Goal: Task Accomplishment & Management: Manage account settings

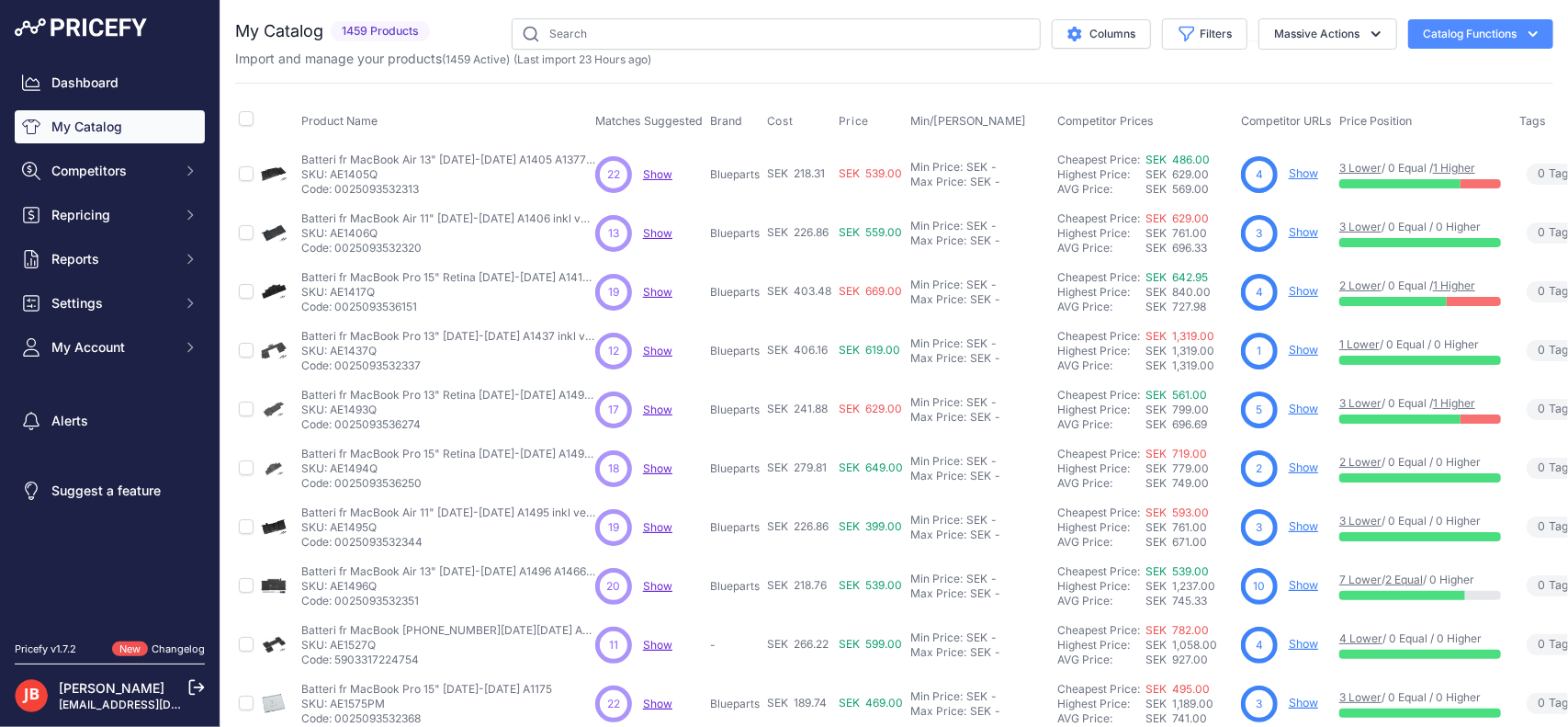
click at [661, 173] on span "Show" at bounding box center [657, 174] width 29 height 14
click at [655, 345] on span "Show" at bounding box center [657, 351] width 29 height 14
click at [651, 402] on span "Show" at bounding box center [657, 409] width 29 height 14
click at [658, 172] on span "Show" at bounding box center [657, 174] width 29 height 14
click at [656, 464] on span "Show" at bounding box center [657, 468] width 29 height 14
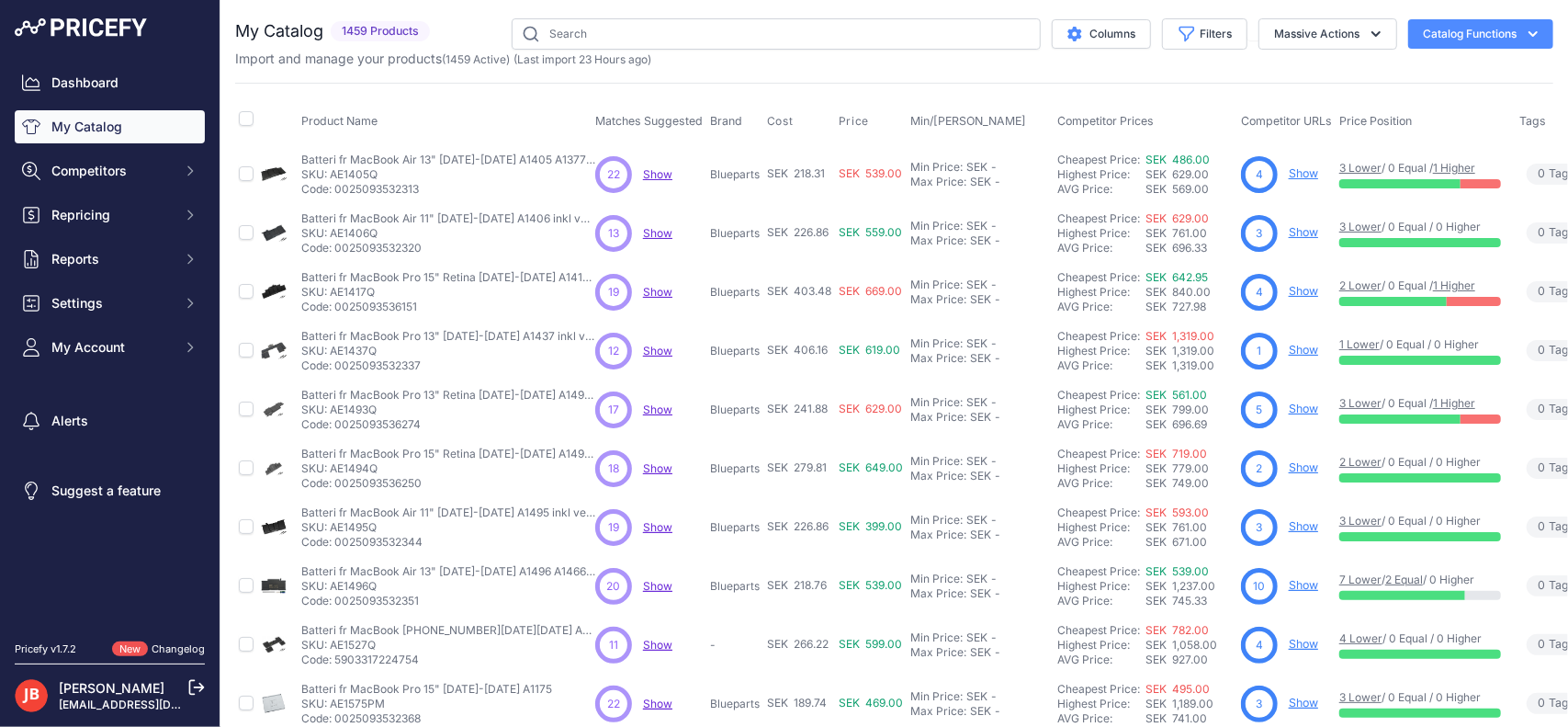
click at [1307, 470] on link "Show" at bounding box center [1303, 467] width 29 height 14
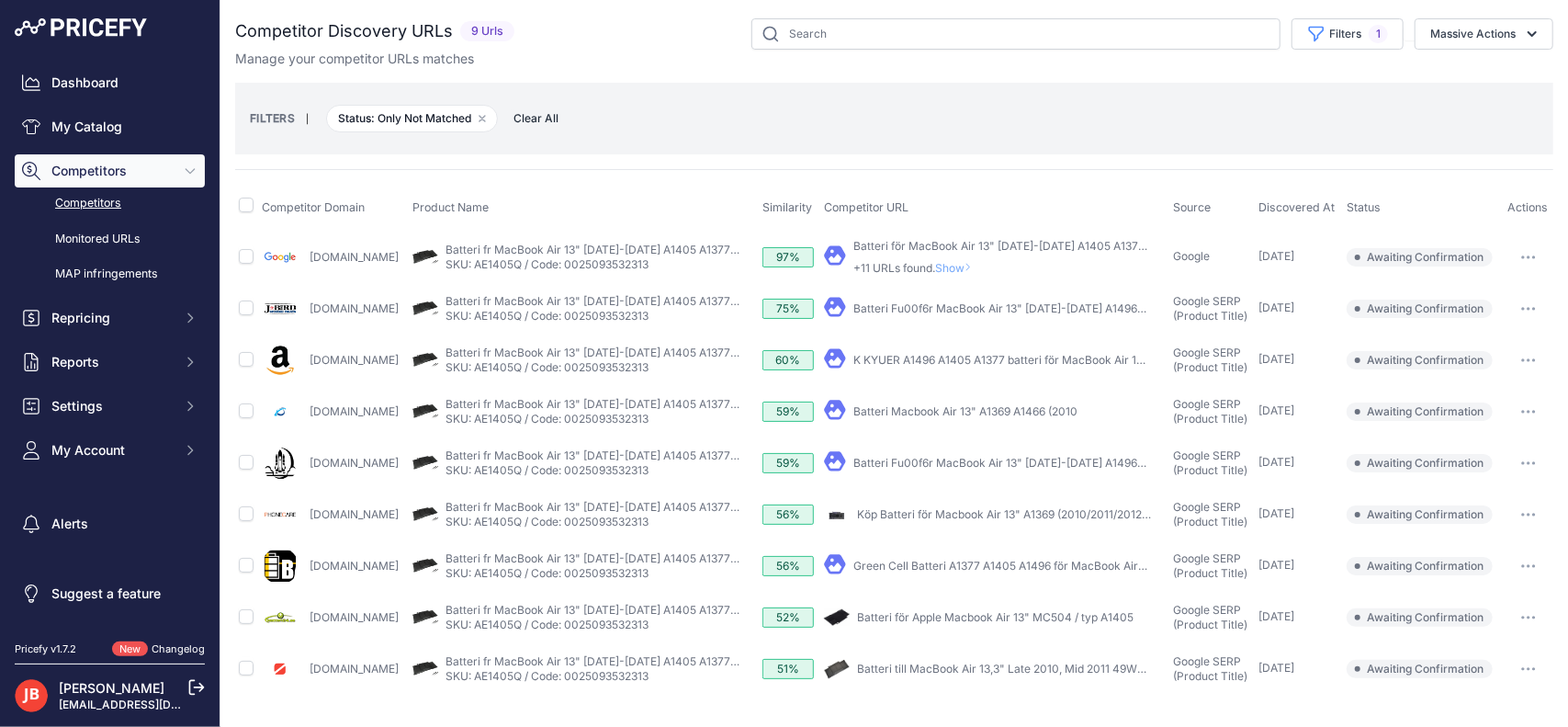
click at [98, 208] on link "Competitors" at bounding box center [110, 204] width 190 height 32
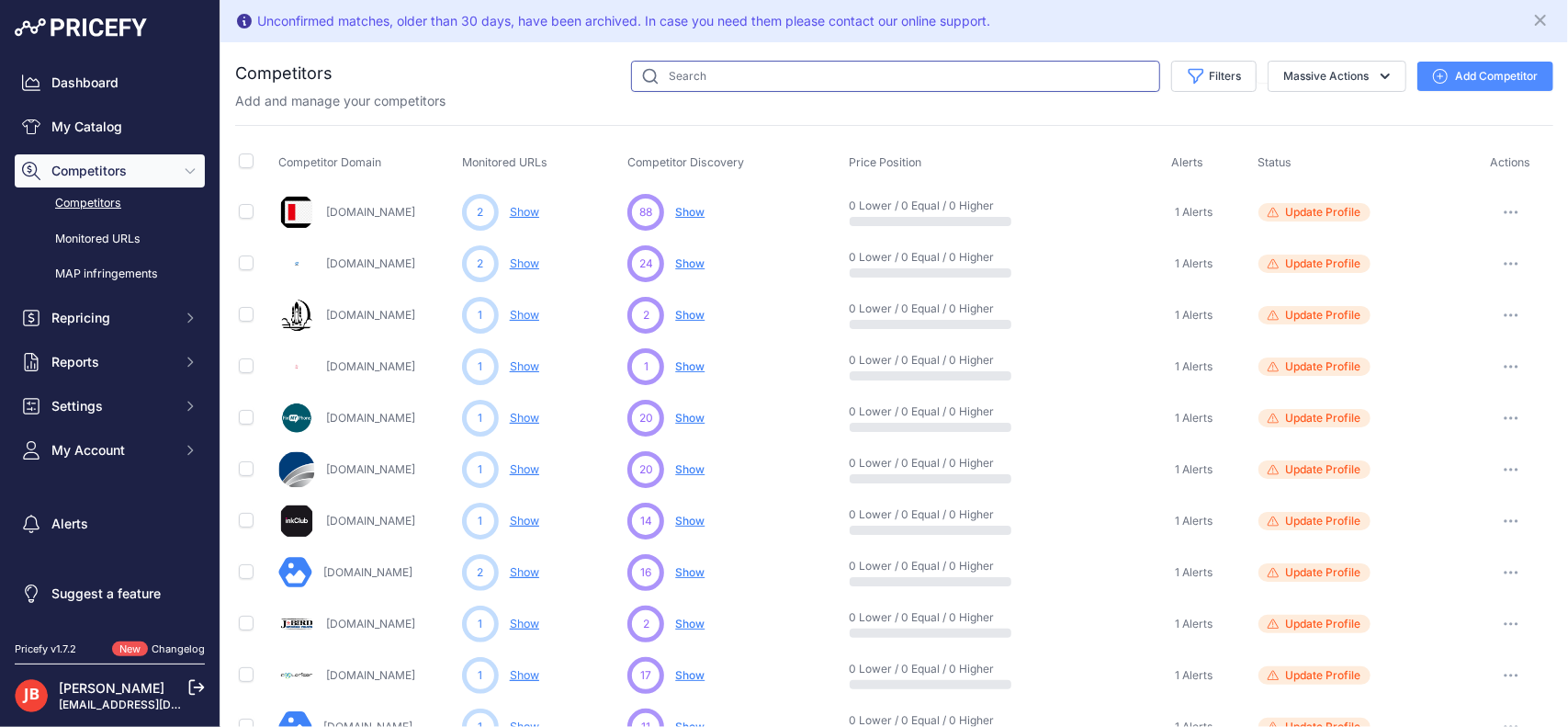
click at [689, 68] on input "text" at bounding box center [895, 76] width 529 height 31
type input "google"
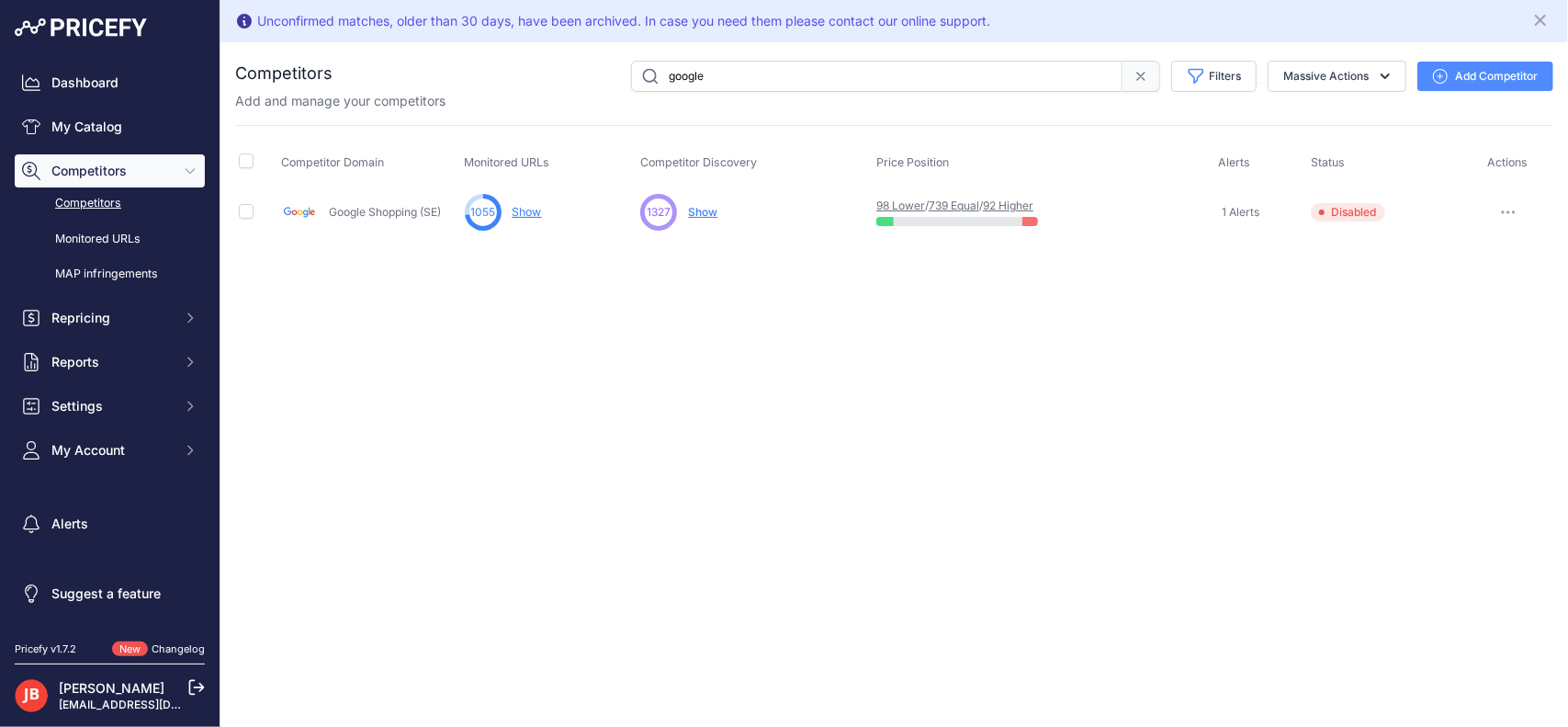
click at [1507, 212] on icon "button" at bounding box center [1508, 213] width 2 height 2
click at [1442, 297] on button "Delete" at bounding box center [1472, 309] width 154 height 29
click at [1504, 211] on icon "button" at bounding box center [1507, 213] width 15 height 4
click at [1440, 303] on button "Delete" at bounding box center [1472, 309] width 154 height 29
click at [245, 207] on input "checkbox" at bounding box center [246, 211] width 15 height 15
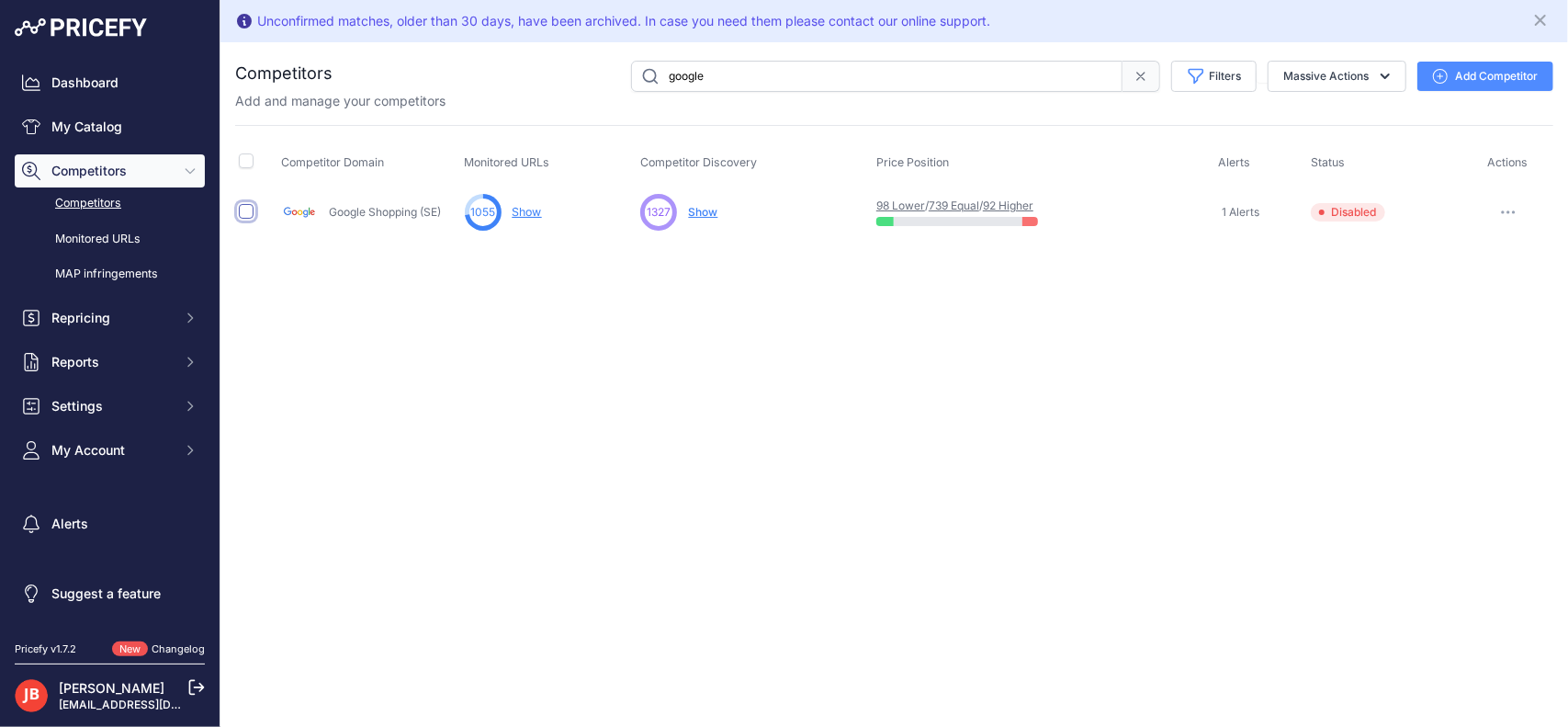
checkbox input "true"
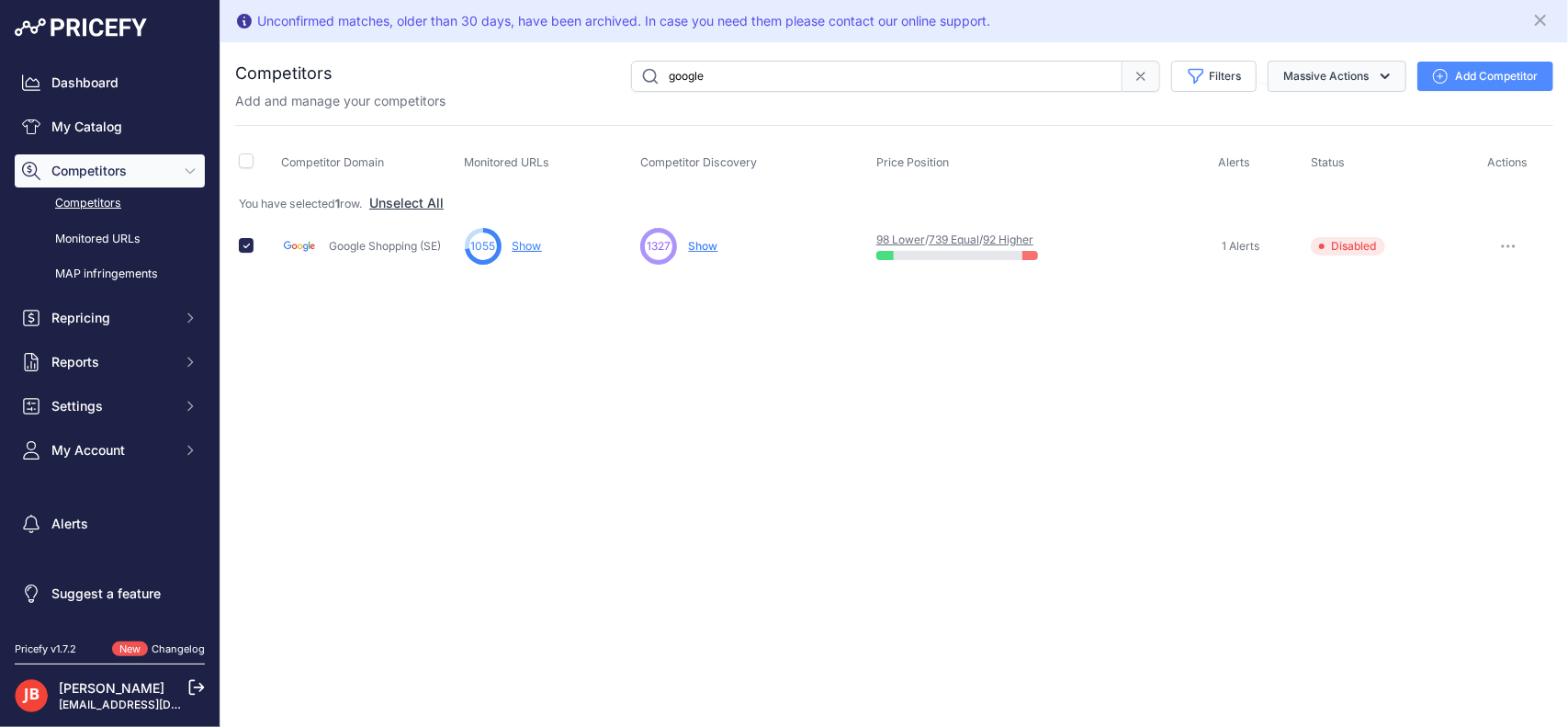
click at [1346, 64] on button "Massive Actions" at bounding box center [1336, 76] width 139 height 31
click at [243, 241] on input "checkbox" at bounding box center [246, 245] width 15 height 15
checkbox input "false"
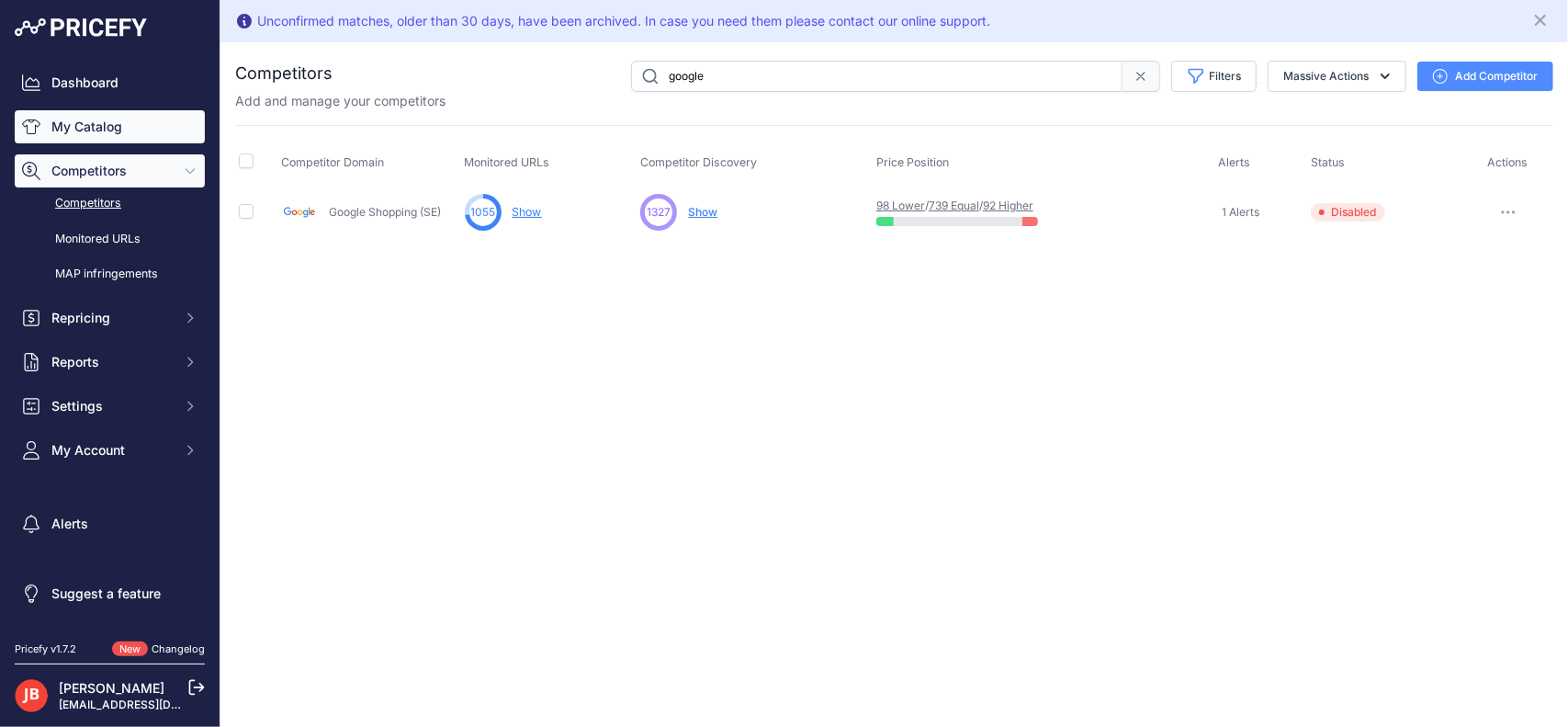
click at [95, 137] on link "My Catalog" at bounding box center [110, 126] width 190 height 33
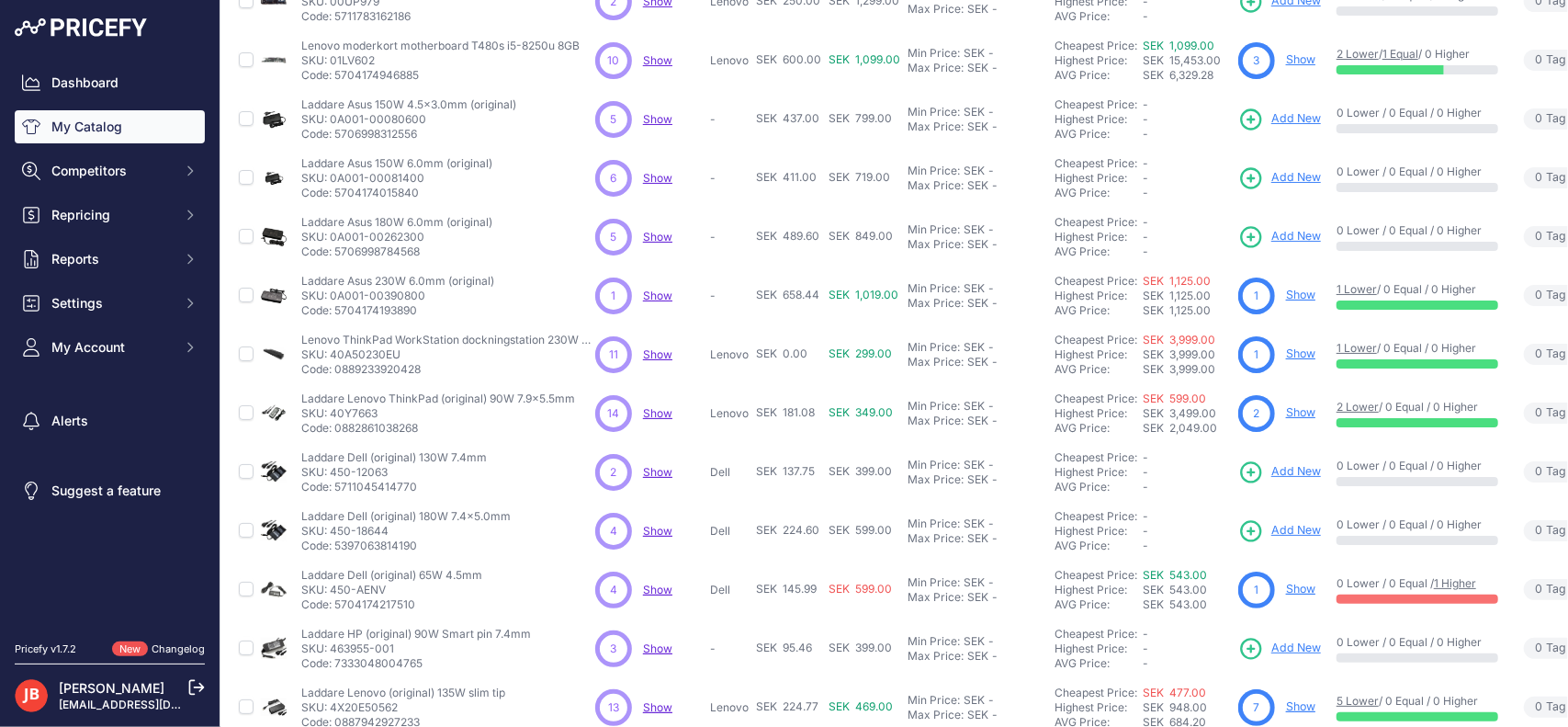
scroll to position [387, 0]
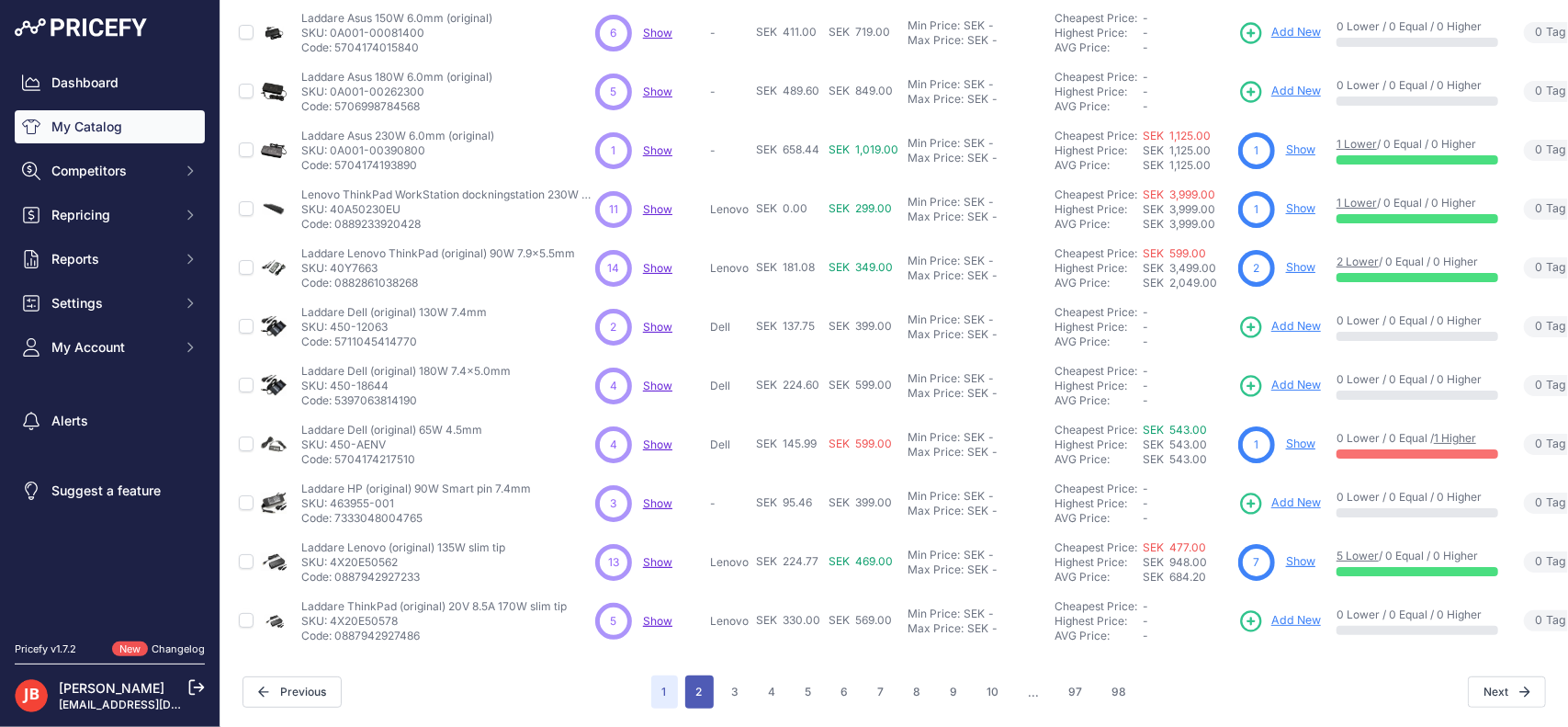
click at [695, 676] on button "2" at bounding box center [699, 691] width 29 height 33
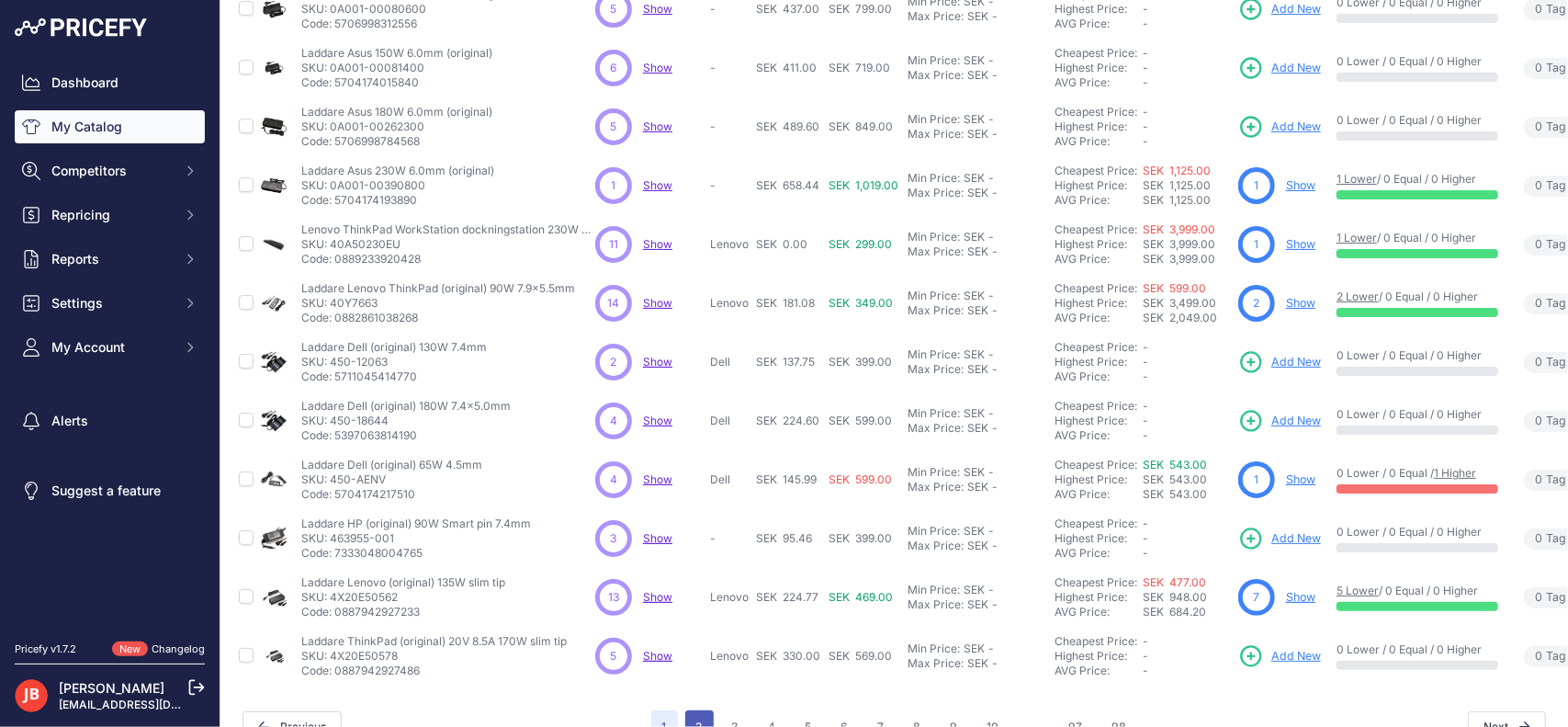
scroll to position [434, 0]
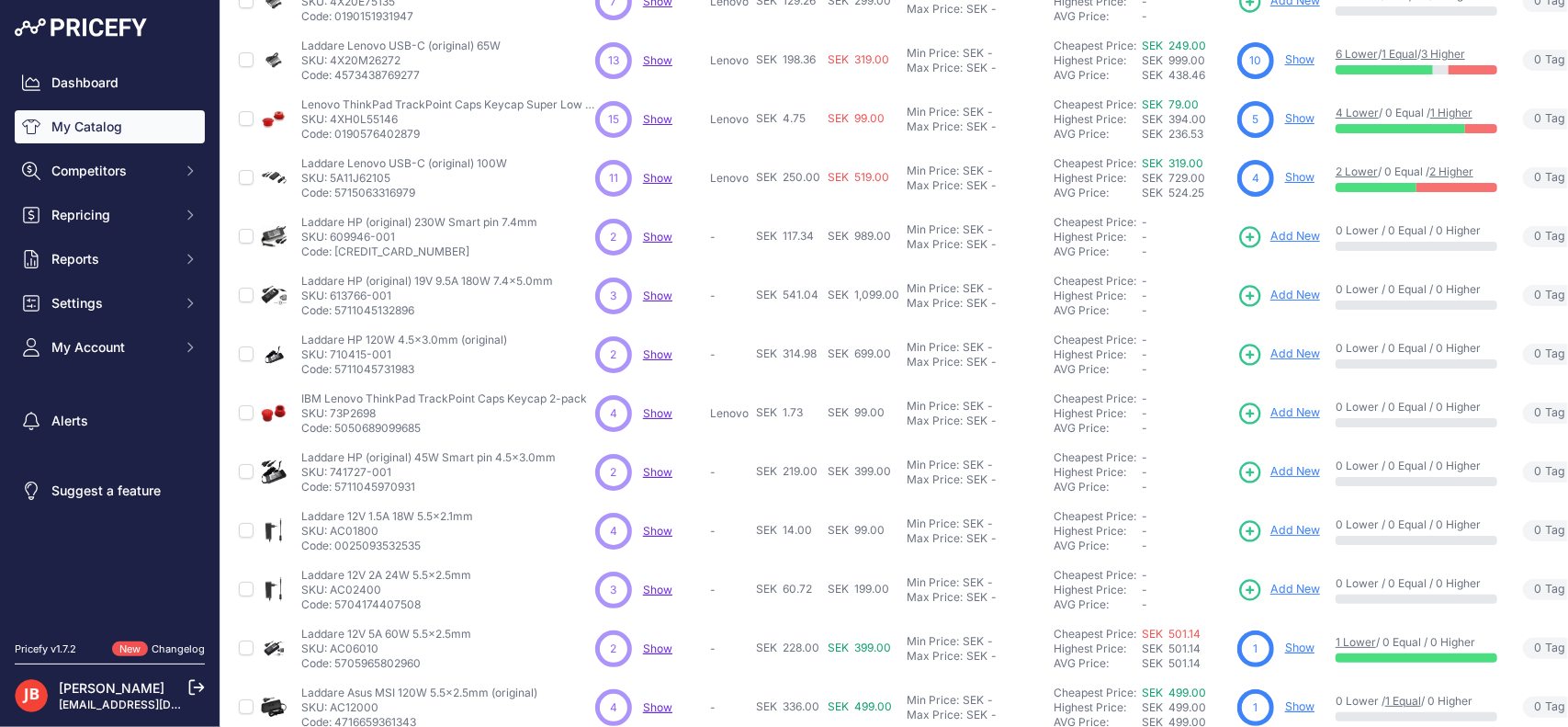
scroll to position [387, 0]
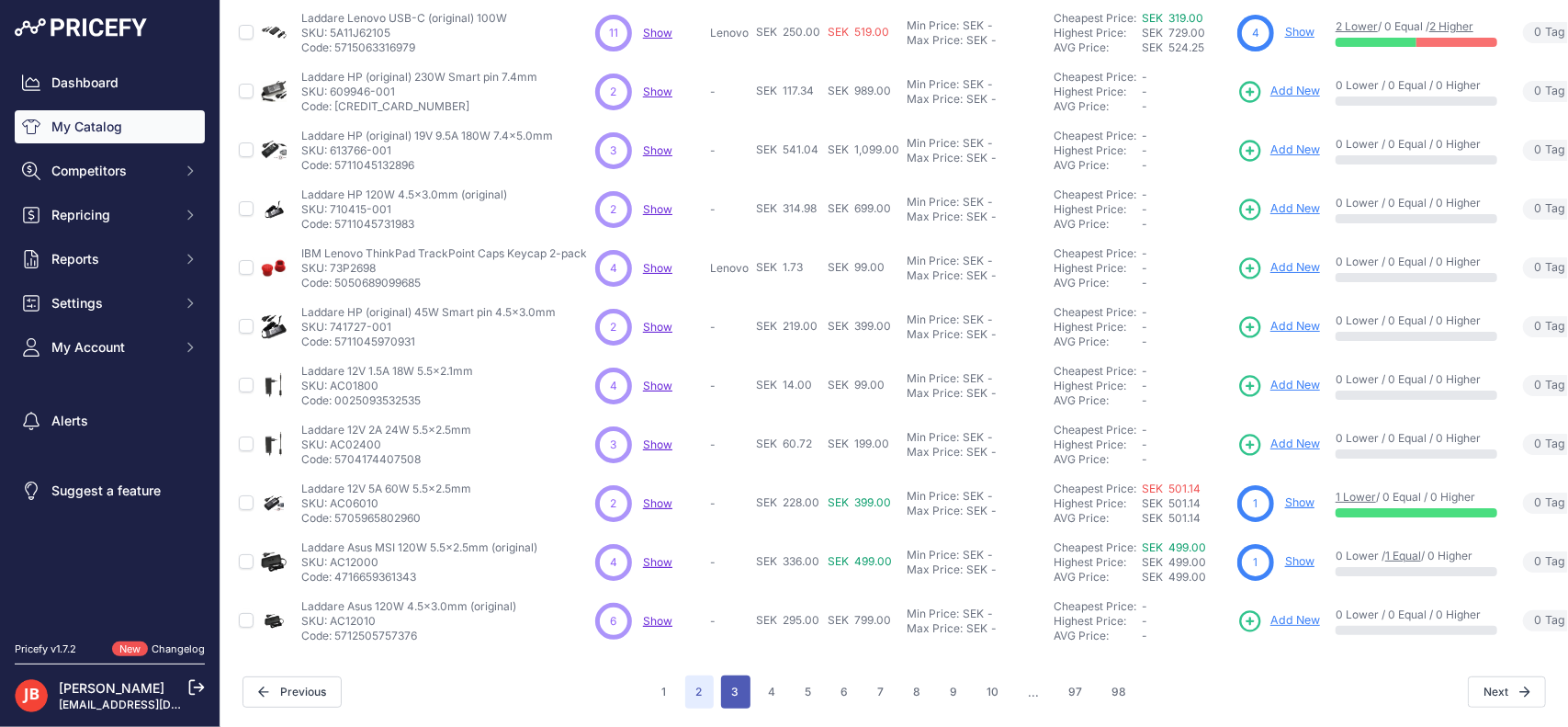
click at [731, 684] on button "3" at bounding box center [735, 691] width 29 height 33
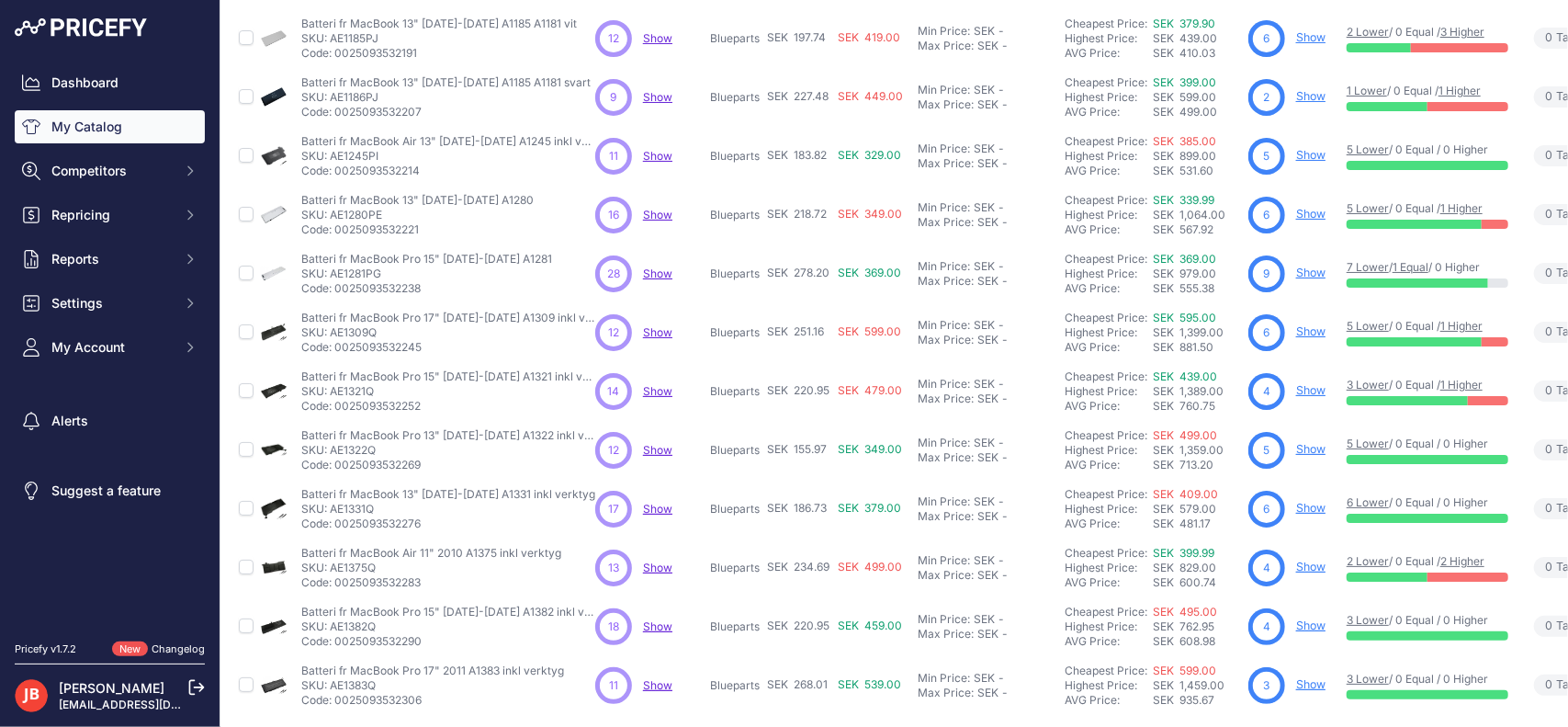
scroll to position [387, 0]
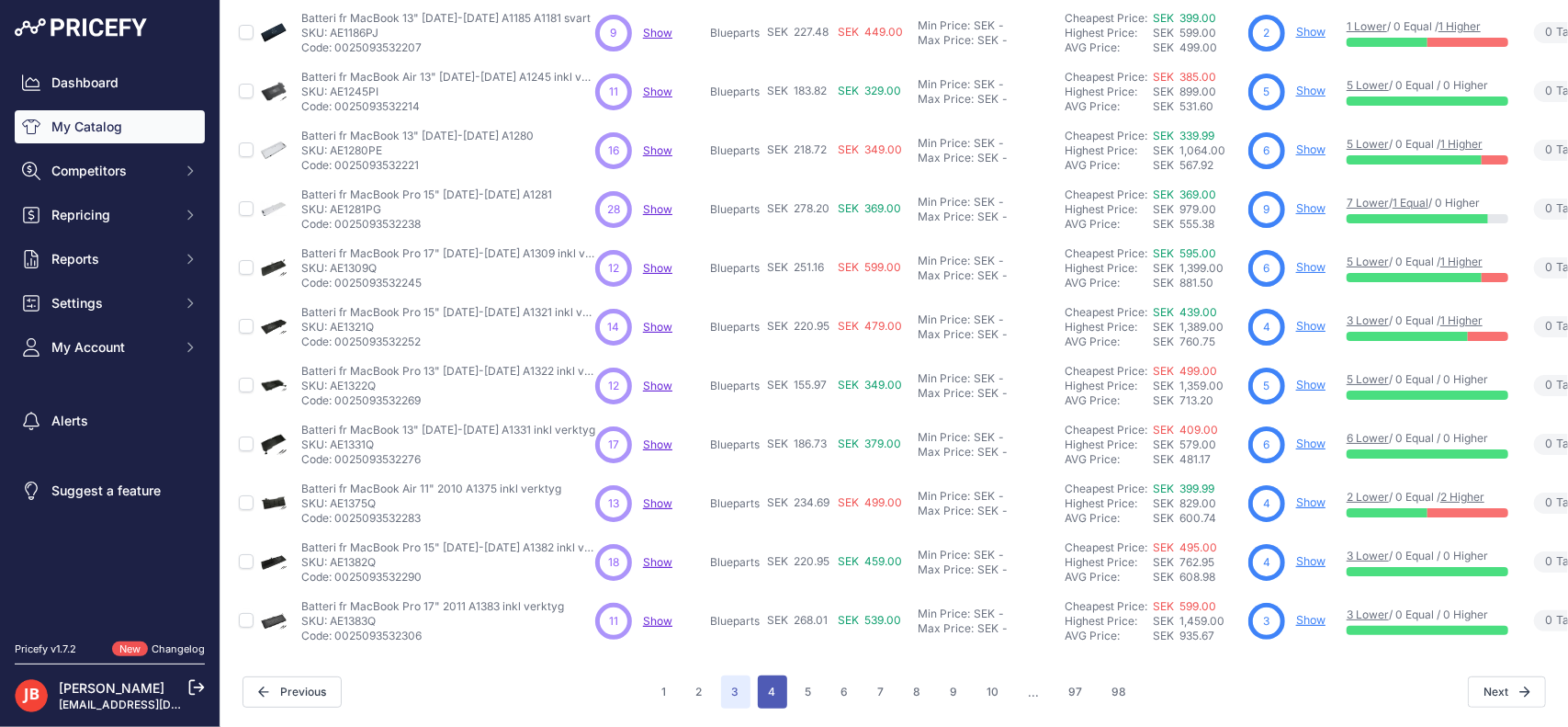
click at [760, 675] on button "4" at bounding box center [772, 691] width 29 height 33
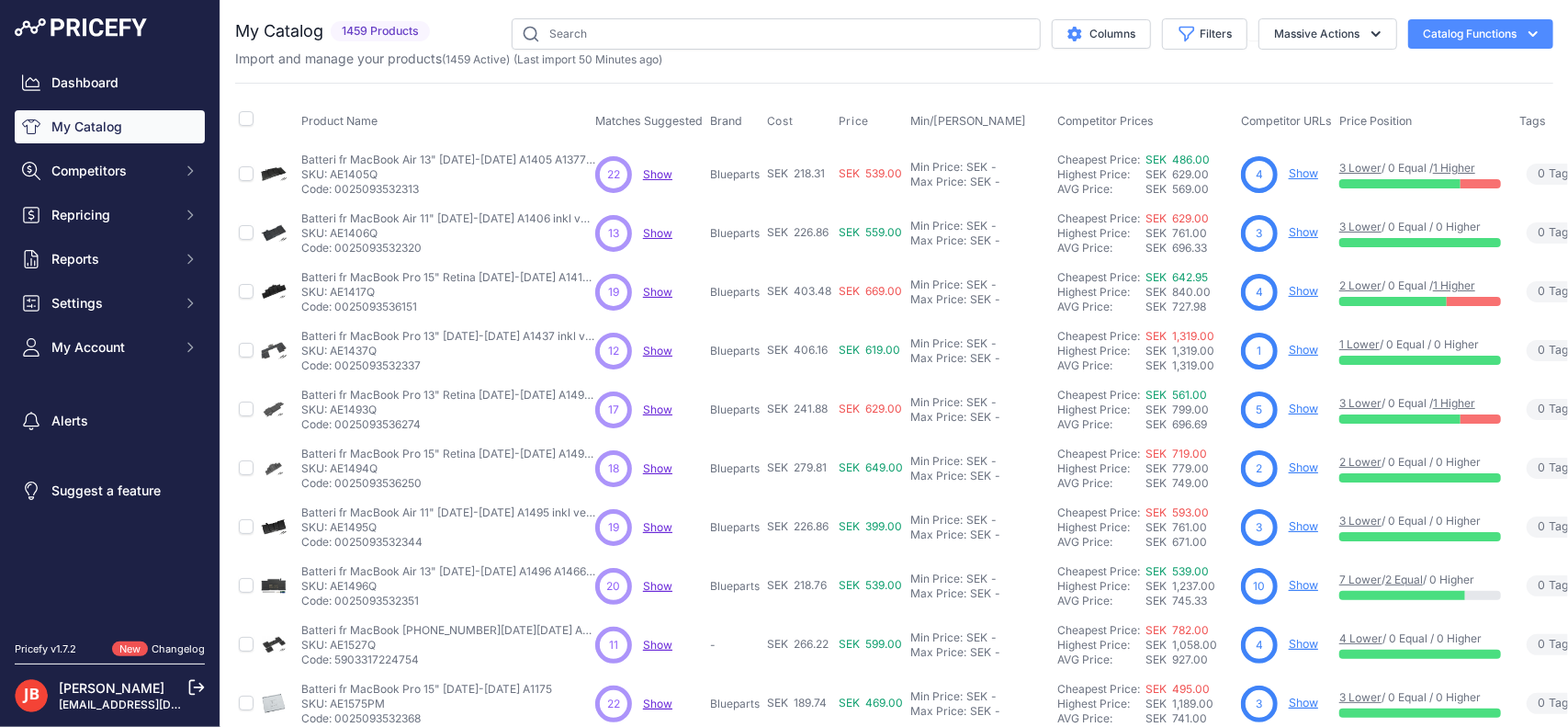
click at [656, 292] on span "Show" at bounding box center [657, 292] width 29 height 14
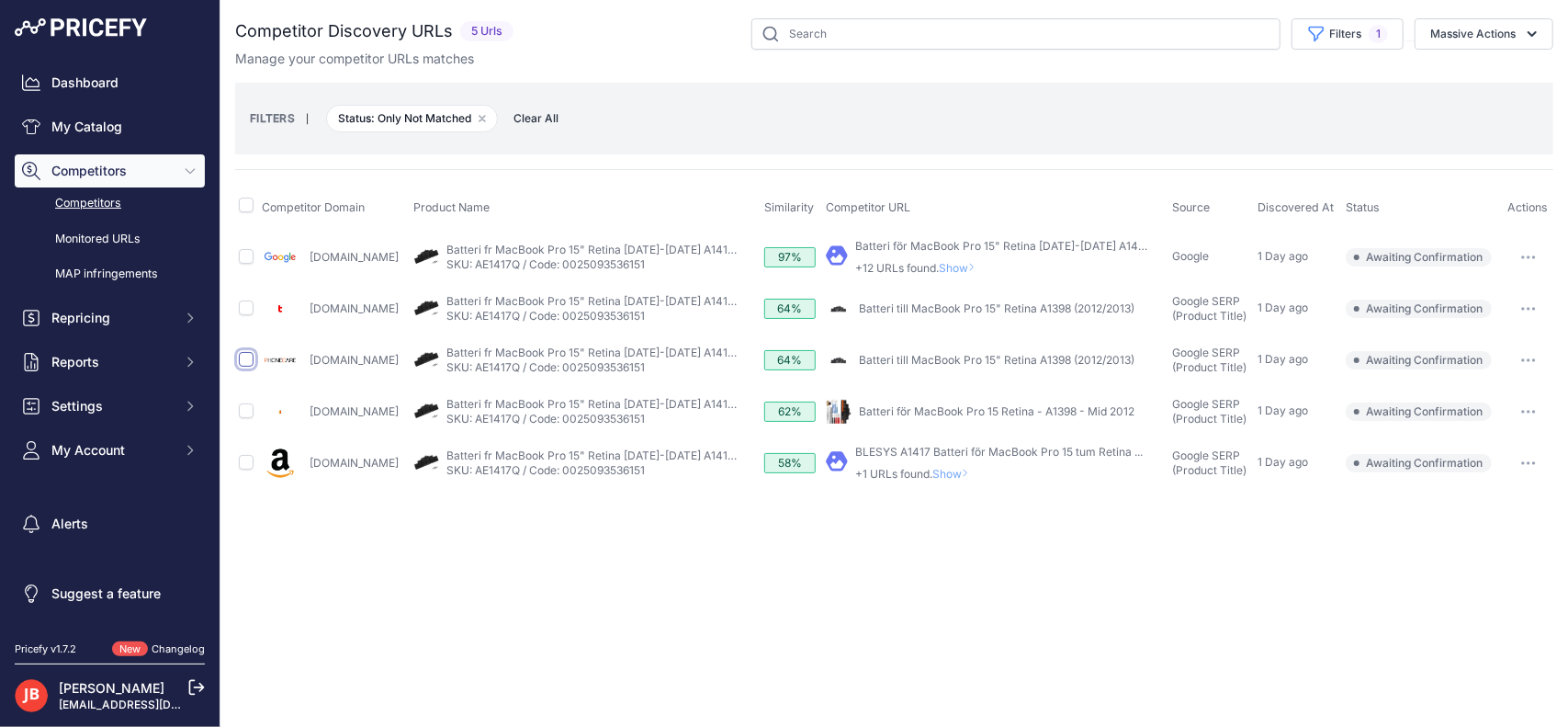
click at [244, 357] on input "checkbox" at bounding box center [246, 359] width 15 height 15
checkbox input "true"
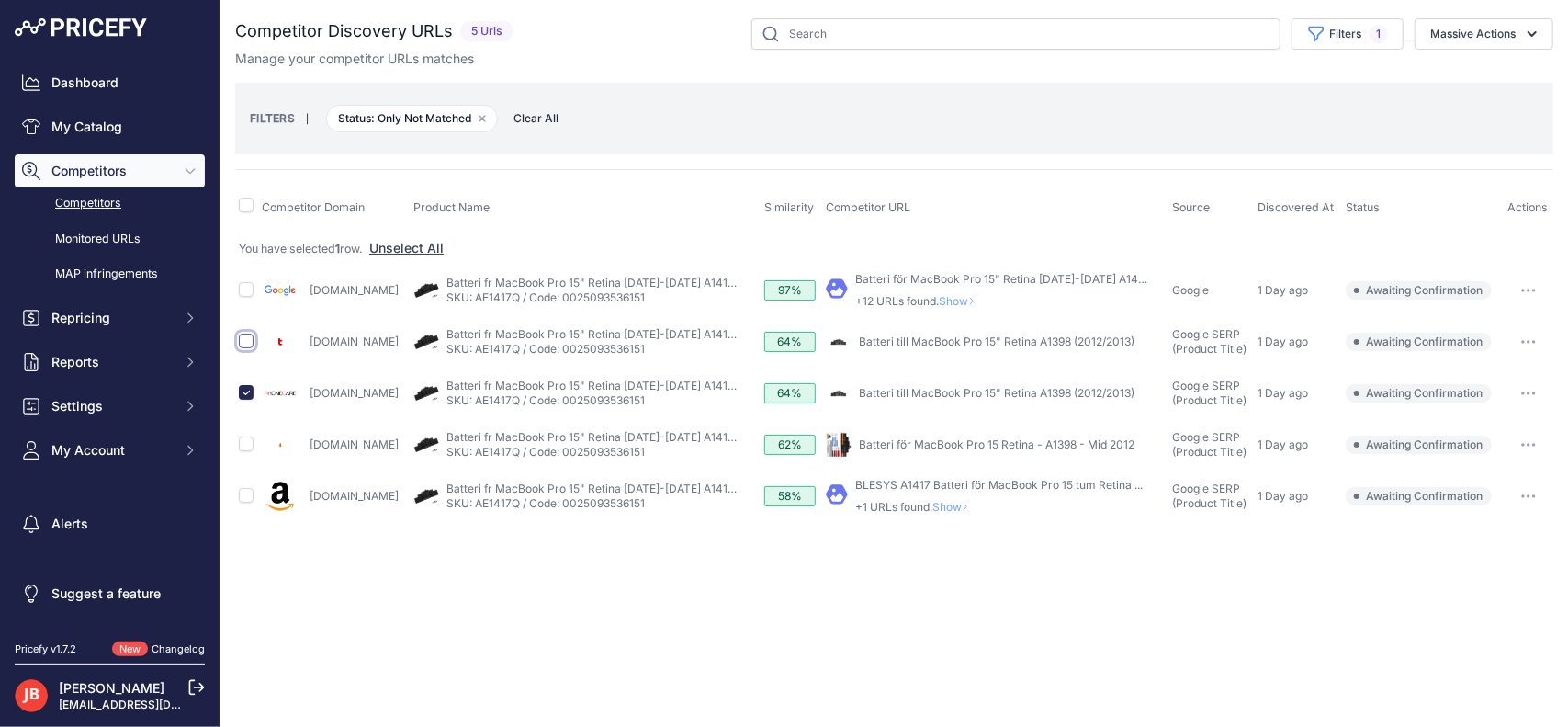
click at [245, 337] on input "checkbox" at bounding box center [246, 341] width 15 height 15
checkbox input "true"
click at [247, 442] on input "checkbox" at bounding box center [246, 443] width 15 height 15
checkbox input "true"
click at [940, 504] on span "Show" at bounding box center [954, 507] width 44 height 14
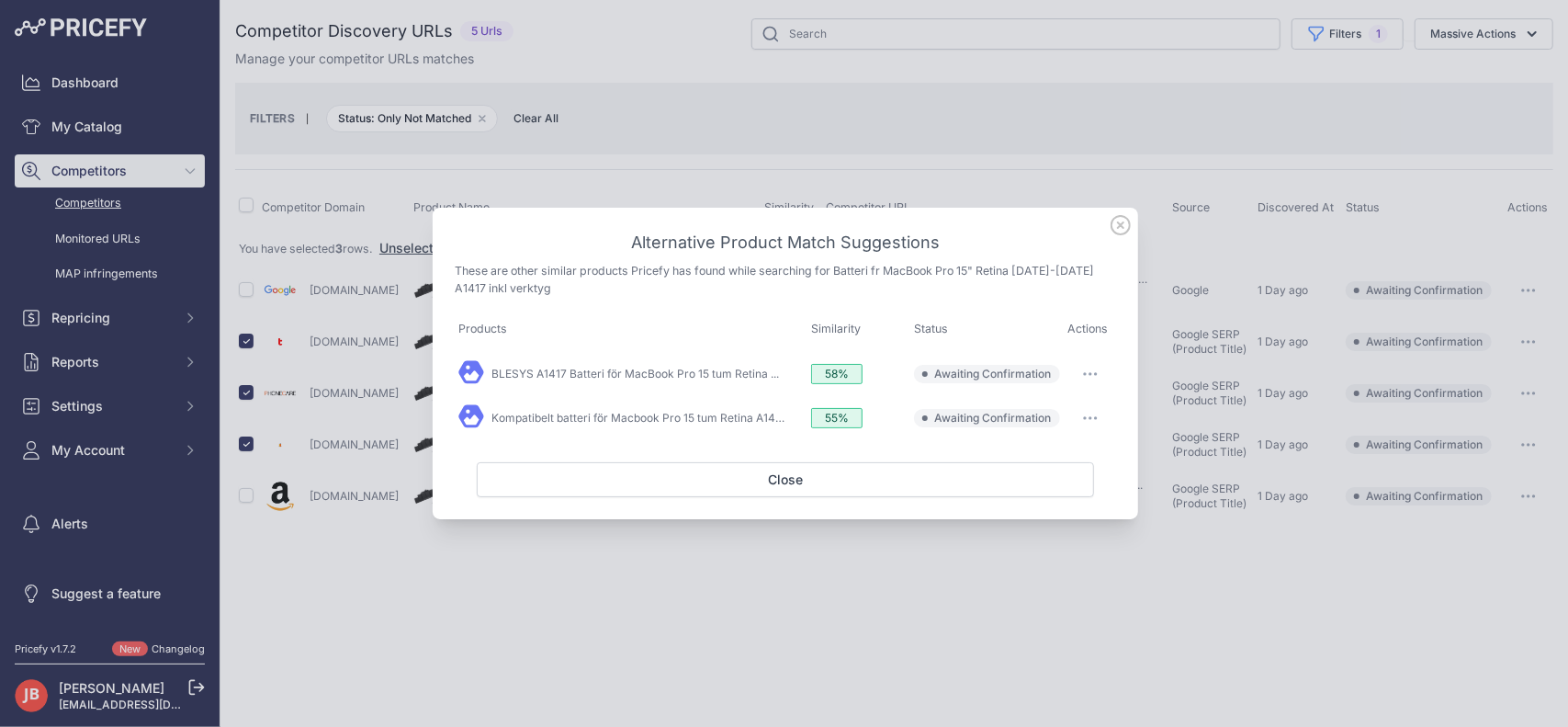
click at [1120, 228] on icon at bounding box center [1120, 225] width 20 height 20
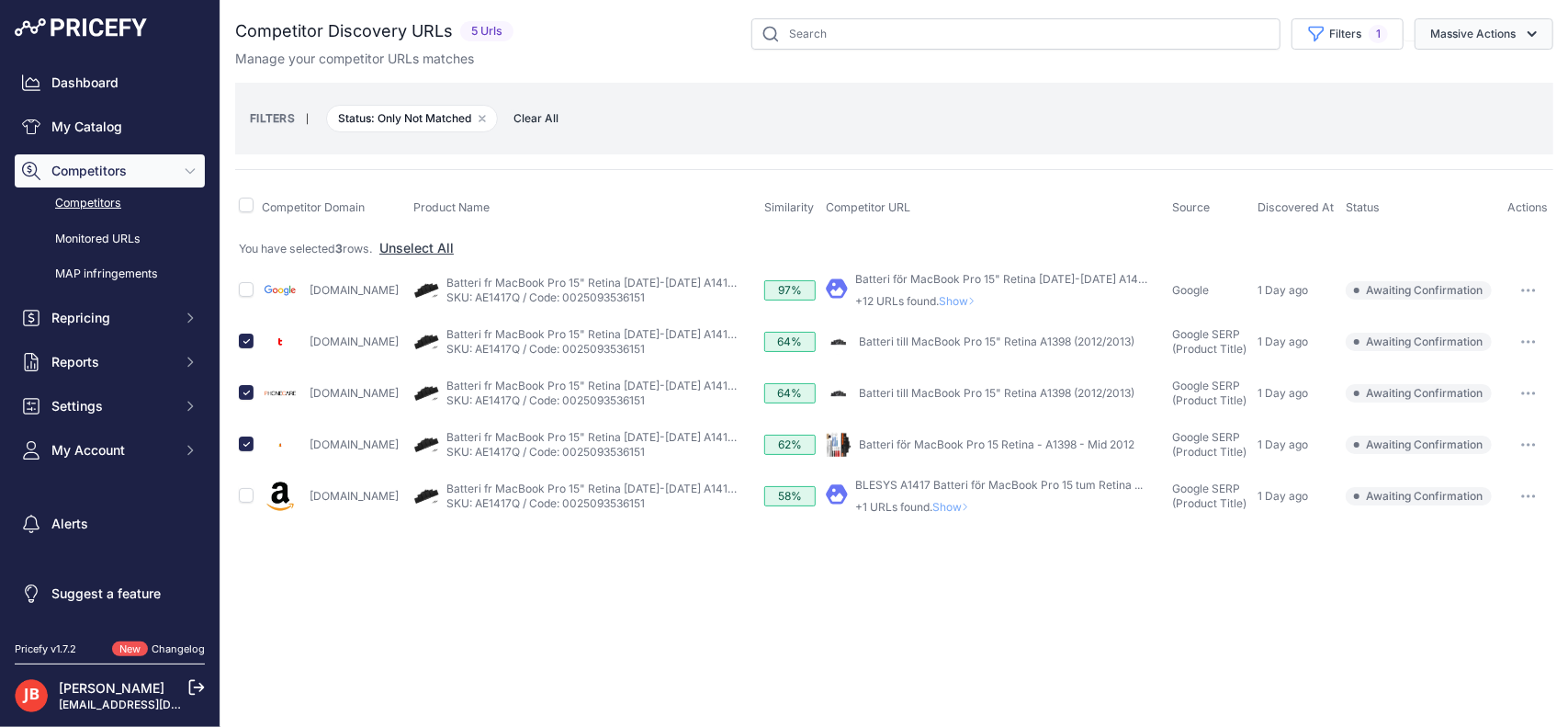
click at [1497, 40] on button "Massive Actions" at bounding box center [1483, 33] width 139 height 31
click at [1486, 78] on span "Confirm Match" at bounding box center [1464, 77] width 89 height 16
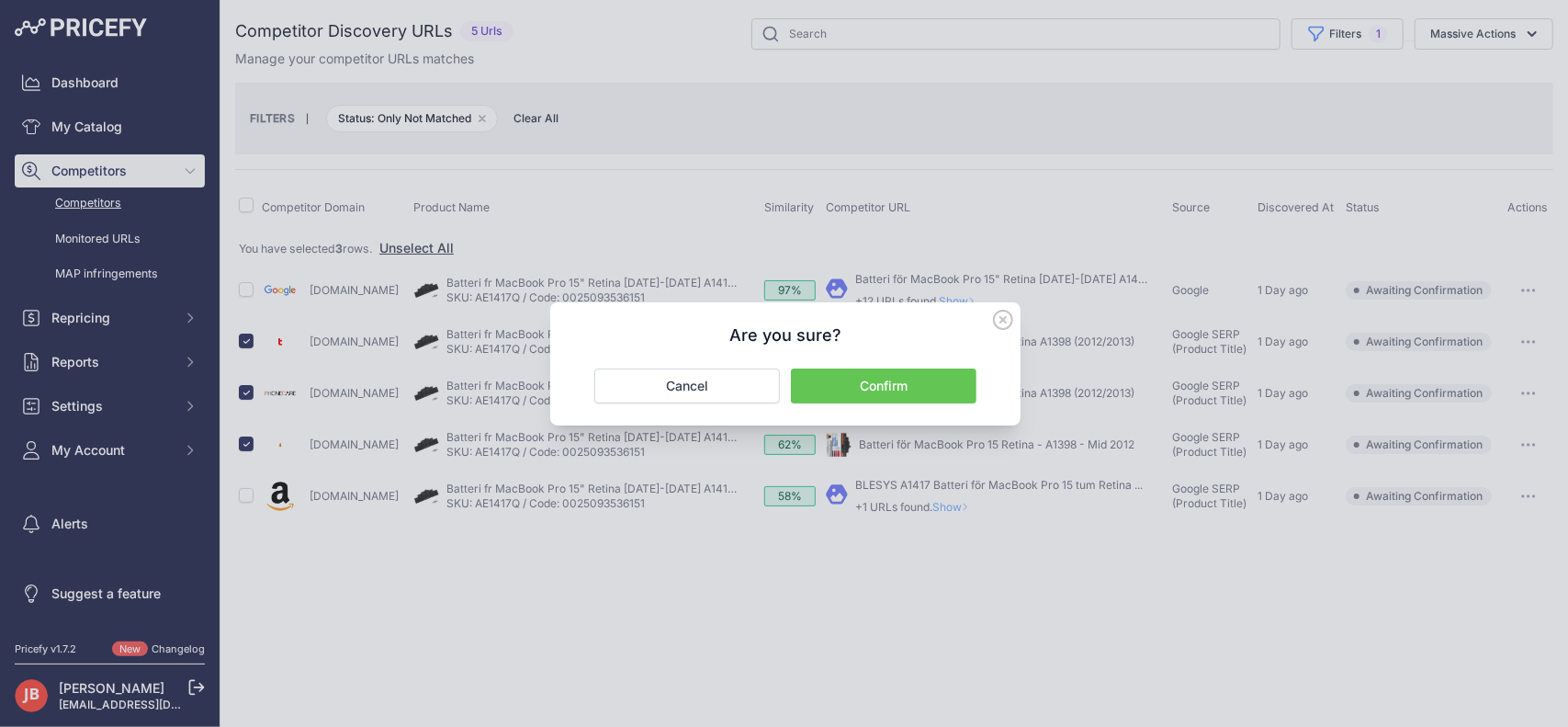
click at [924, 388] on button "Confirm" at bounding box center [883, 385] width 186 height 35
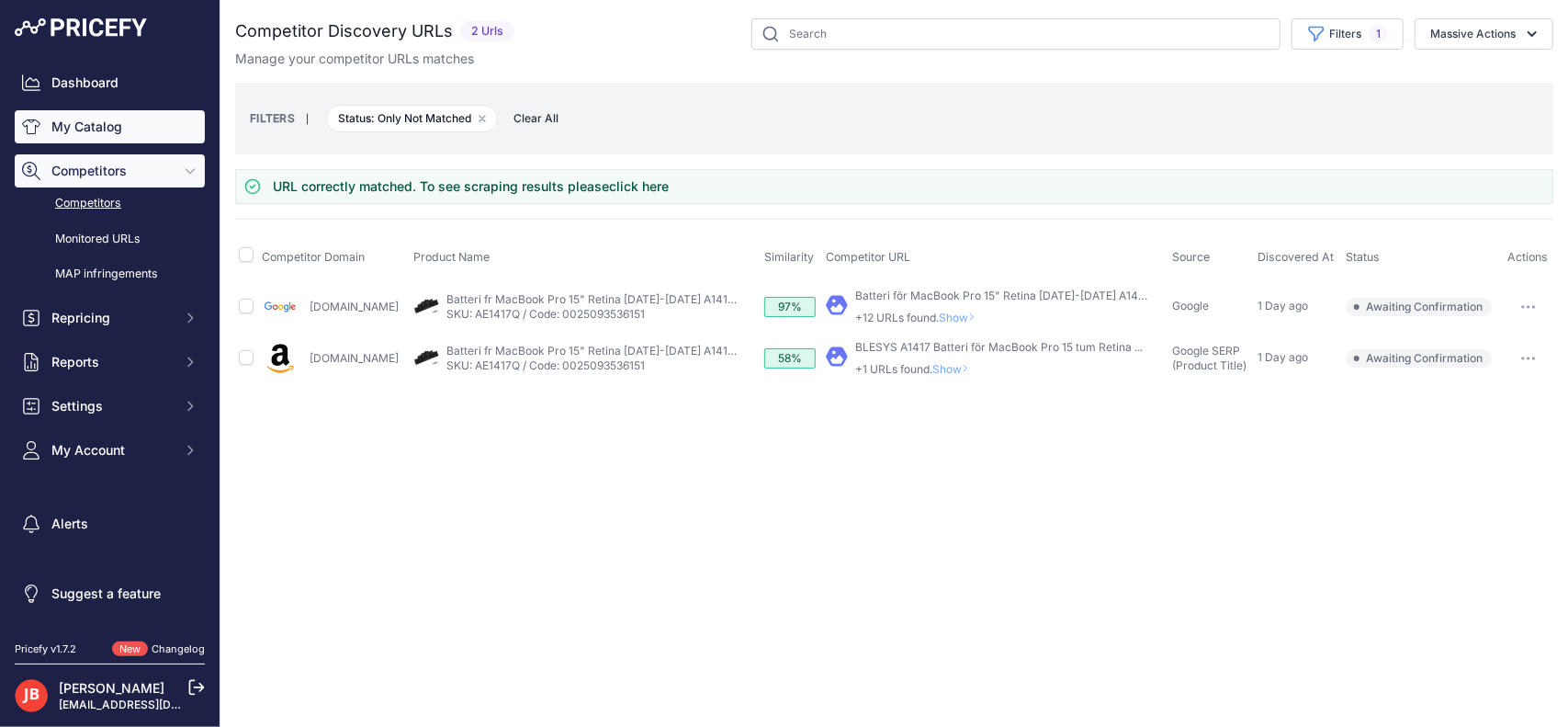
click at [115, 135] on link "My Catalog" at bounding box center [110, 126] width 190 height 33
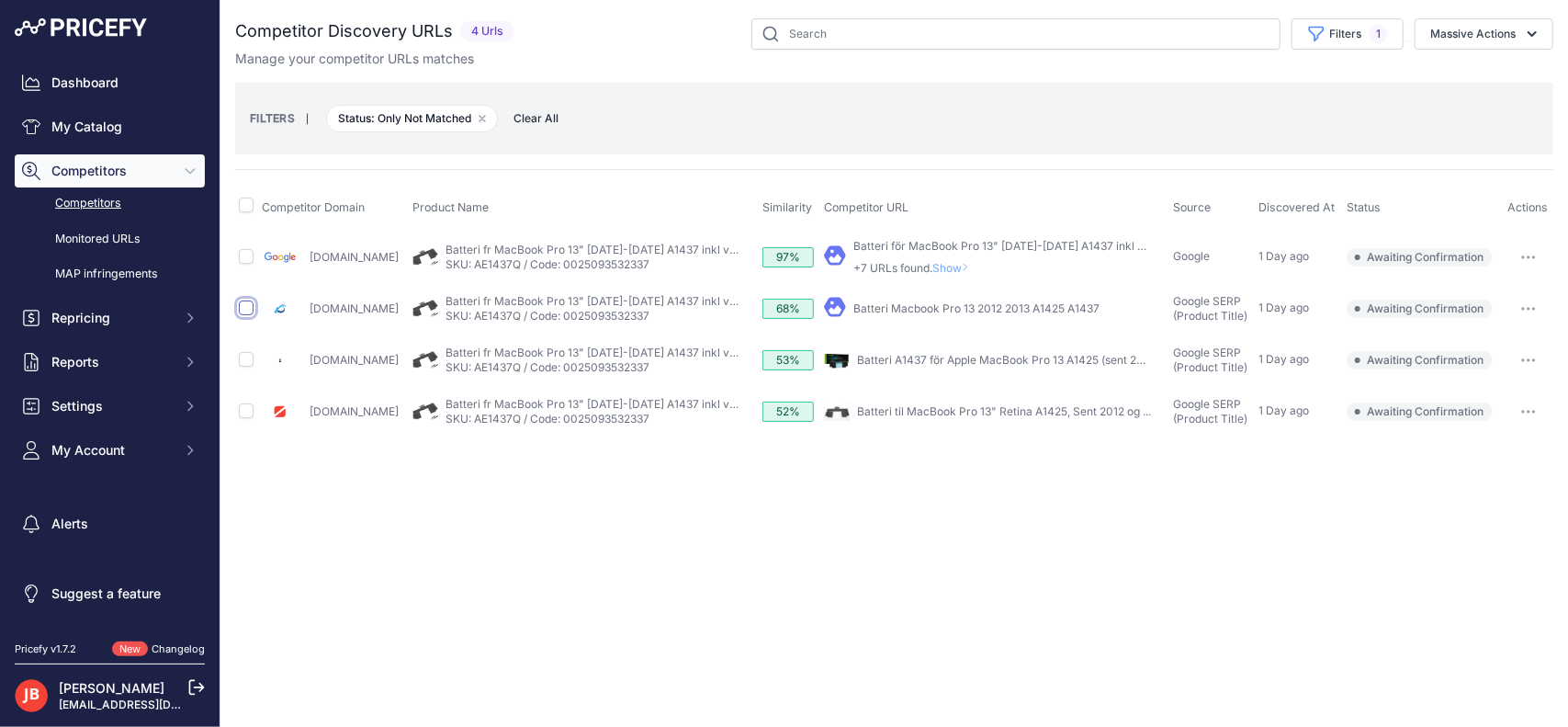
click at [250, 306] on input "checkbox" at bounding box center [246, 308] width 15 height 15
checkbox input "true"
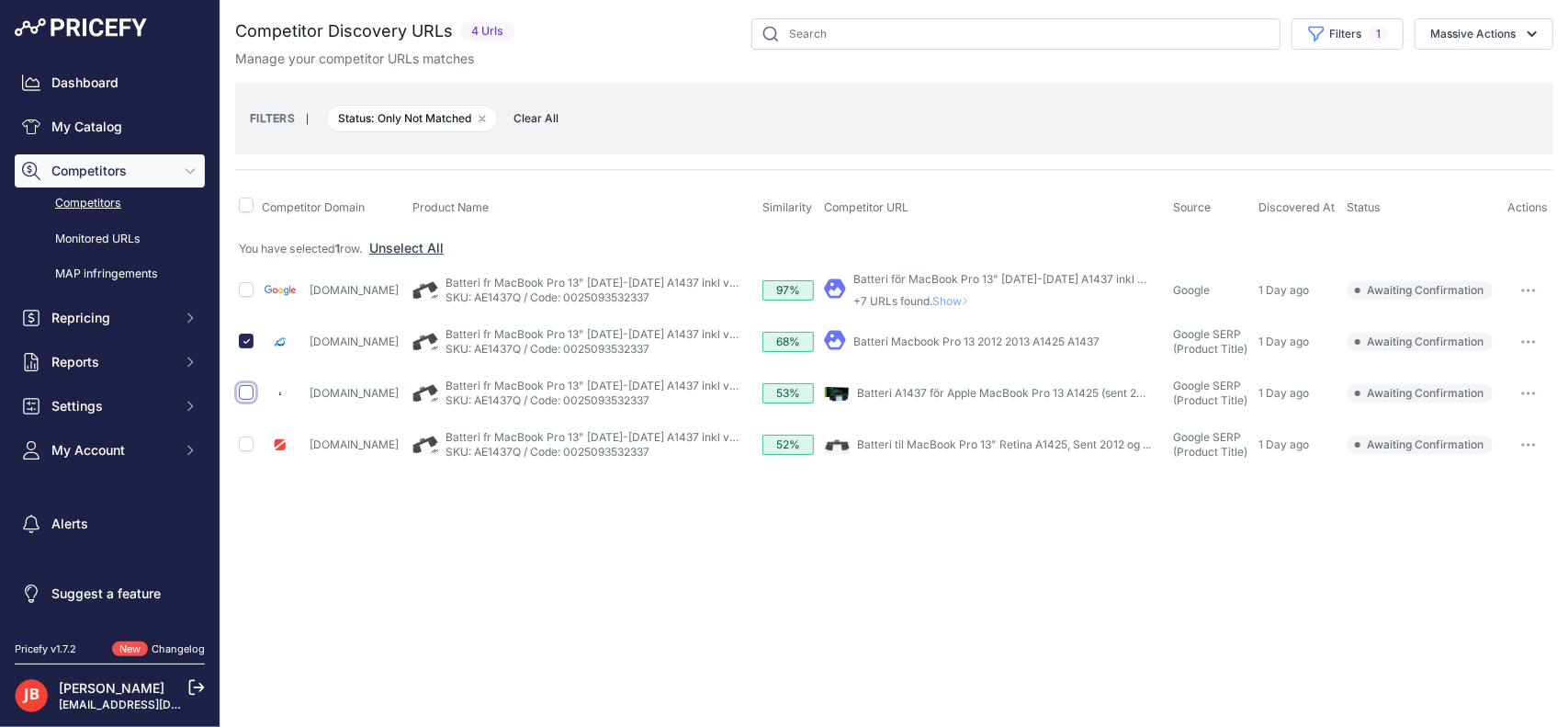
click at [248, 394] on input "checkbox" at bounding box center [246, 392] width 15 height 15
checkbox input "true"
click at [247, 446] on input "checkbox" at bounding box center [246, 443] width 15 height 15
checkbox input "true"
click at [1497, 23] on button "Massive Actions" at bounding box center [1483, 33] width 139 height 31
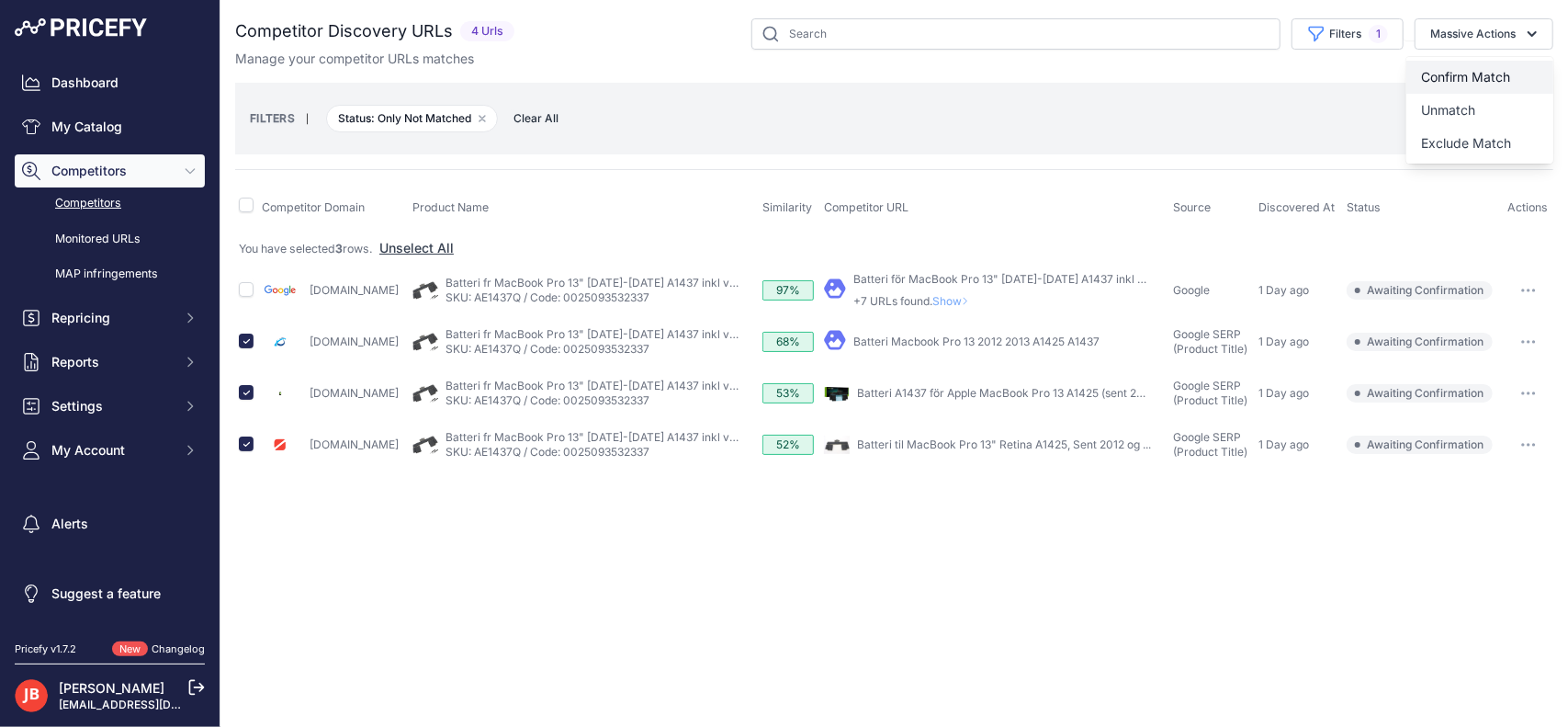
click at [1473, 83] on span "Confirm Match" at bounding box center [1464, 77] width 89 height 16
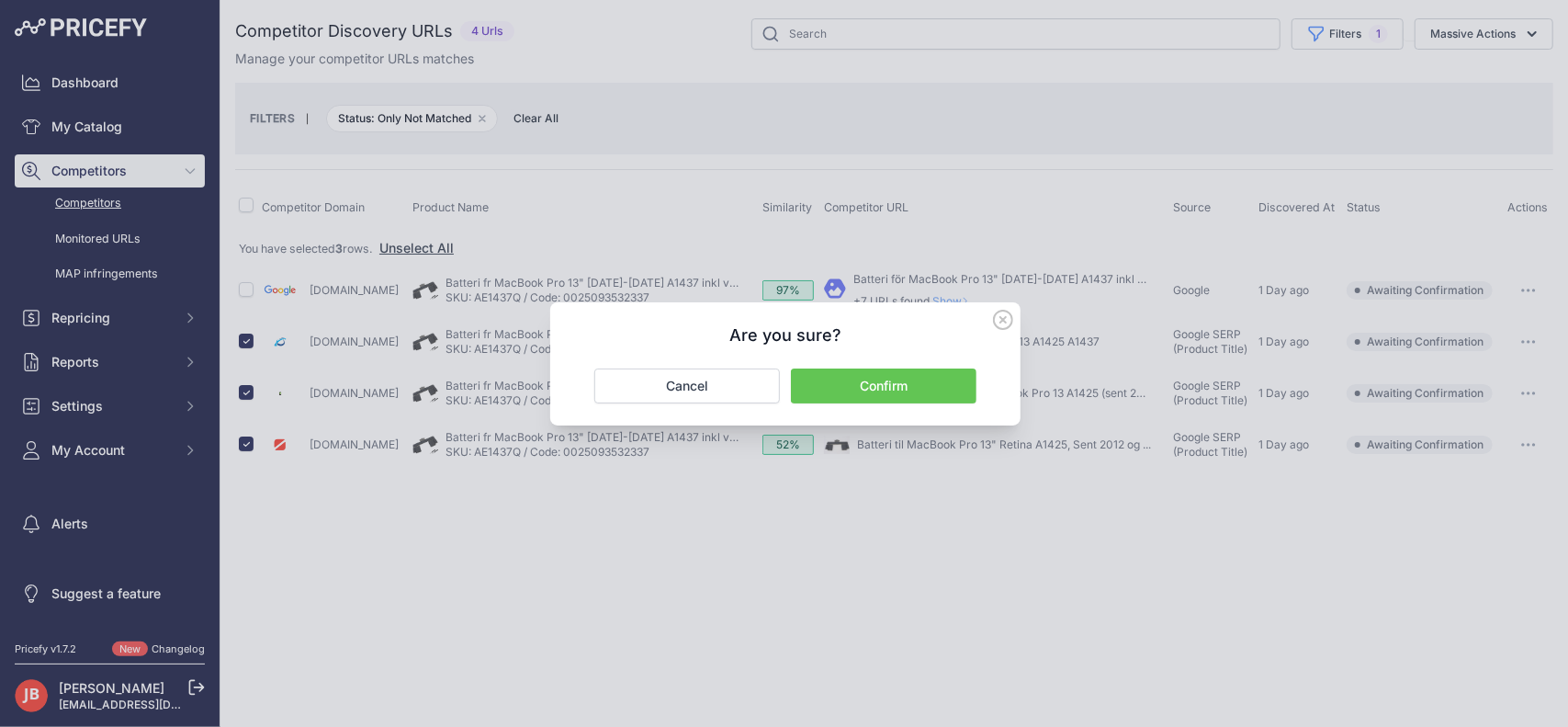
click at [856, 377] on button "Confirm" at bounding box center [883, 385] width 186 height 35
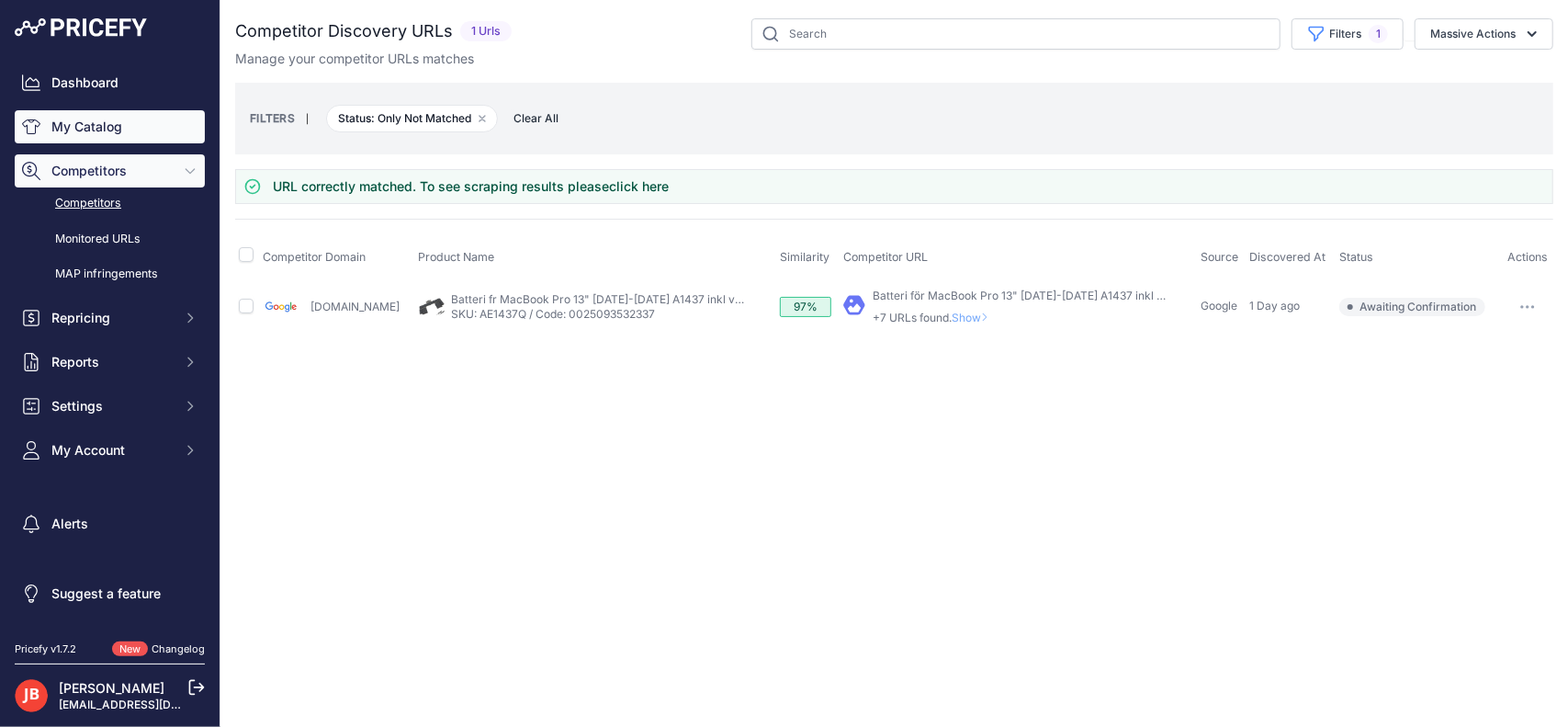
click at [99, 119] on link "My Catalog" at bounding box center [110, 126] width 190 height 33
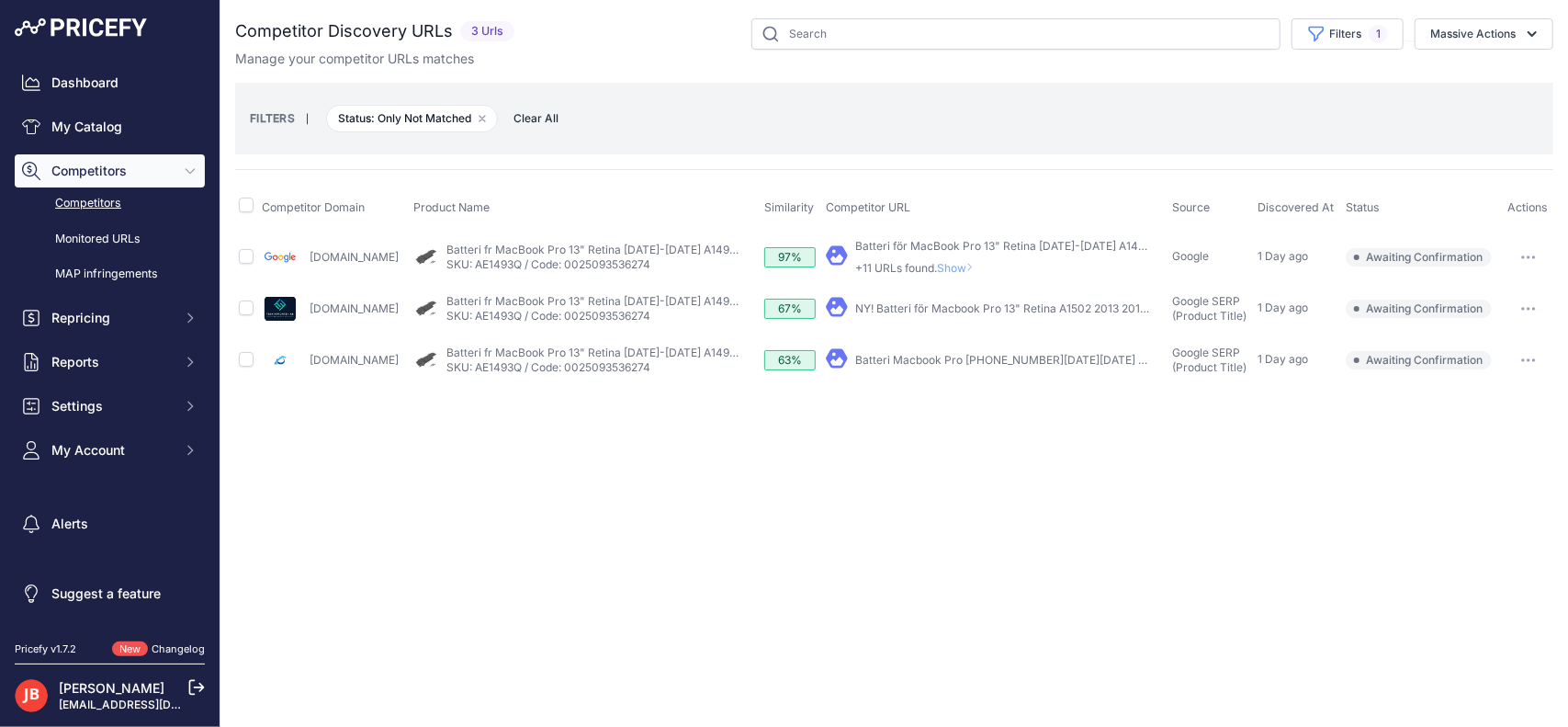
click at [256, 363] on td at bounding box center [247, 361] width 23 height 52
click at [246, 309] on input "checkbox" at bounding box center [246, 308] width 15 height 15
checkbox input "true"
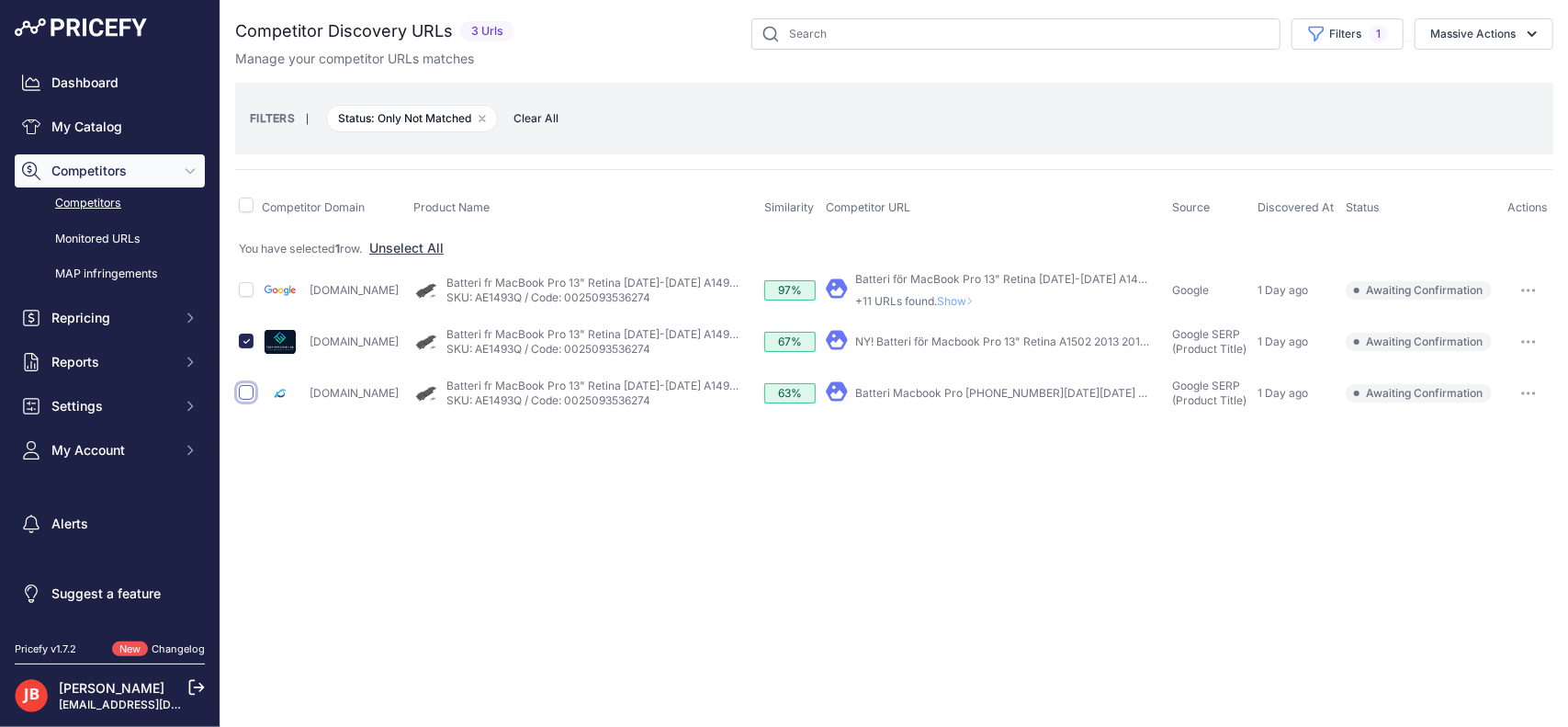
click at [246, 388] on input "checkbox" at bounding box center [246, 392] width 15 height 15
checkbox input "true"
click at [1457, 39] on button "Massive Actions" at bounding box center [1483, 33] width 139 height 31
click at [1475, 82] on span "Confirm Match" at bounding box center [1464, 77] width 89 height 16
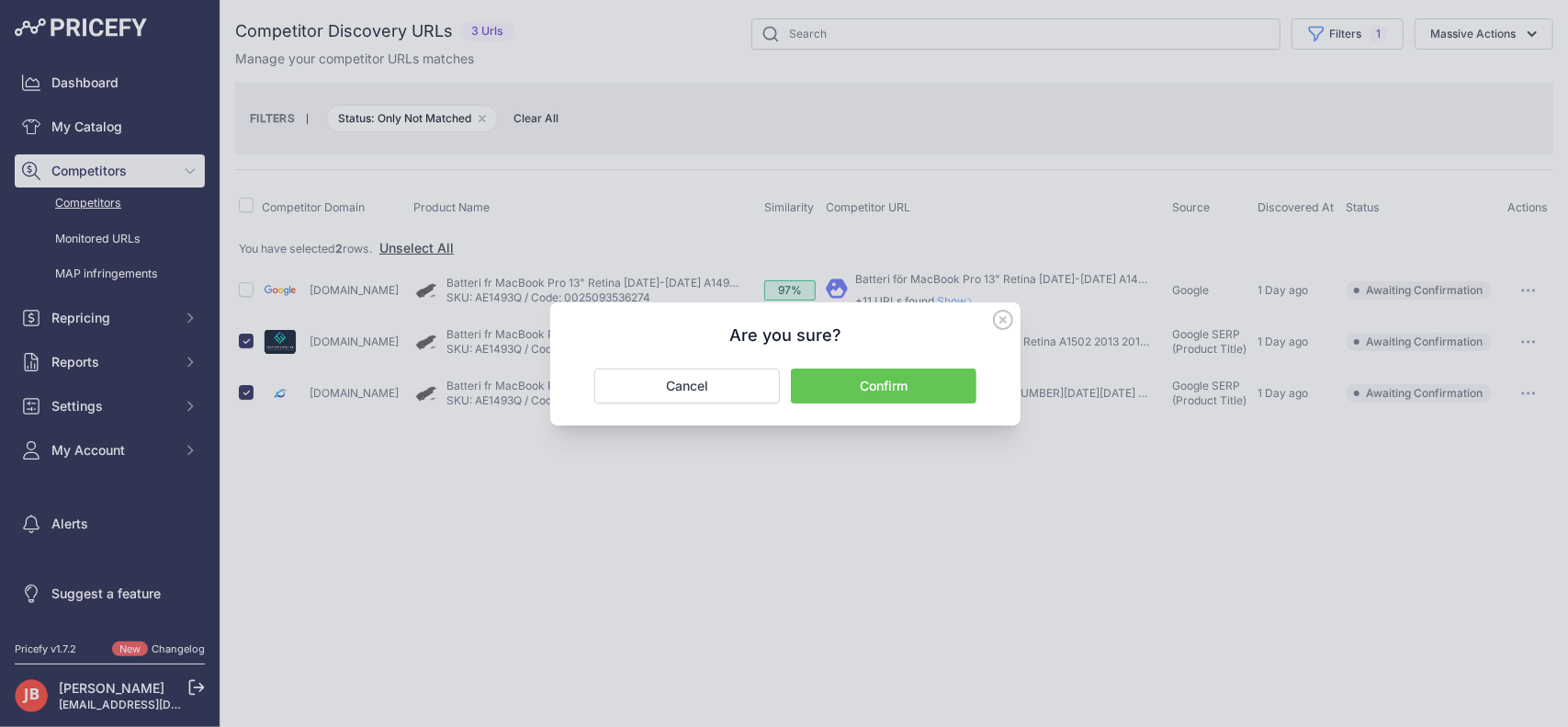
click at [893, 378] on button "Confirm" at bounding box center [883, 385] width 186 height 35
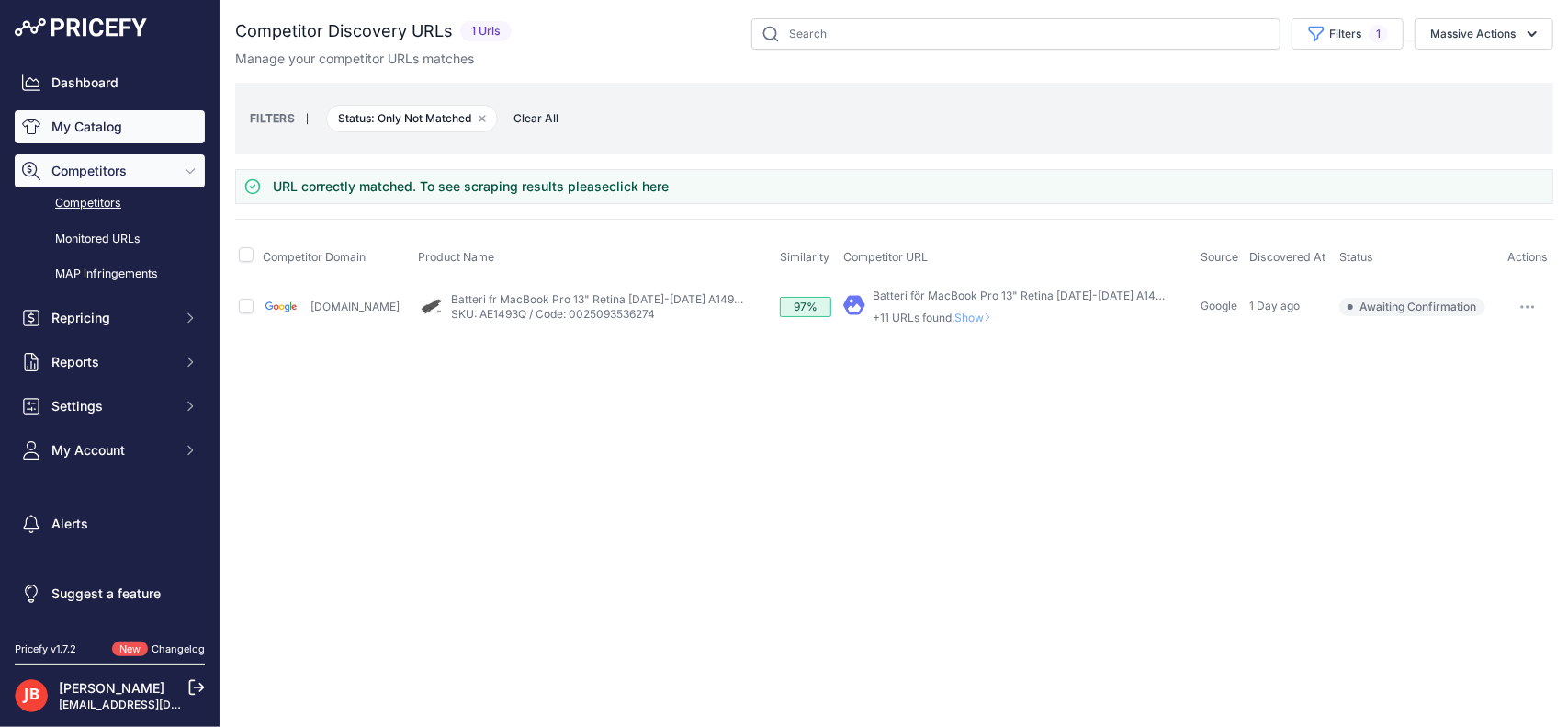
click at [82, 113] on link "My Catalog" at bounding box center [110, 126] width 190 height 33
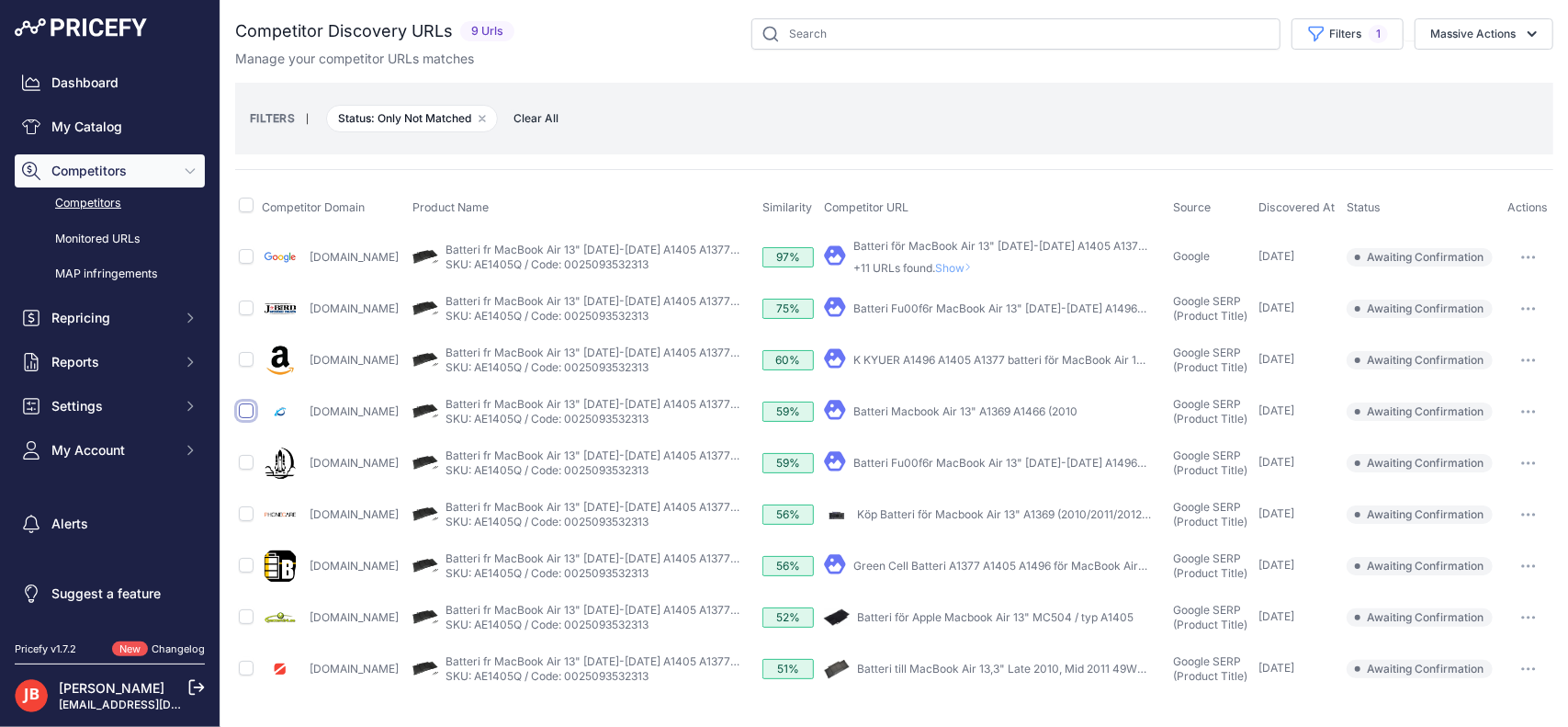
click at [249, 407] on input "checkbox" at bounding box center [246, 410] width 15 height 15
checkbox input "true"
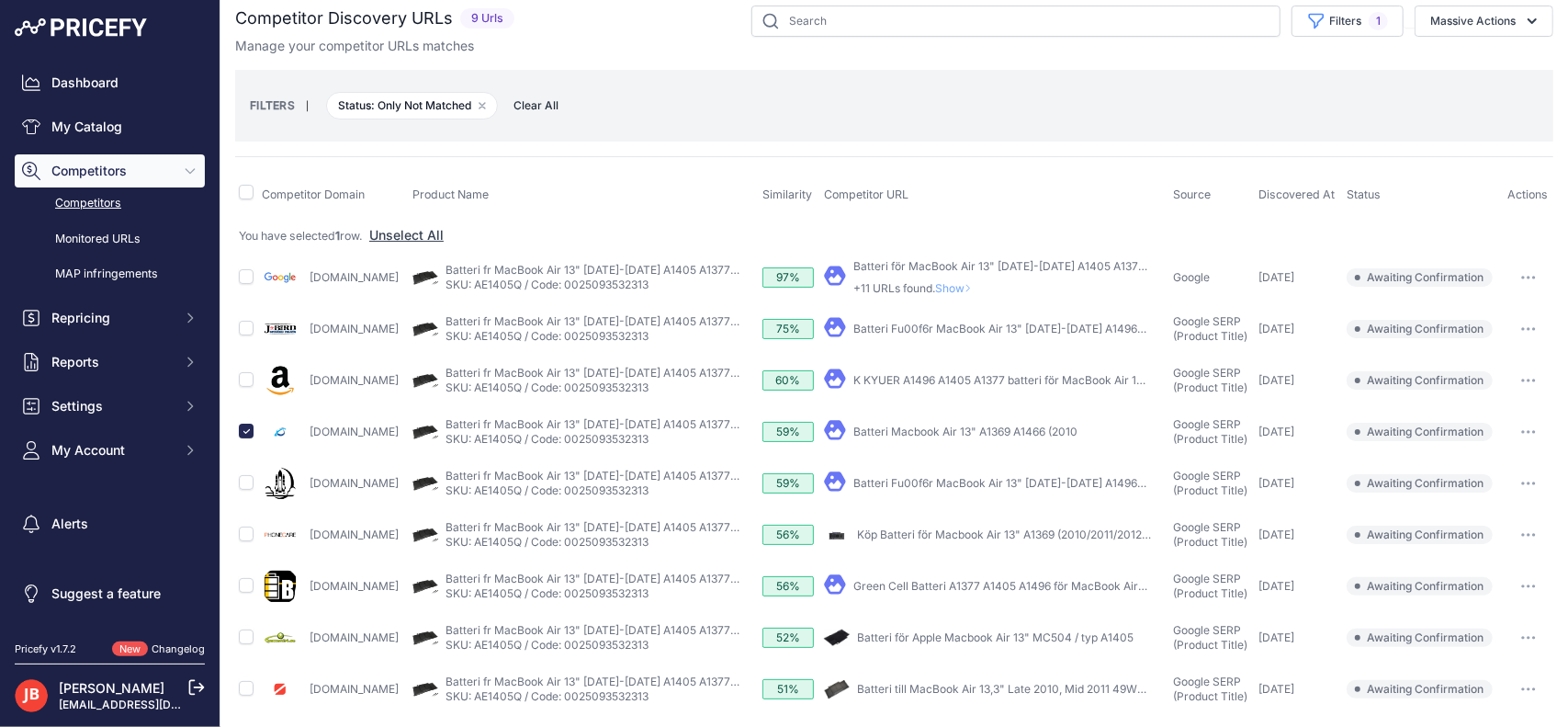
scroll to position [14, 0]
click at [247, 628] on input "checkbox" at bounding box center [246, 635] width 15 height 15
checkbox input "true"
click at [246, 680] on input "checkbox" at bounding box center [246, 687] width 15 height 15
checkbox input "true"
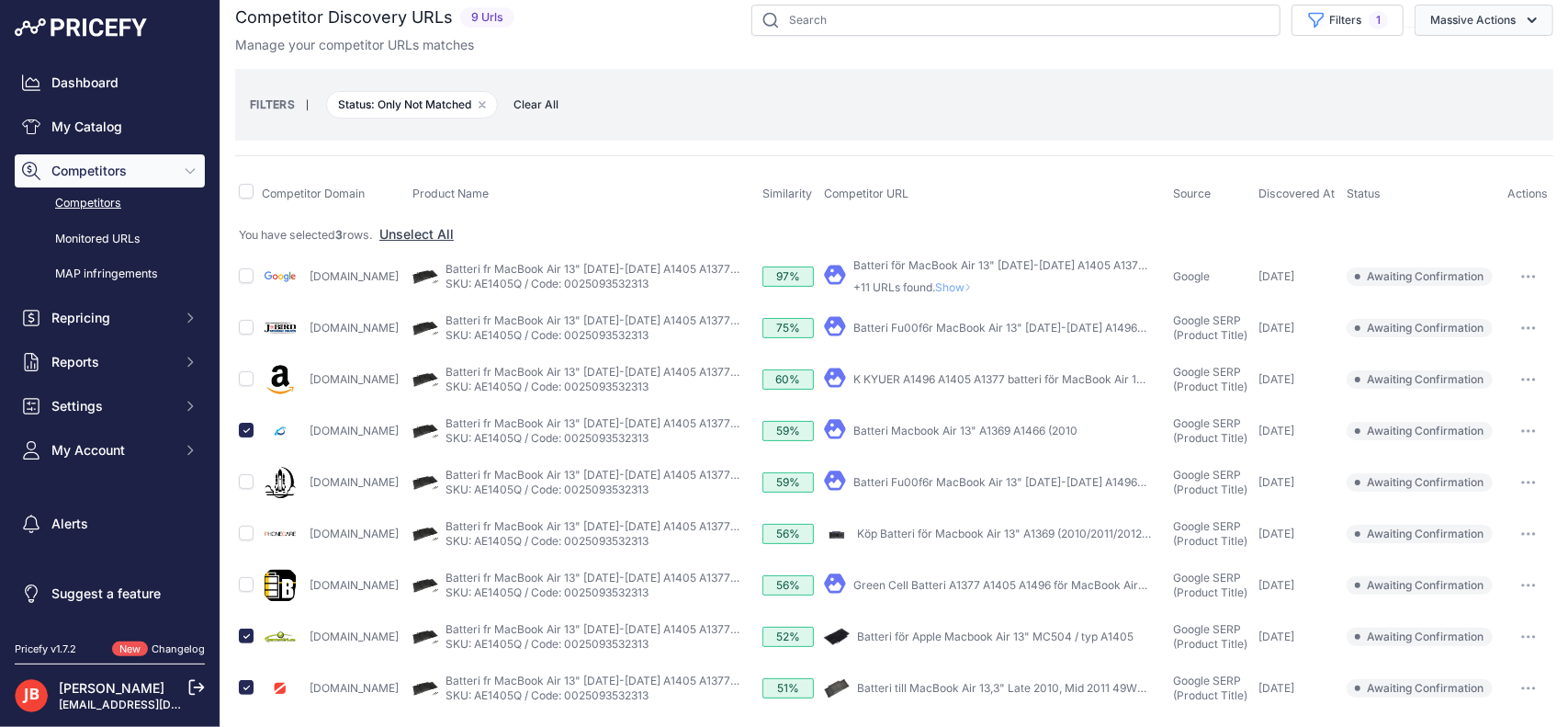
click at [1470, 20] on button "Massive Actions" at bounding box center [1483, 20] width 139 height 31
click at [1467, 60] on span "Confirm Match" at bounding box center [1464, 63] width 89 height 16
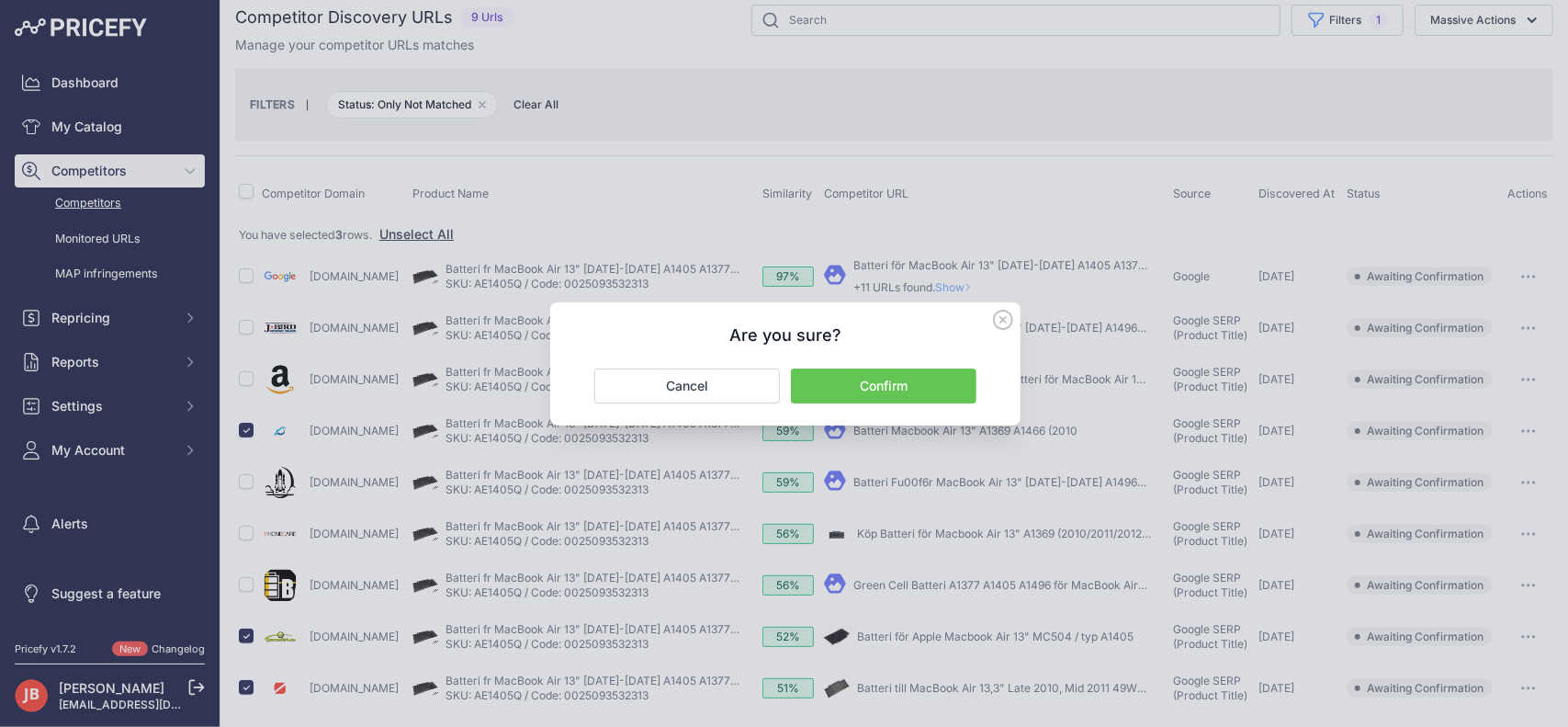
click at [883, 376] on button "Confirm" at bounding box center [883, 385] width 186 height 35
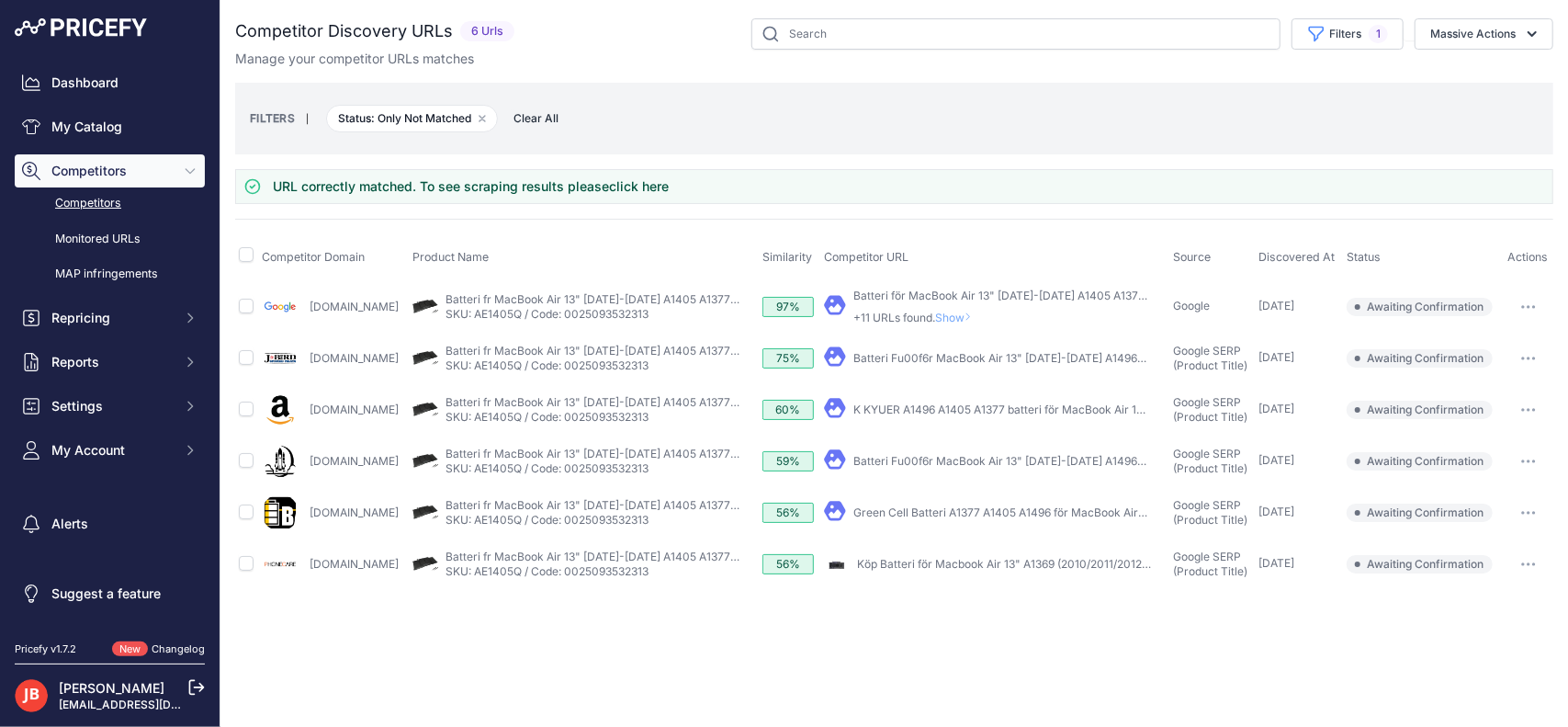
scroll to position [0, 0]
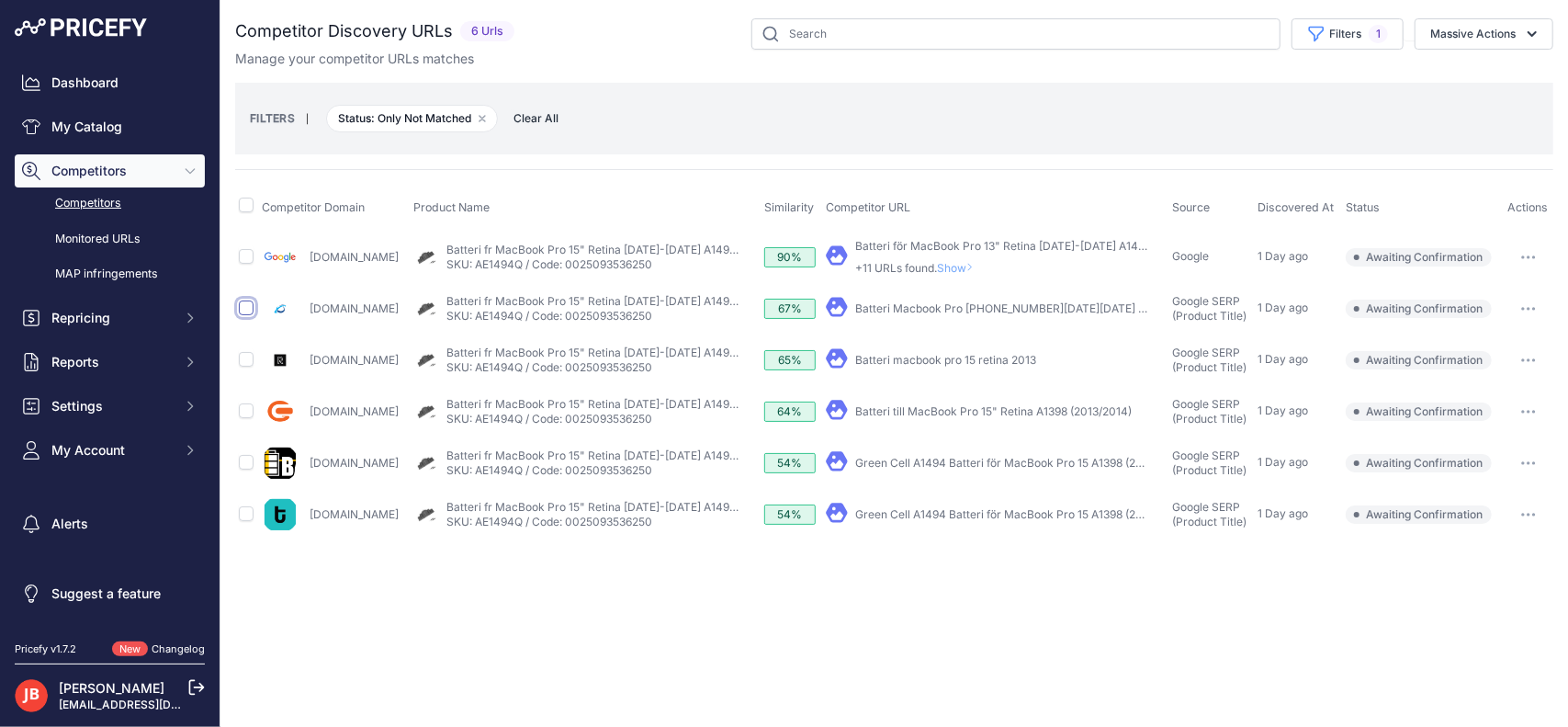
click at [241, 305] on input "checkbox" at bounding box center [246, 308] width 15 height 15
checkbox input "true"
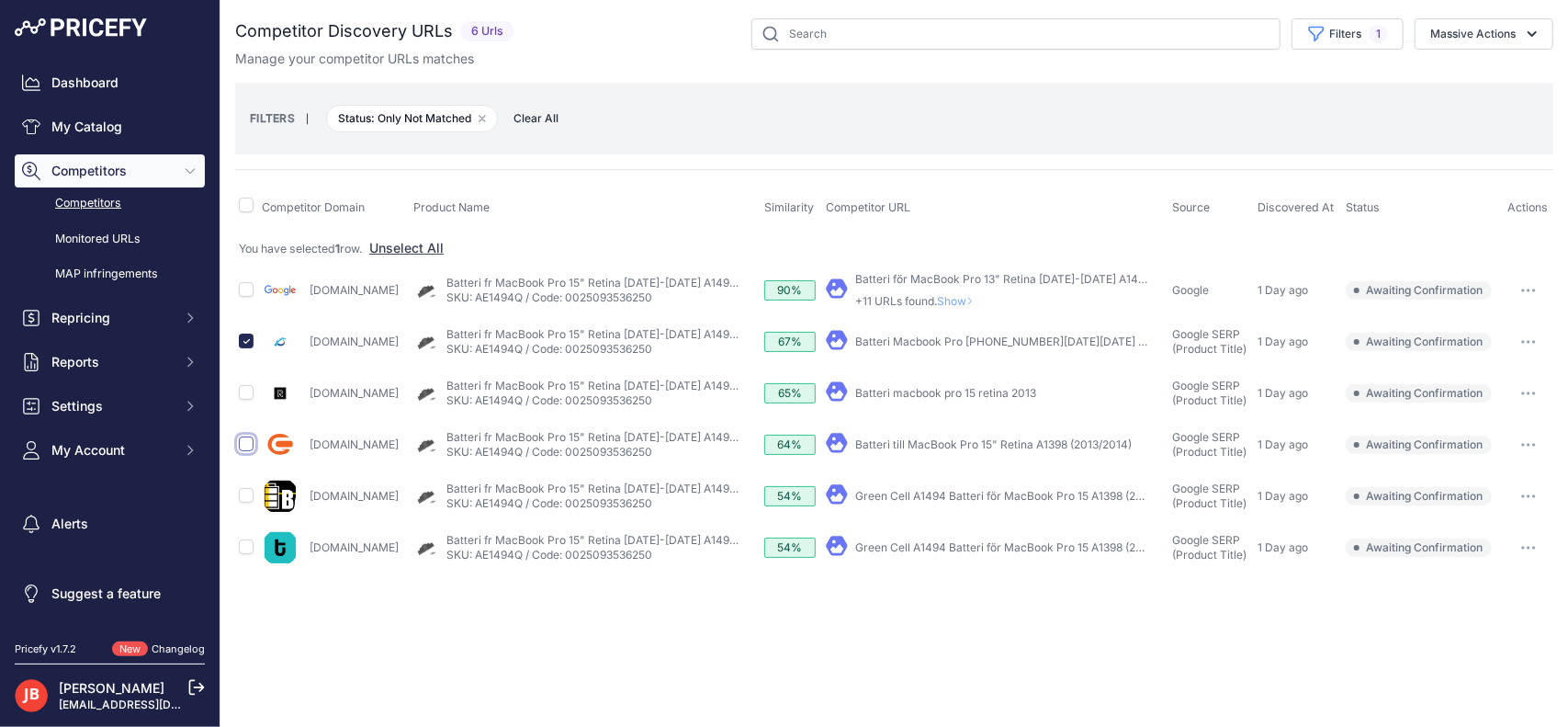
click at [248, 446] on input "checkbox" at bounding box center [246, 443] width 15 height 15
checkbox input "true"
drag, startPoint x: 252, startPoint y: 495, endPoint x: 248, endPoint y: 516, distance: 21.4
click at [252, 495] on input "checkbox" at bounding box center [246, 495] width 15 height 15
checkbox input "true"
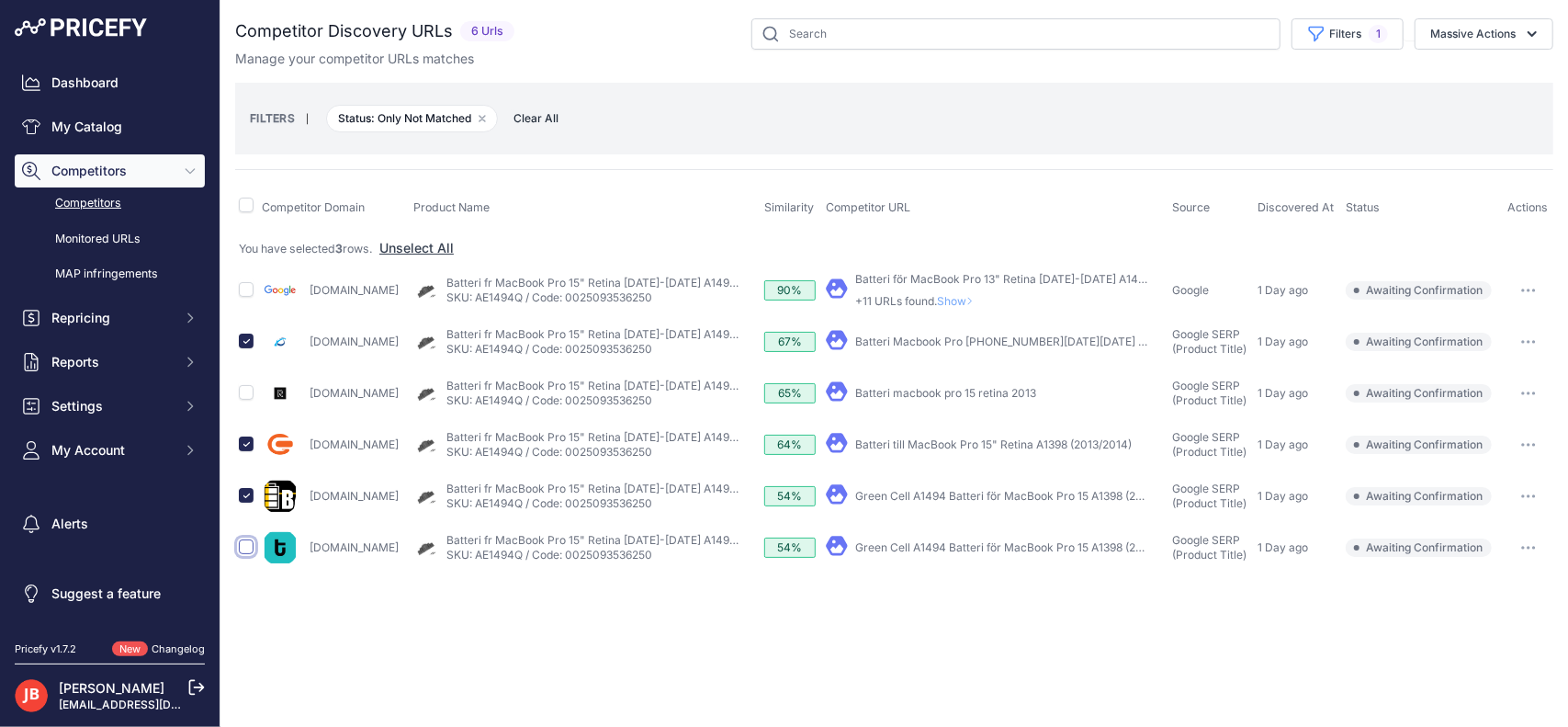
click at [244, 543] on input "checkbox" at bounding box center [246, 546] width 15 height 15
checkbox input "true"
click at [1485, 30] on button "Massive Actions" at bounding box center [1483, 33] width 139 height 31
click at [1476, 75] on span "Confirm Match" at bounding box center [1464, 77] width 89 height 16
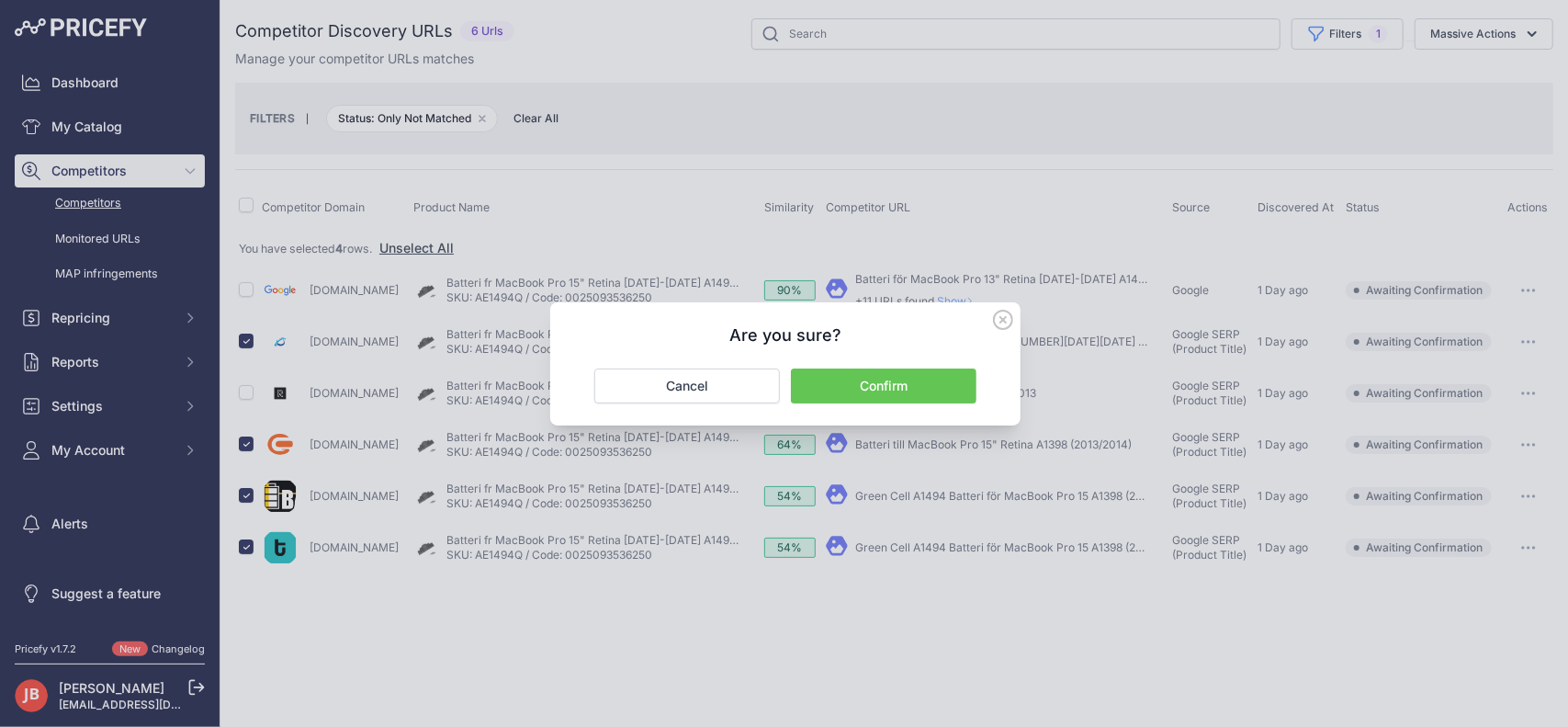
click at [902, 389] on button "Confirm" at bounding box center [883, 385] width 186 height 35
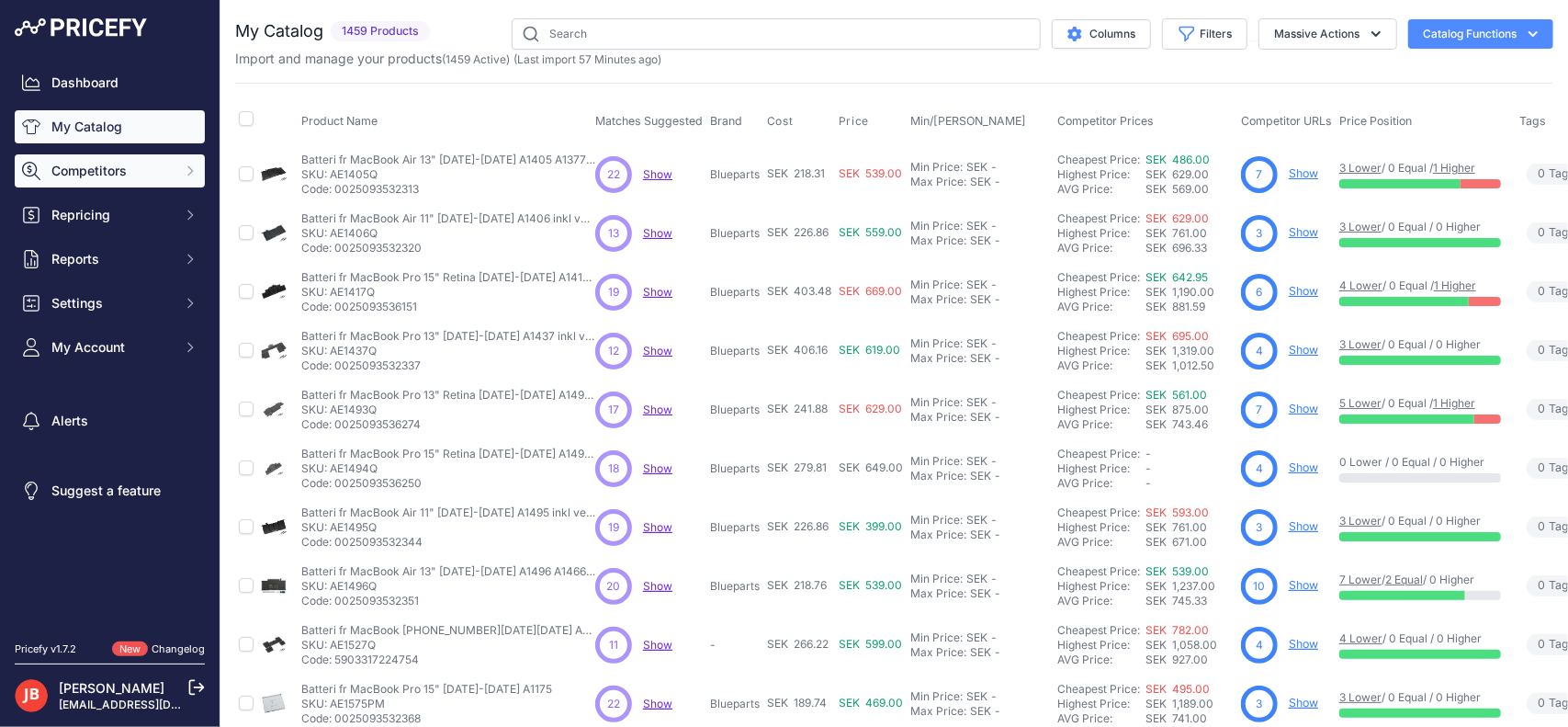
click at [65, 168] on span "Competitors" at bounding box center [112, 171] width 121 height 18
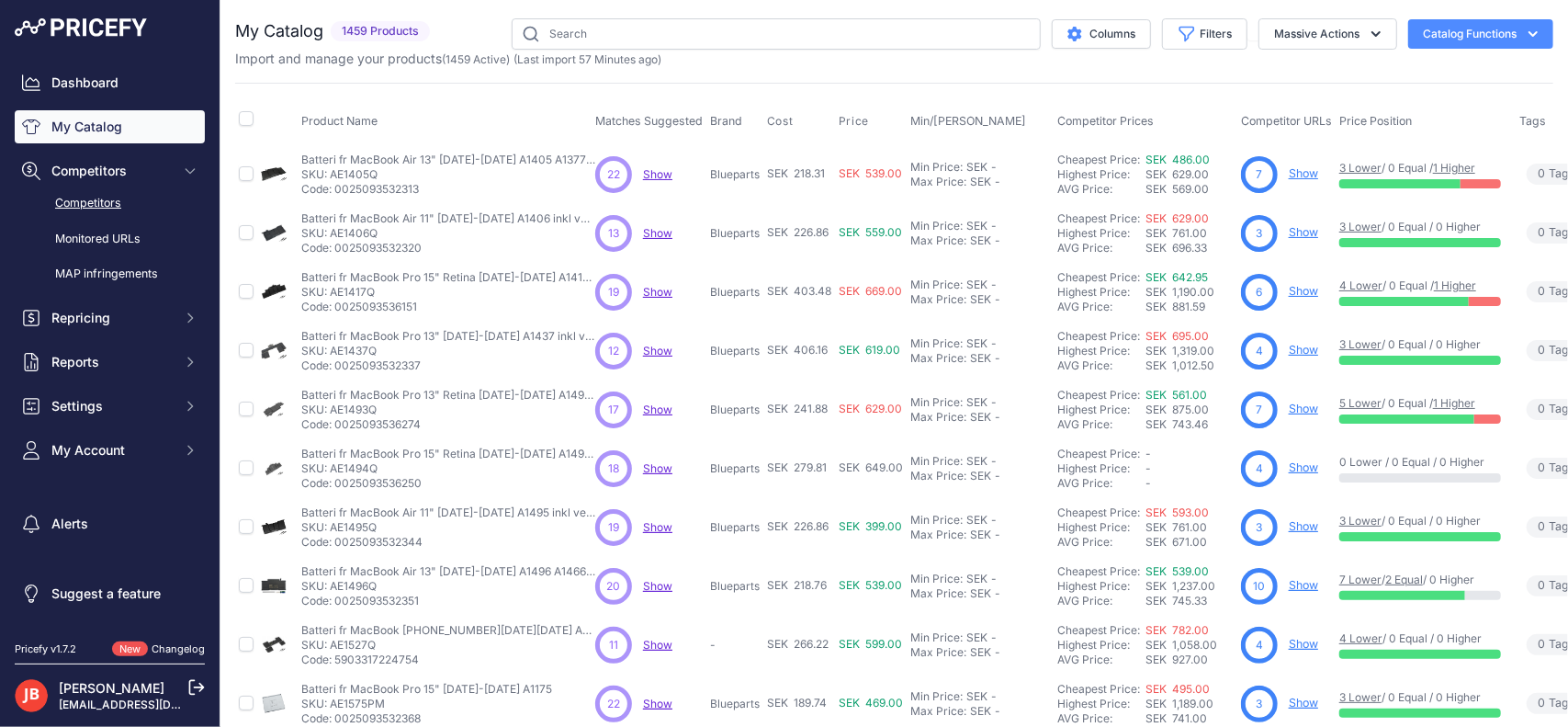
click at [71, 197] on link "Competitors" at bounding box center [110, 204] width 190 height 32
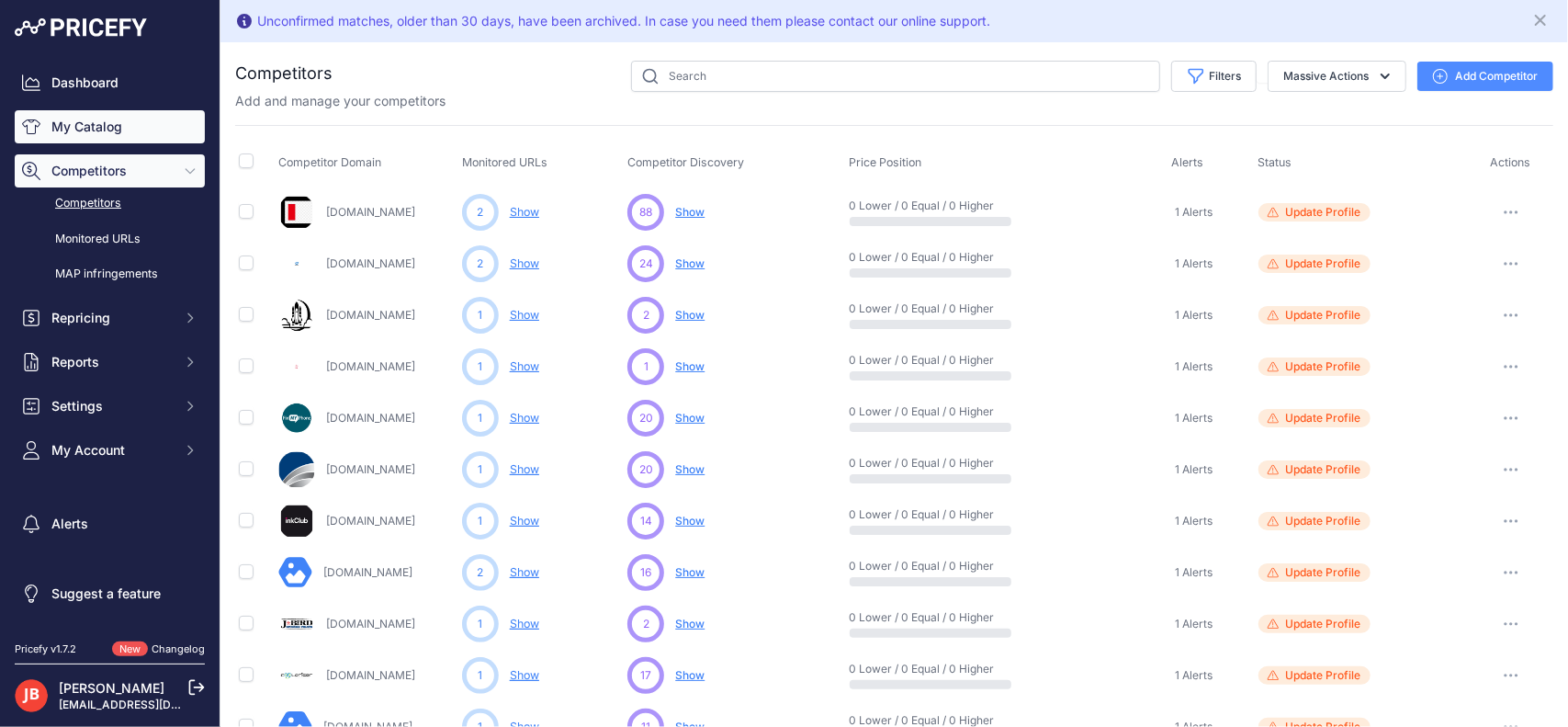
click at [76, 119] on link "My Catalog" at bounding box center [110, 126] width 190 height 33
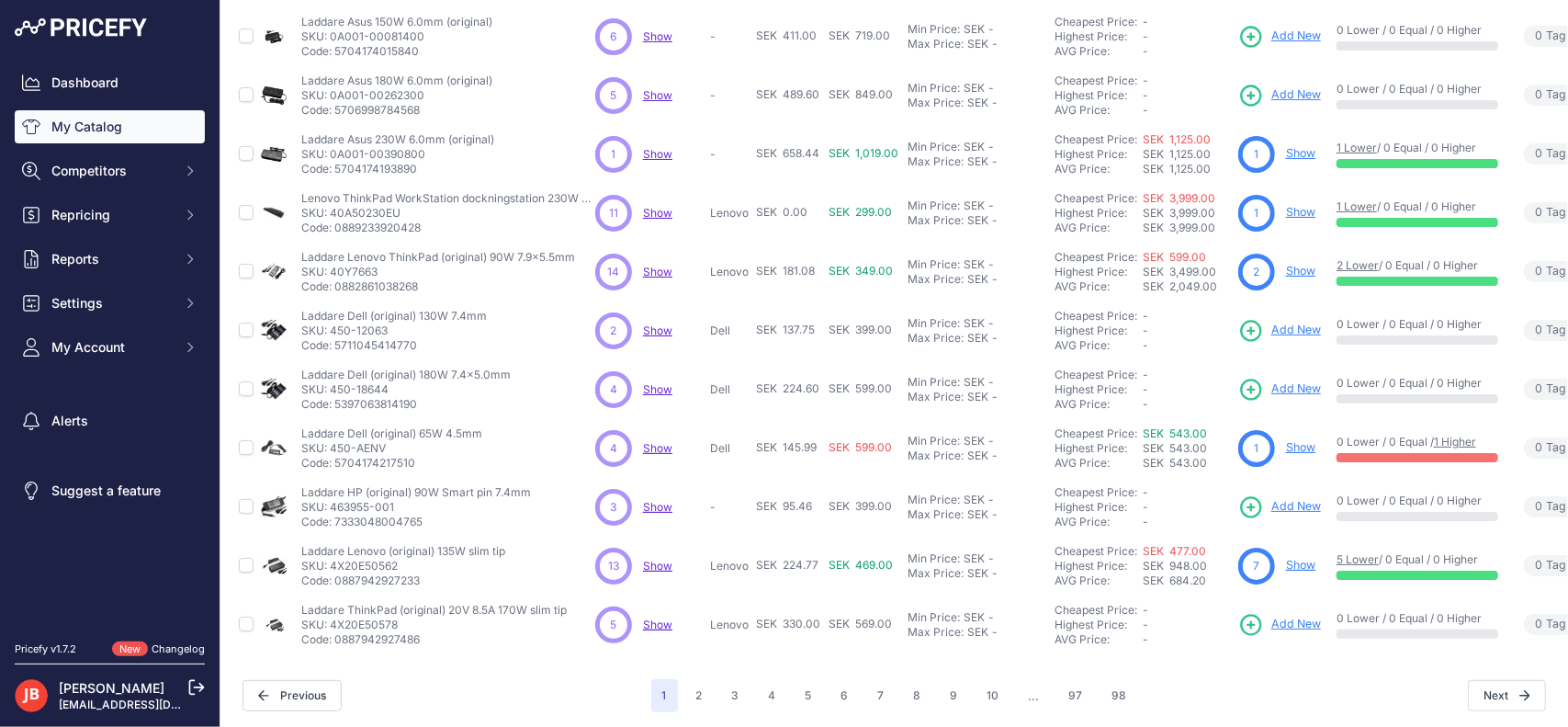
scroll to position [387, 0]
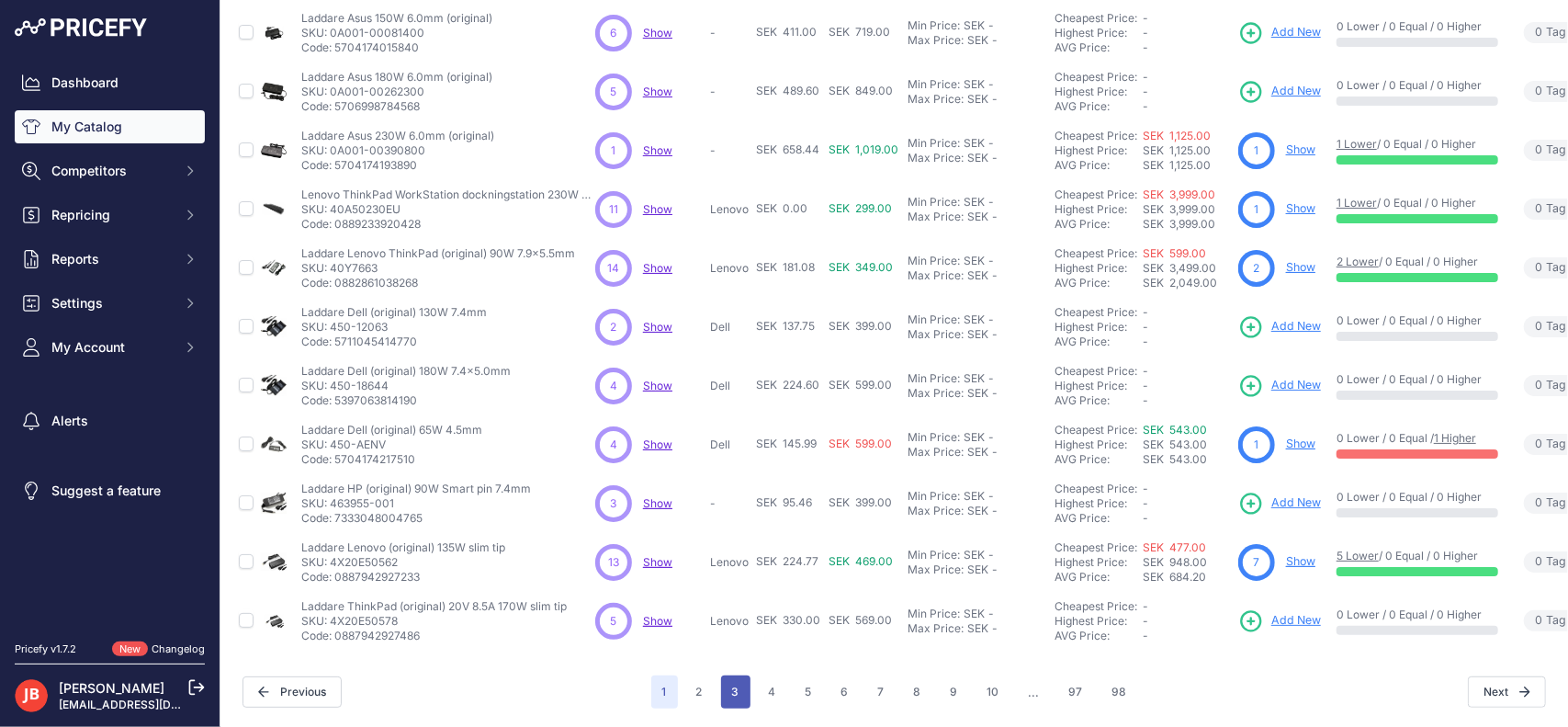
click at [732, 675] on button "3" at bounding box center [735, 691] width 29 height 33
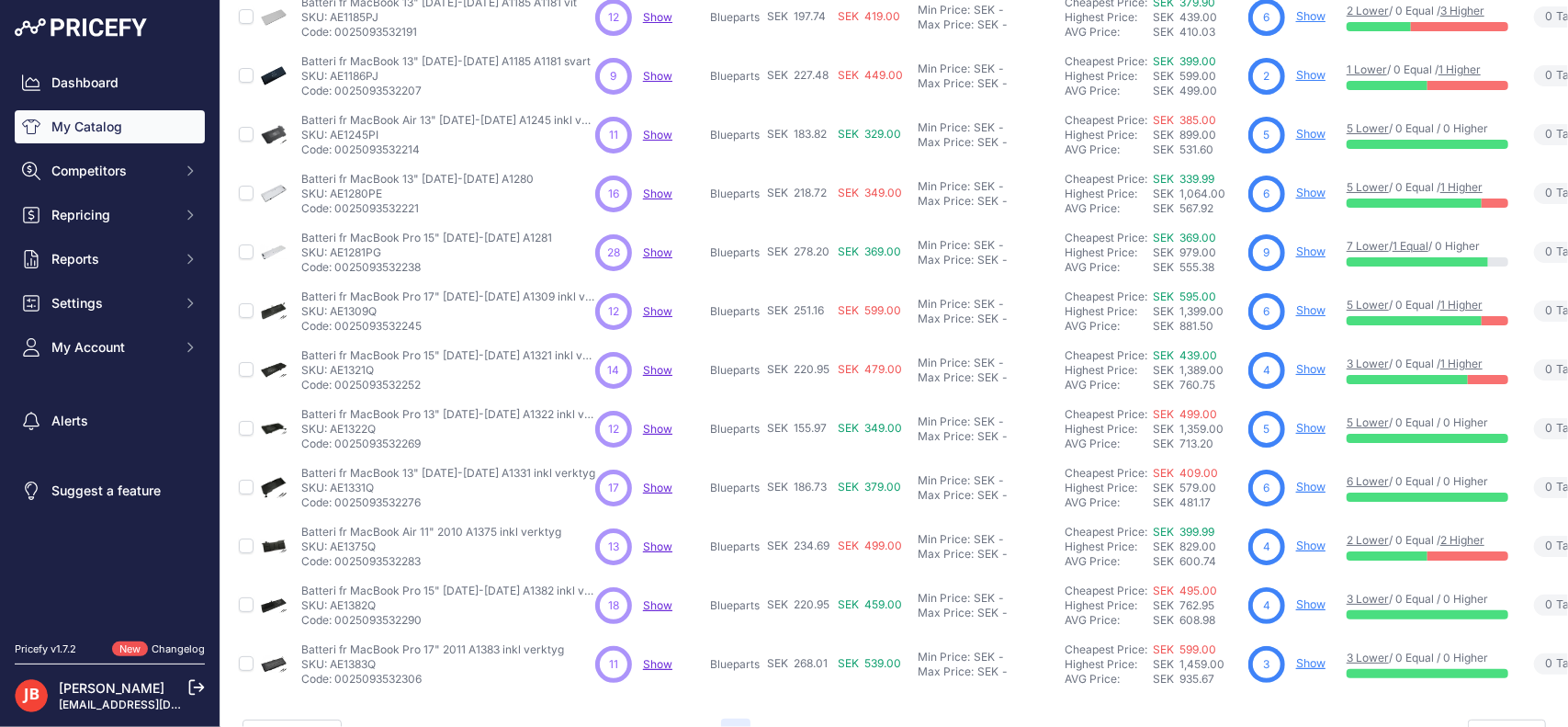
scroll to position [387, 0]
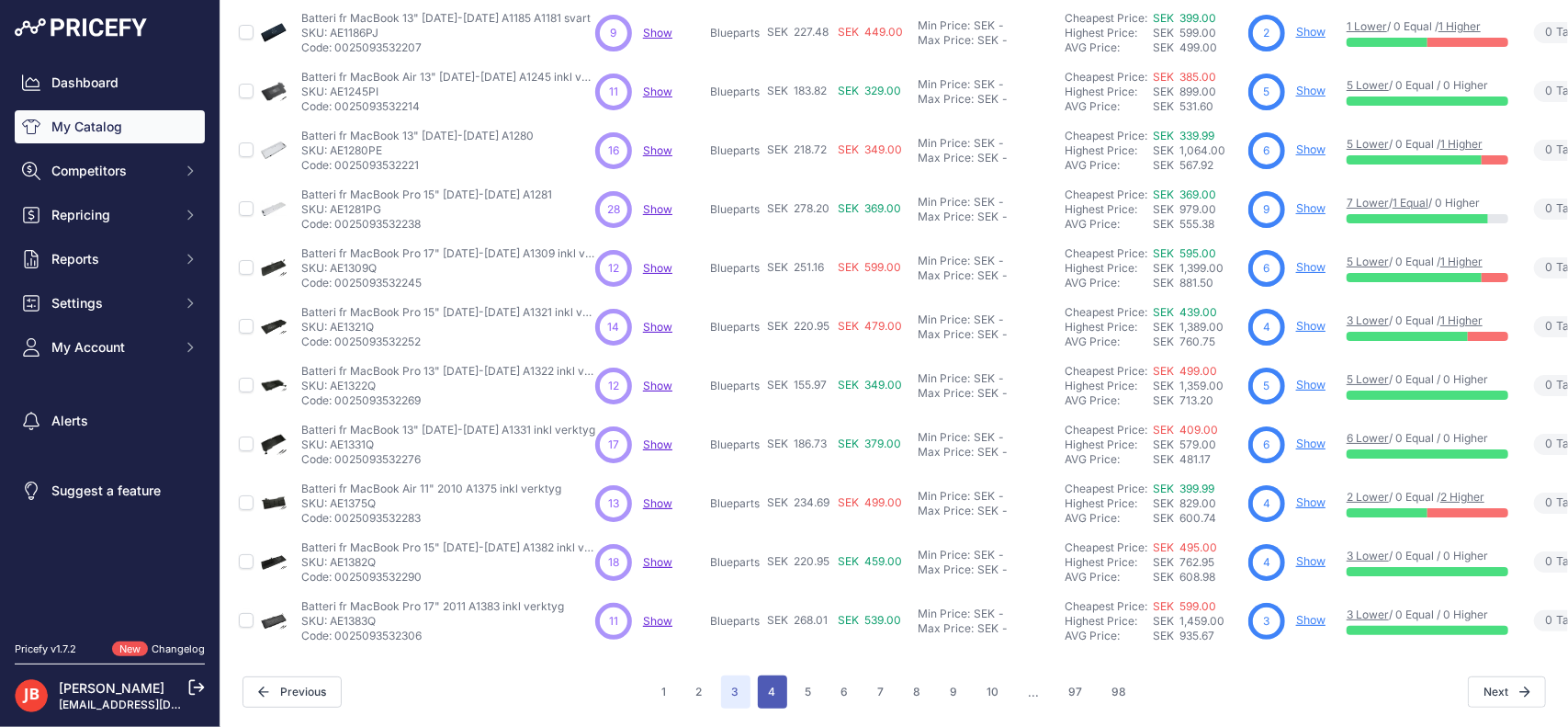
click at [766, 677] on button "4" at bounding box center [772, 691] width 29 height 33
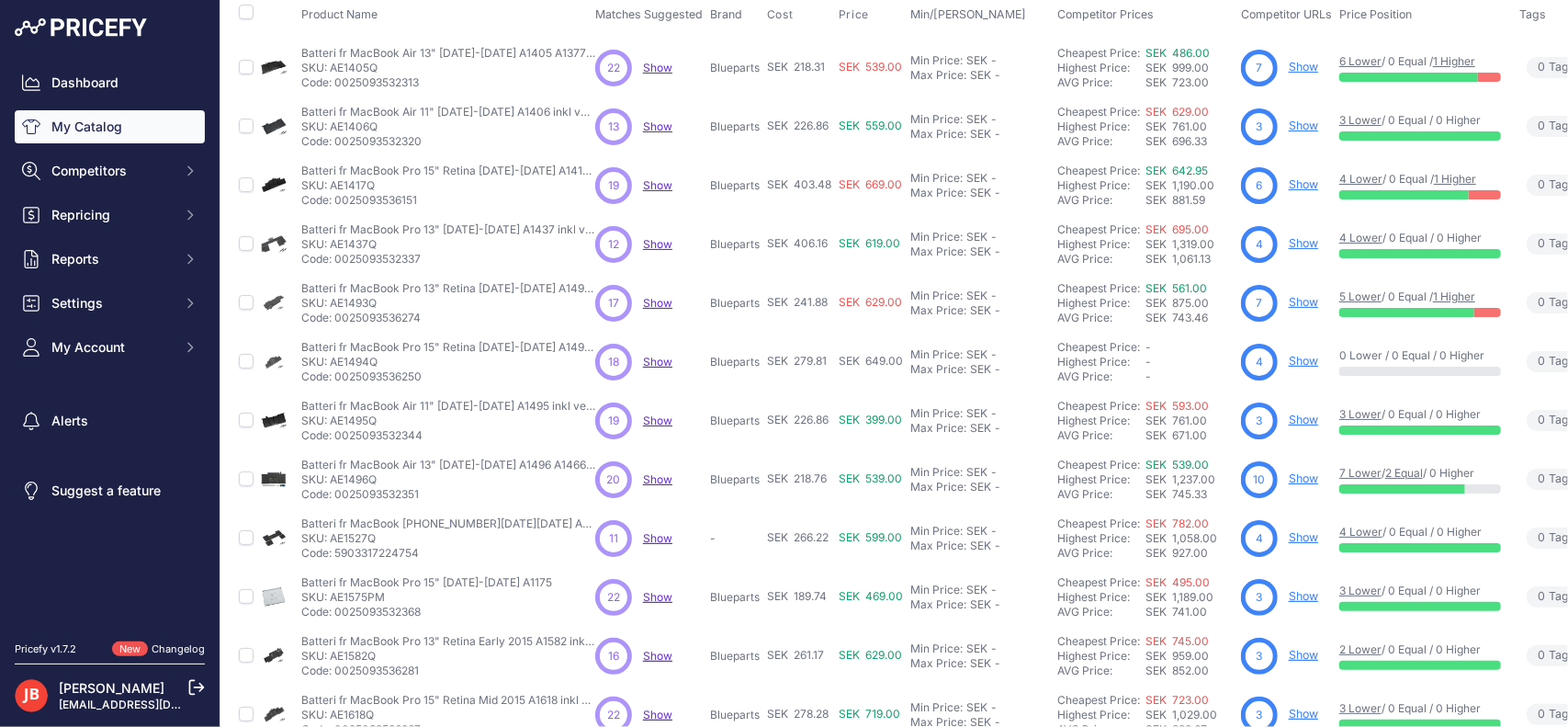
scroll to position [129, 0]
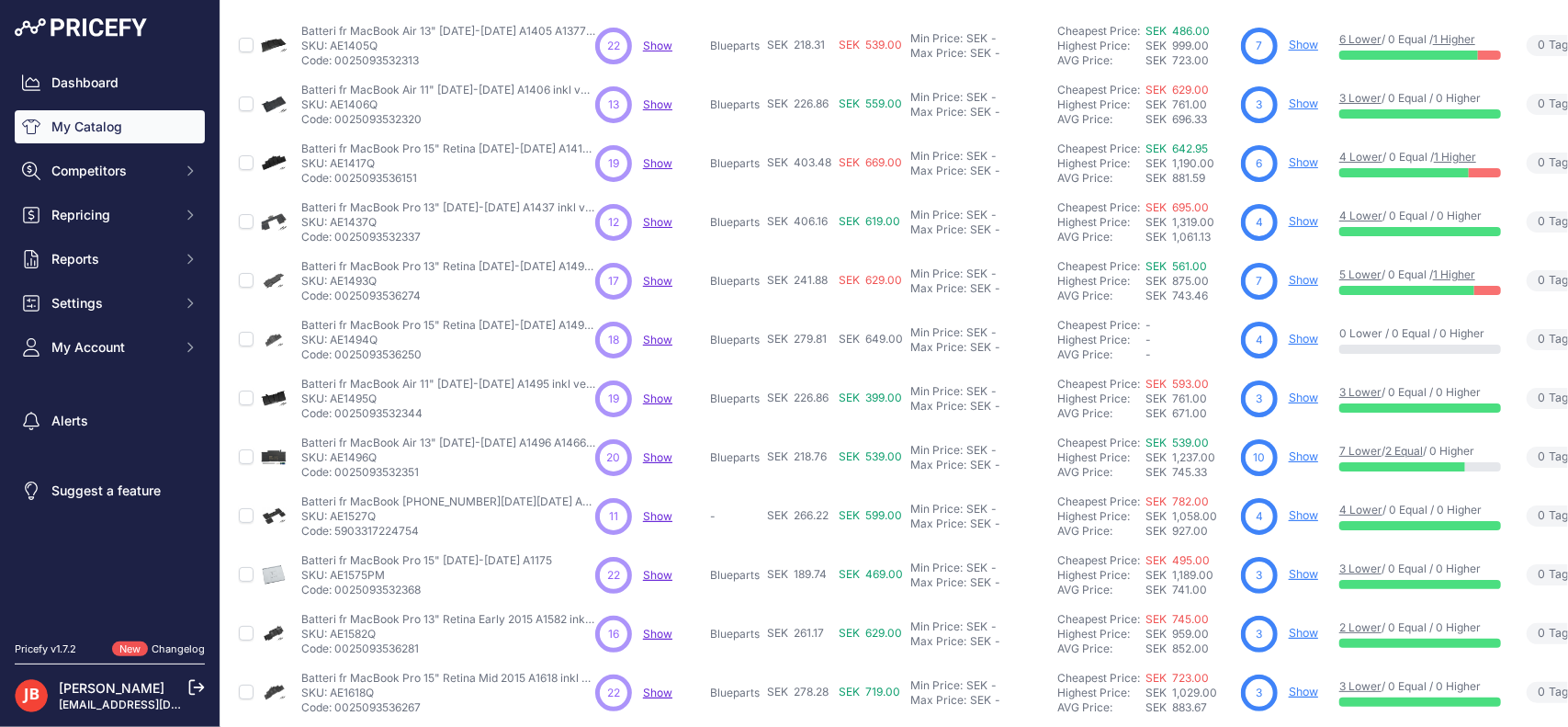
click at [654, 391] on span "Show" at bounding box center [657, 398] width 29 height 14
click at [665, 454] on span "Show" at bounding box center [657, 457] width 29 height 14
click at [650, 510] on span "Show" at bounding box center [657, 516] width 29 height 14
click at [664, 574] on span "Show" at bounding box center [657, 575] width 29 height 14
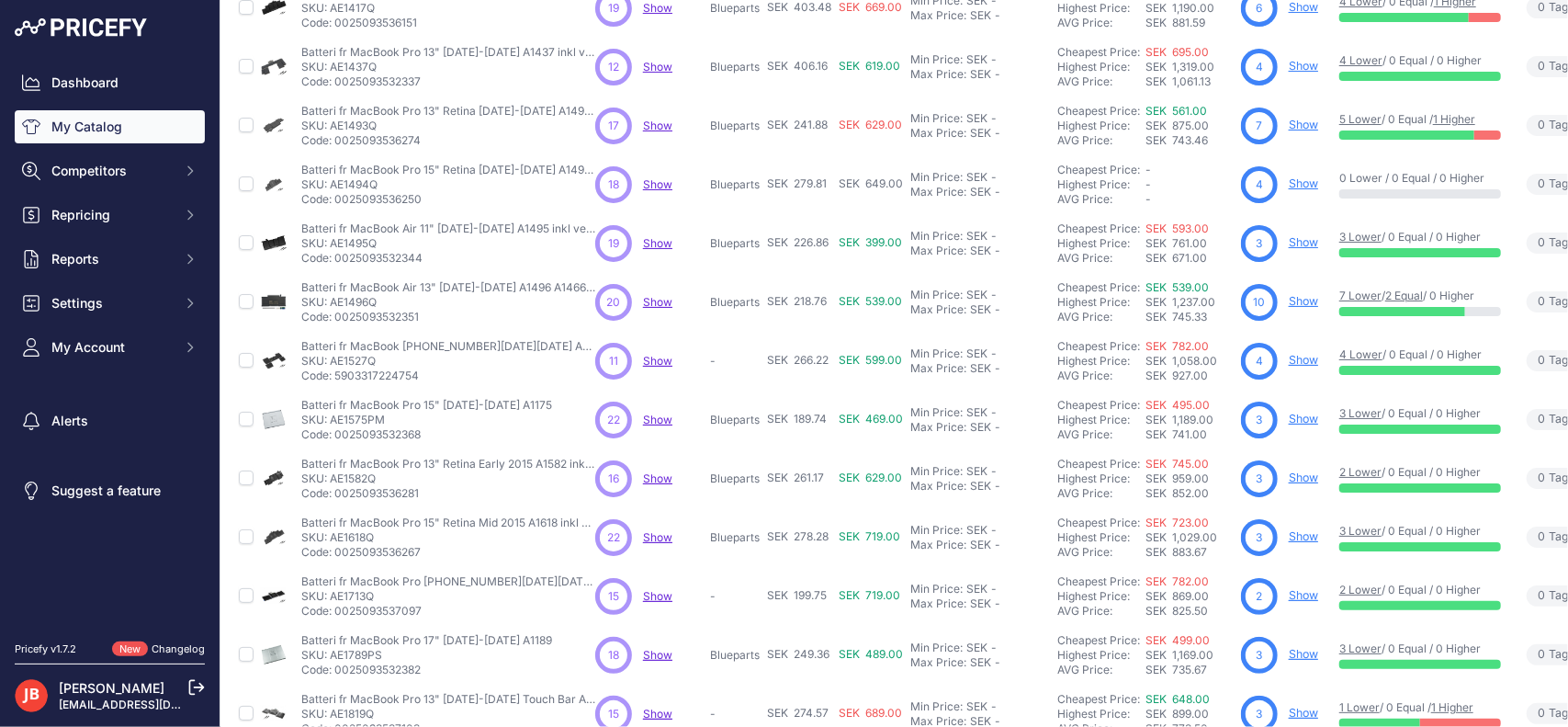
scroll to position [294, 0]
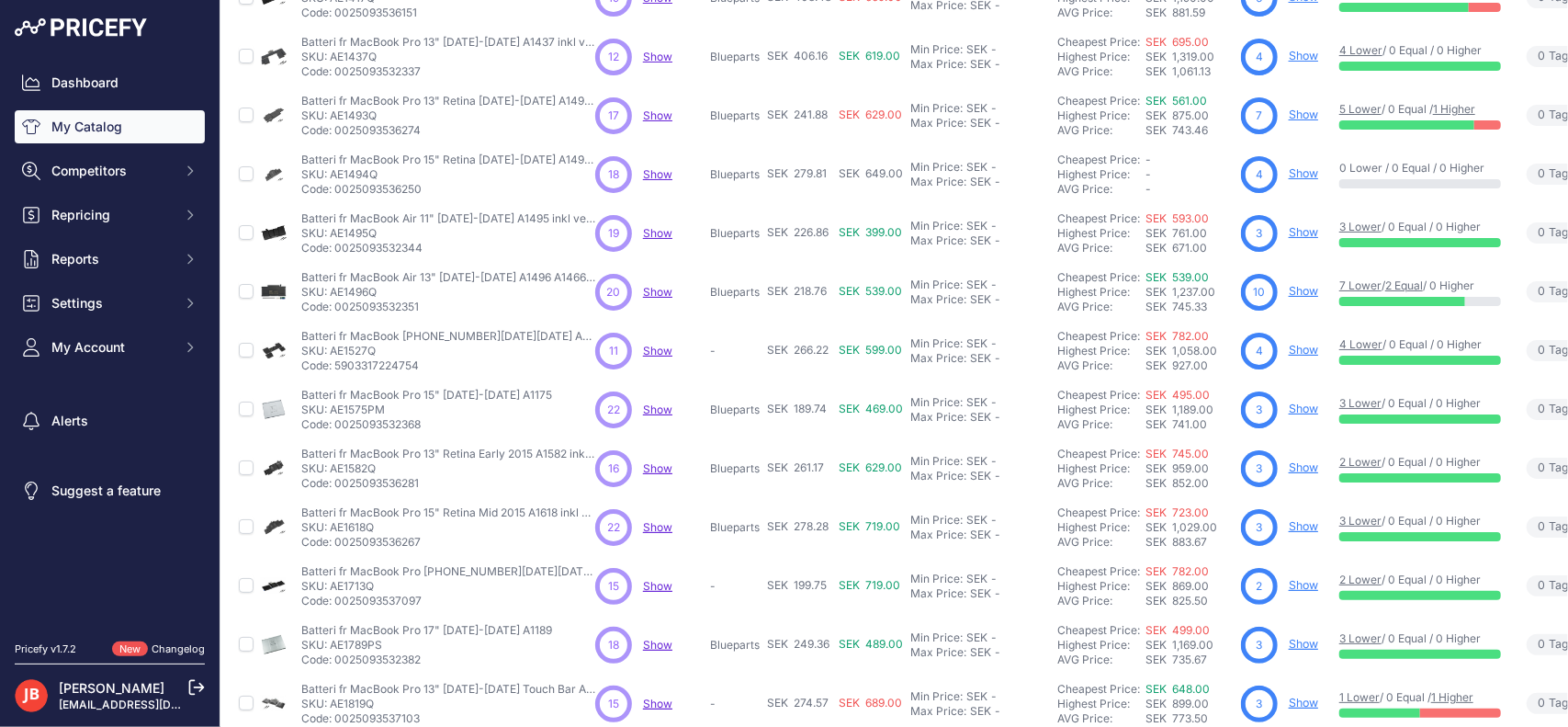
click at [667, 470] on span "Show" at bounding box center [657, 468] width 29 height 14
click at [658, 523] on span "Show" at bounding box center [657, 527] width 29 height 14
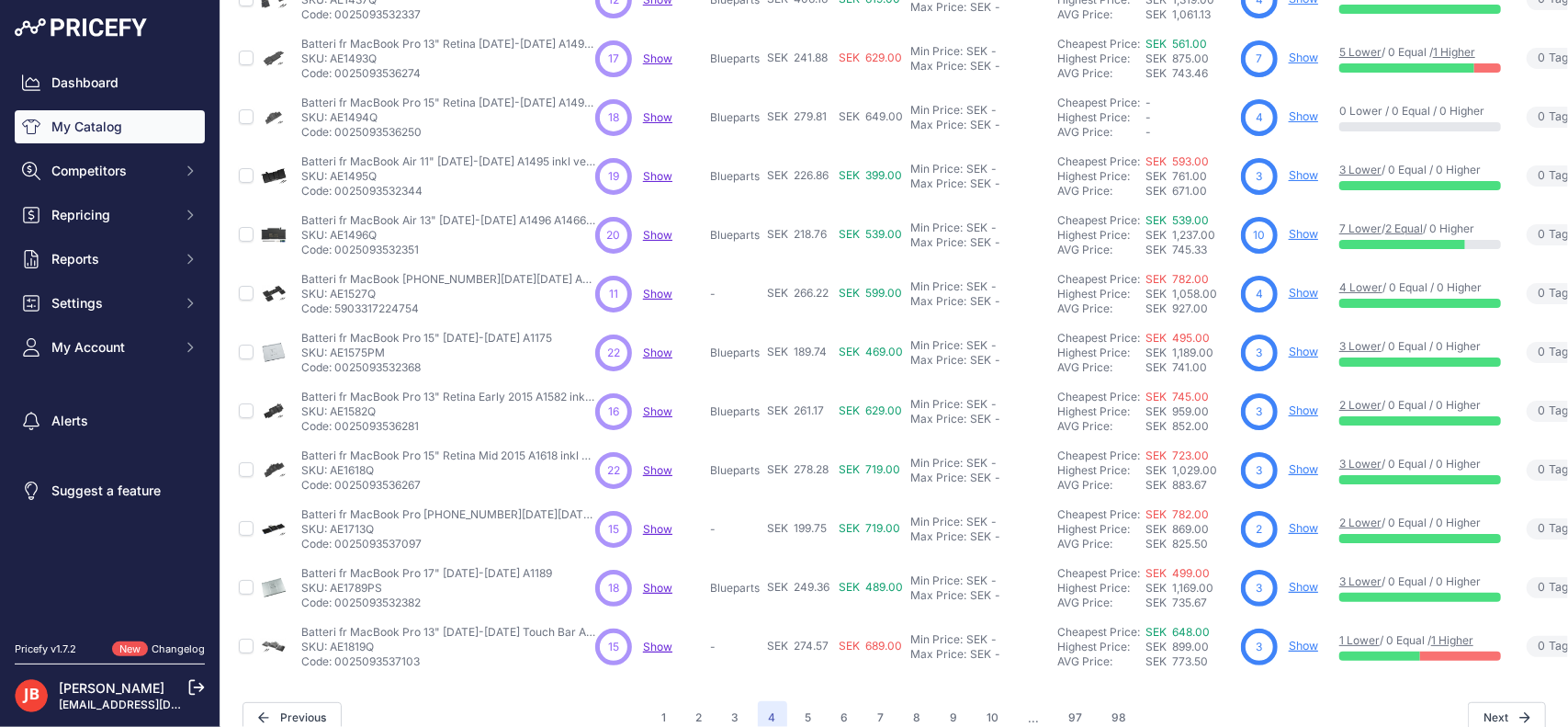
scroll to position [362, 0]
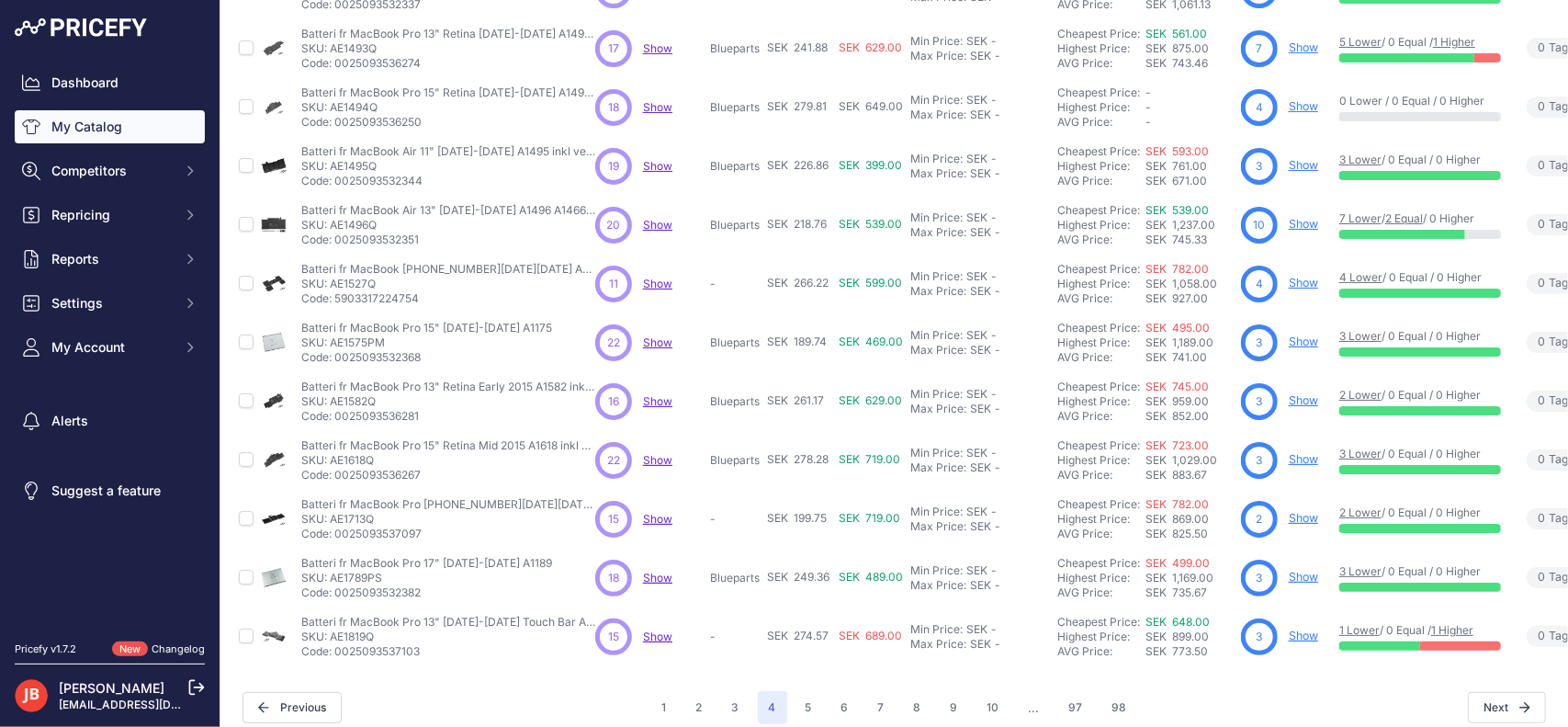
click at [654, 515] on span "Show" at bounding box center [657, 518] width 29 height 14
click at [657, 570] on span "Show" at bounding box center [657, 577] width 29 height 14
click at [656, 629] on span "Show" at bounding box center [657, 636] width 29 height 14
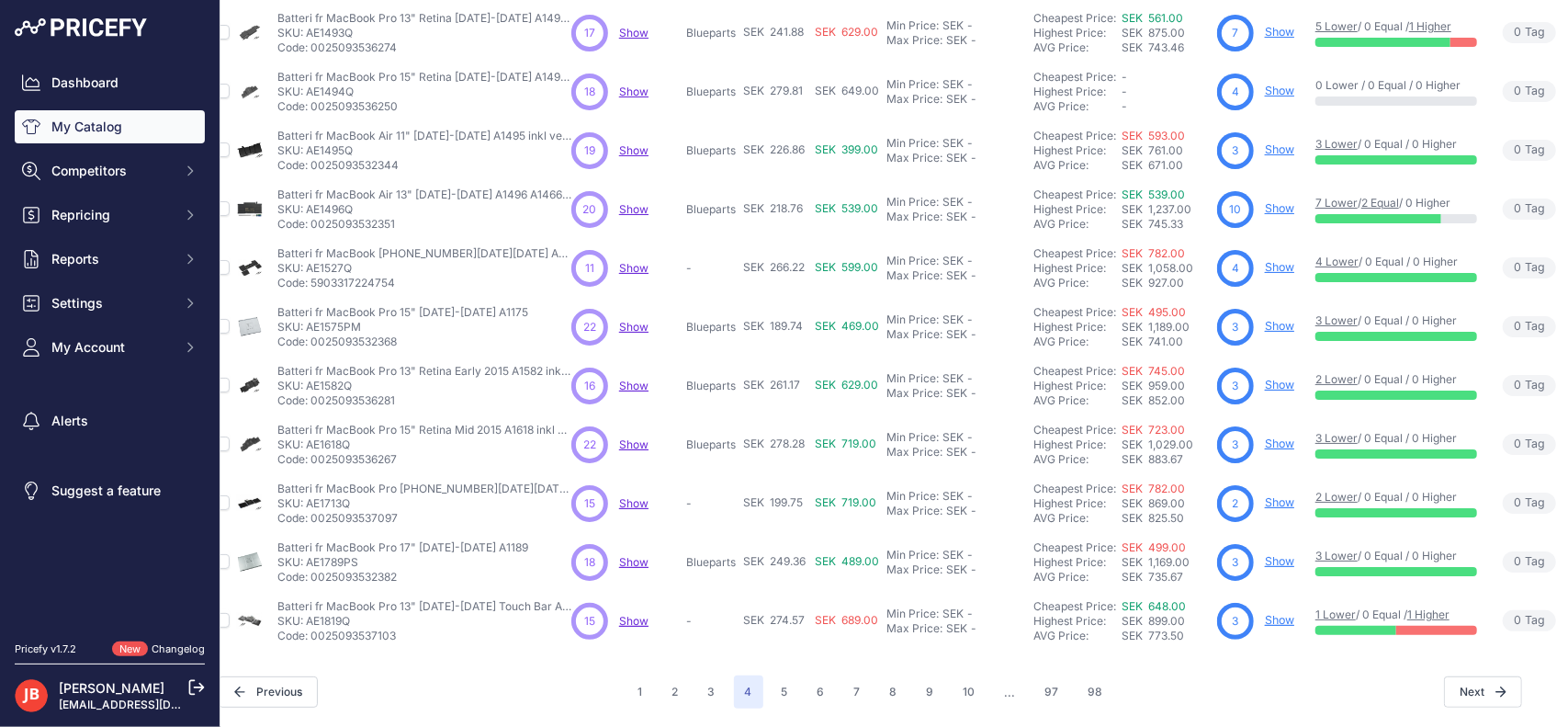
scroll to position [387, 24]
click at [772, 675] on button "5" at bounding box center [784, 691] width 29 height 33
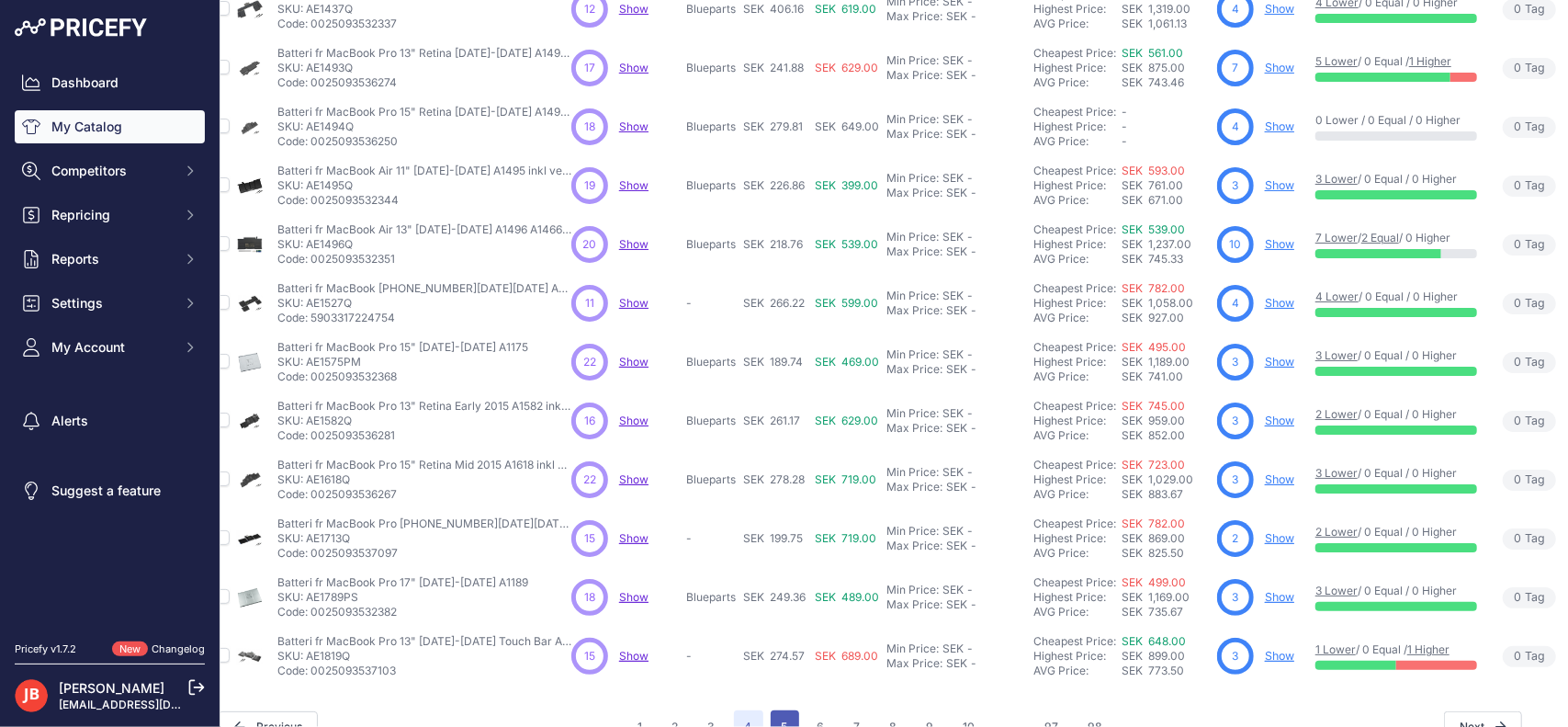
scroll to position [434, 24]
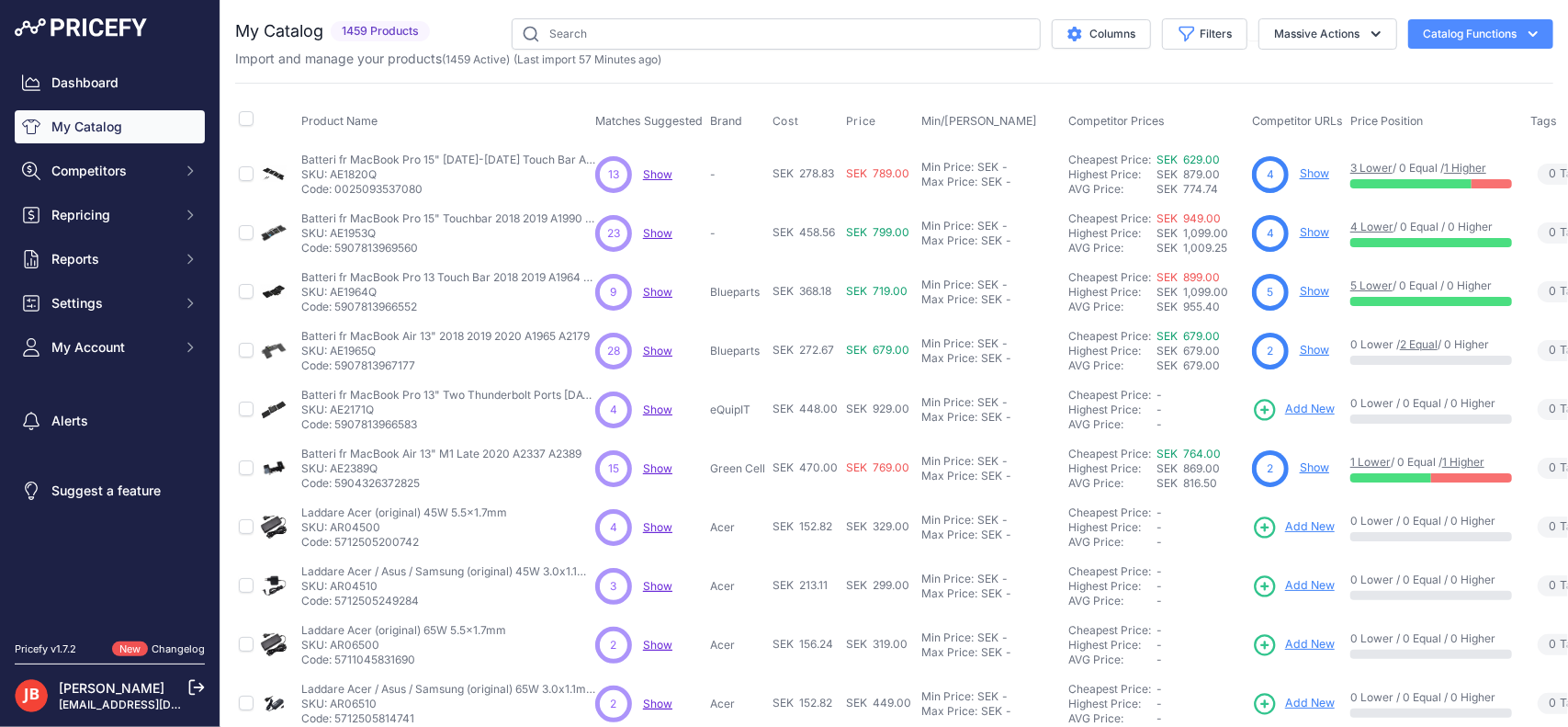
click at [661, 176] on span "Show" at bounding box center [657, 174] width 29 height 14
click at [650, 229] on span "Show" at bounding box center [657, 233] width 29 height 14
click at [667, 287] on span "Show" at bounding box center [657, 292] width 29 height 14
click at [668, 344] on span "Show" at bounding box center [657, 351] width 29 height 14
click at [658, 403] on span "Show" at bounding box center [657, 409] width 29 height 14
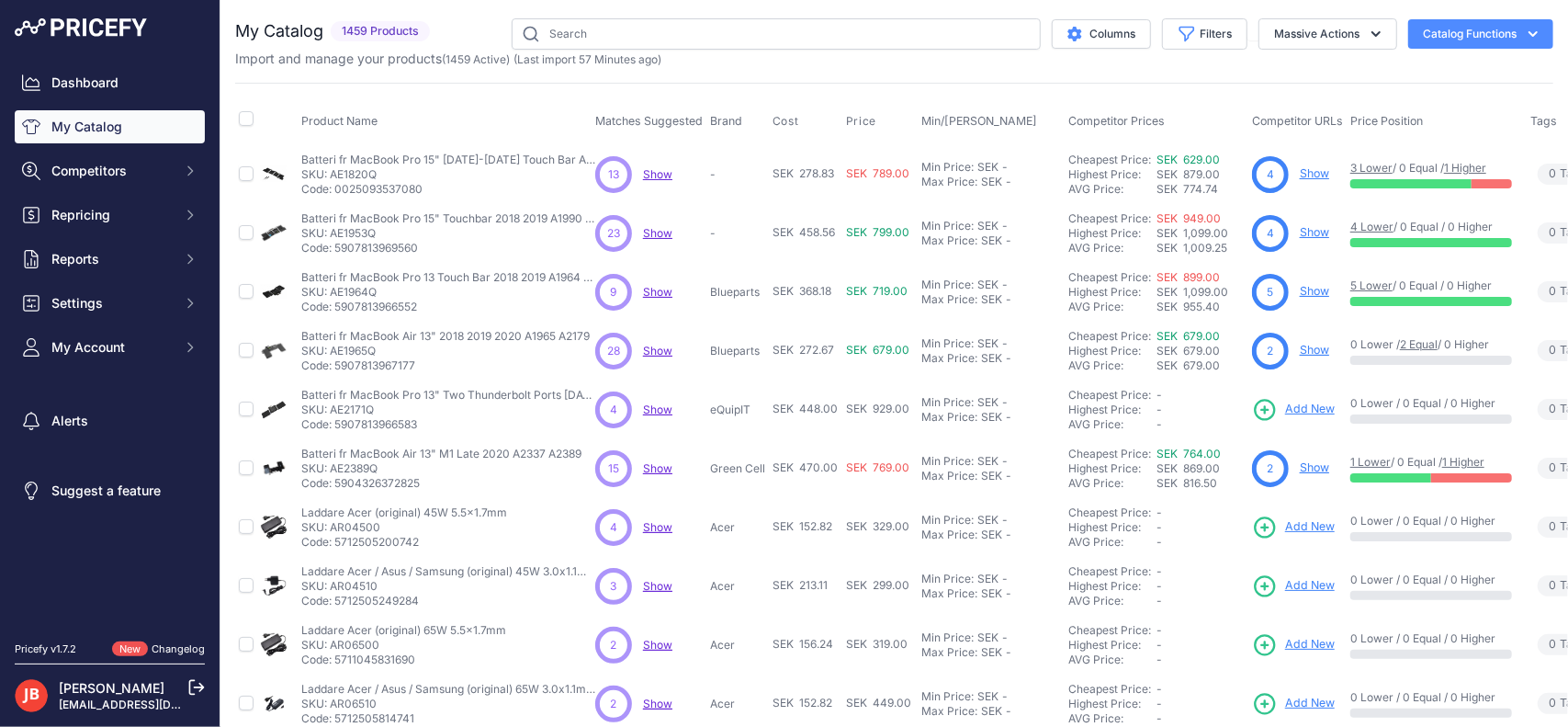
click at [654, 464] on span "Show" at bounding box center [657, 468] width 29 height 14
click at [656, 406] on span "Show" at bounding box center [657, 409] width 29 height 14
click at [1311, 405] on span "Add New" at bounding box center [1309, 408] width 50 height 17
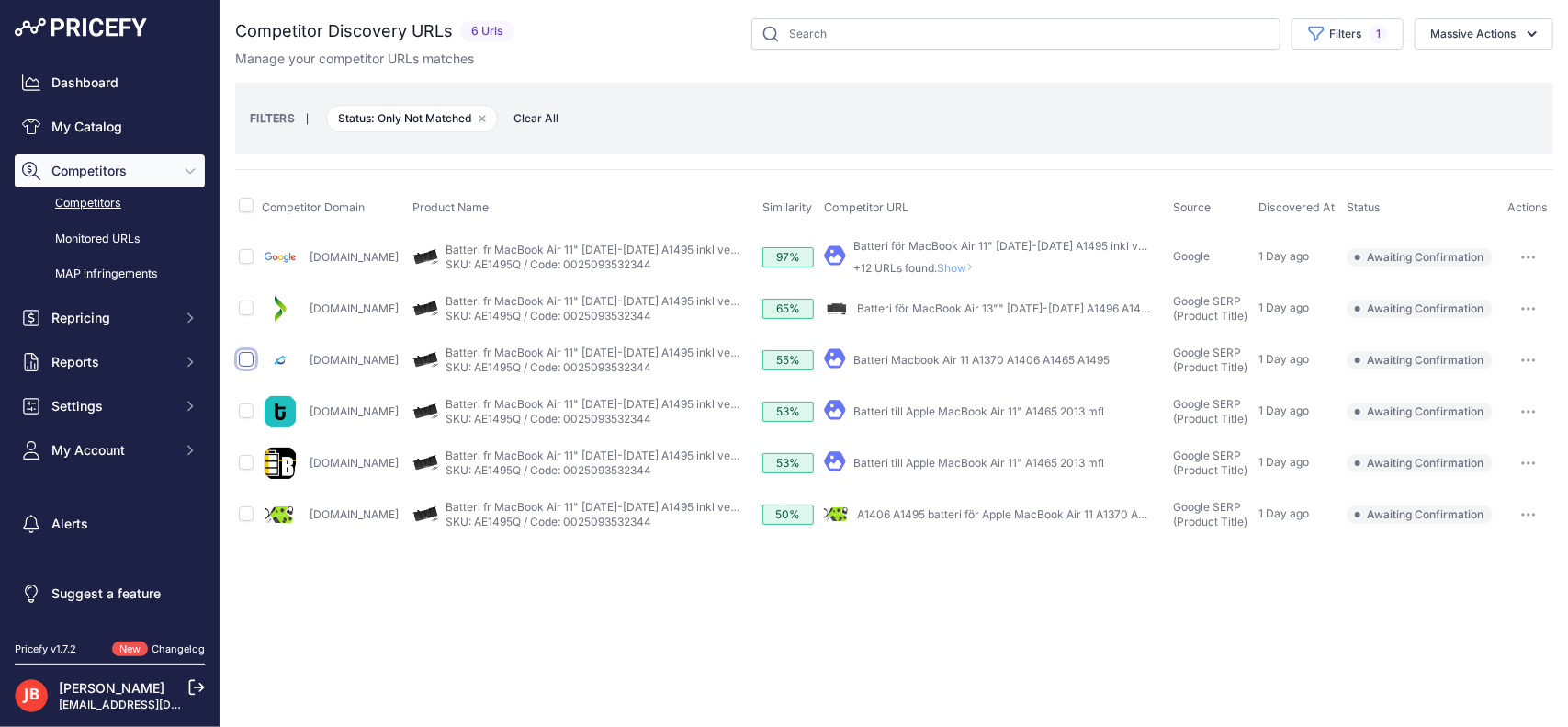
click at [245, 363] on input "checkbox" at bounding box center [246, 359] width 15 height 15
checkbox input "true"
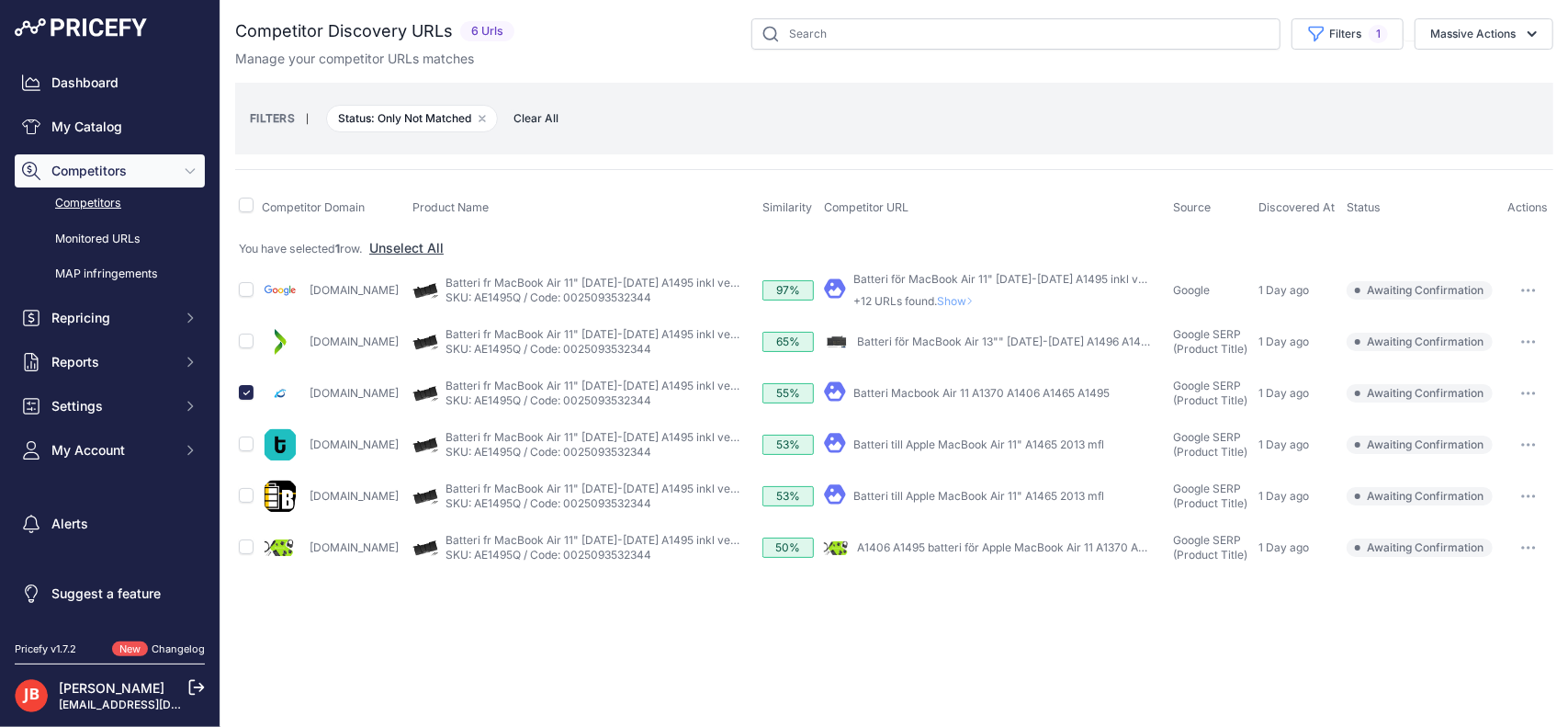
click at [256, 546] on td at bounding box center [247, 548] width 23 height 52
click at [247, 543] on input "checkbox" at bounding box center [246, 546] width 15 height 15
checkbox input "true"
click at [247, 442] on input "checkbox" at bounding box center [246, 443] width 15 height 15
checkbox input "true"
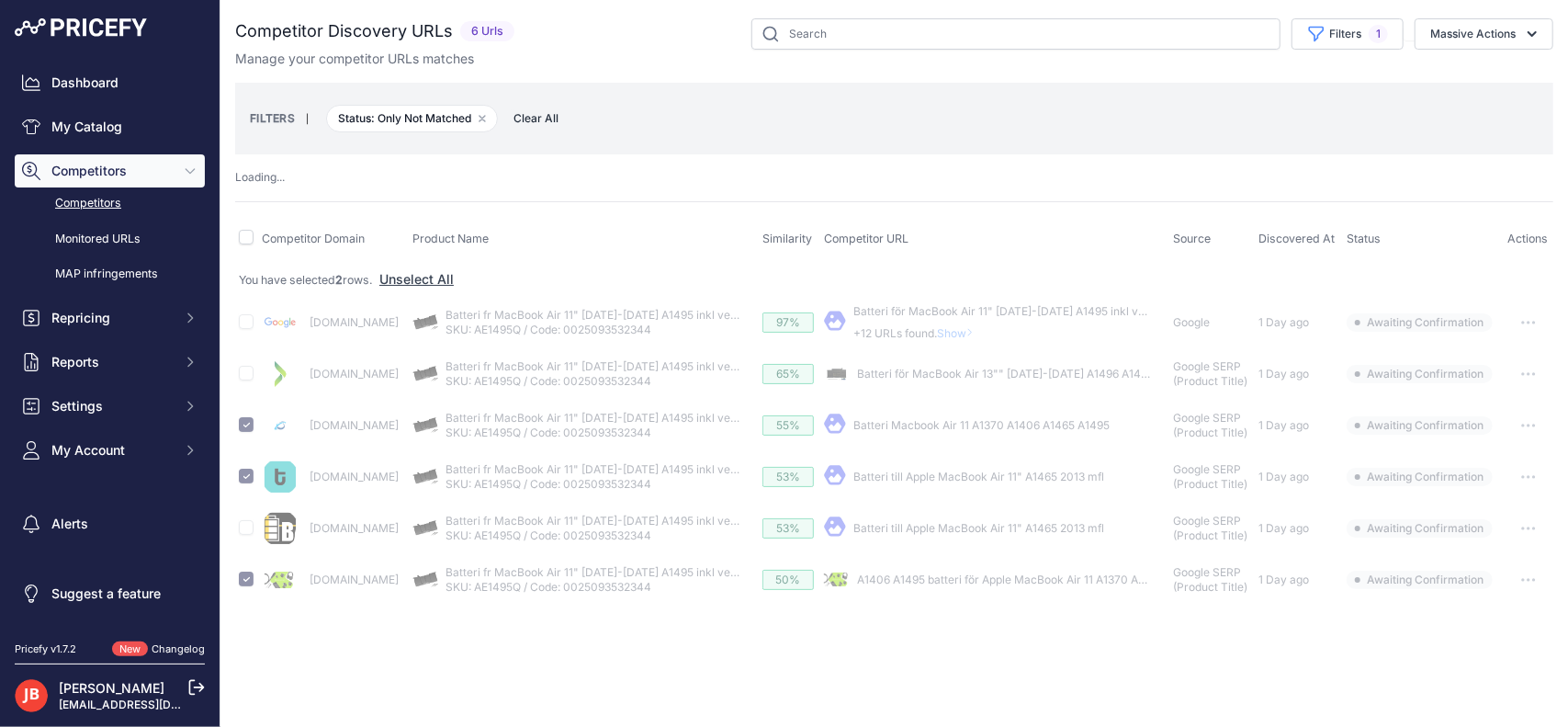
click at [247, 532] on td at bounding box center [247, 528] width 23 height 52
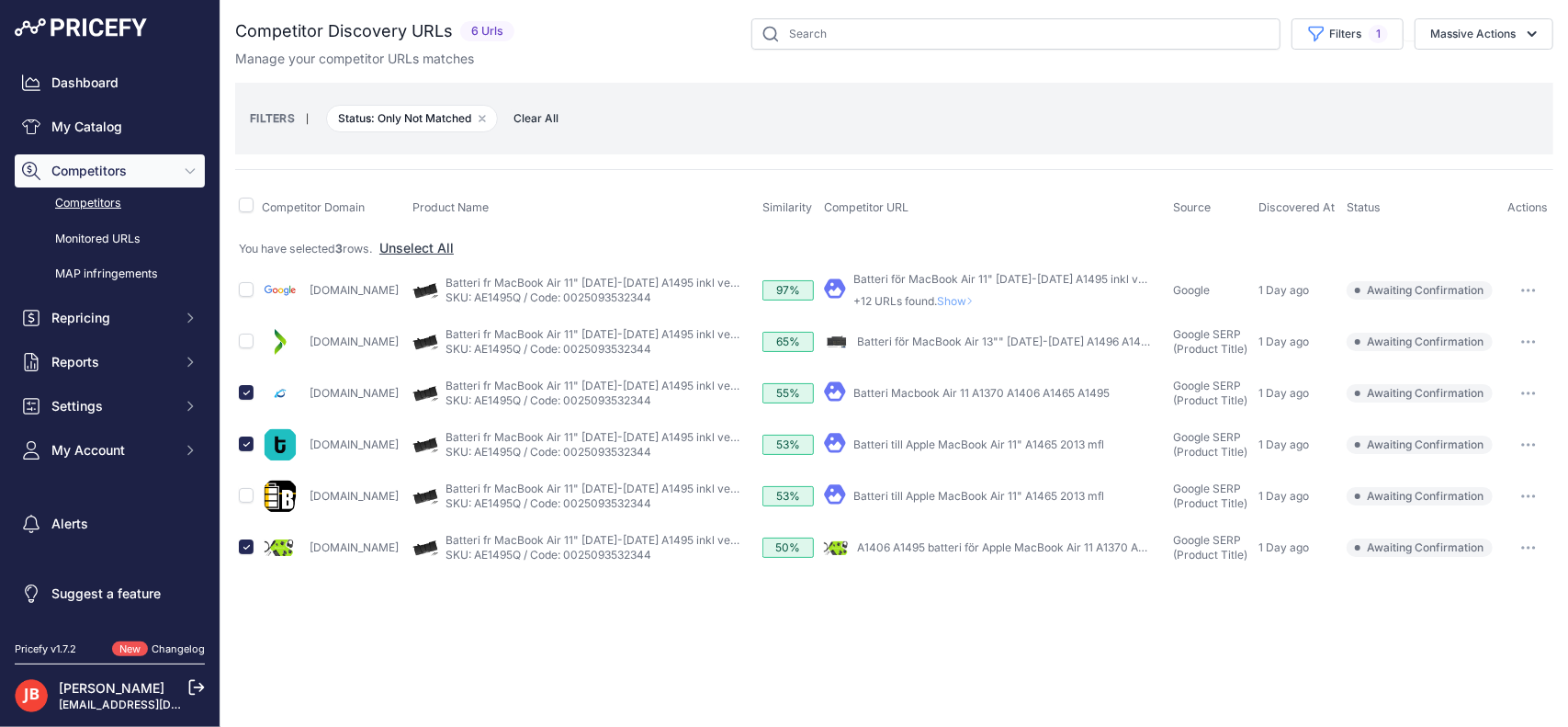
click at [249, 526] on td at bounding box center [247, 548] width 23 height 52
click at [248, 495] on input "checkbox" at bounding box center [246, 495] width 15 height 15
checkbox input "true"
click at [1492, 47] on button "Massive Actions" at bounding box center [1483, 33] width 139 height 31
click at [1470, 77] on span "Confirm Match" at bounding box center [1464, 77] width 89 height 16
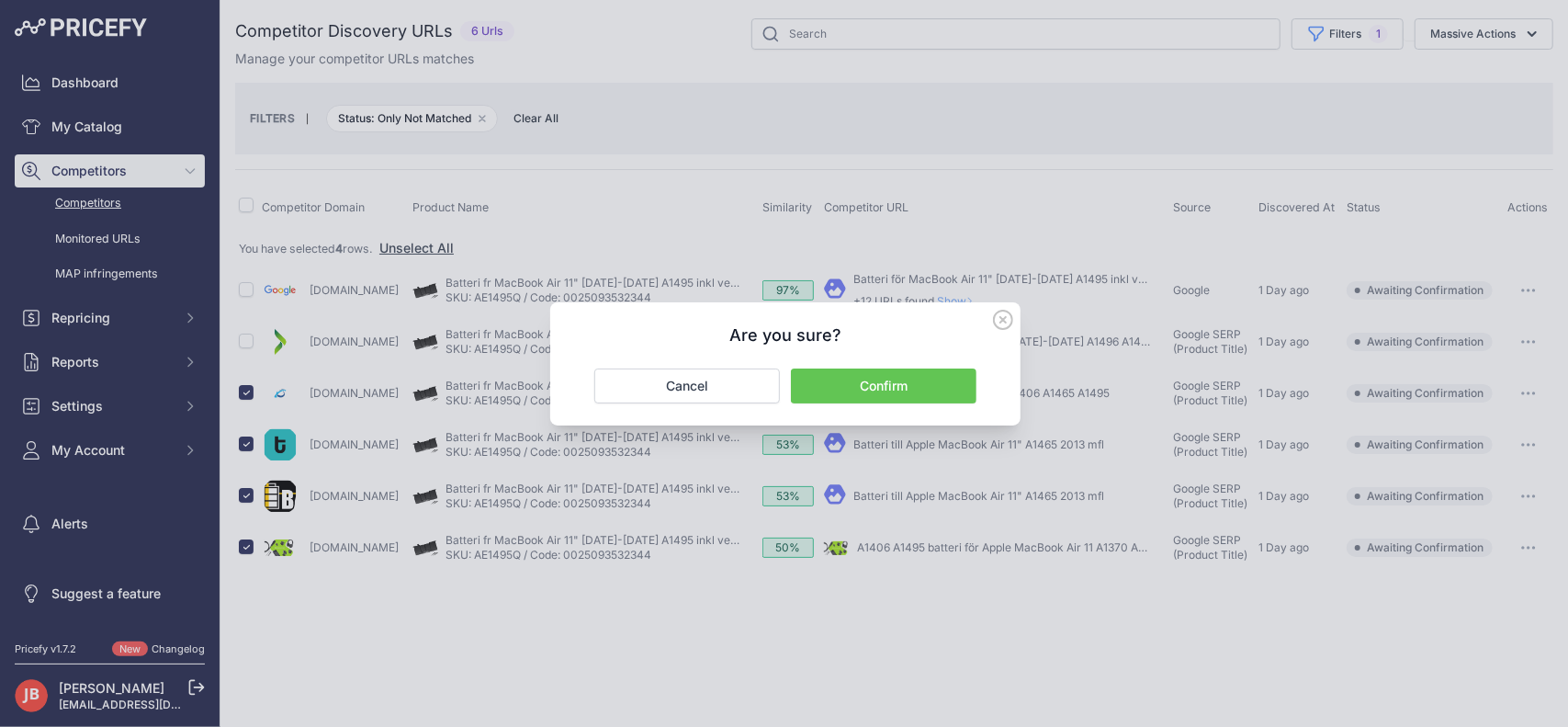
click at [931, 385] on button "Confirm" at bounding box center [883, 385] width 186 height 35
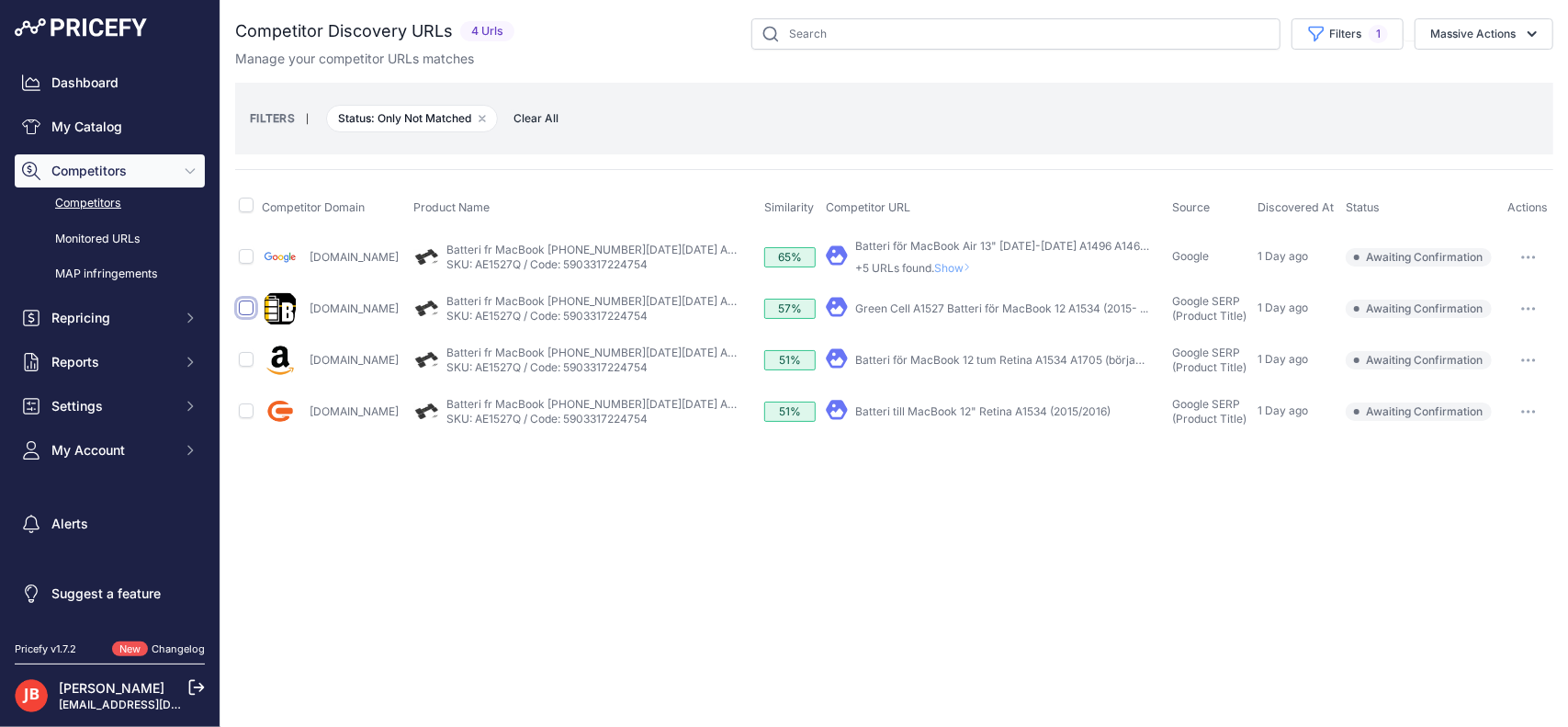
click at [243, 310] on input "checkbox" at bounding box center [246, 308] width 15 height 15
checkbox input "true"
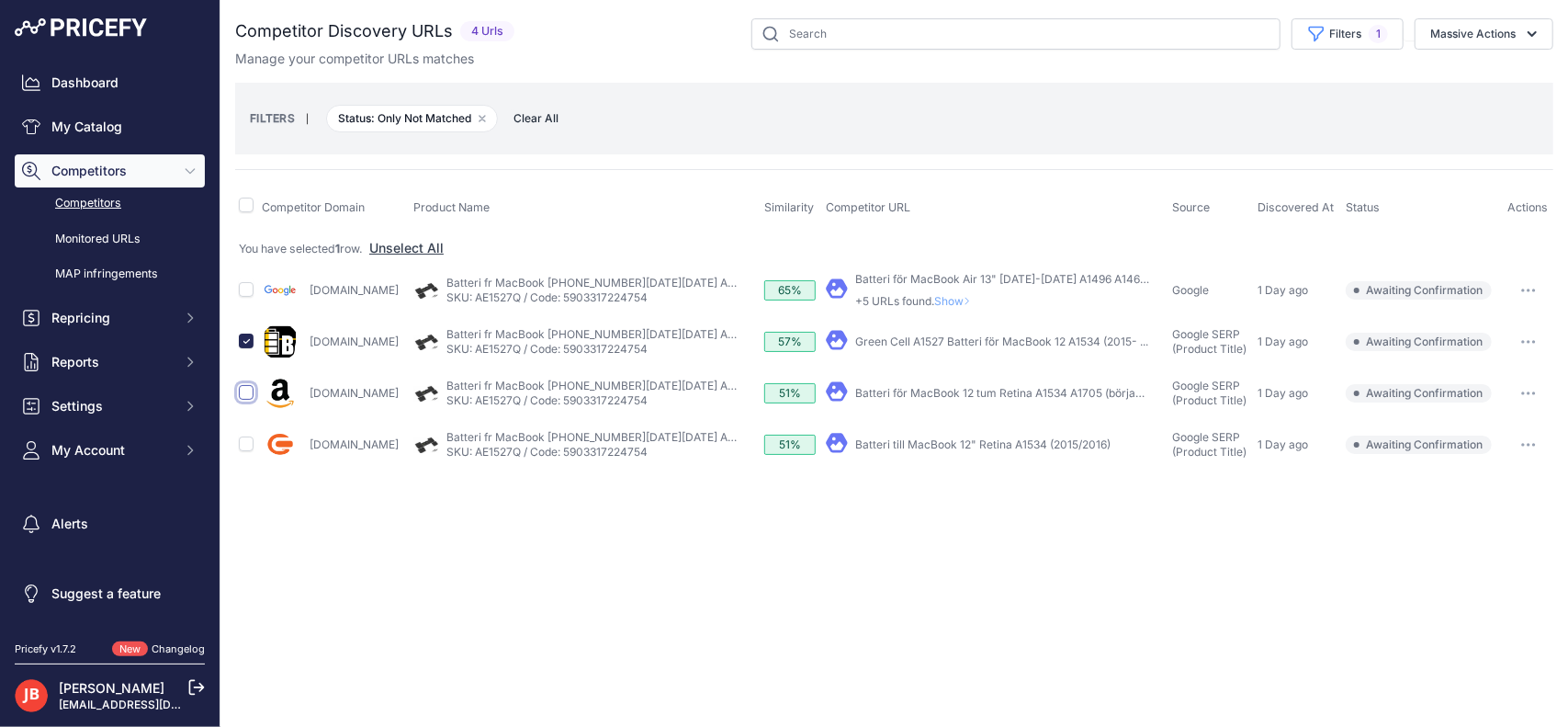
click at [248, 390] on input "checkbox" at bounding box center [246, 392] width 15 height 15
checkbox input "true"
click at [246, 445] on input "checkbox" at bounding box center [246, 443] width 15 height 15
checkbox input "true"
click at [1499, 31] on button "Massive Actions" at bounding box center [1483, 33] width 139 height 31
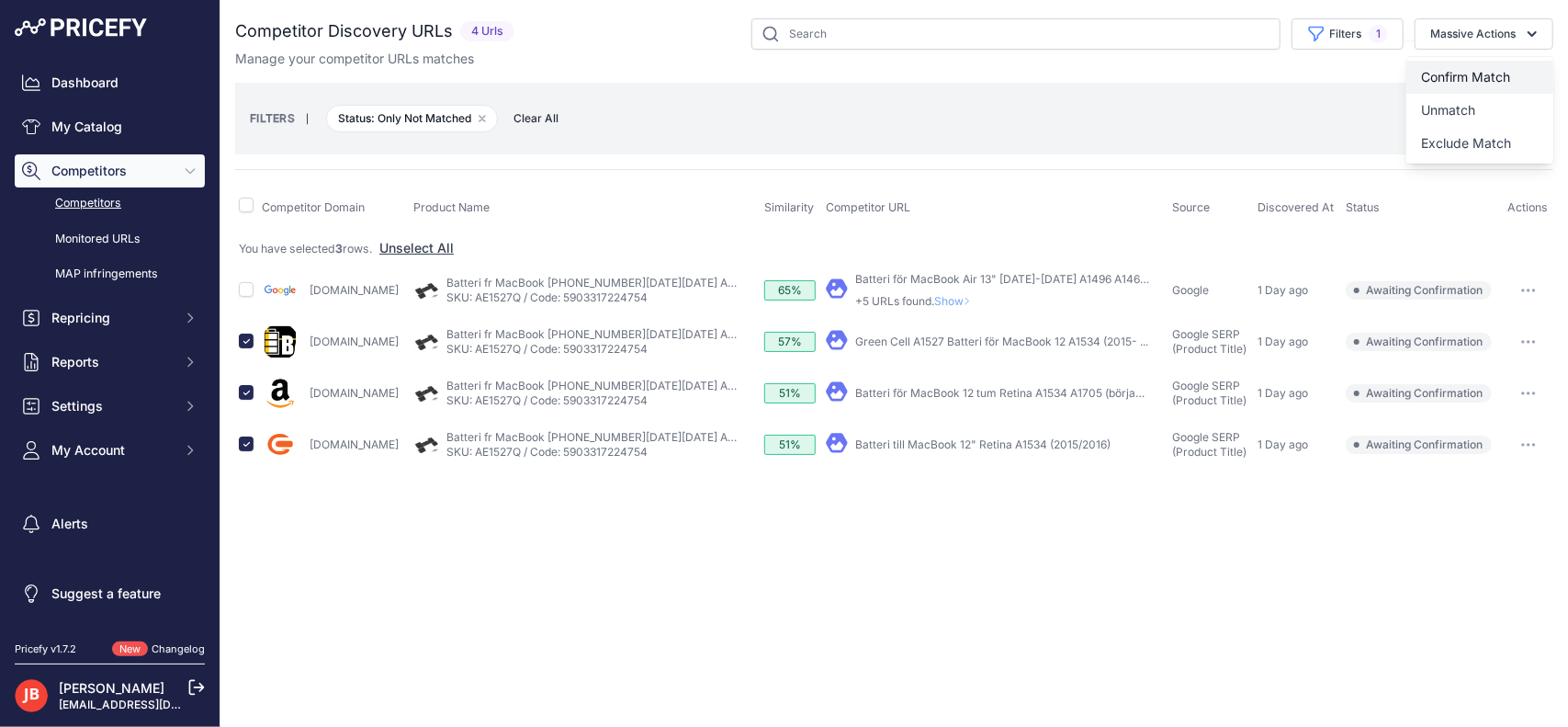
click at [1489, 78] on span "Confirm Match" at bounding box center [1464, 77] width 89 height 16
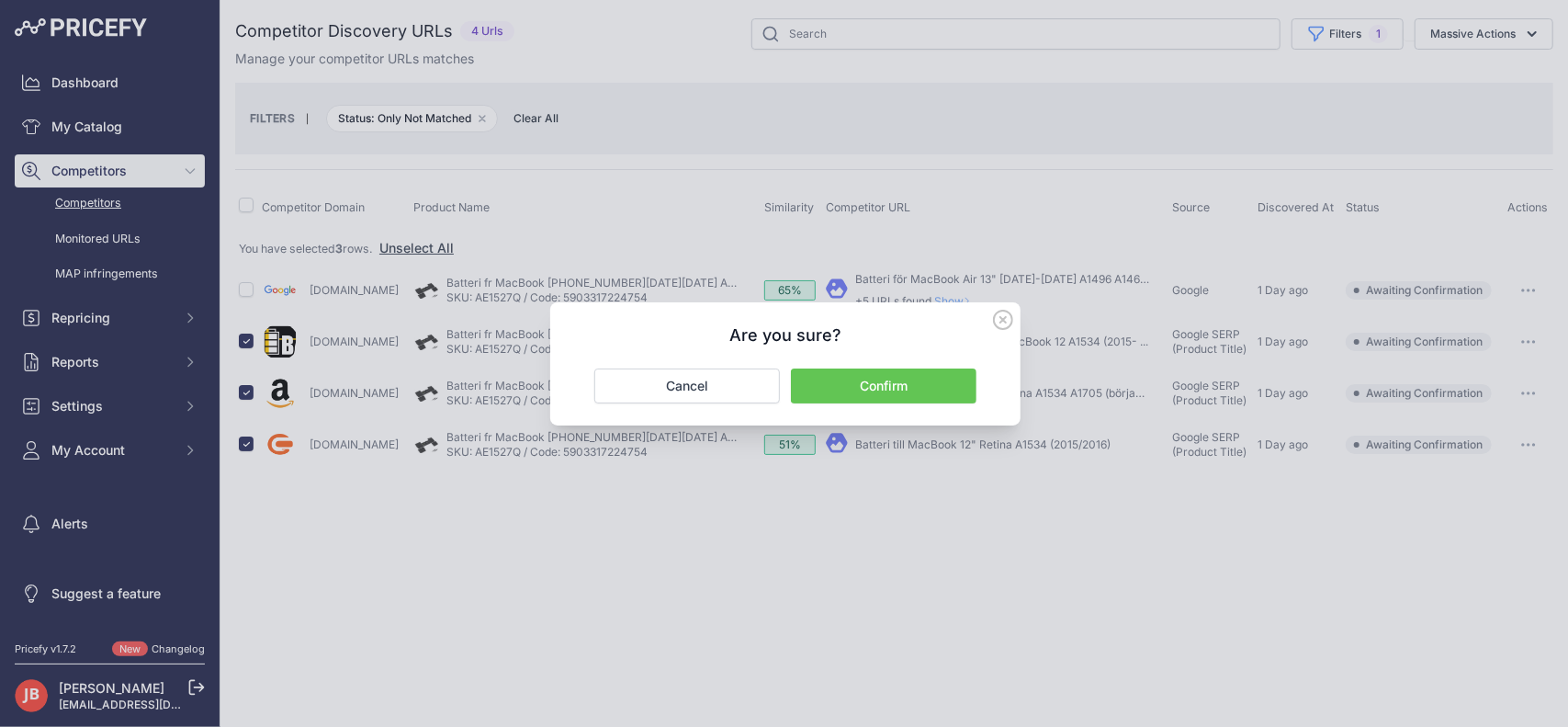
click at [856, 401] on button "Confirm" at bounding box center [883, 385] width 186 height 35
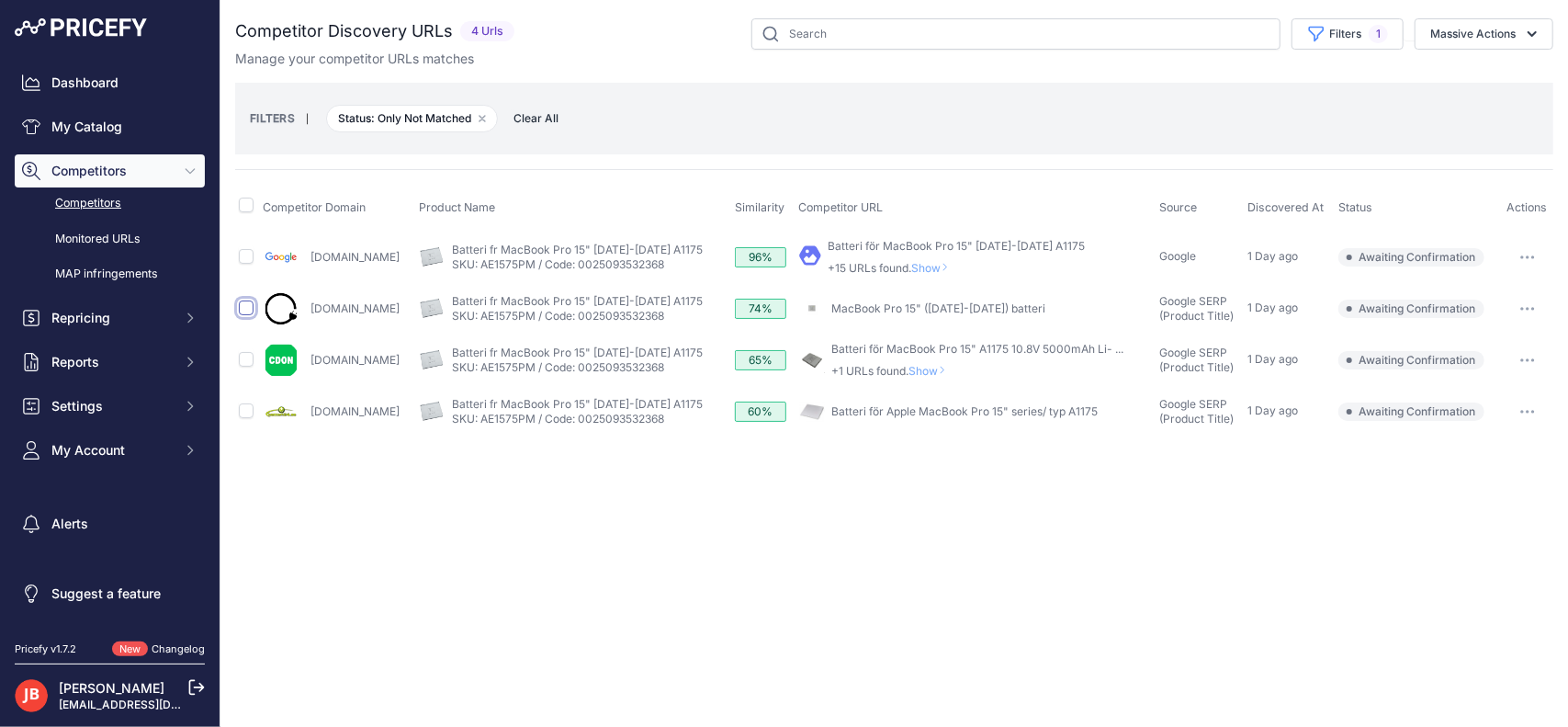
click at [245, 304] on input "checkbox" at bounding box center [246, 308] width 15 height 15
checkbox input "true"
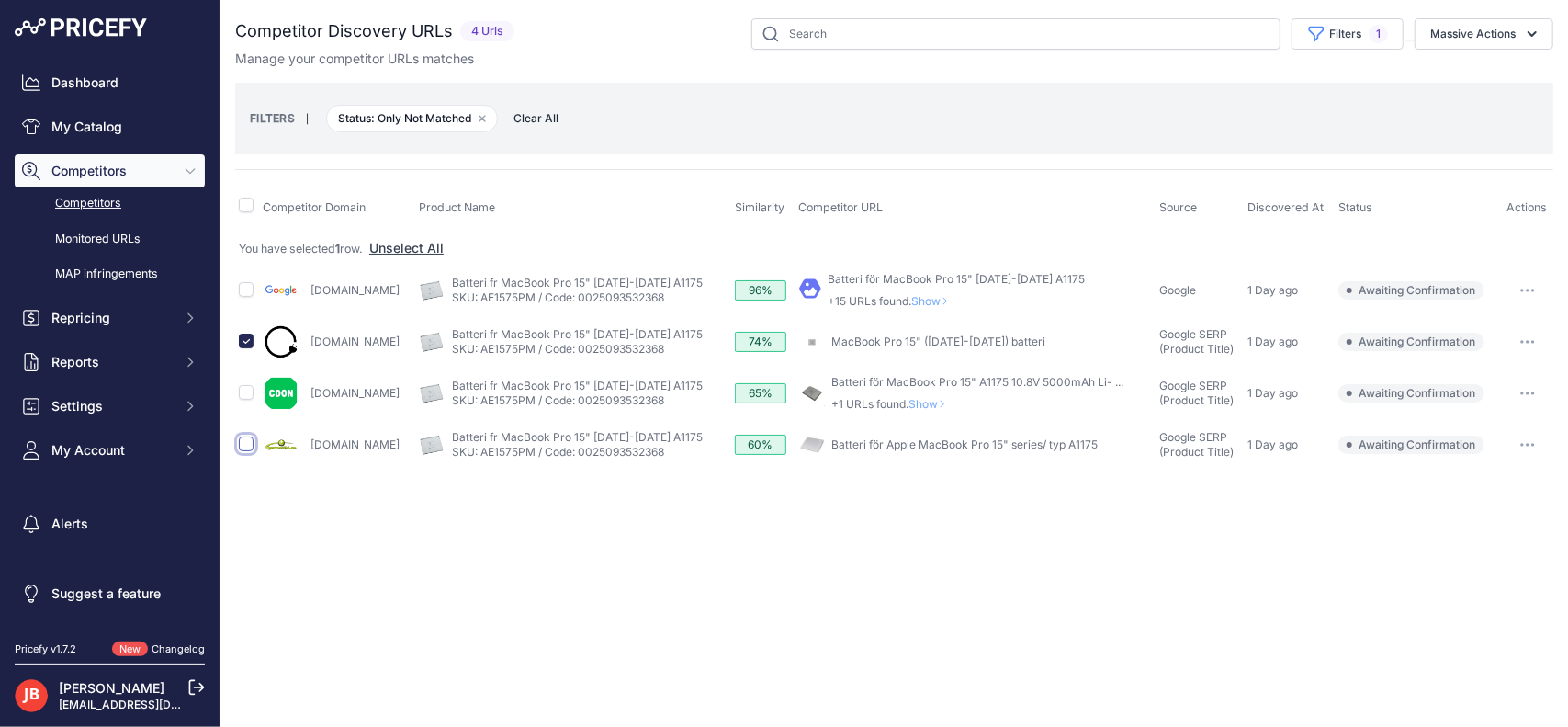
click at [244, 442] on input "checkbox" at bounding box center [246, 443] width 15 height 15
checkbox input "true"
click at [1445, 30] on button "Massive Actions" at bounding box center [1483, 33] width 139 height 31
click at [1495, 71] on span "Confirm Match" at bounding box center [1464, 77] width 89 height 16
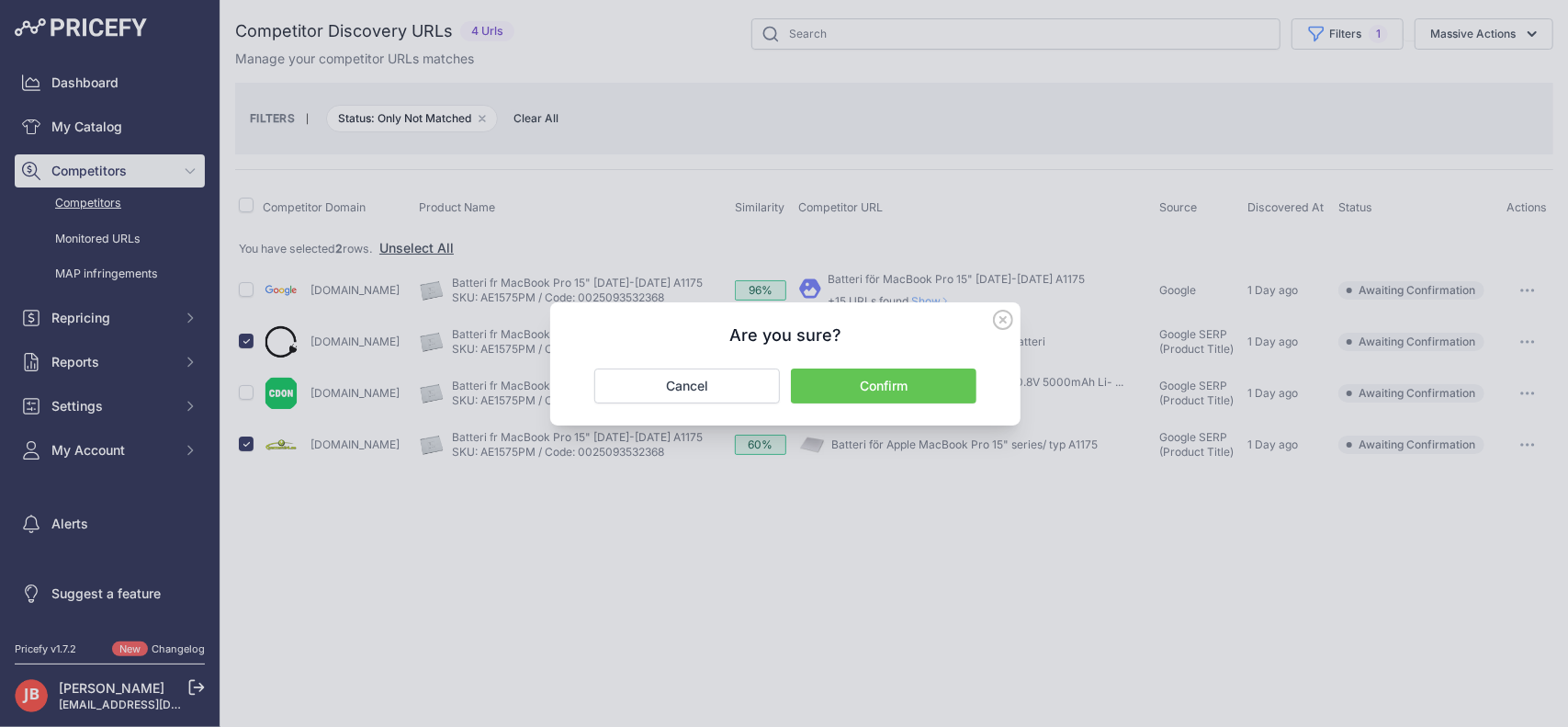
click at [880, 385] on button "Confirm" at bounding box center [883, 385] width 186 height 35
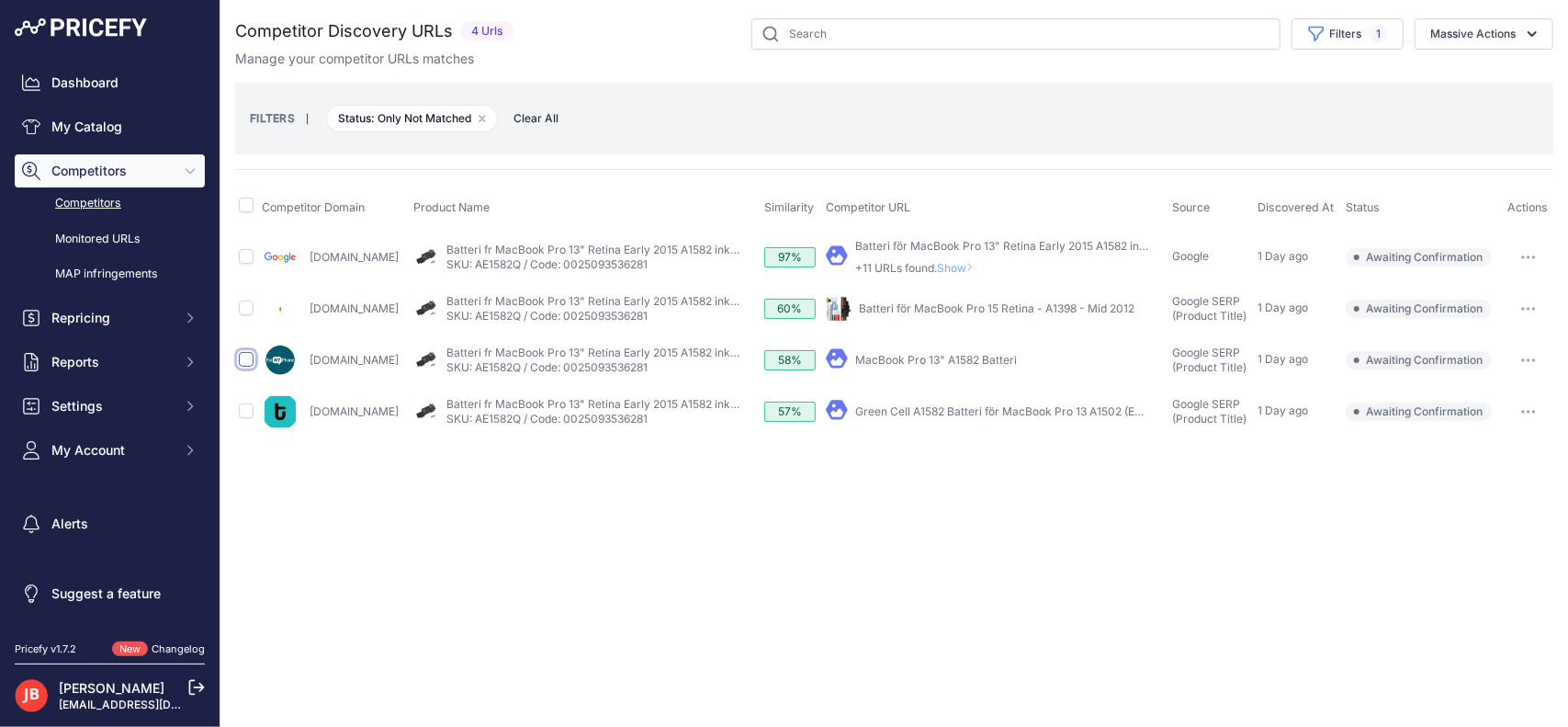
click at [248, 363] on input "checkbox" at bounding box center [246, 359] width 15 height 15
checkbox input "true"
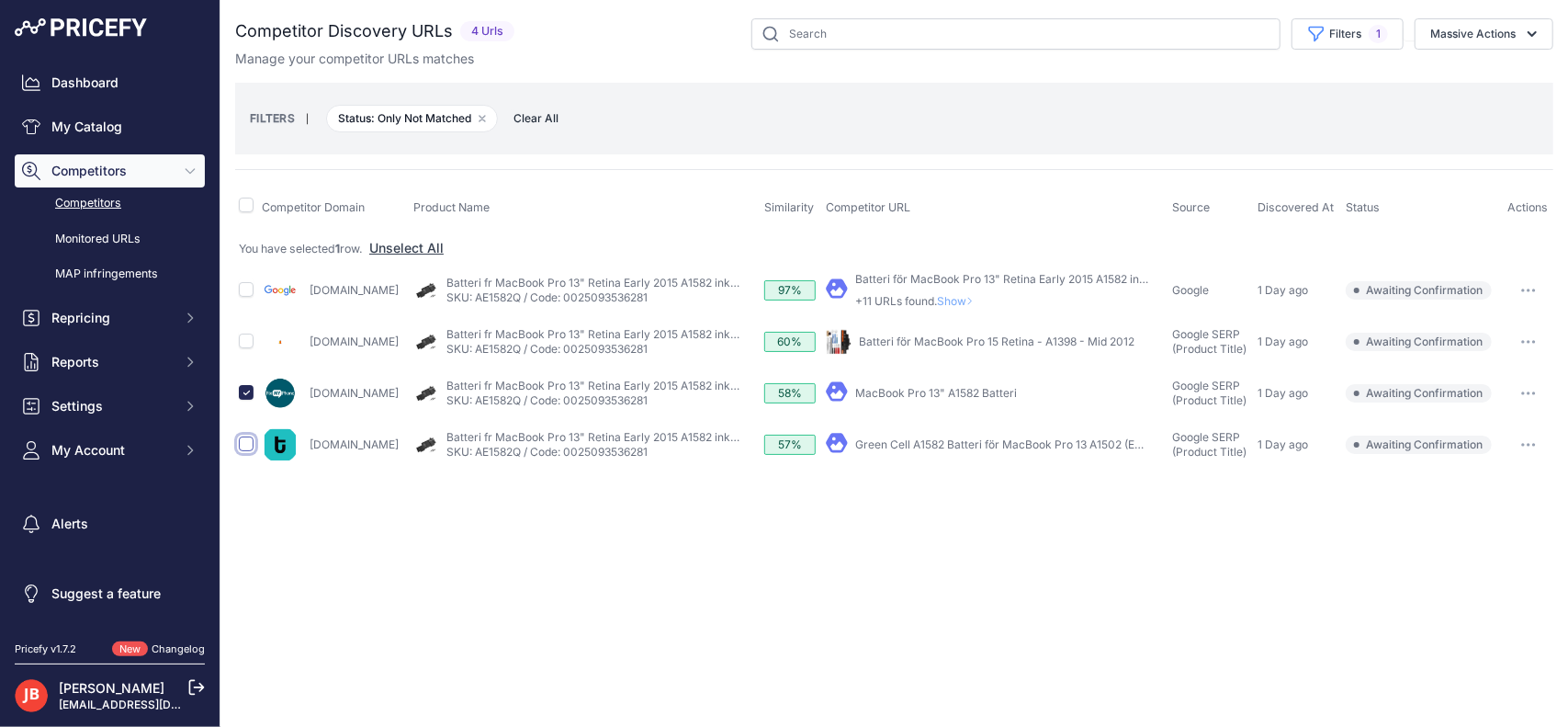
click at [247, 438] on input "checkbox" at bounding box center [246, 443] width 15 height 15
checkbox input "true"
click at [1475, 32] on button "Massive Actions" at bounding box center [1483, 33] width 139 height 31
click at [1479, 75] on span "Confirm Match" at bounding box center [1464, 77] width 89 height 16
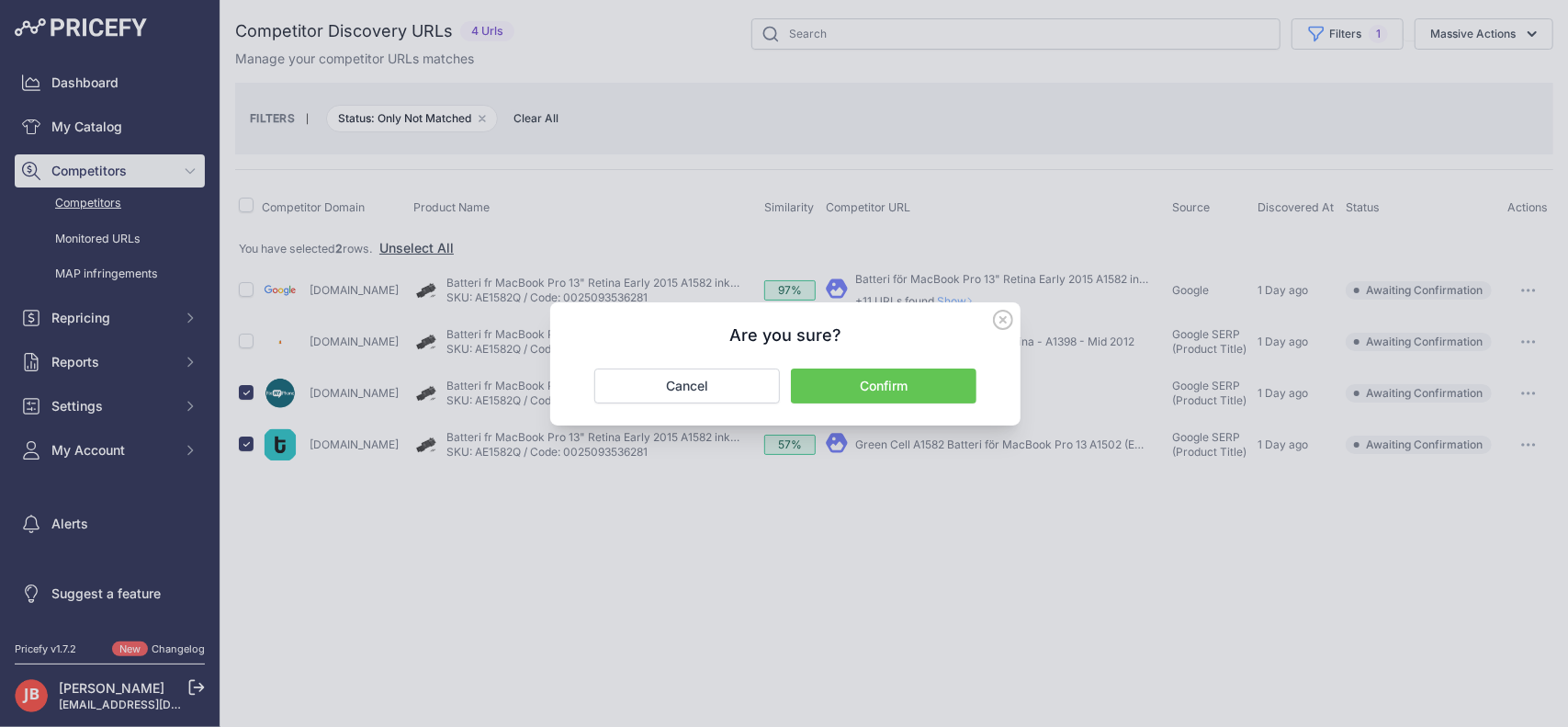
click at [871, 392] on button "Confirm" at bounding box center [883, 385] width 186 height 35
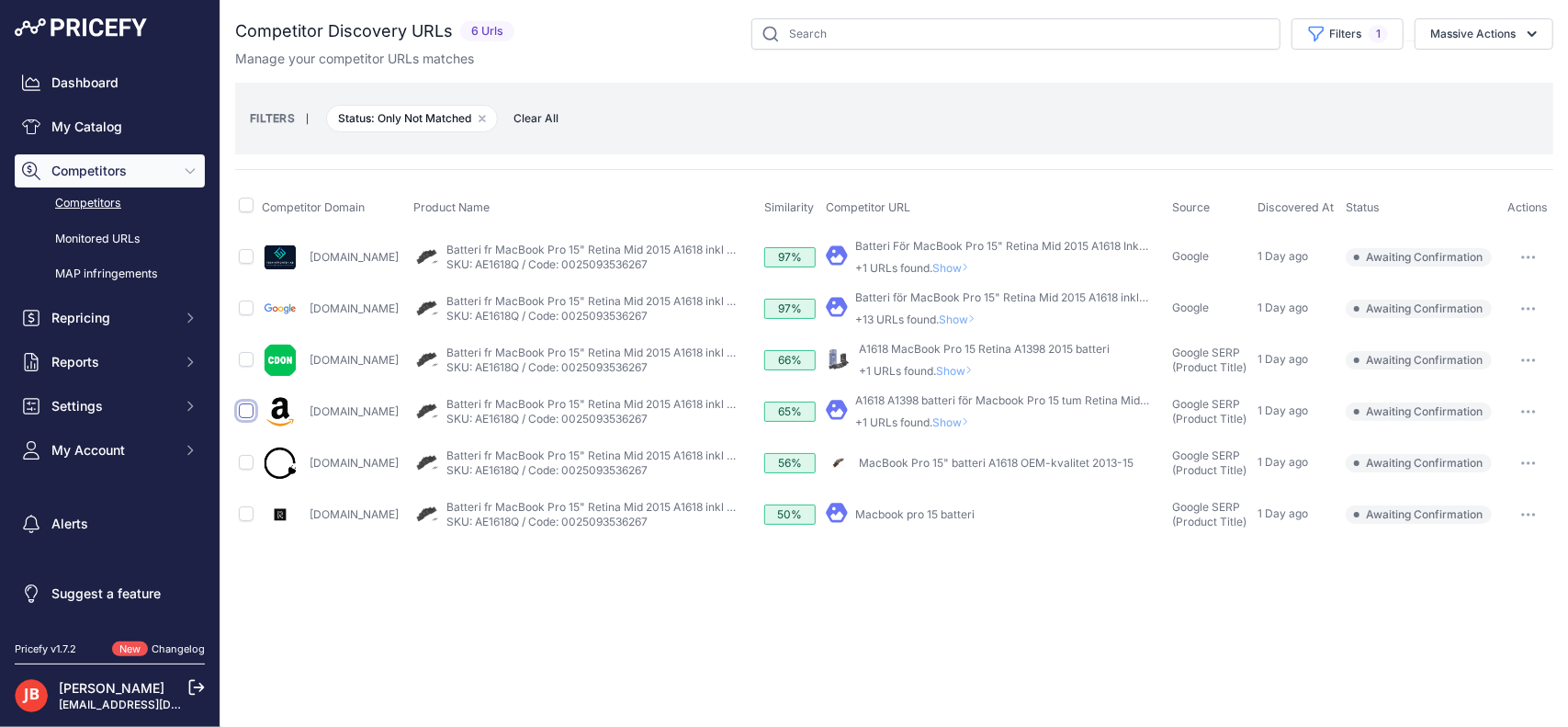
click at [247, 411] on input "checkbox" at bounding box center [246, 410] width 15 height 15
checkbox input "true"
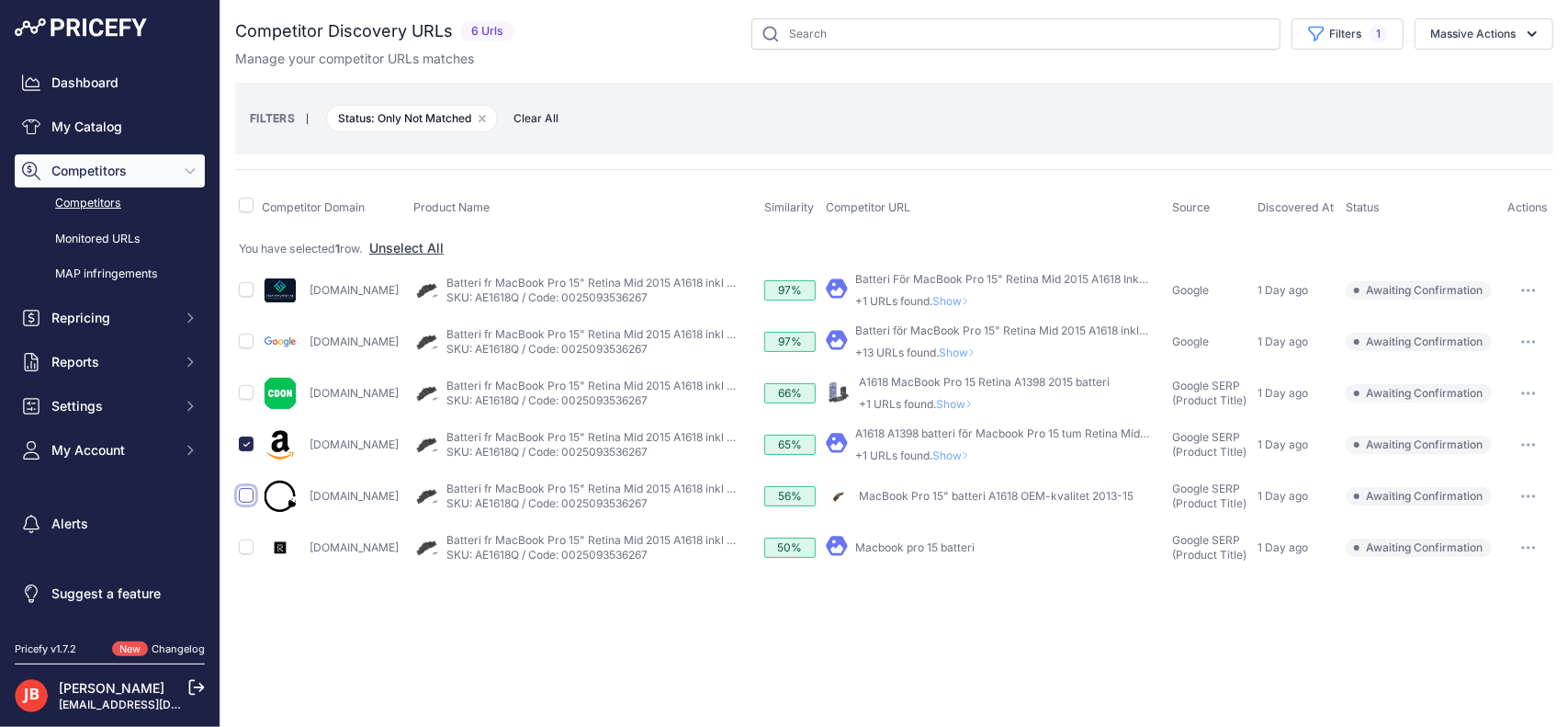
click at [247, 494] on input "checkbox" at bounding box center [246, 495] width 15 height 15
checkbox input "true"
click at [248, 290] on input "checkbox" at bounding box center [246, 289] width 15 height 15
checkbox input "true"
click at [1477, 29] on button "Massive Actions" at bounding box center [1483, 33] width 139 height 31
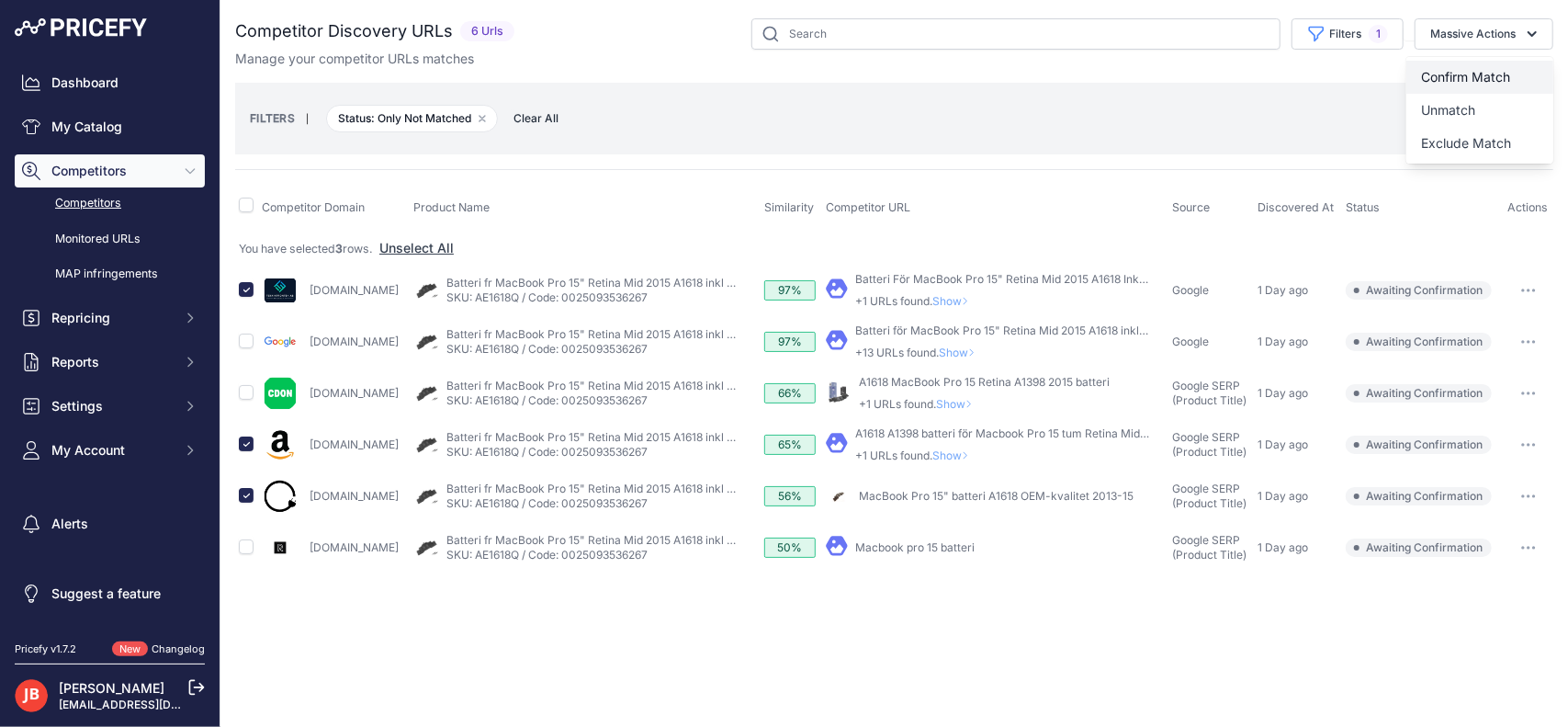
click at [1451, 86] on button "Confirm Match" at bounding box center [1479, 77] width 147 height 33
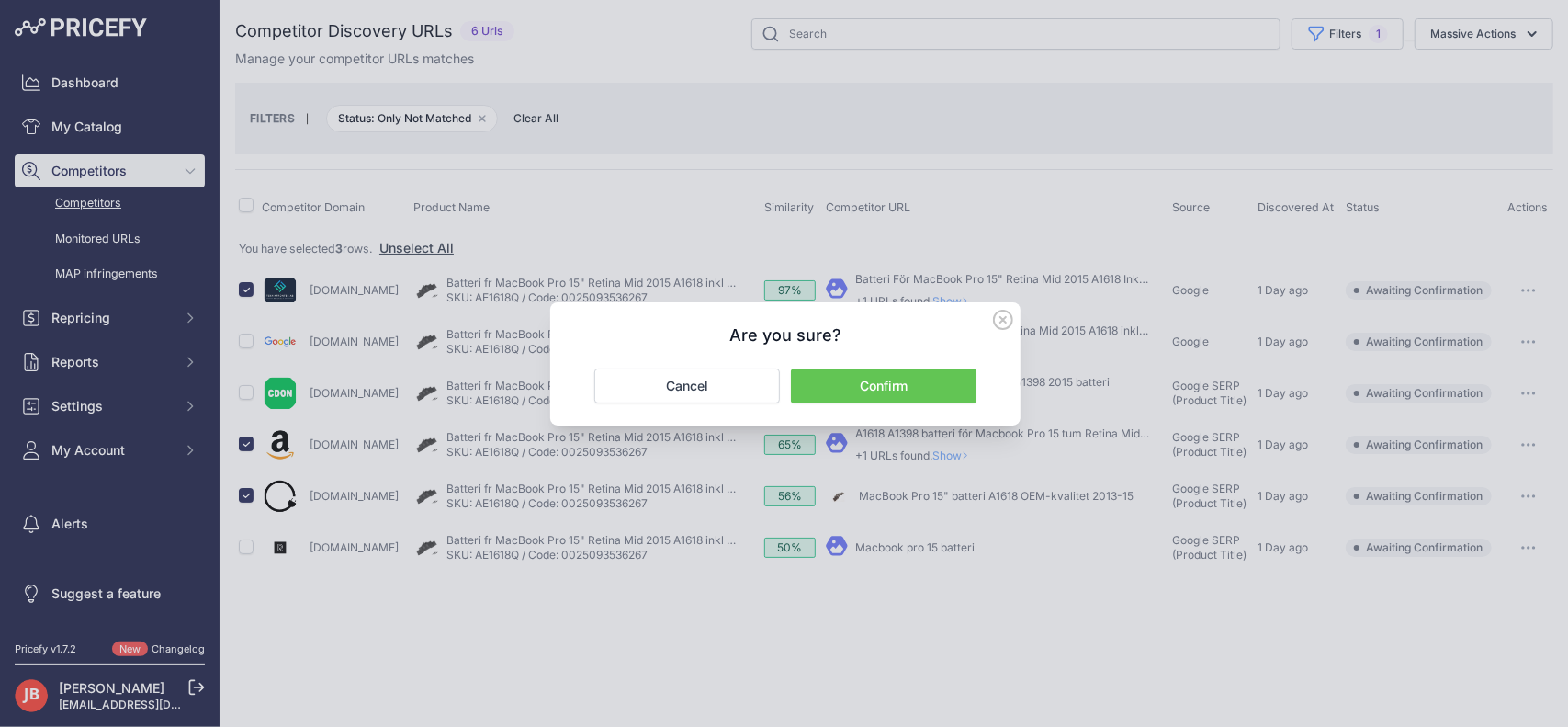
click at [933, 368] on button "Confirm" at bounding box center [883, 385] width 186 height 35
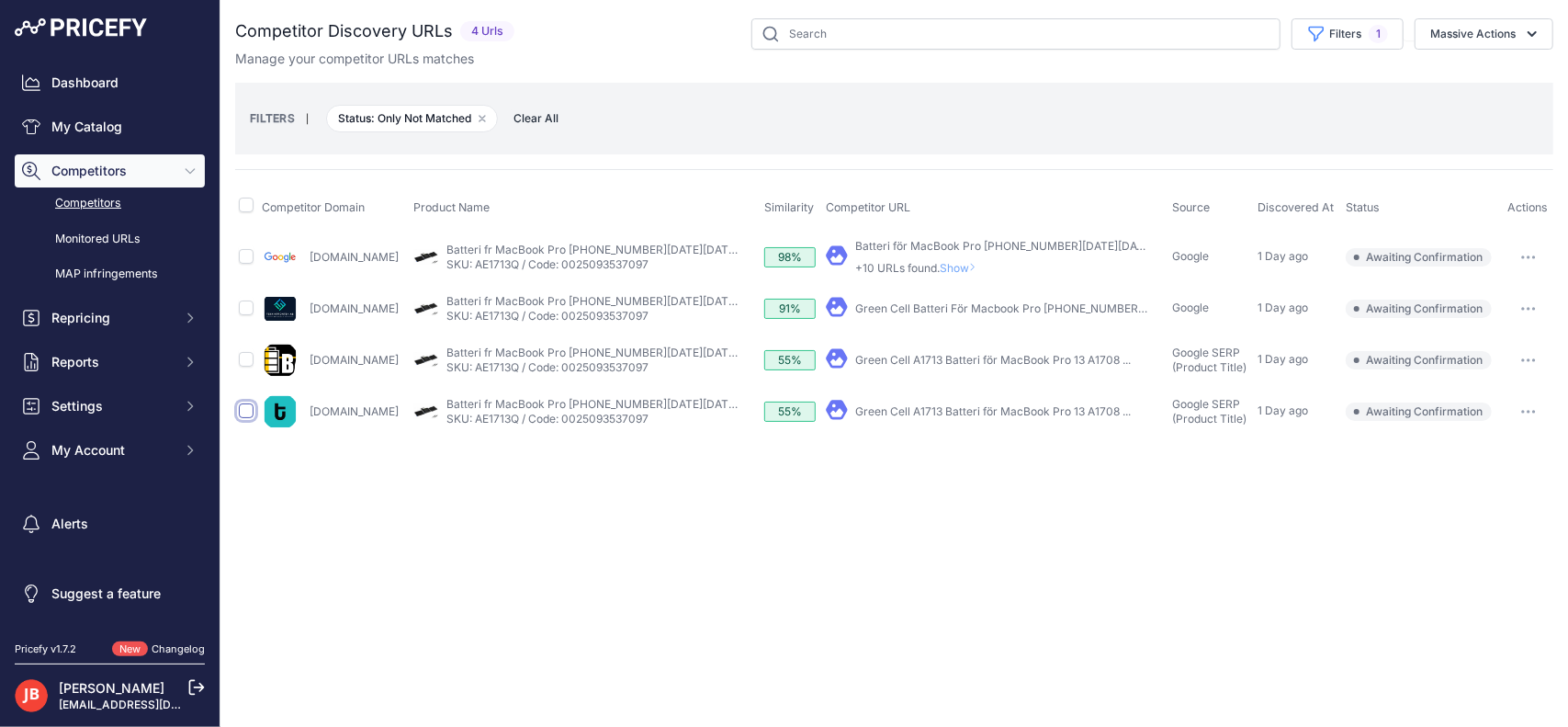
click at [248, 407] on input "checkbox" at bounding box center [246, 410] width 15 height 15
checkbox input "true"
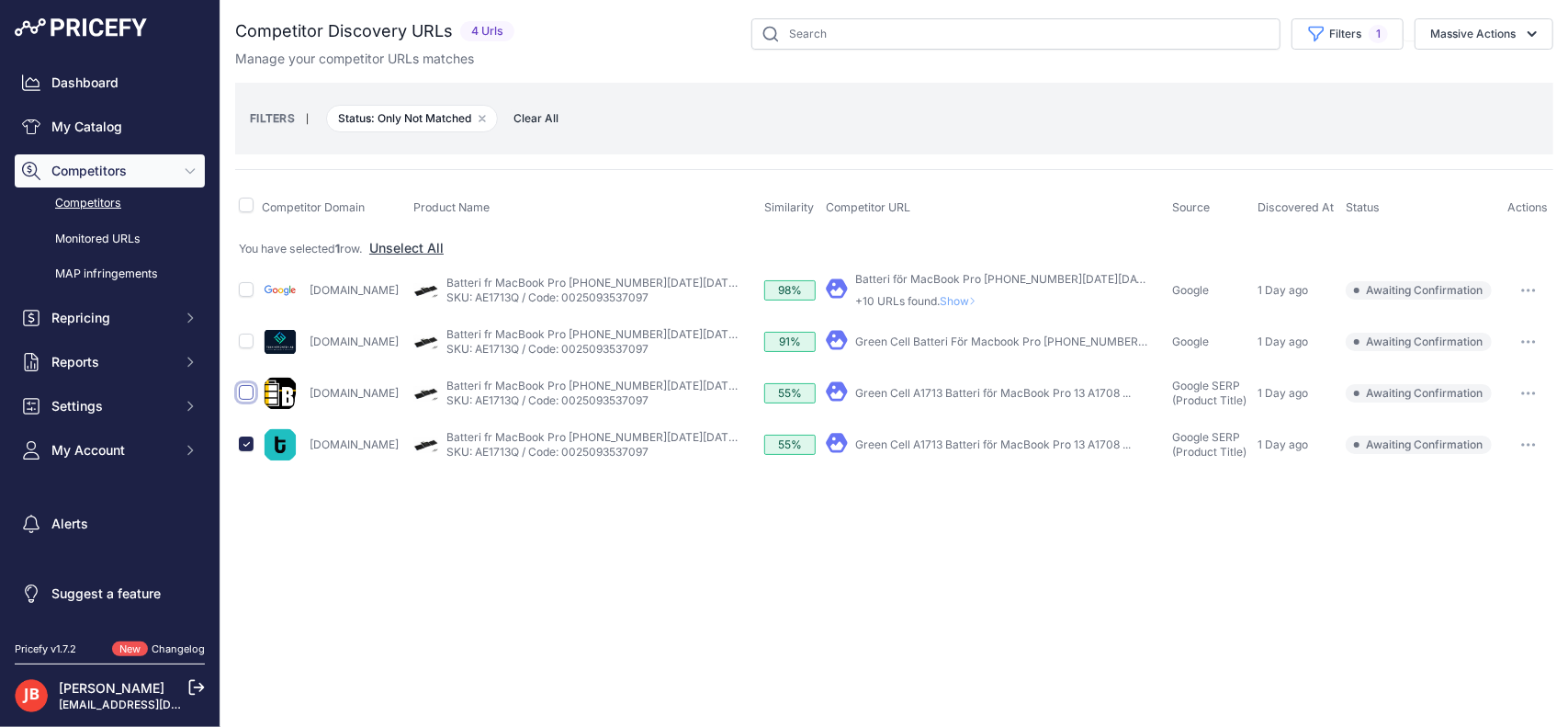
click at [252, 393] on input "checkbox" at bounding box center [246, 392] width 15 height 15
checkbox input "true"
click at [246, 338] on input "checkbox" at bounding box center [246, 341] width 15 height 15
checkbox input "true"
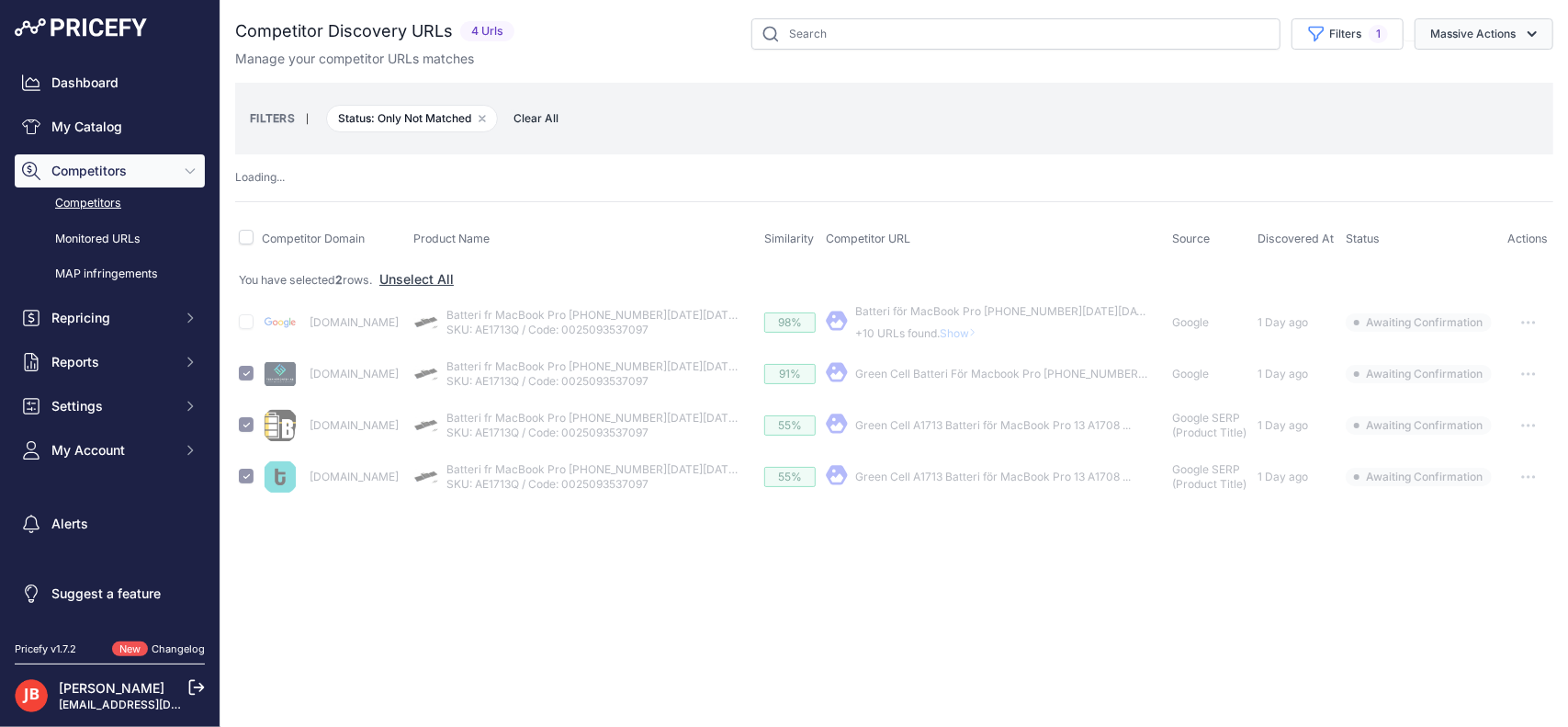
click at [1478, 35] on button "Massive Actions" at bounding box center [1483, 33] width 139 height 31
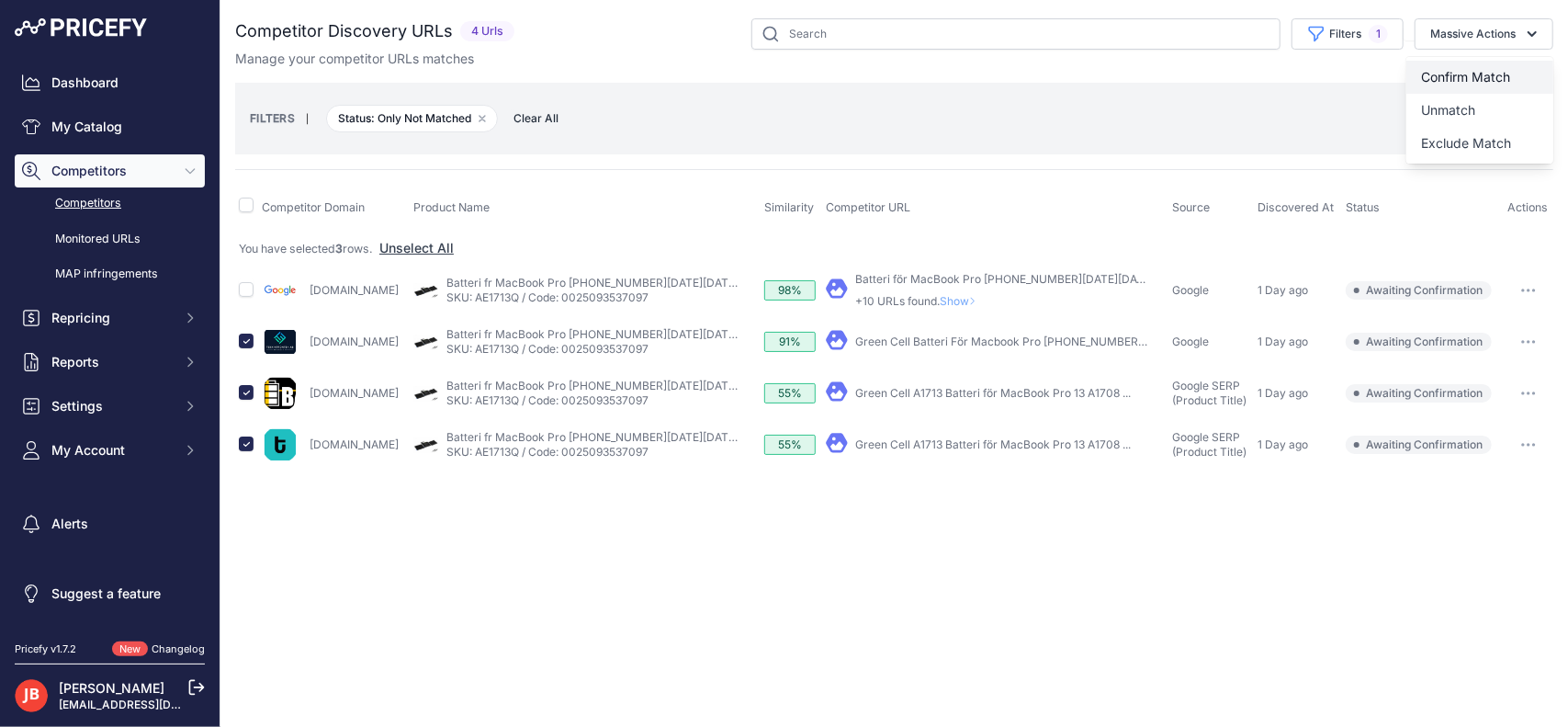
click at [1475, 84] on button "Confirm Match" at bounding box center [1479, 77] width 147 height 33
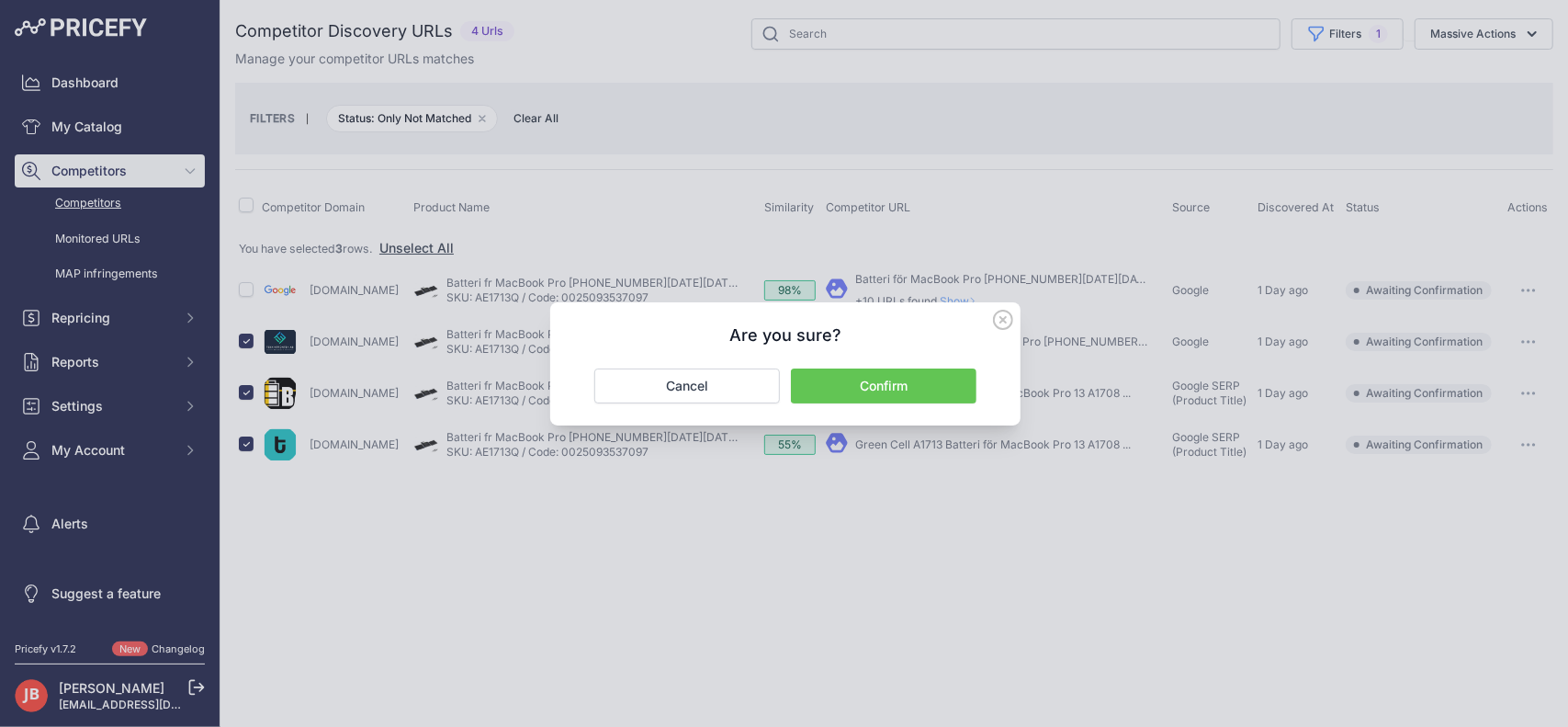
click at [925, 385] on button "Confirm" at bounding box center [883, 385] width 186 height 35
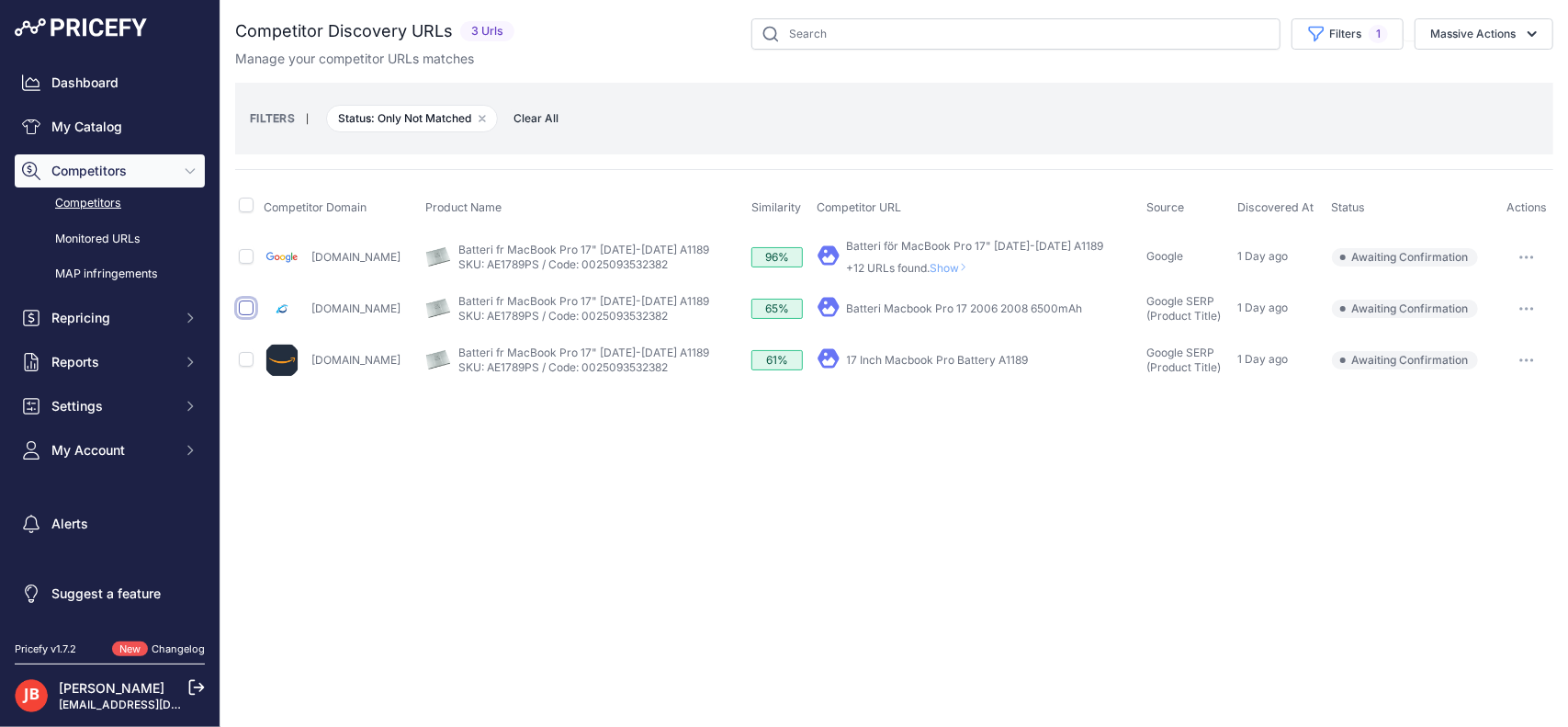
click at [246, 308] on input "checkbox" at bounding box center [246, 308] width 15 height 15
checkbox input "true"
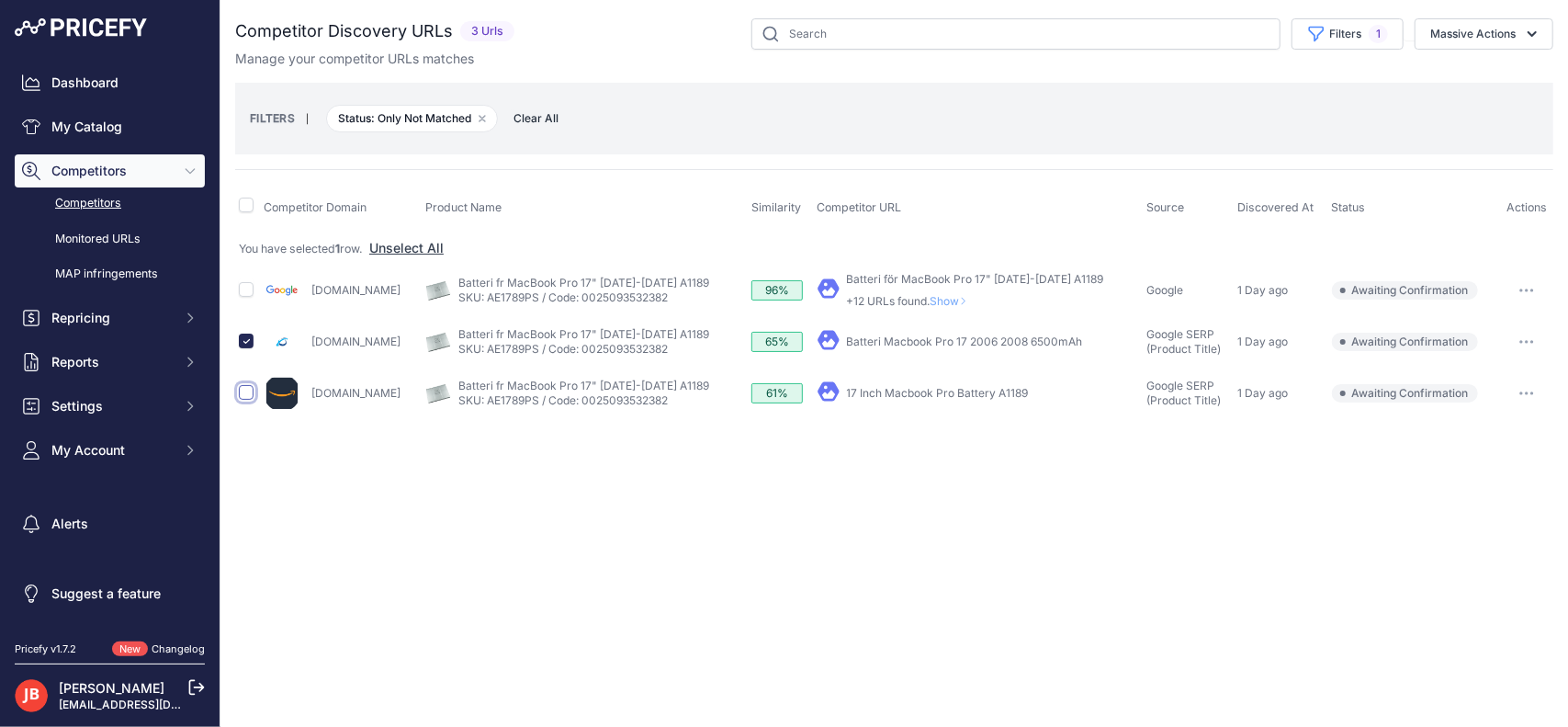
click at [246, 389] on input "checkbox" at bounding box center [246, 392] width 15 height 15
checkbox input "true"
click at [1489, 29] on button "Massive Actions" at bounding box center [1483, 33] width 139 height 31
click at [1475, 74] on span "Confirm Match" at bounding box center [1464, 77] width 89 height 16
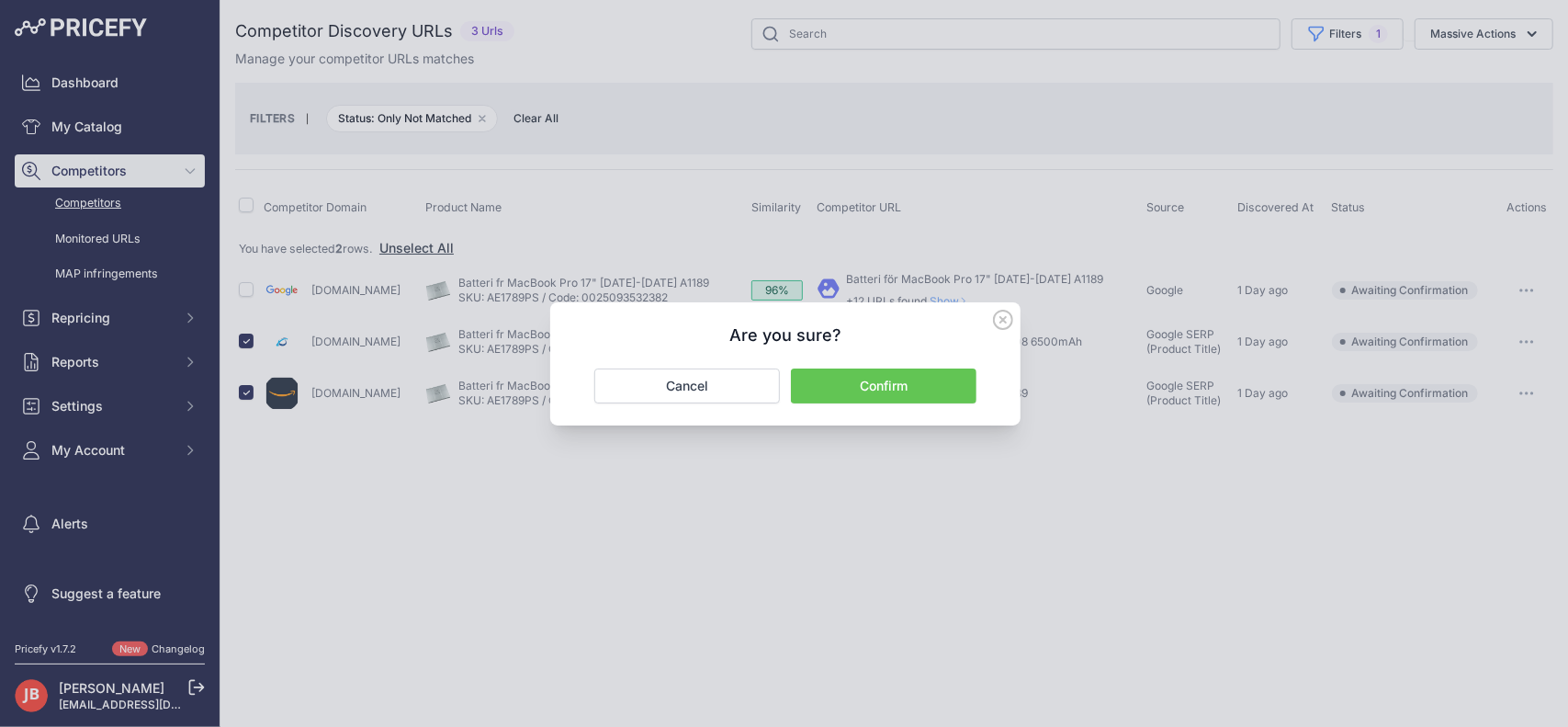
click at [891, 376] on button "Confirm" at bounding box center [883, 385] width 186 height 35
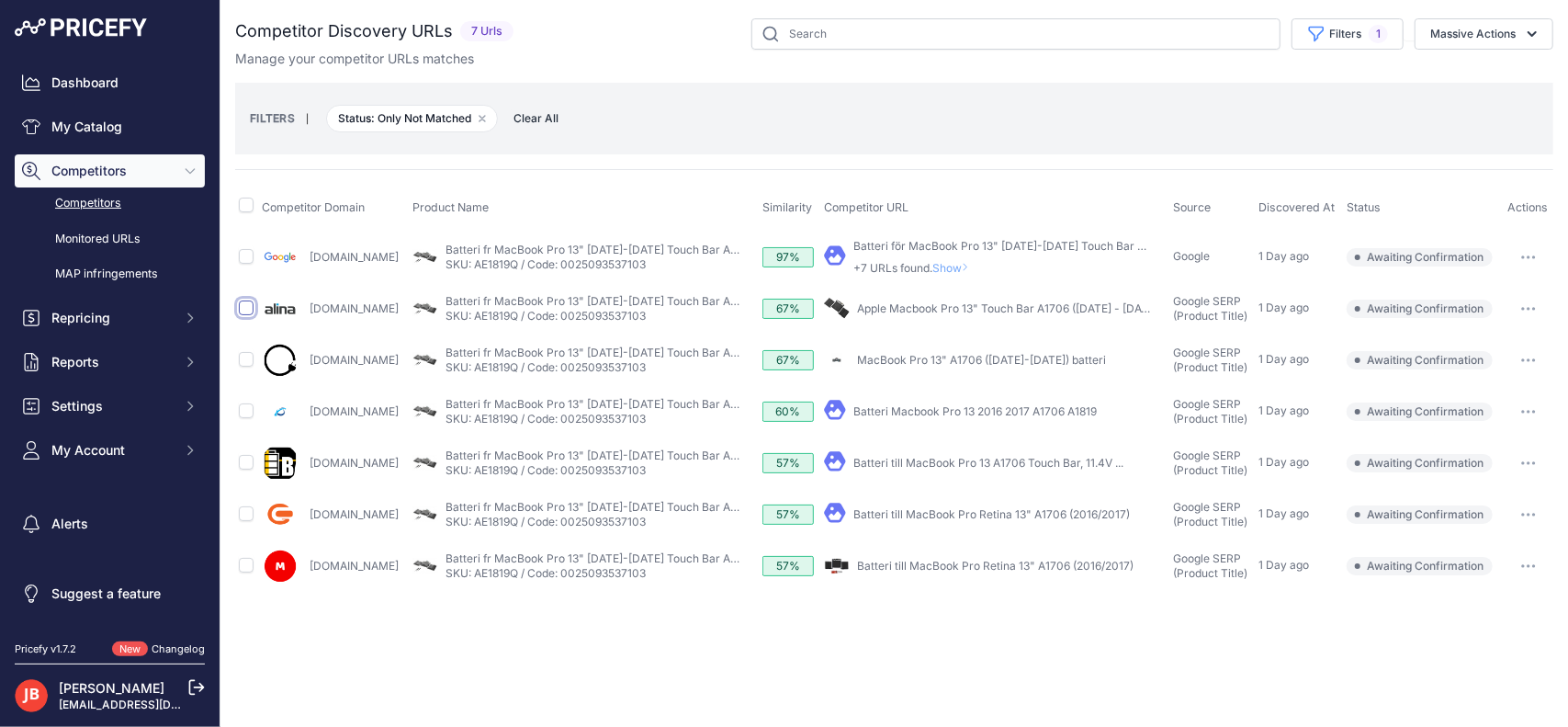
click at [243, 308] on input "checkbox" at bounding box center [246, 308] width 15 height 15
checkbox input "true"
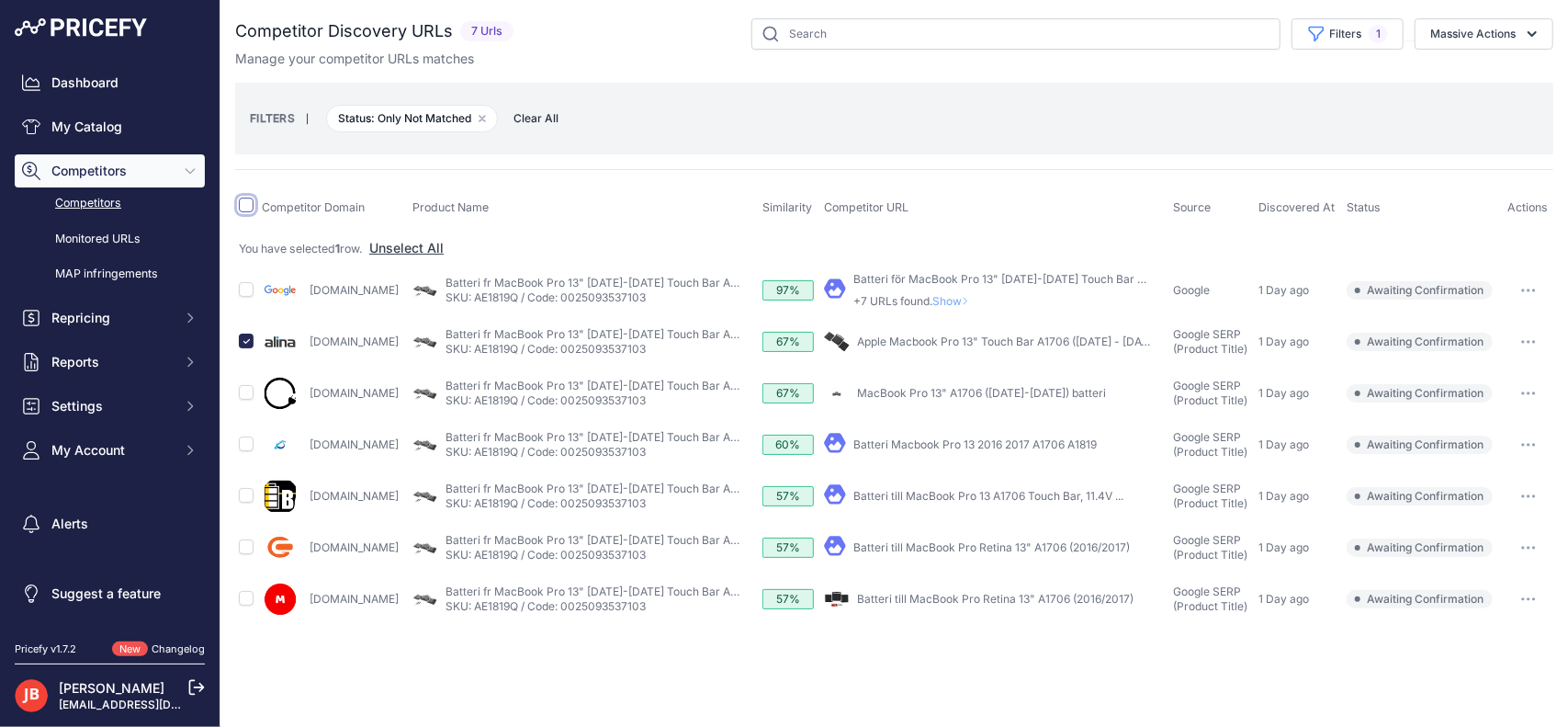
click at [247, 205] on input "checkbox" at bounding box center [246, 205] width 15 height 15
checkbox input "true"
click at [247, 285] on input "checkbox" at bounding box center [246, 289] width 15 height 15
checkbox input "false"
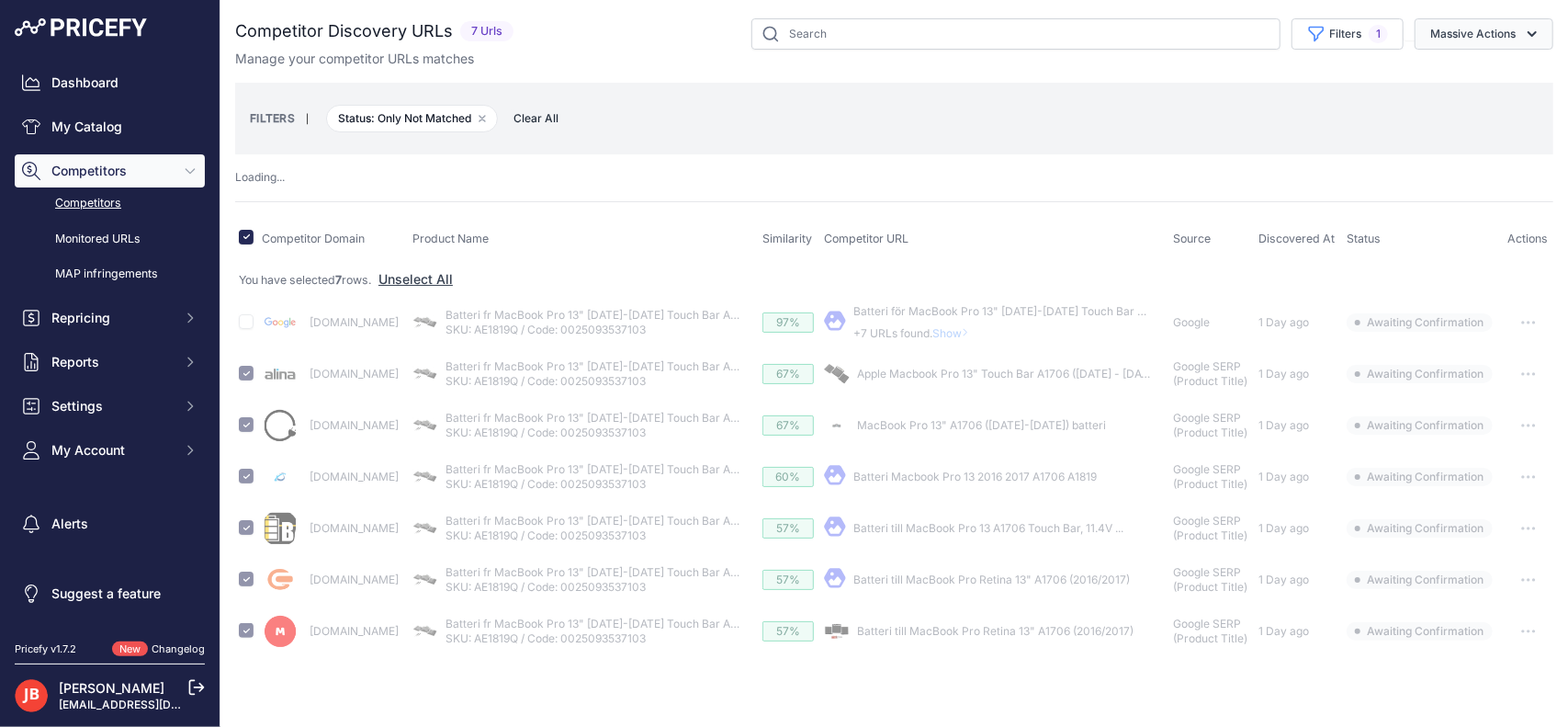
checkbox input "false"
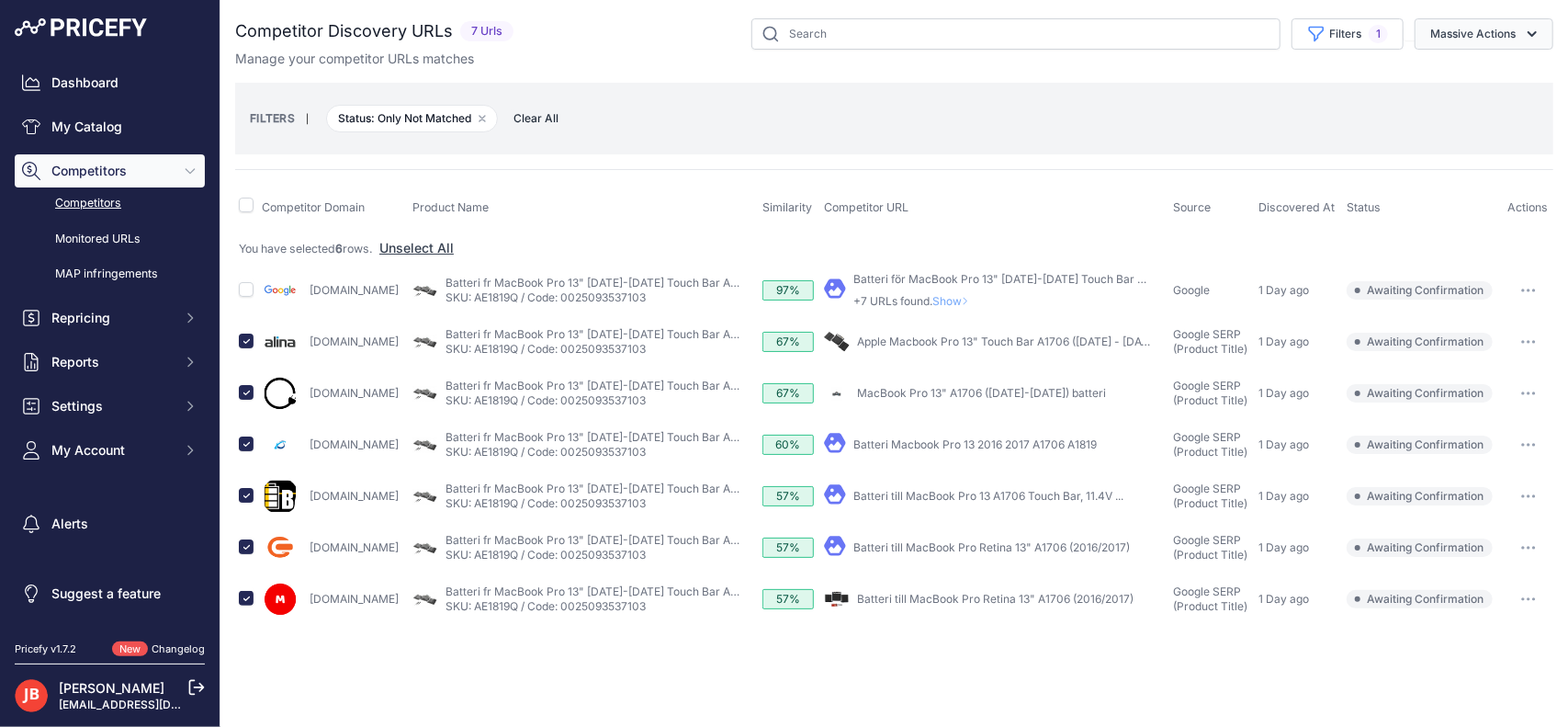
click at [1480, 32] on button "Massive Actions" at bounding box center [1483, 33] width 139 height 31
click at [1510, 78] on span "Confirm Match" at bounding box center [1464, 77] width 89 height 16
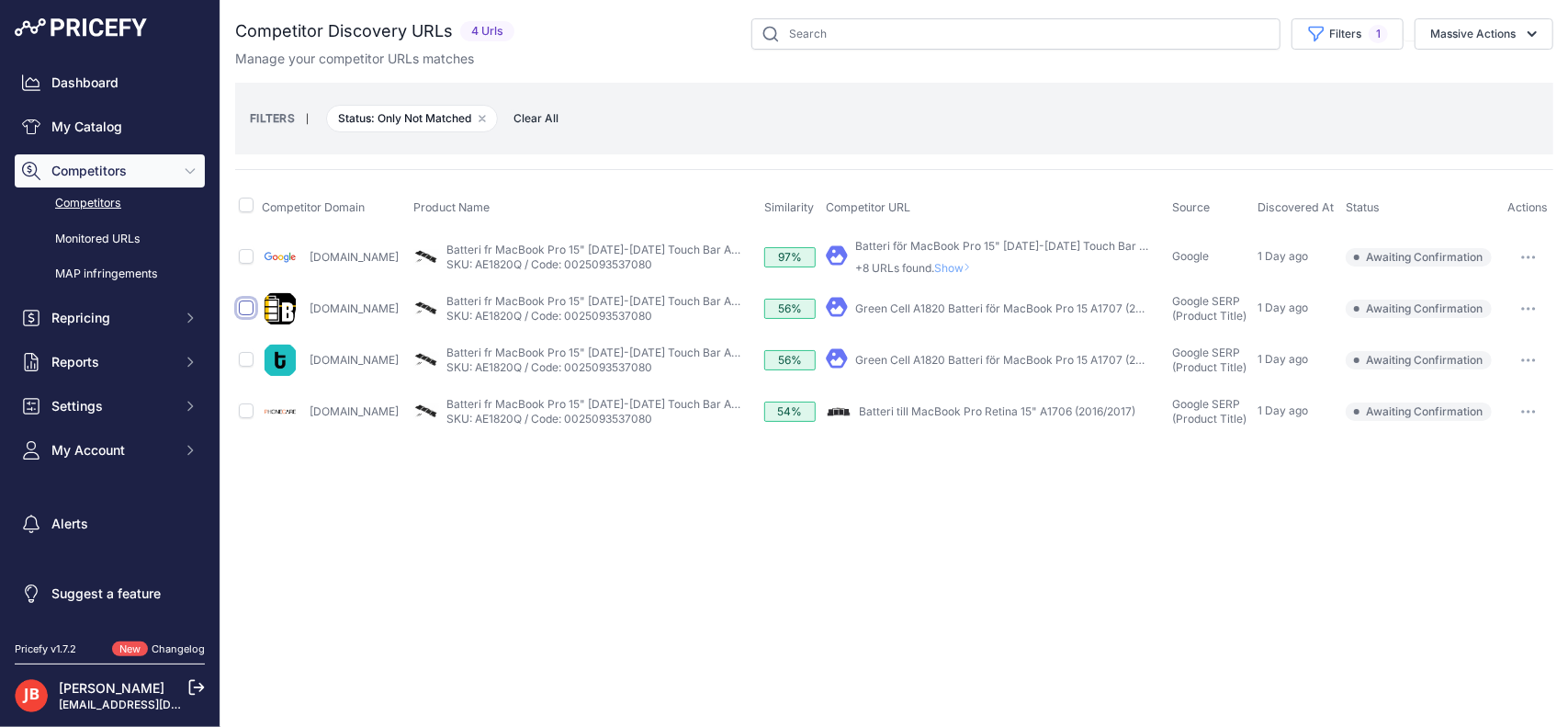
drag, startPoint x: 249, startPoint y: 308, endPoint x: 249, endPoint y: 327, distance: 19.0
click at [249, 308] on input "checkbox" at bounding box center [246, 308] width 15 height 15
checkbox input "true"
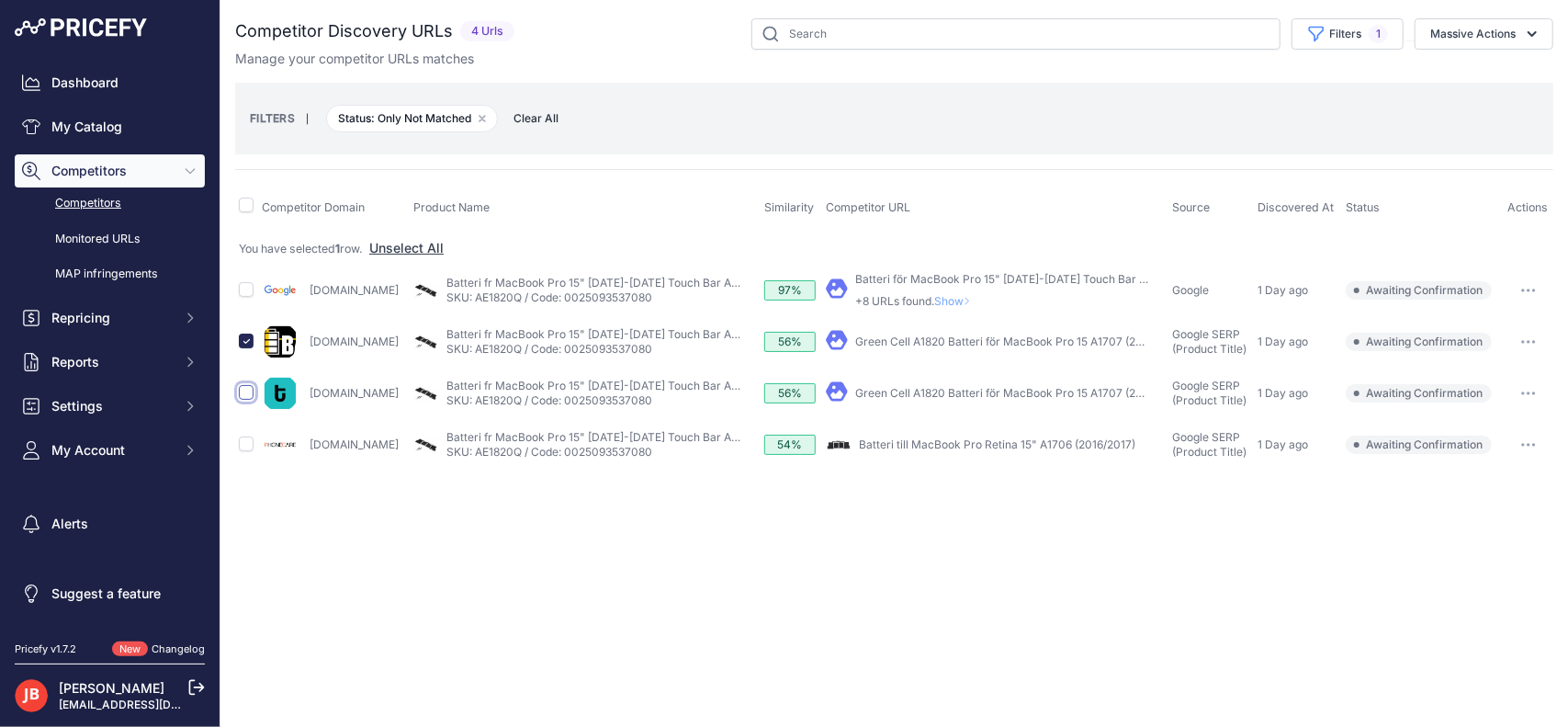
click at [248, 395] on input "checkbox" at bounding box center [246, 392] width 15 height 15
checkbox input "true"
click at [1495, 51] on div "Manage your competitor URLs matches" at bounding box center [894, 59] width 1317 height 18
click at [1502, 37] on button "Massive Actions" at bounding box center [1483, 33] width 139 height 31
click at [1469, 85] on button "Confirm Match" at bounding box center [1479, 77] width 147 height 33
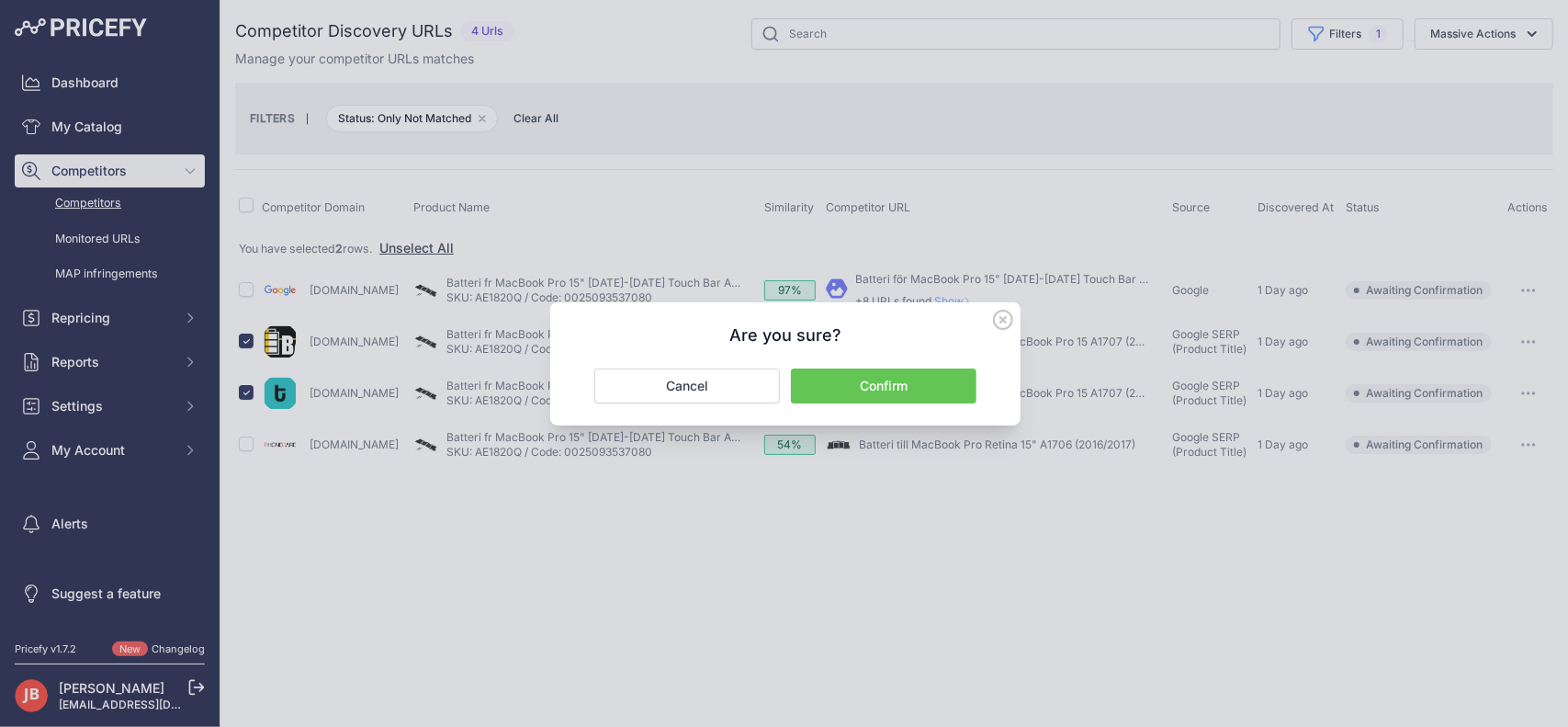
click at [880, 385] on button "Confirm" at bounding box center [883, 385] width 186 height 35
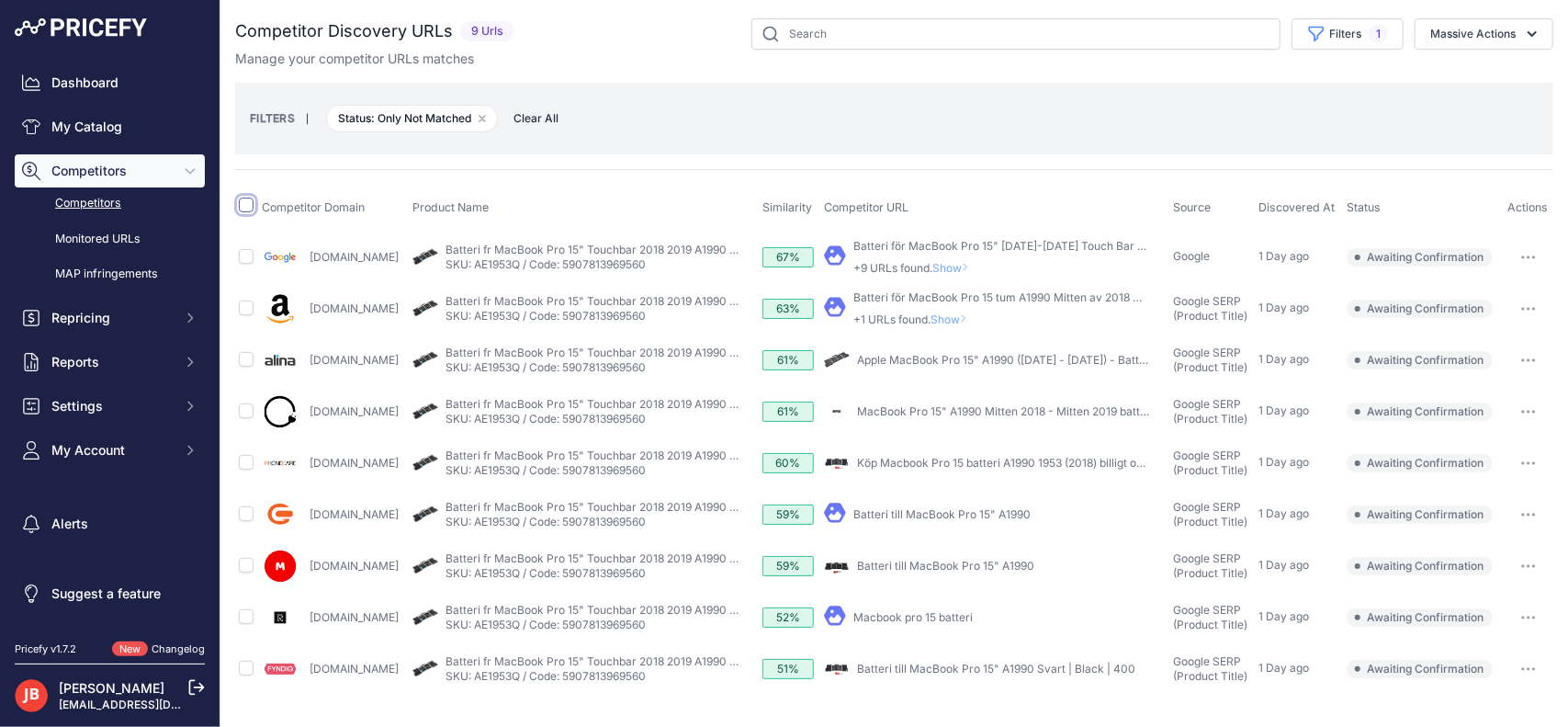
click at [251, 199] on input "checkbox" at bounding box center [246, 205] width 15 height 15
checkbox input "true"
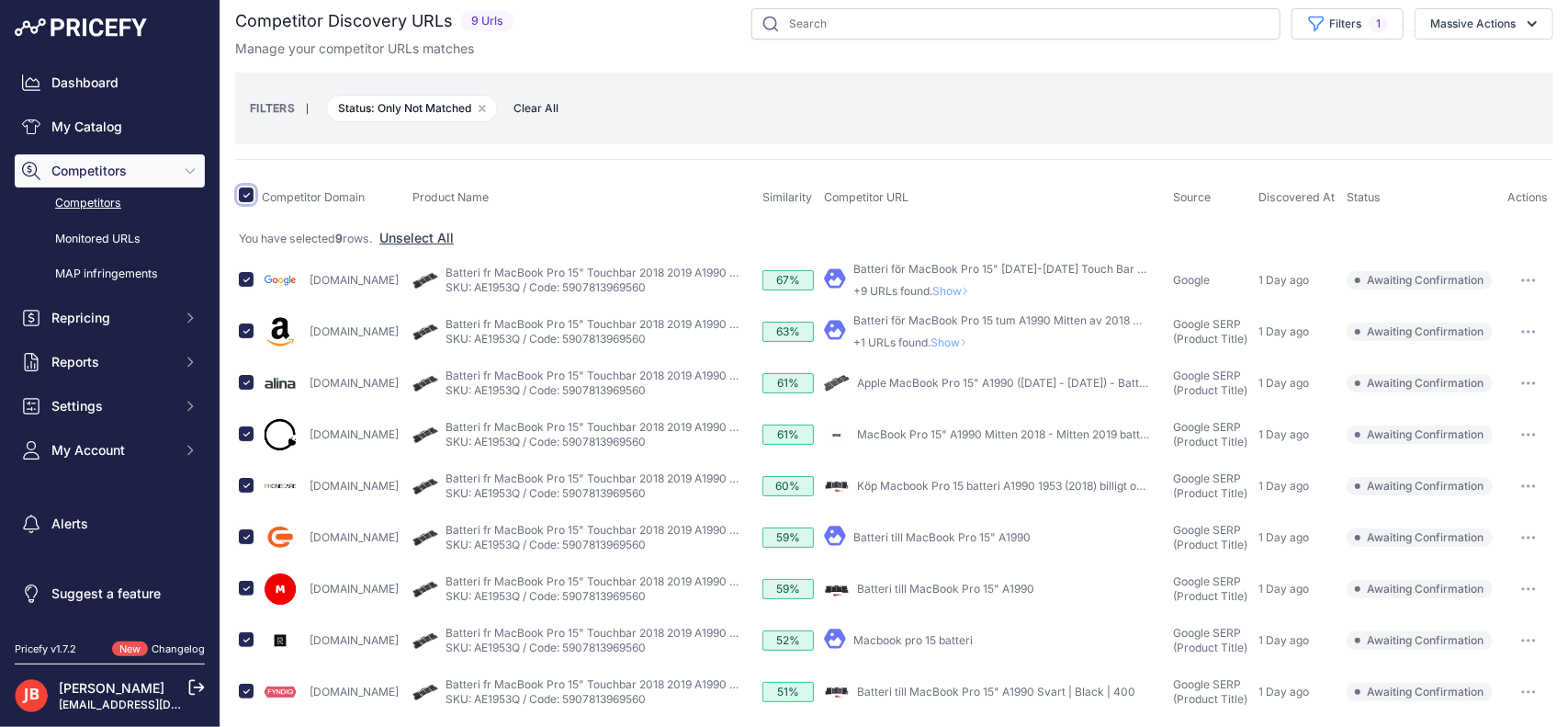
scroll to position [17, 0]
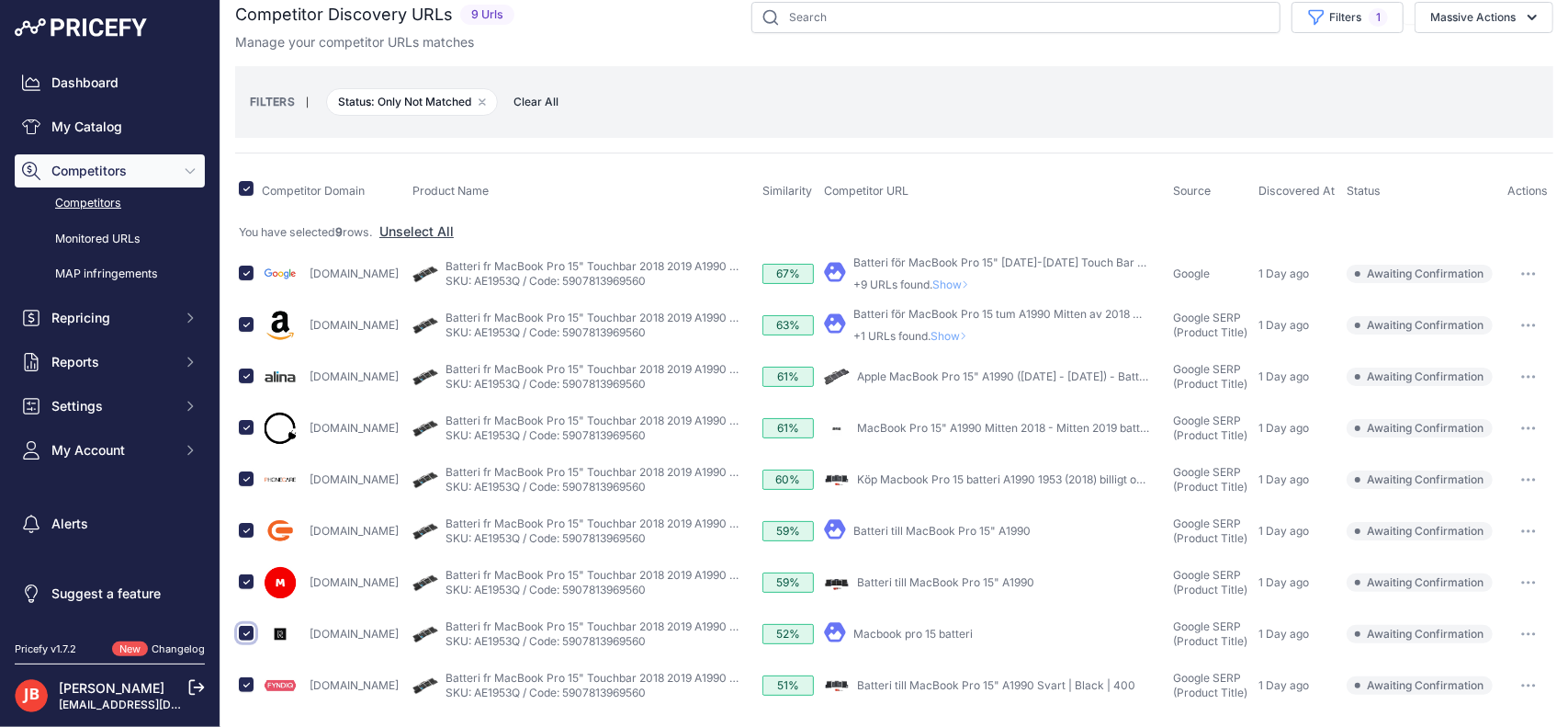
click at [245, 633] on input "checkbox" at bounding box center [246, 633] width 15 height 15
checkbox input "false"
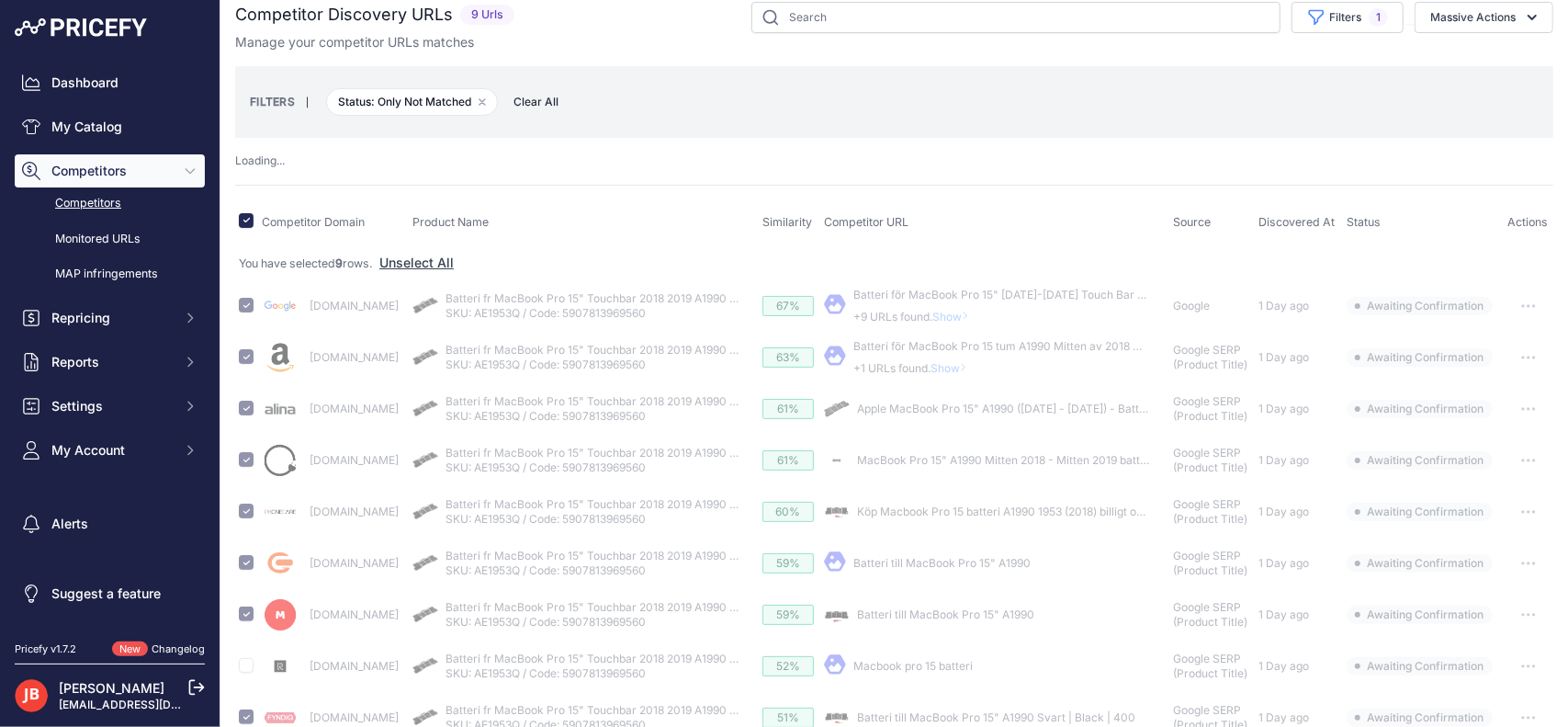
scroll to position [48, 0]
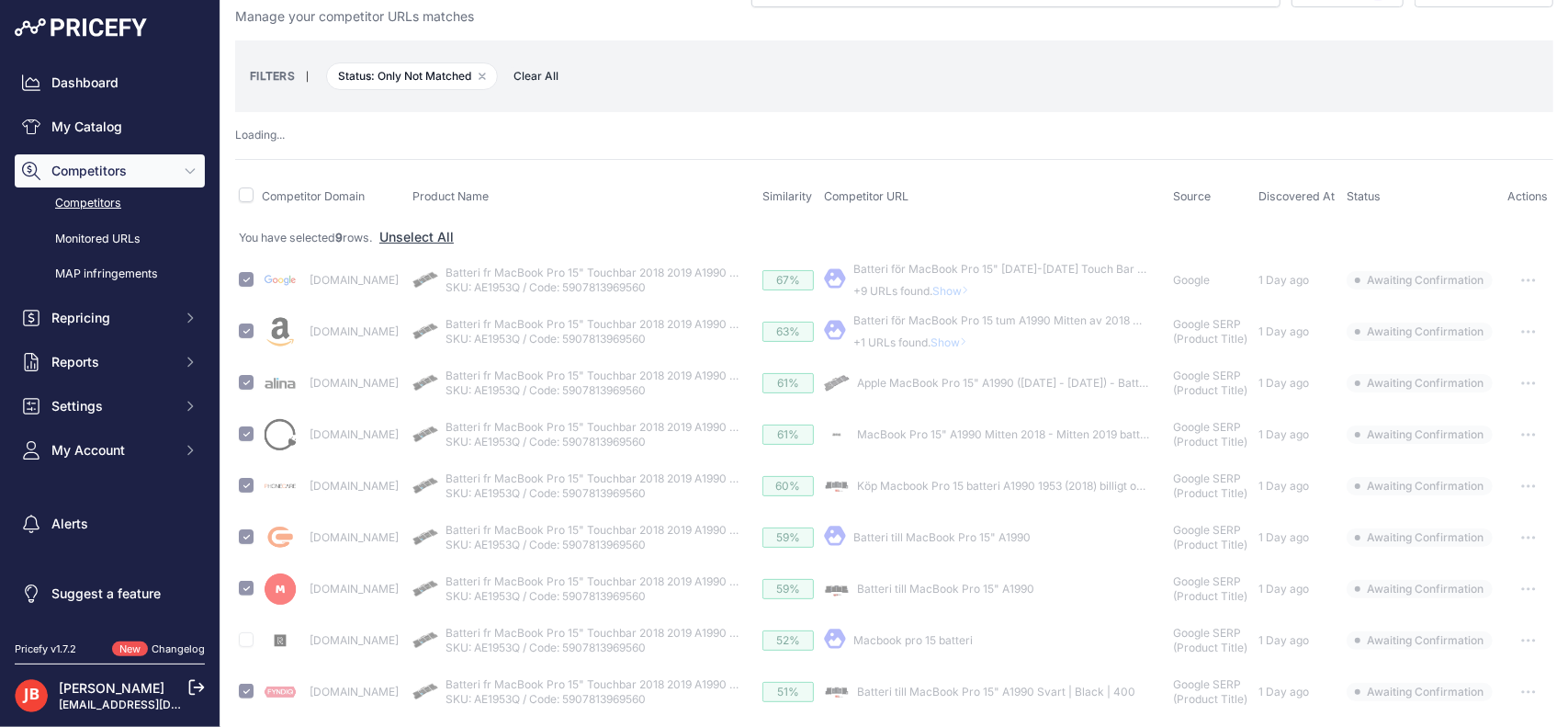
checkbox input "false"
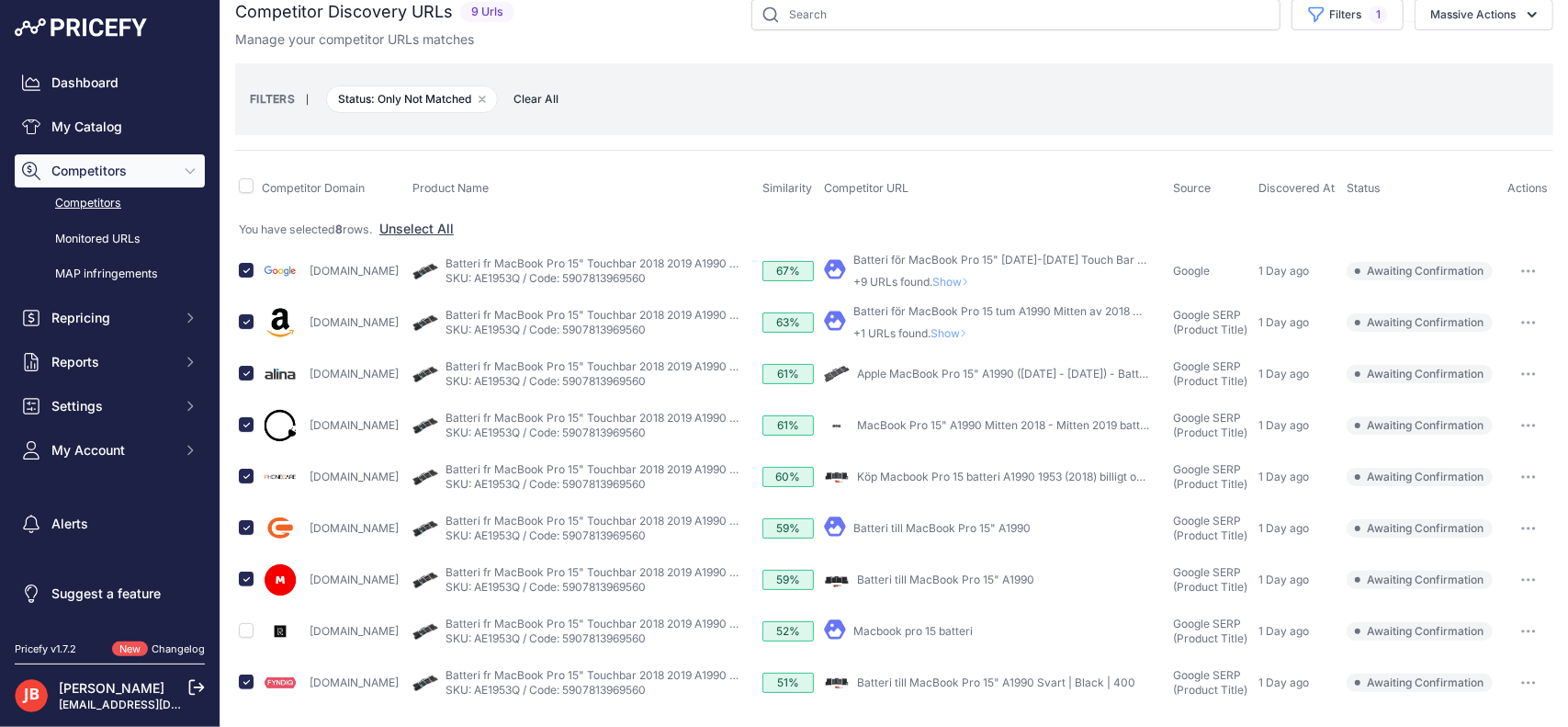
scroll to position [15, 0]
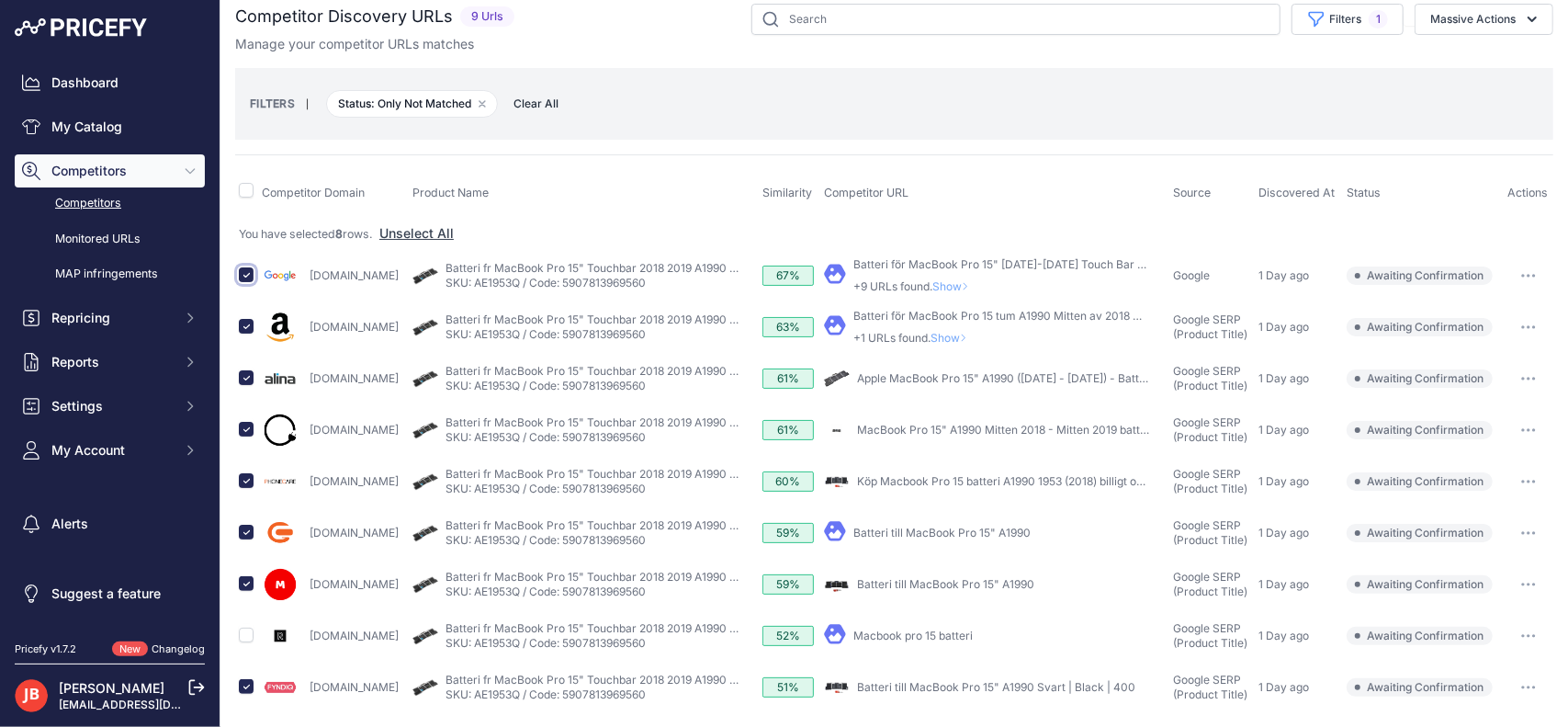
click at [252, 270] on input "checkbox" at bounding box center [246, 275] width 15 height 15
checkbox input "false"
click at [1442, 18] on button "Massive Actions" at bounding box center [1483, 19] width 139 height 31
click at [1476, 54] on span "Confirm Match" at bounding box center [1464, 62] width 89 height 16
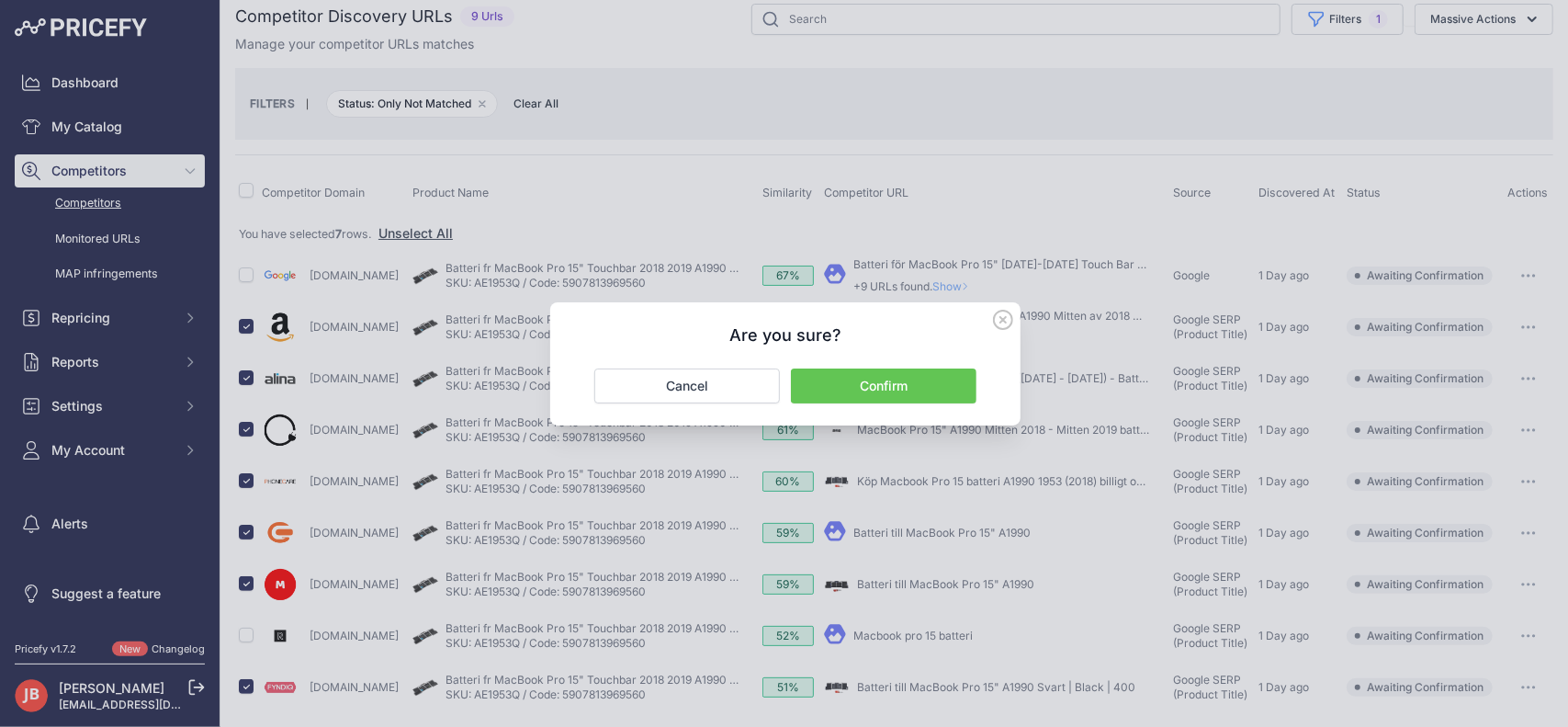
click at [901, 381] on button "Confirm" at bounding box center [883, 385] width 186 height 35
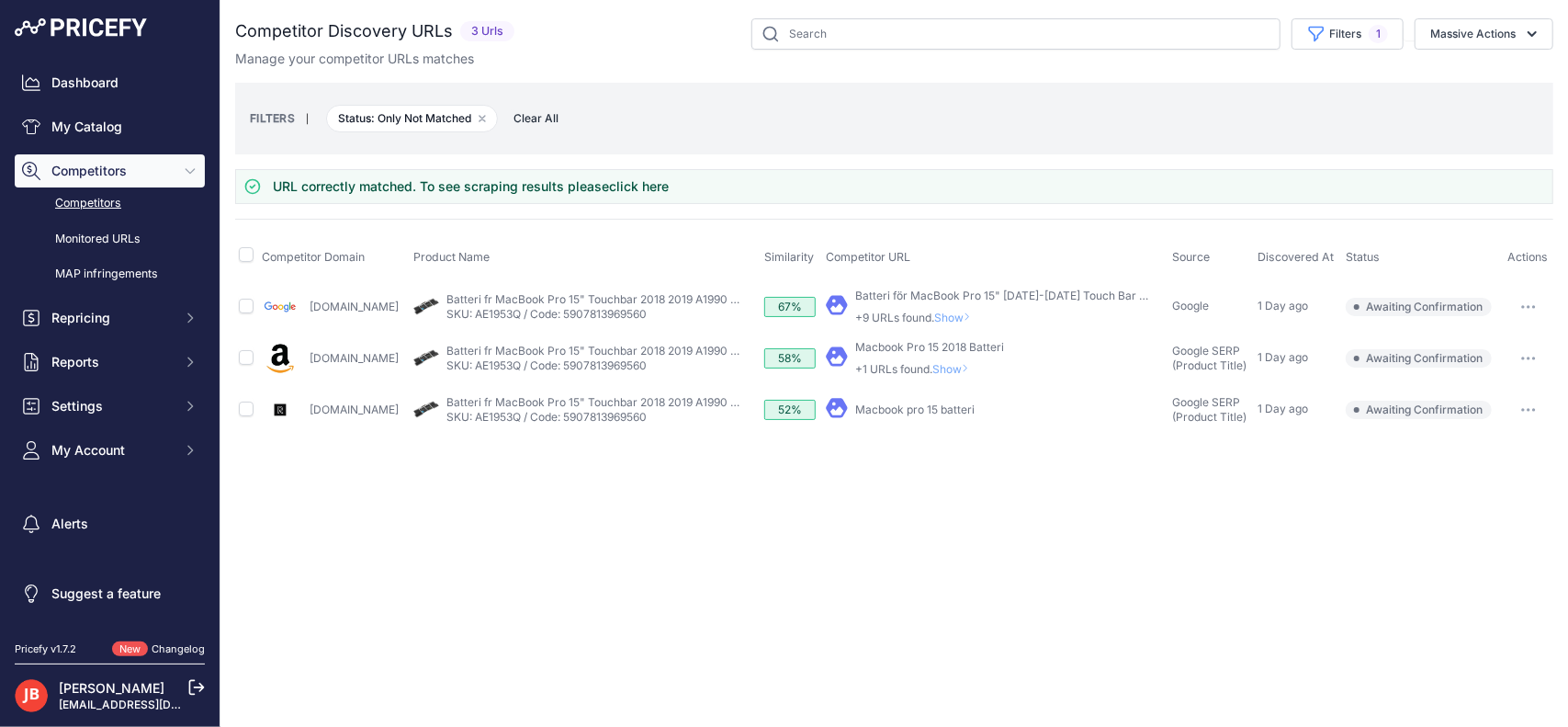
scroll to position [0, 0]
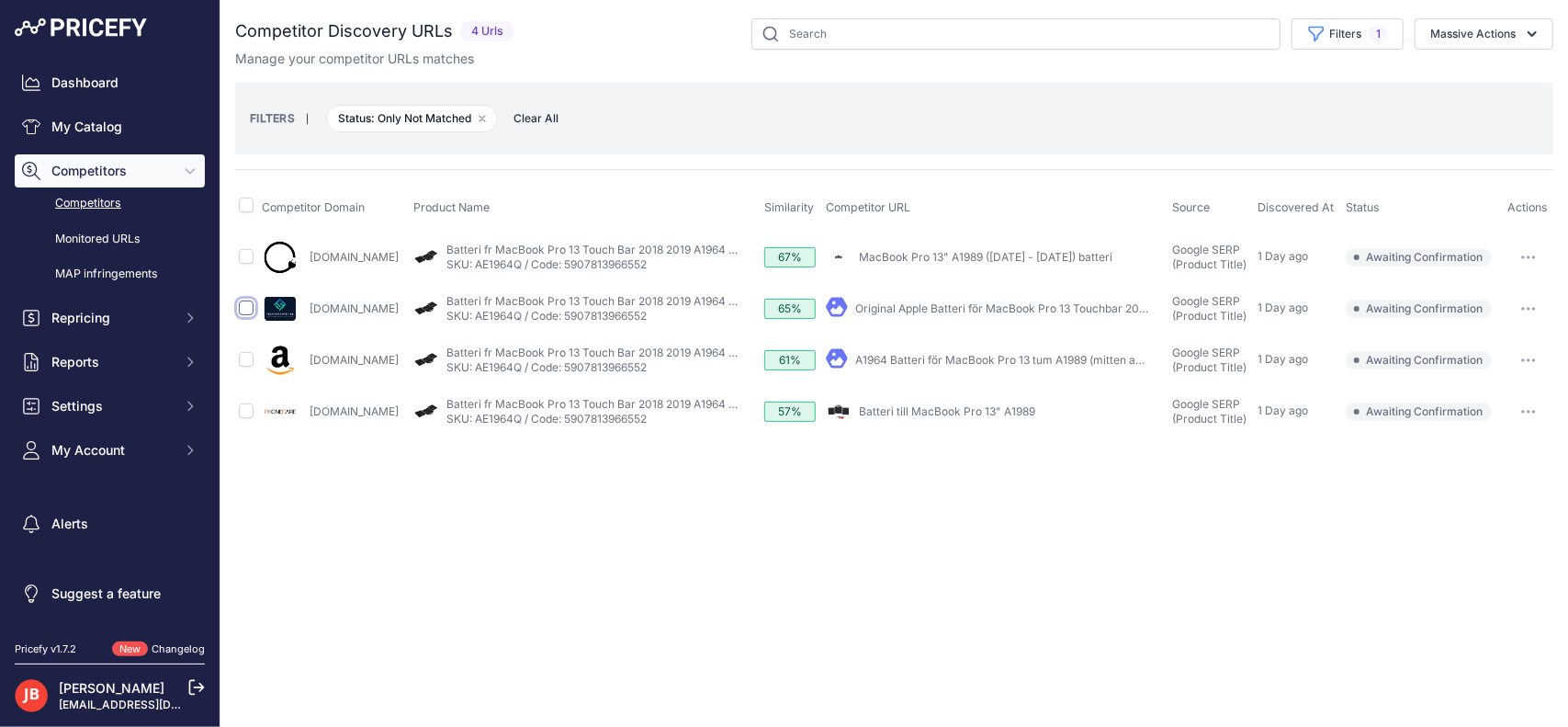
click at [243, 305] on input "checkbox" at bounding box center [246, 308] width 15 height 15
checkbox input "true"
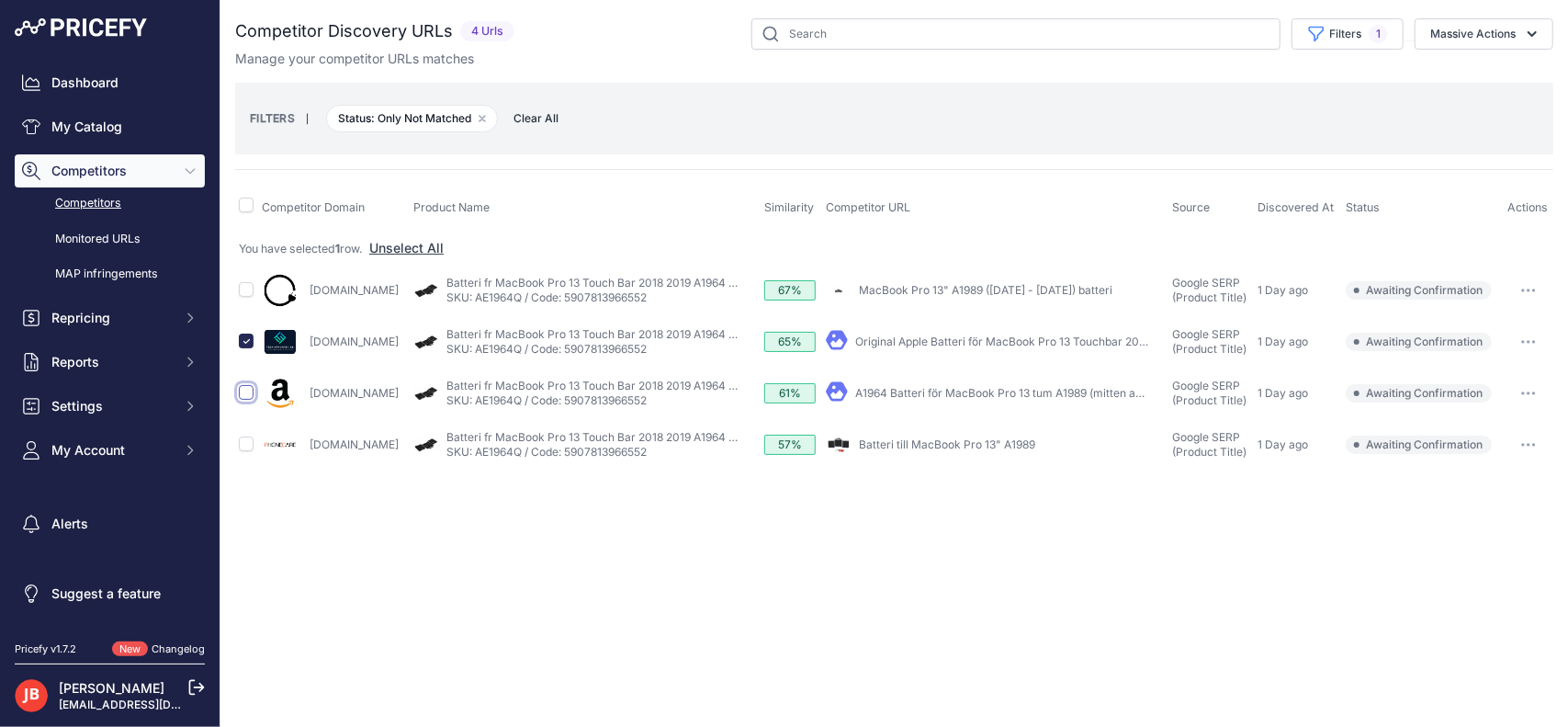
click at [250, 388] on input "checkbox" at bounding box center [246, 392] width 15 height 15
checkbox input "true"
click at [250, 477] on div "You are not connected to the internet. Competitor Discovery URLs" at bounding box center [894, 244] width 1317 height 488
click at [245, 440] on input "checkbox" at bounding box center [246, 443] width 15 height 15
checkbox input "true"
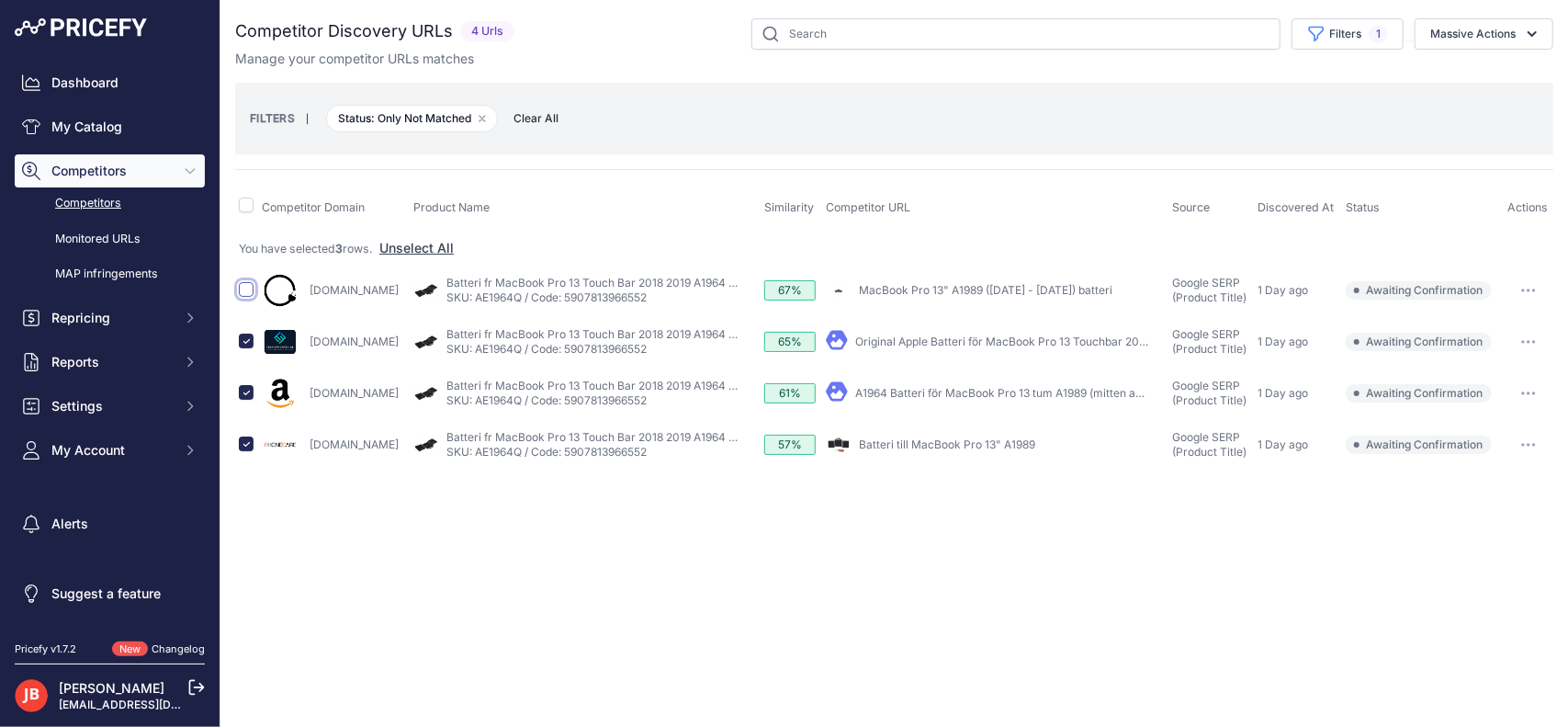
click at [246, 282] on input "checkbox" at bounding box center [246, 289] width 15 height 15
checkbox input "true"
click at [1486, 27] on button "Massive Actions" at bounding box center [1483, 33] width 139 height 31
click at [1458, 89] on button "Confirm Match" at bounding box center [1479, 77] width 147 height 33
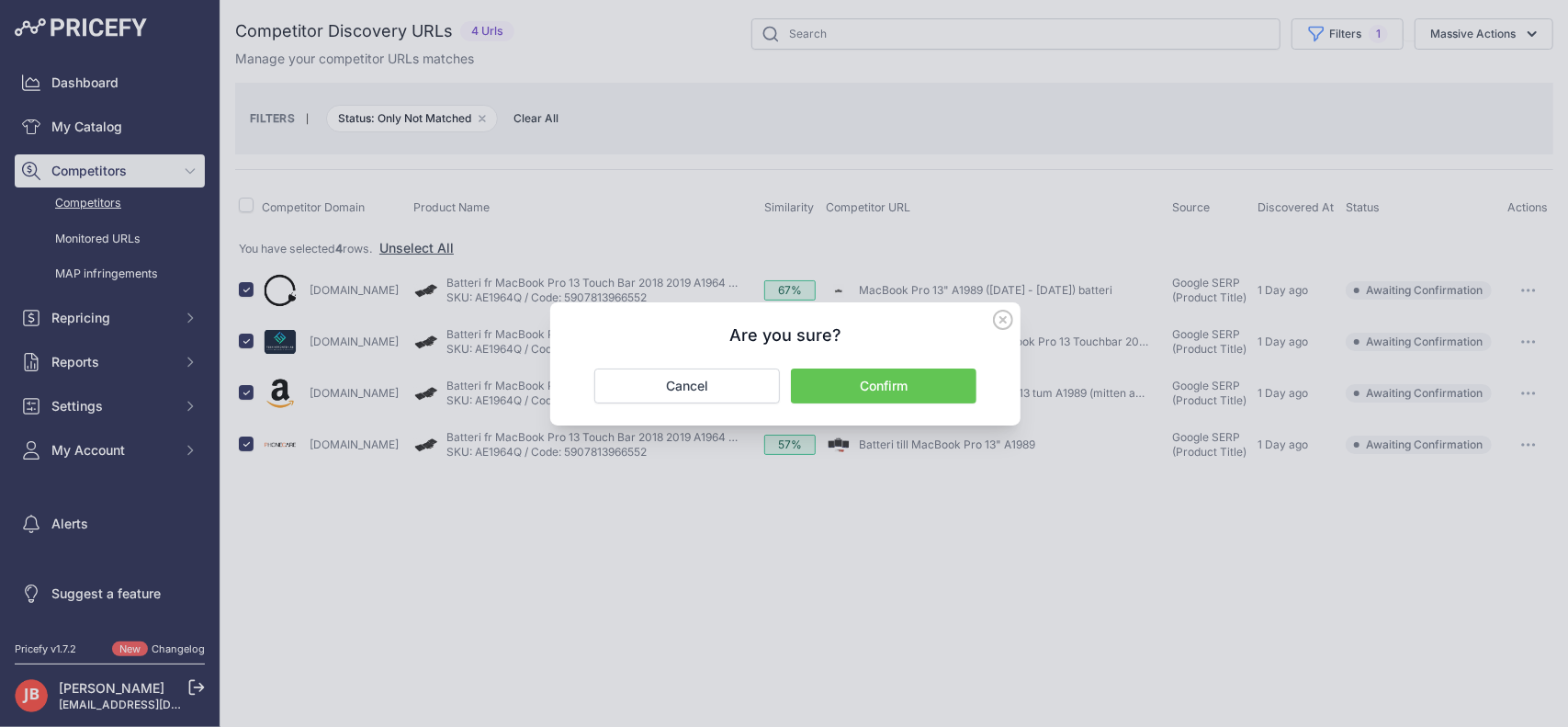
click at [927, 385] on button "Confirm" at bounding box center [883, 385] width 186 height 35
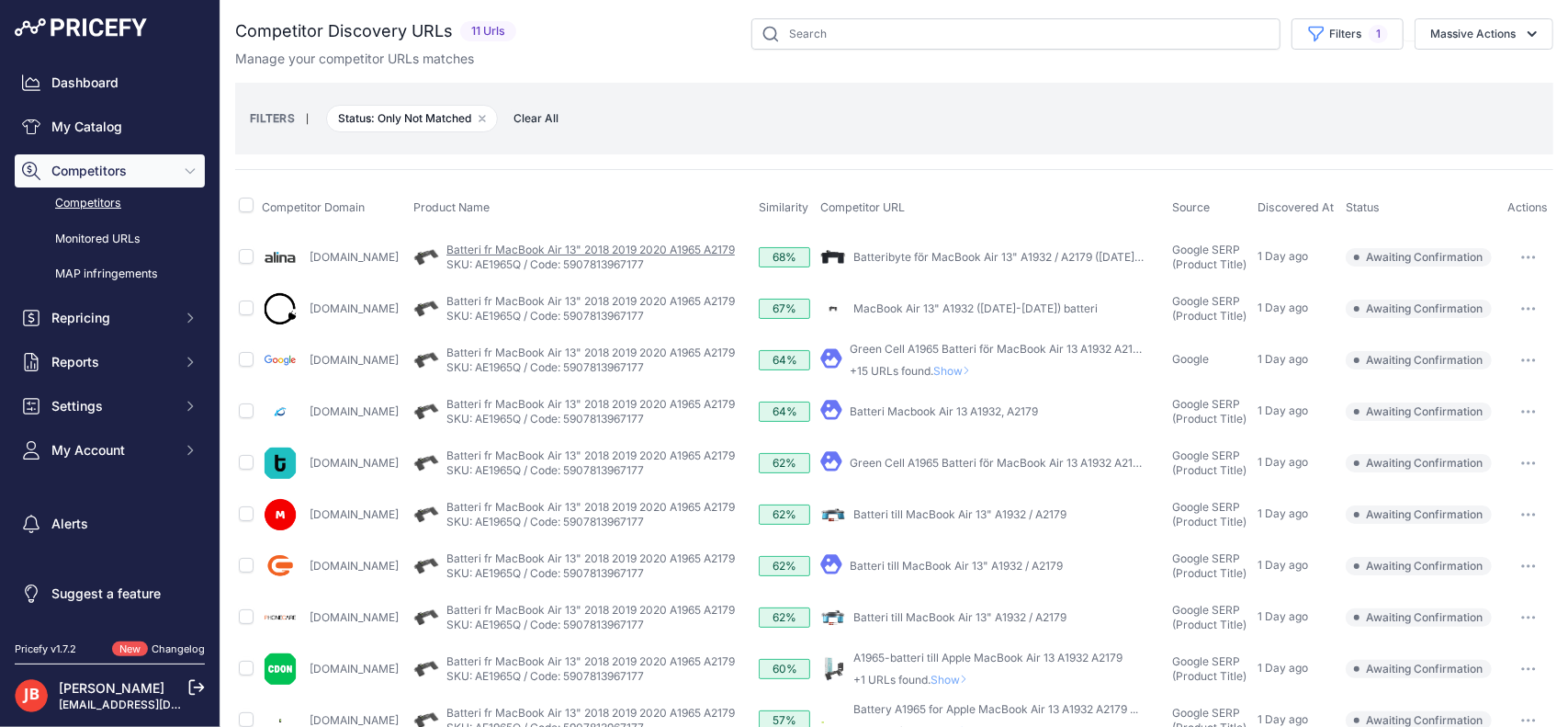
click at [619, 247] on link "Batteri fr MacBook Air 13" 2018 2019 2020 A1965 A2179" at bounding box center [590, 250] width 288 height 14
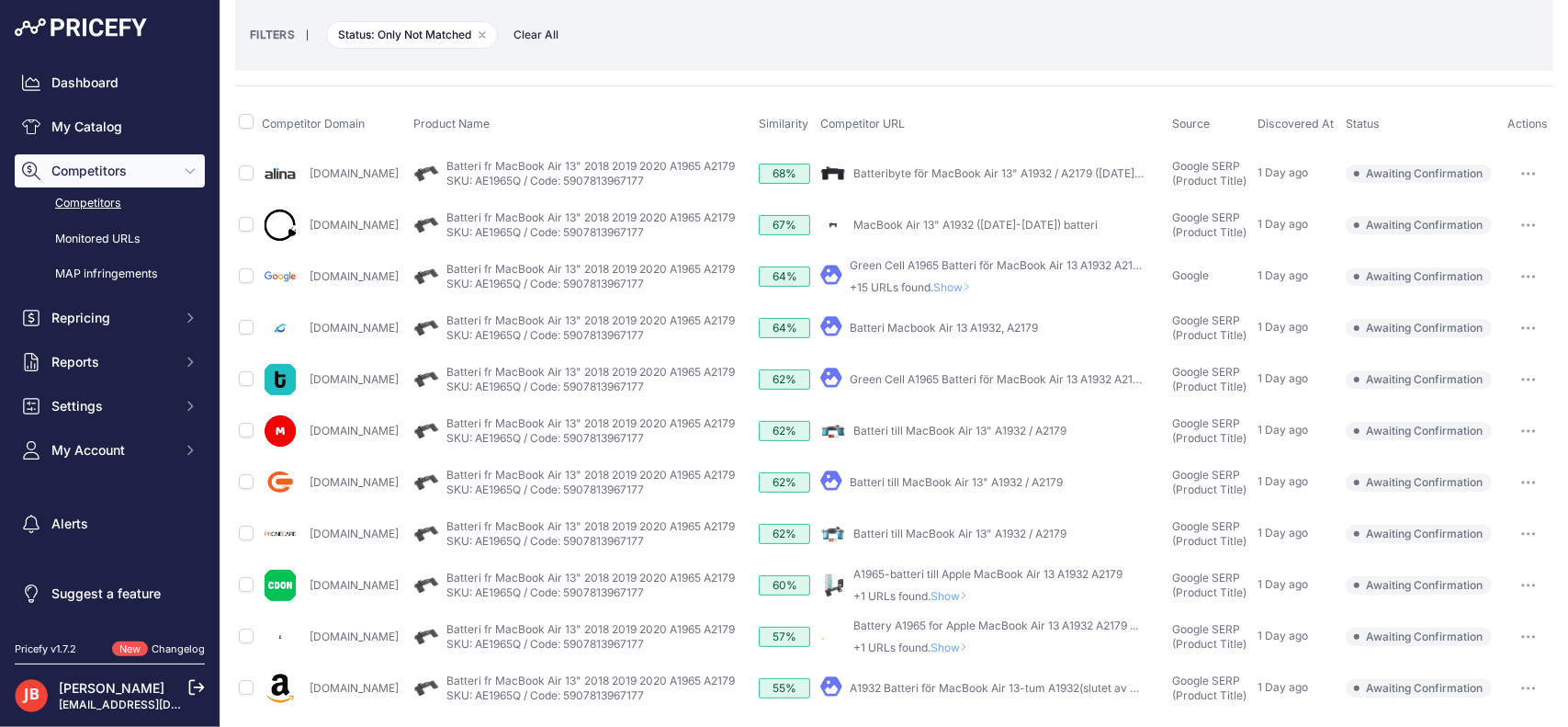
scroll to position [86, 0]
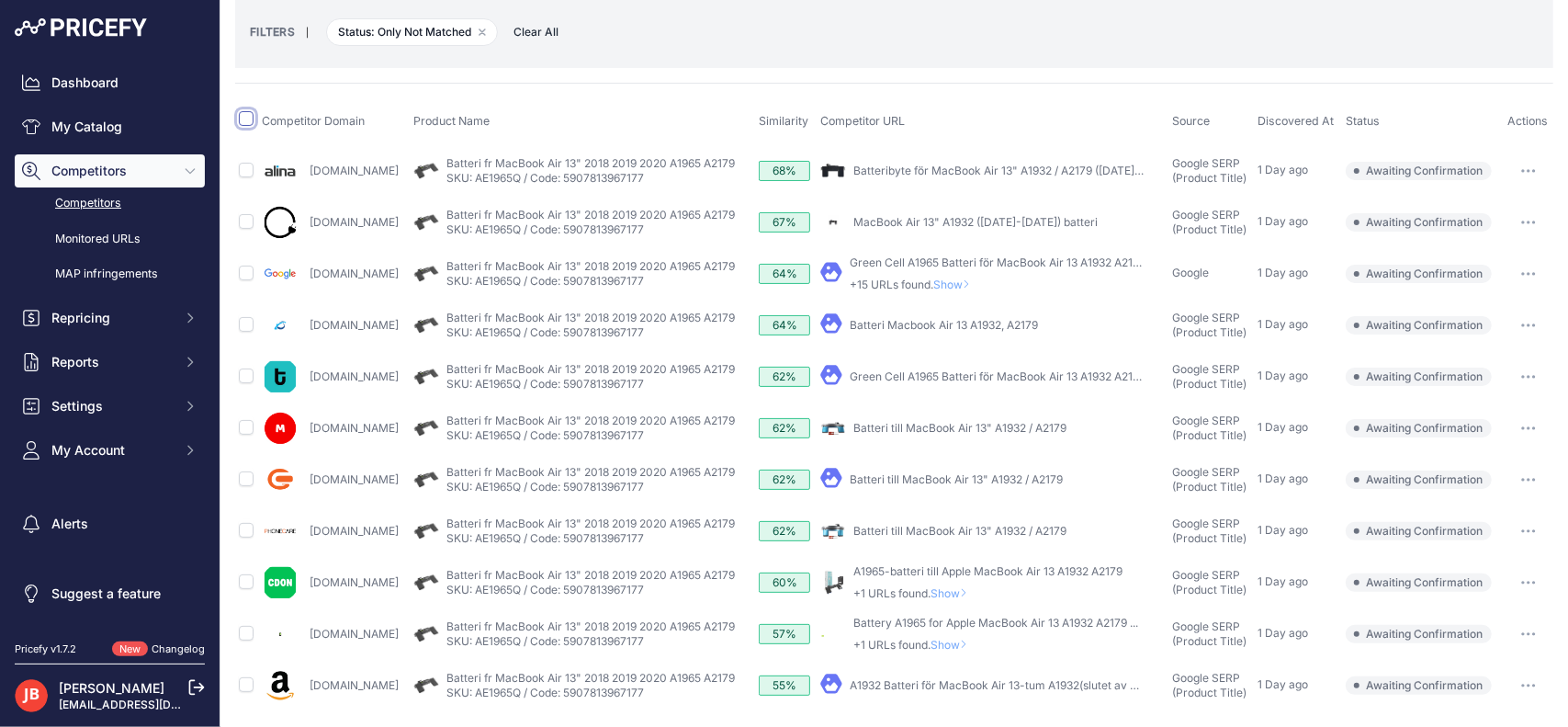
click at [243, 115] on input "checkbox" at bounding box center [246, 118] width 15 height 15
checkbox input "true"
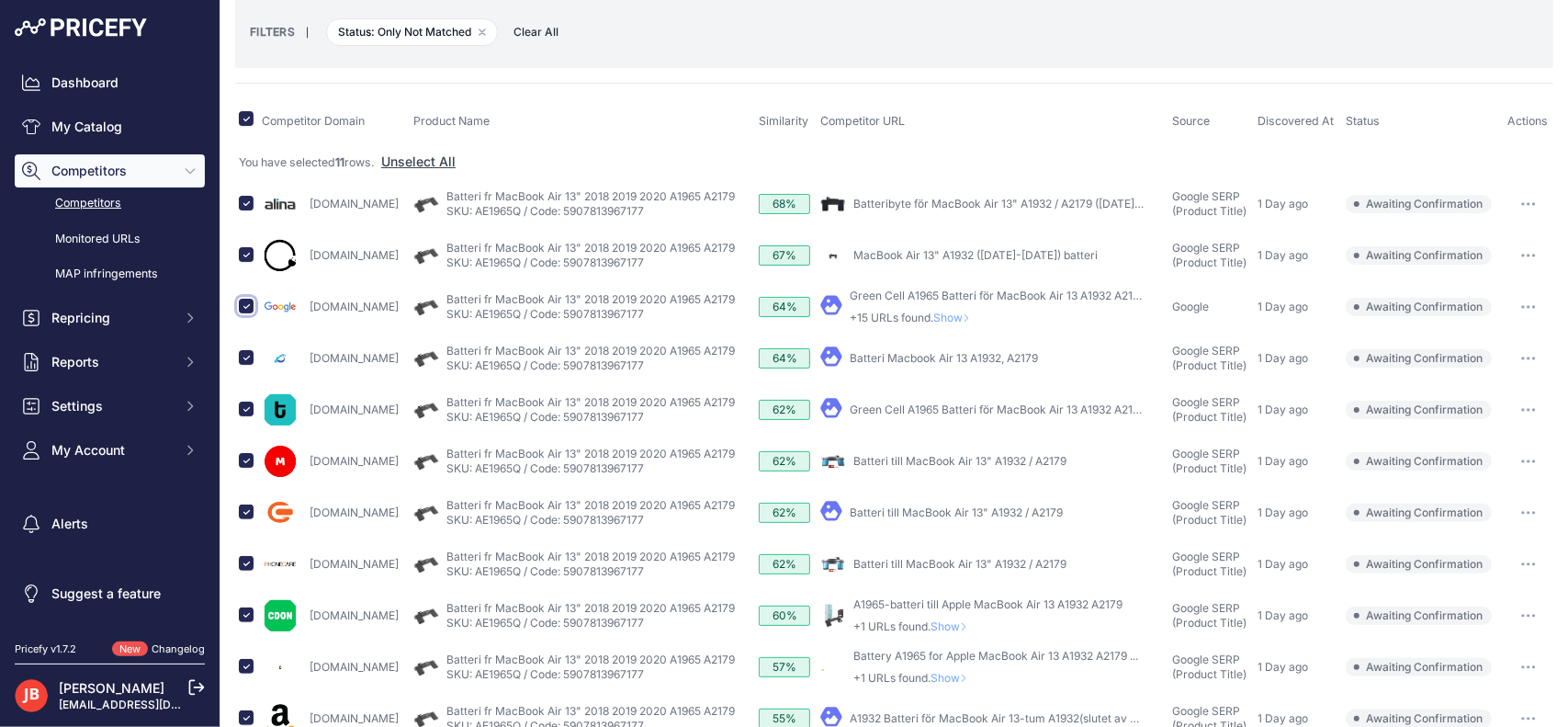
click at [247, 301] on input "checkbox" at bounding box center [246, 306] width 15 height 15
checkbox input "false"
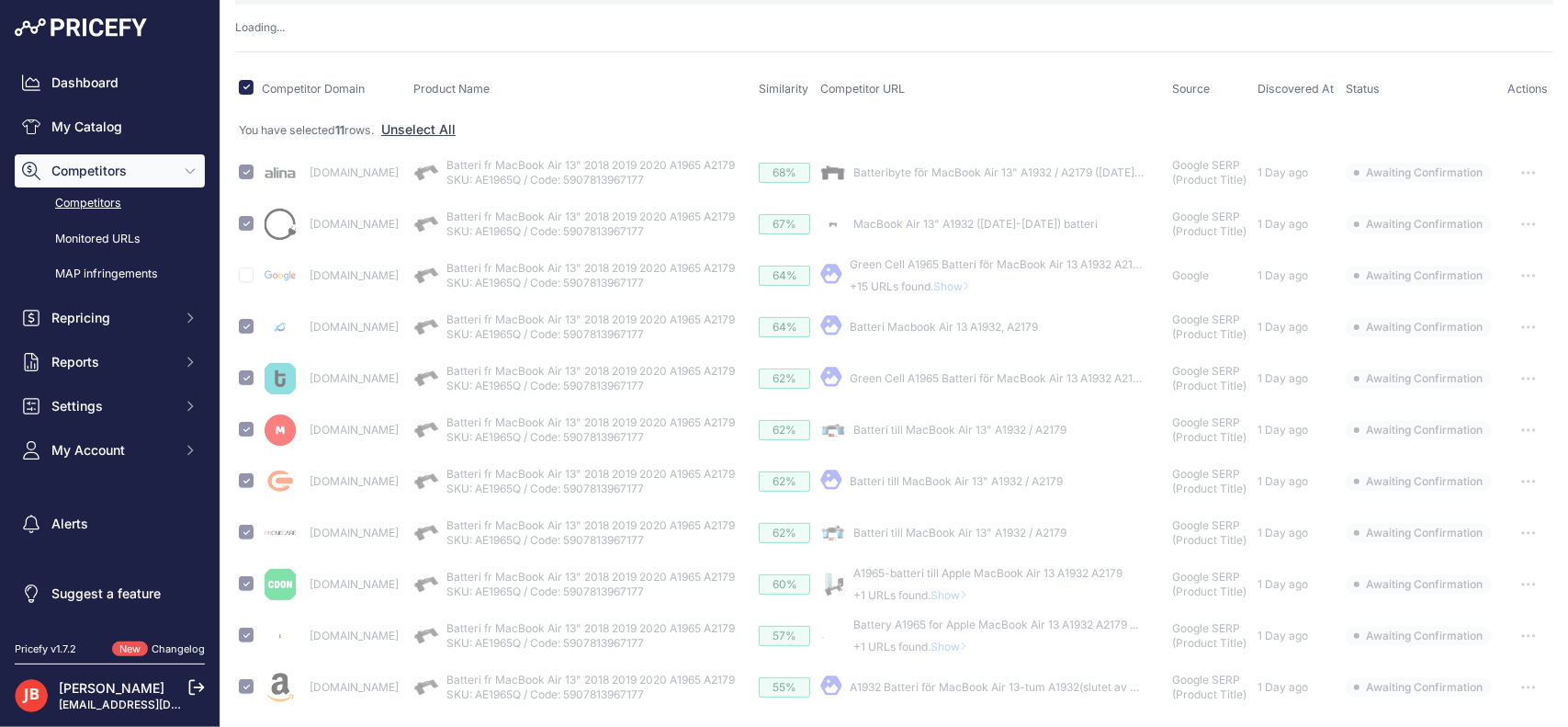
scroll to position [151, 0]
checkbox input "false"
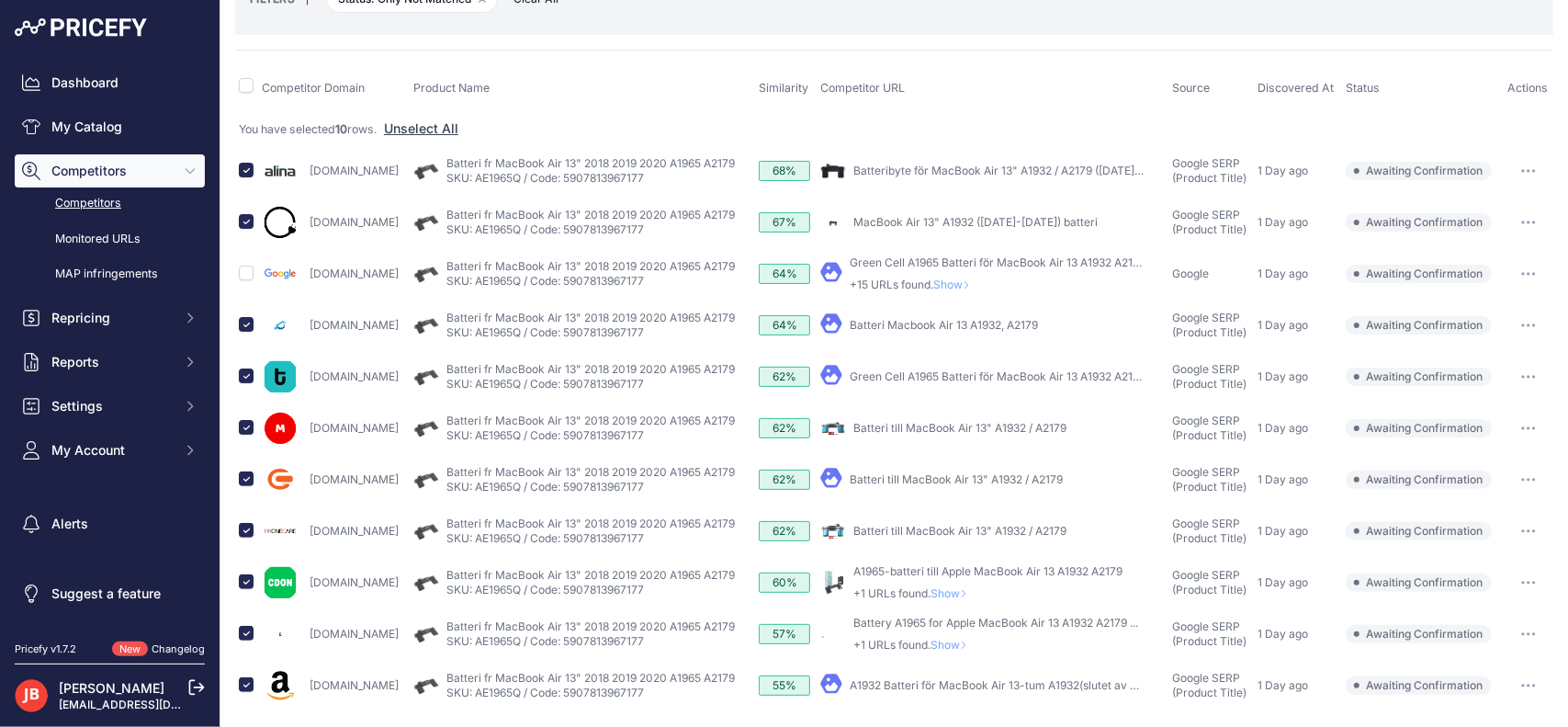
scroll to position [0, 0]
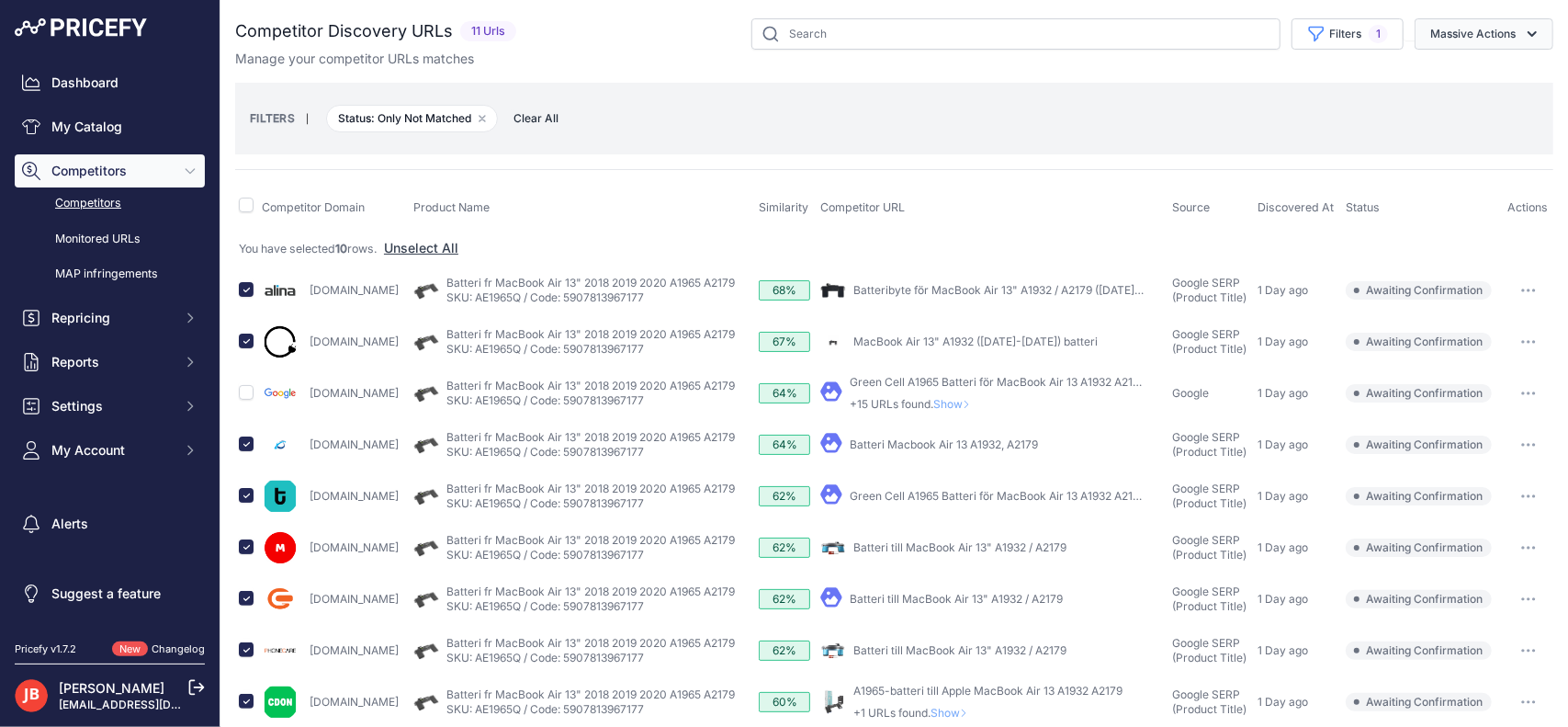
click at [1457, 43] on button "Massive Actions" at bounding box center [1483, 33] width 139 height 31
click at [1456, 81] on span "Confirm Match" at bounding box center [1464, 77] width 89 height 16
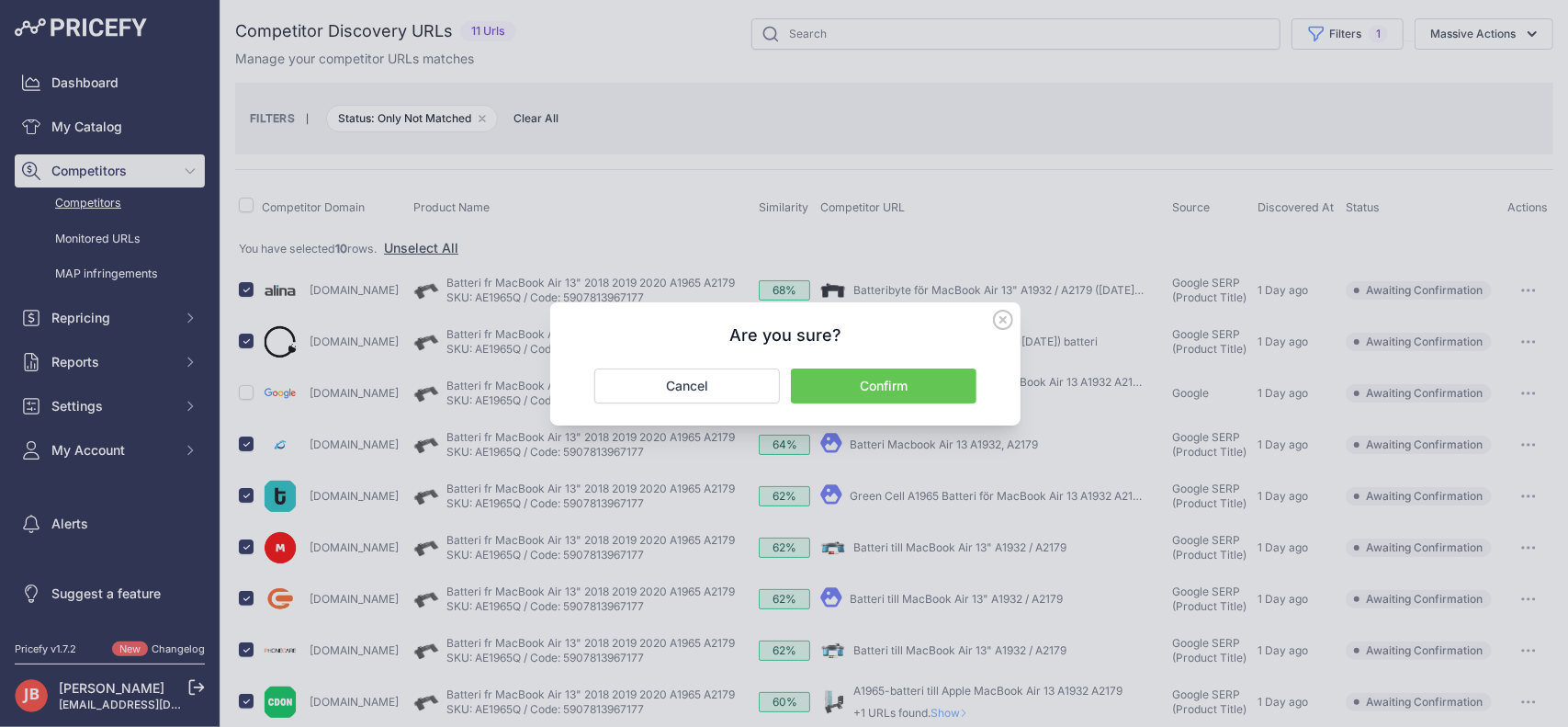
click at [894, 402] on div "Are you sure? Confirm Cancel" at bounding box center [784, 364] width 470 height 123
click at [902, 392] on button "Confirm" at bounding box center [883, 385] width 186 height 35
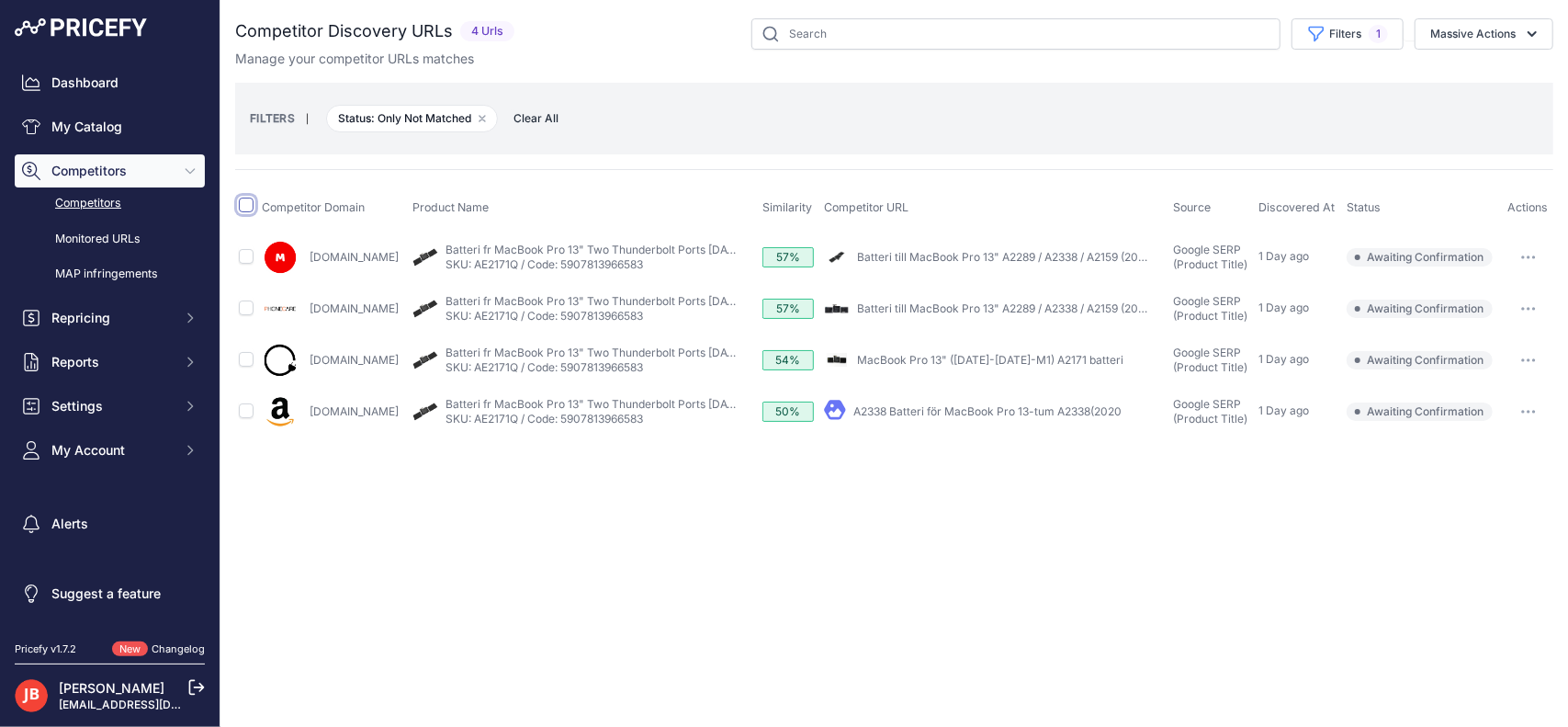
click at [246, 202] on input "checkbox" at bounding box center [246, 205] width 15 height 15
checkbox input "true"
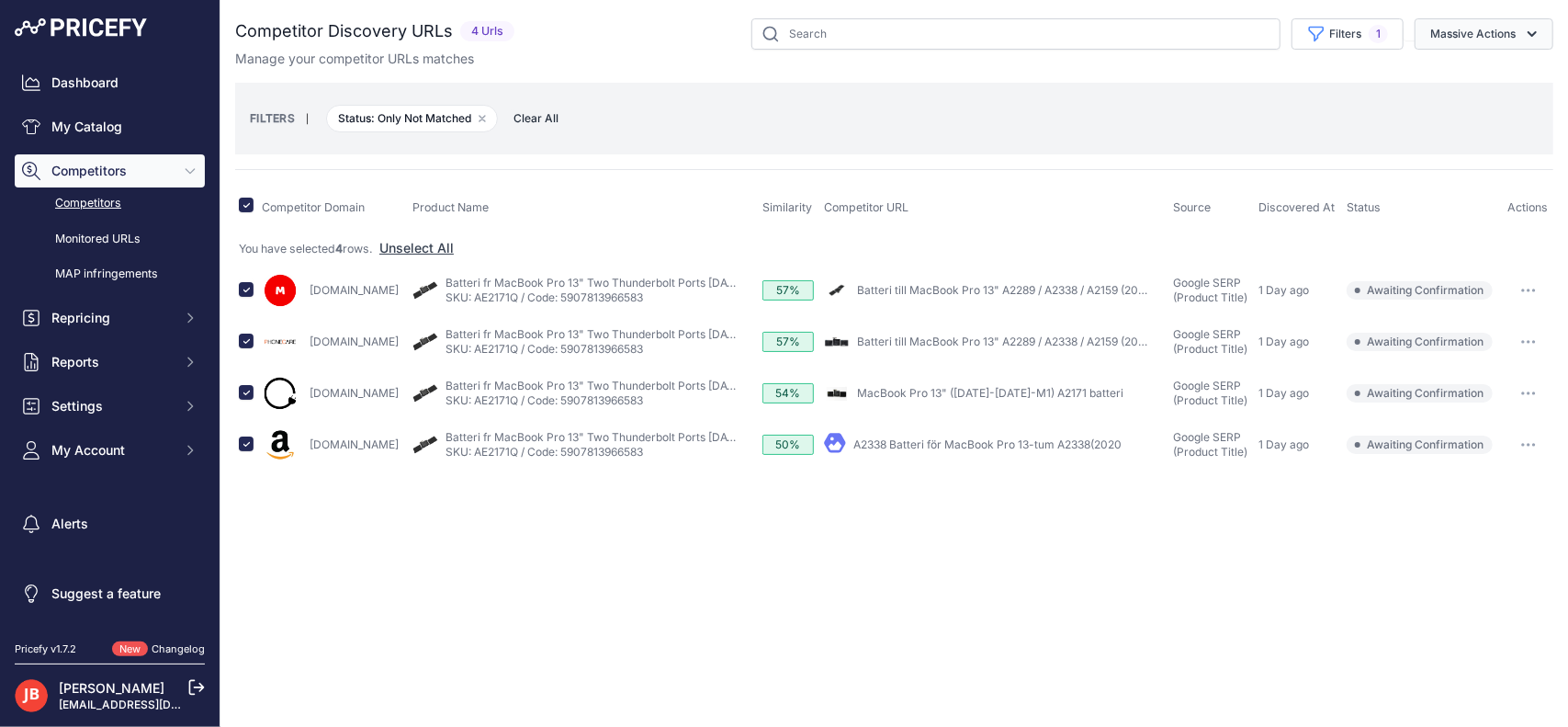
click at [1487, 33] on button "Massive Actions" at bounding box center [1483, 33] width 139 height 31
click at [1472, 86] on button "Confirm Match" at bounding box center [1479, 77] width 147 height 33
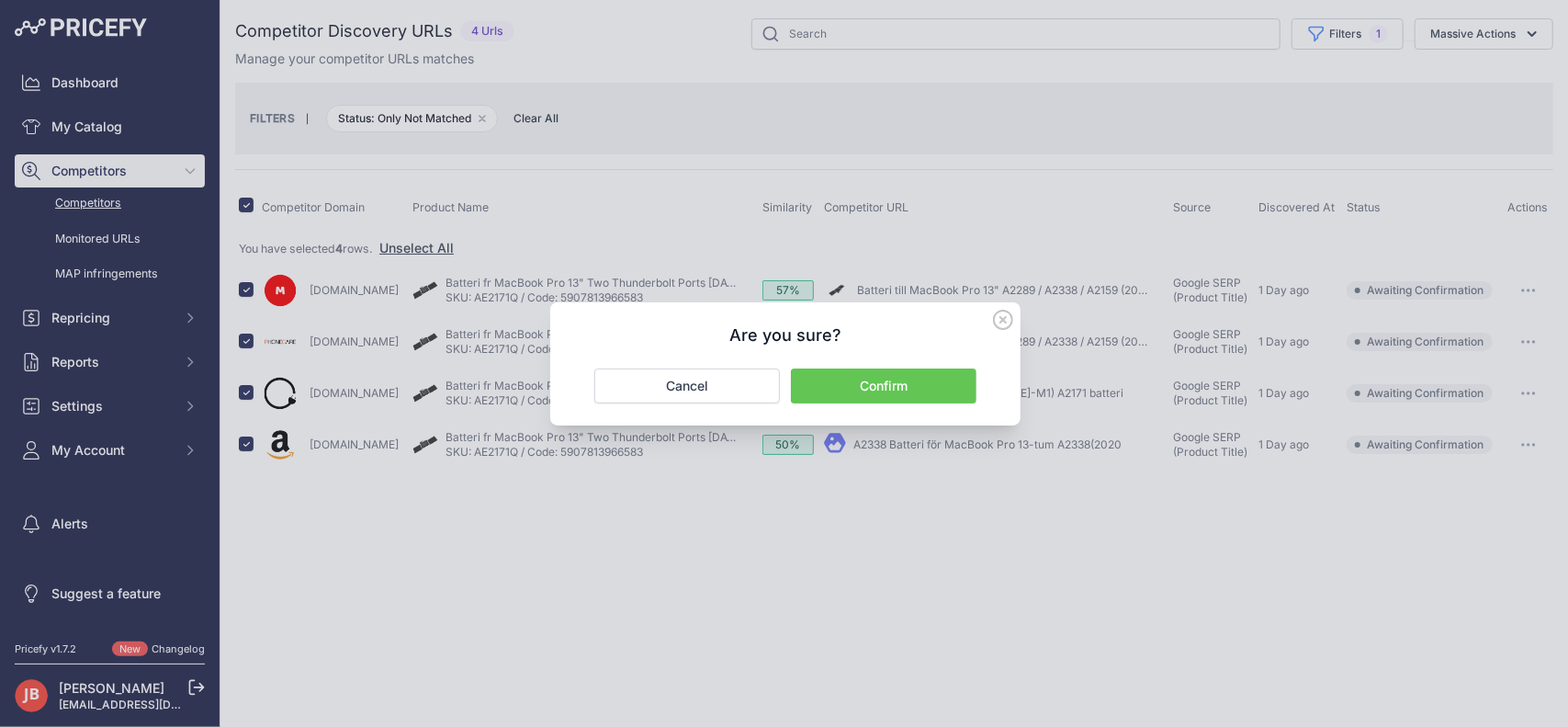
click at [913, 373] on button "Confirm" at bounding box center [883, 385] width 186 height 35
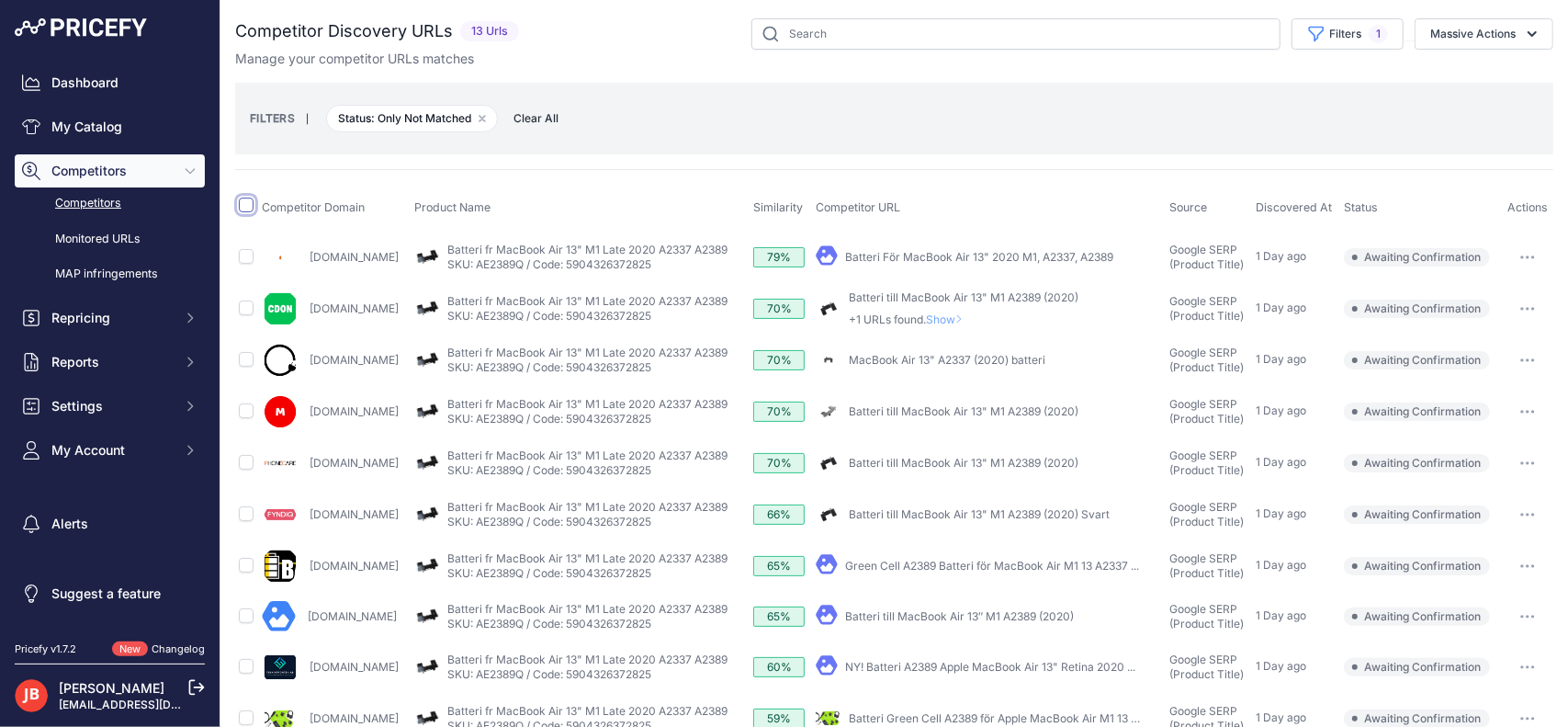
click at [243, 204] on input "checkbox" at bounding box center [246, 205] width 15 height 15
checkbox input "true"
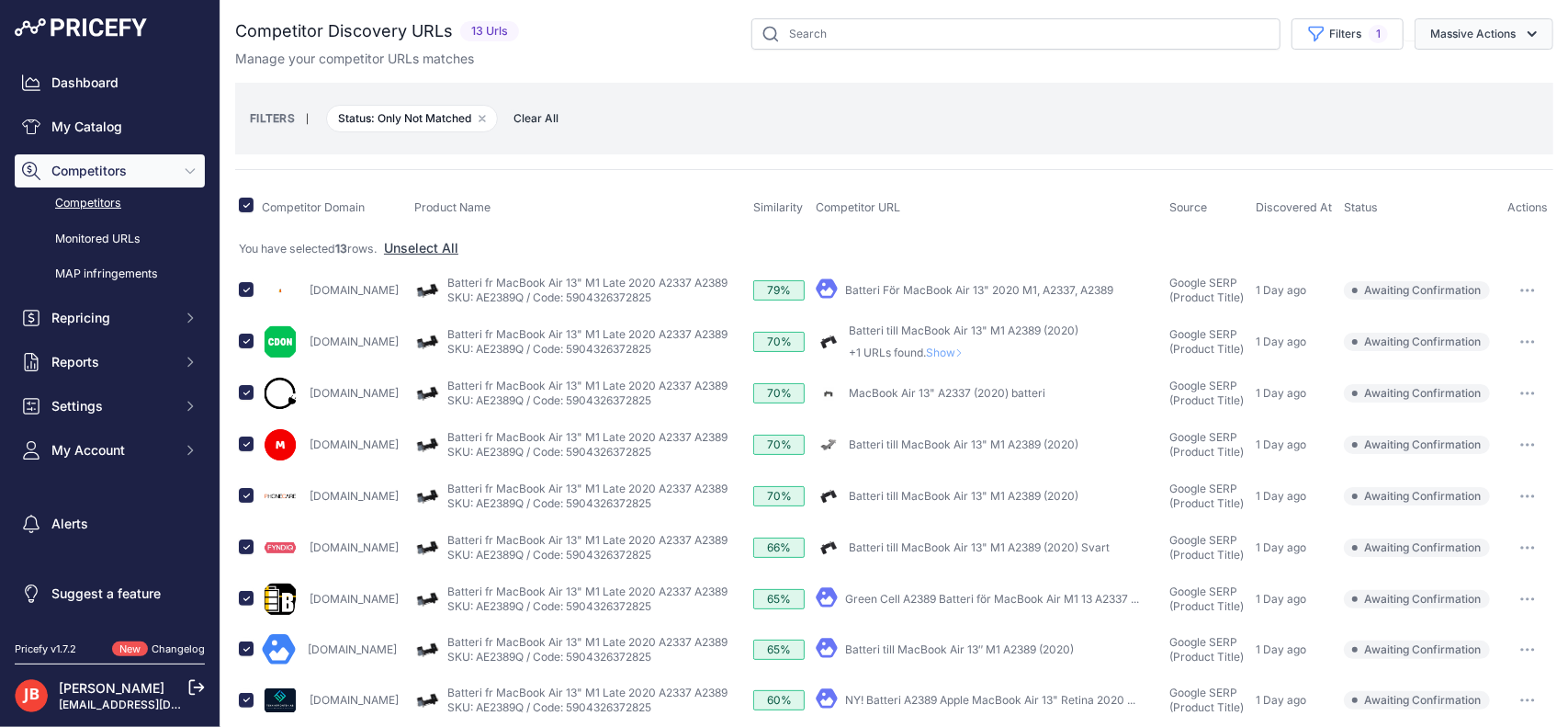
click at [1454, 24] on button "Massive Actions" at bounding box center [1483, 33] width 139 height 31
click at [1478, 78] on span "Confirm Match" at bounding box center [1464, 77] width 89 height 16
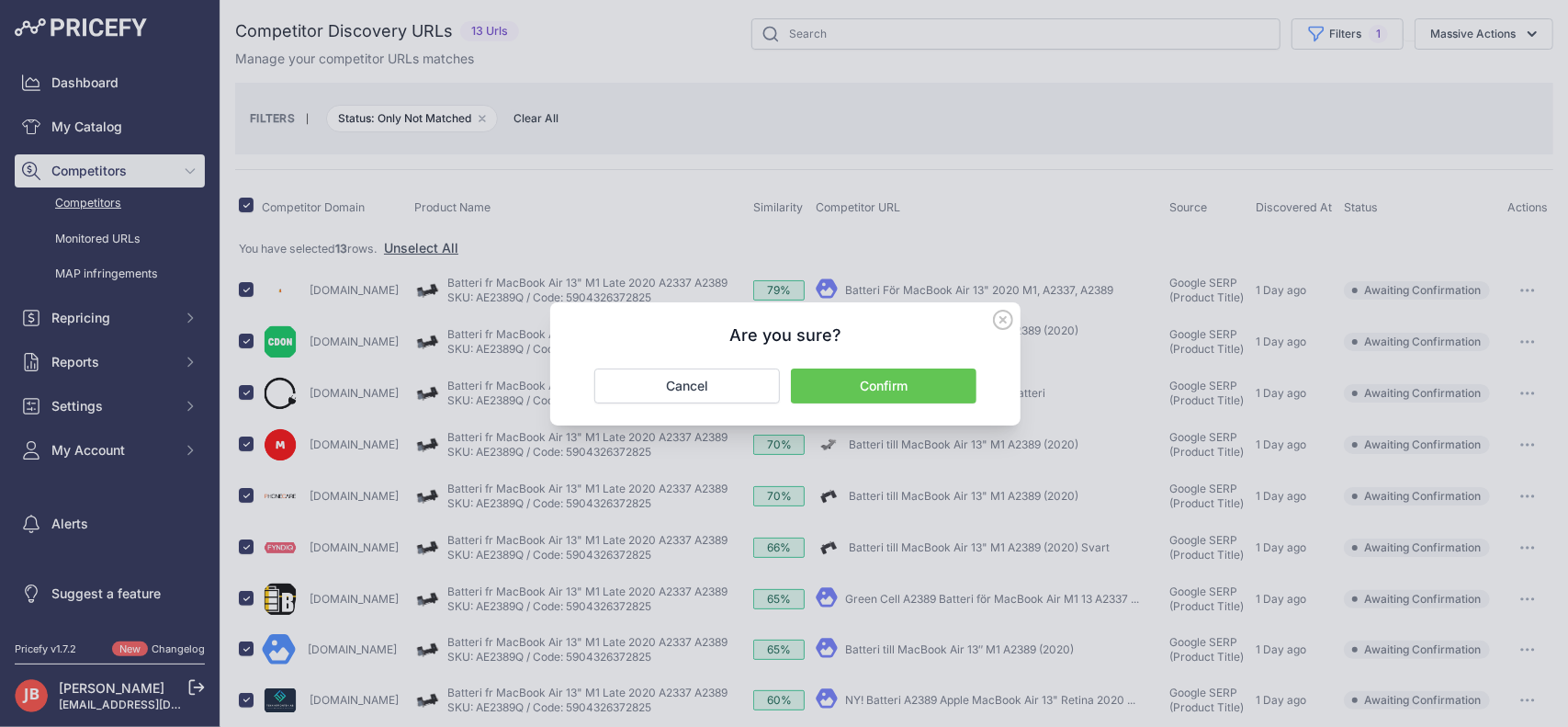
click at [906, 379] on button "Confirm" at bounding box center [883, 385] width 186 height 35
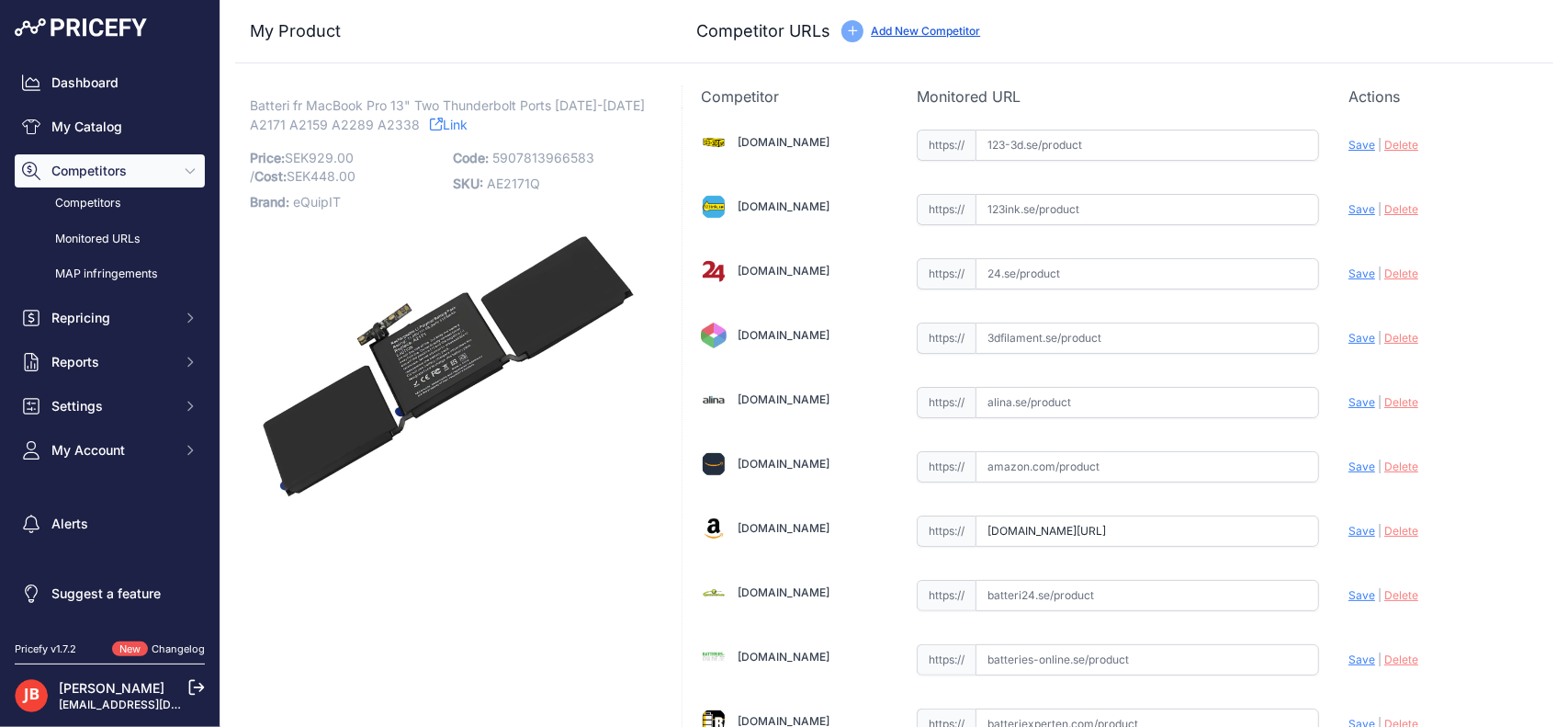
scroll to position [0, 288]
click at [1198, 522] on input "[DOMAIN_NAME][URL]" at bounding box center [1147, 530] width 343 height 31
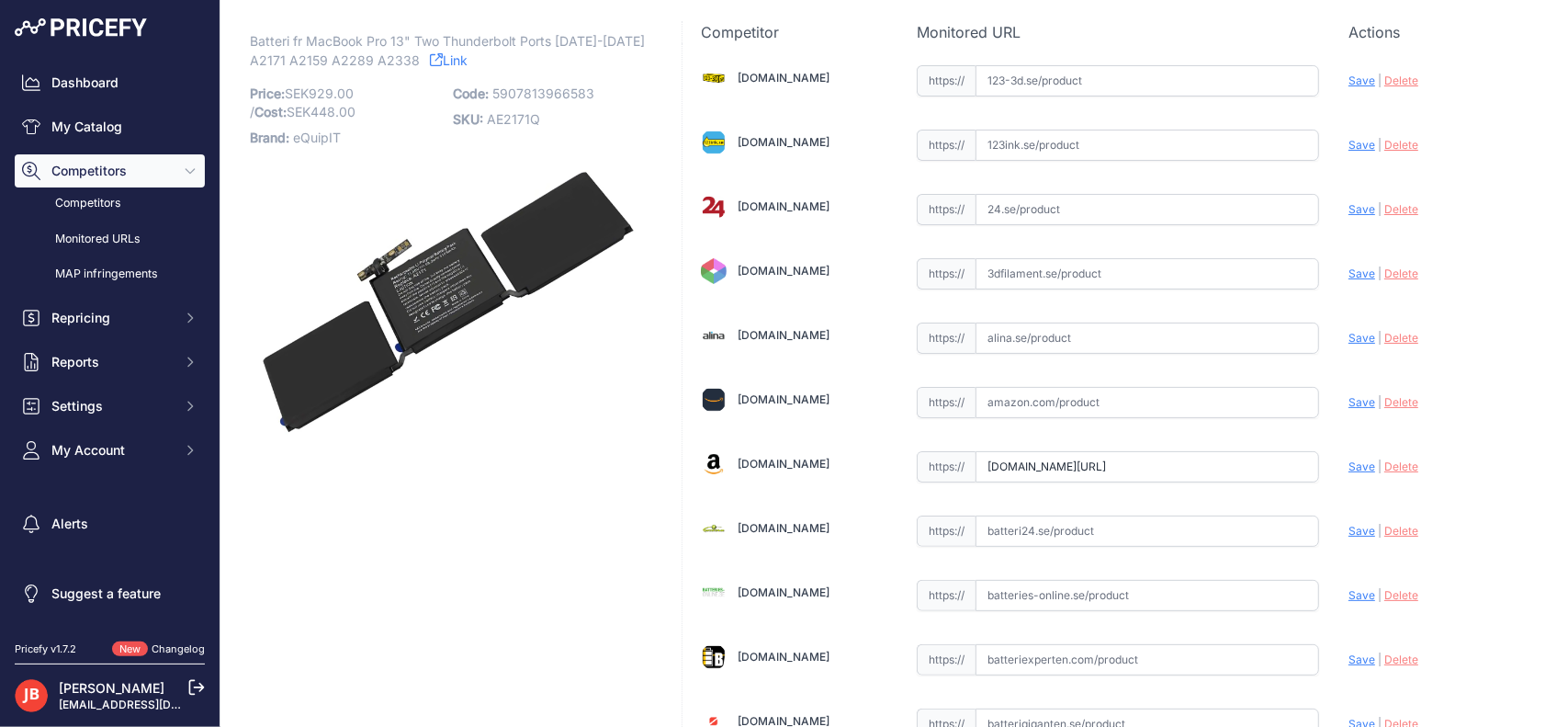
scroll to position [0, 0]
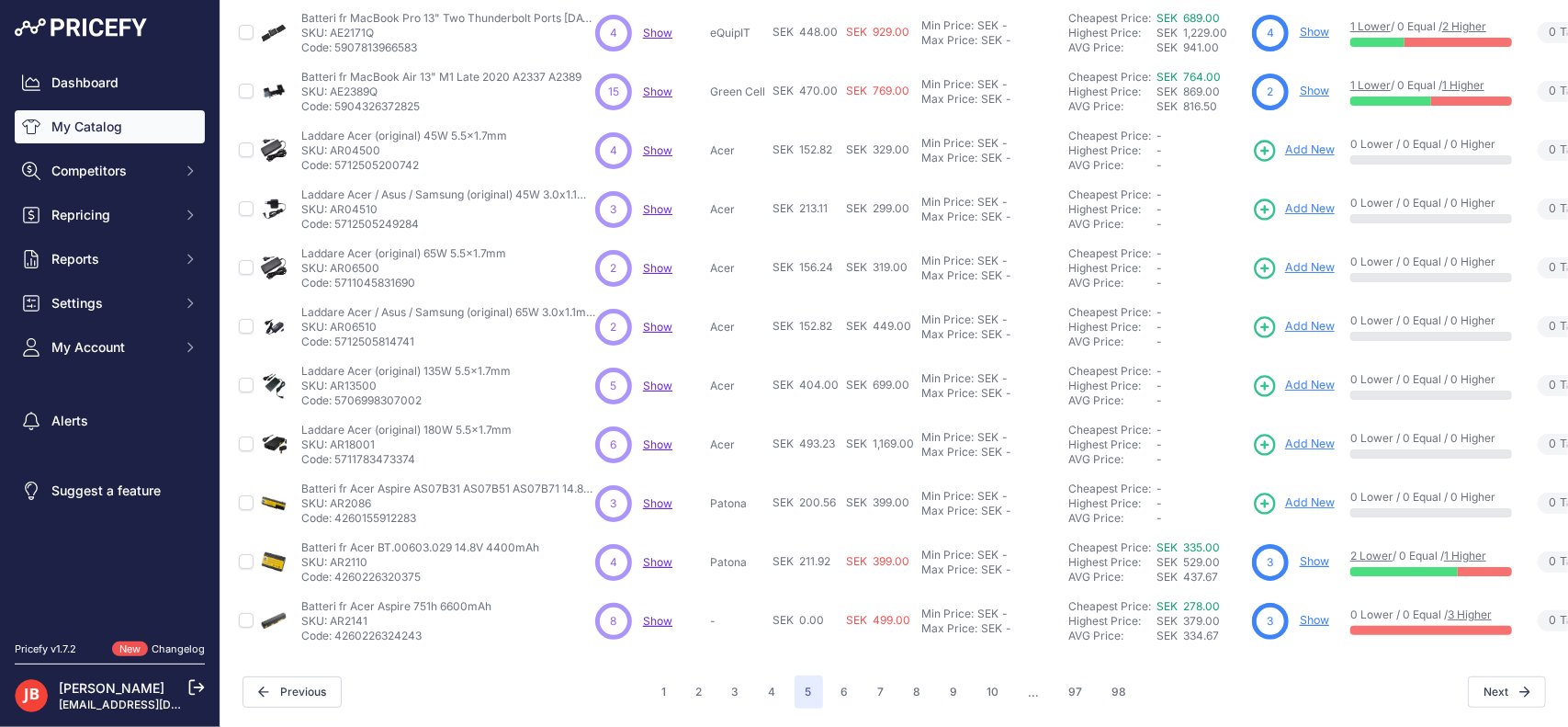
scroll to position [387, 0]
click at [652, 378] on span "Show" at bounding box center [657, 385] width 29 height 14
click at [832, 675] on button "6" at bounding box center [844, 691] width 29 height 33
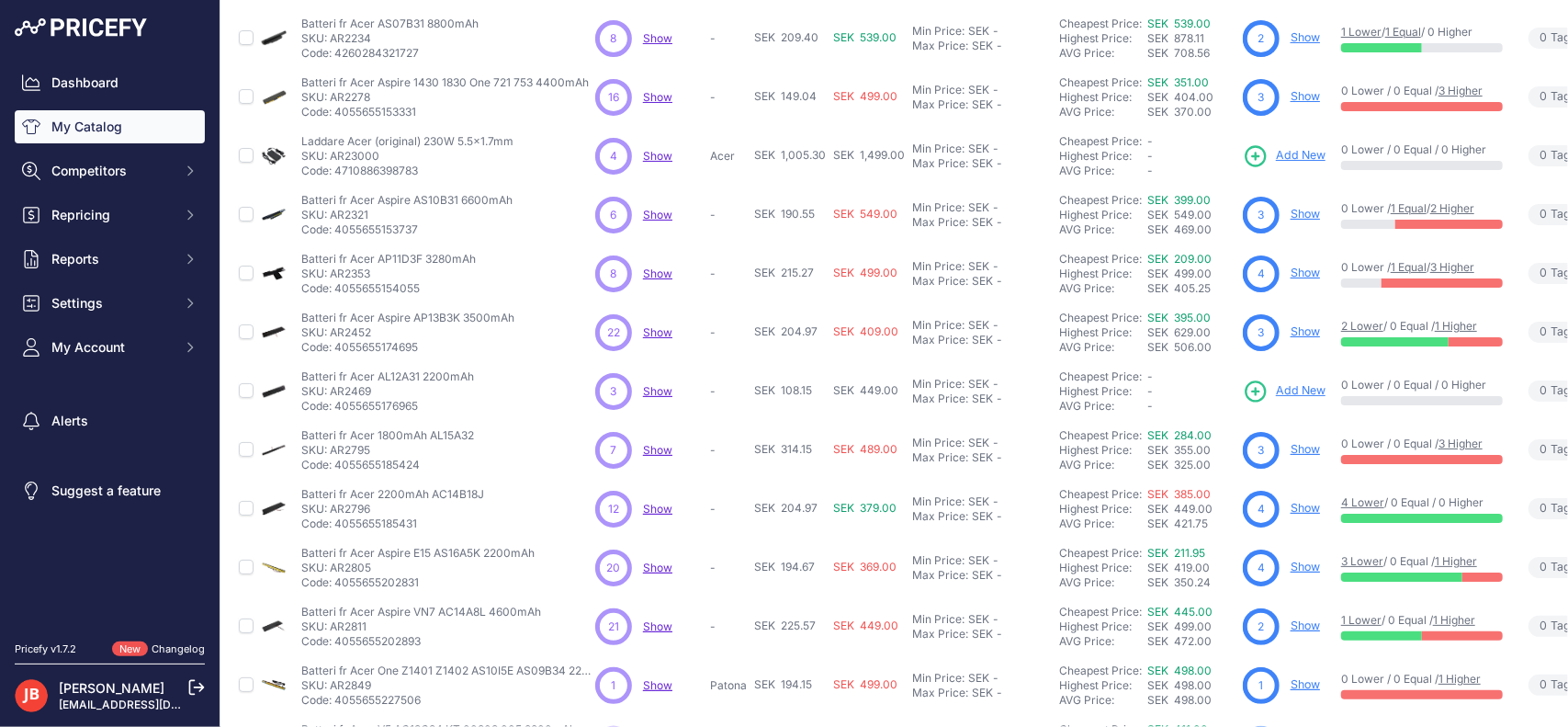
scroll to position [196, 0]
click at [659, 91] on span "Show" at bounding box center [657, 96] width 29 height 14
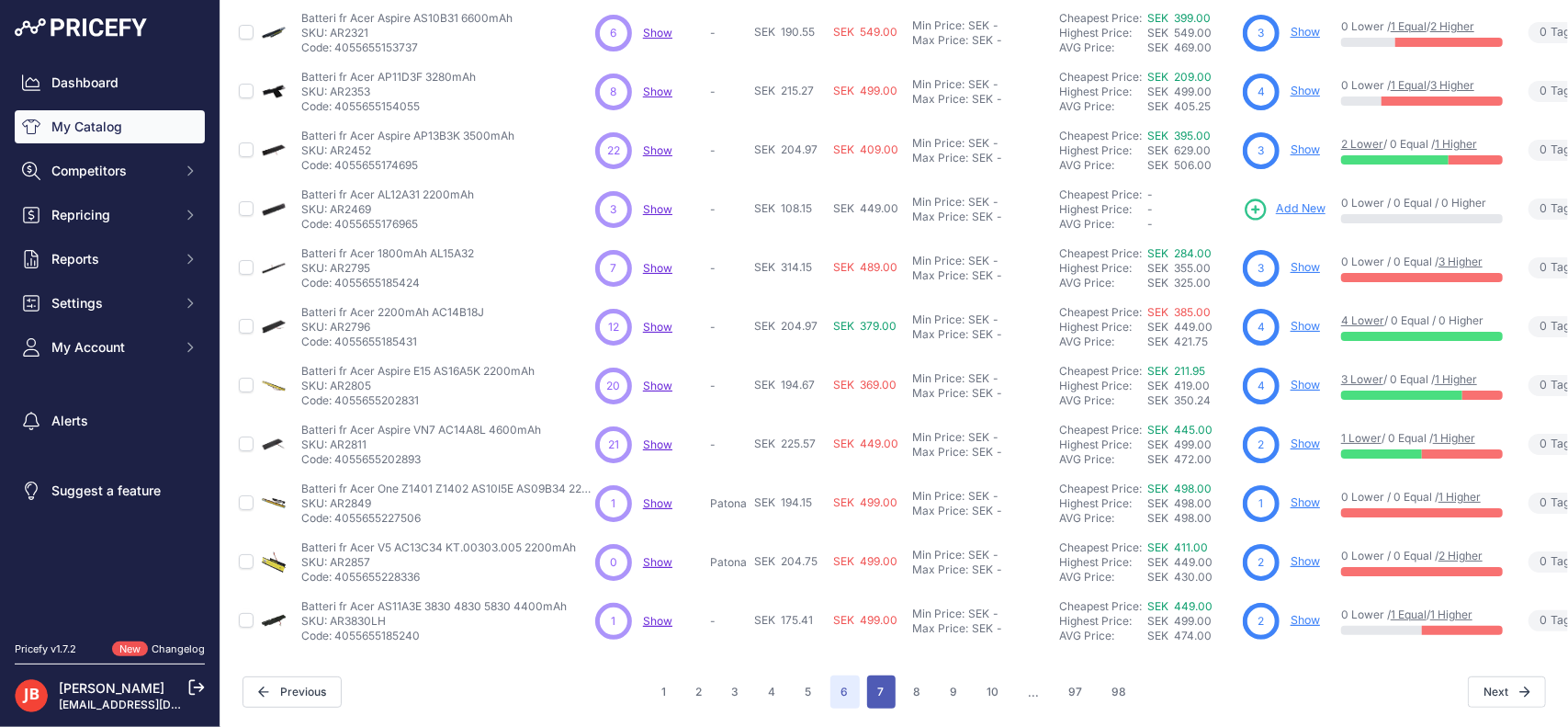
click at [879, 679] on button "7" at bounding box center [881, 691] width 29 height 33
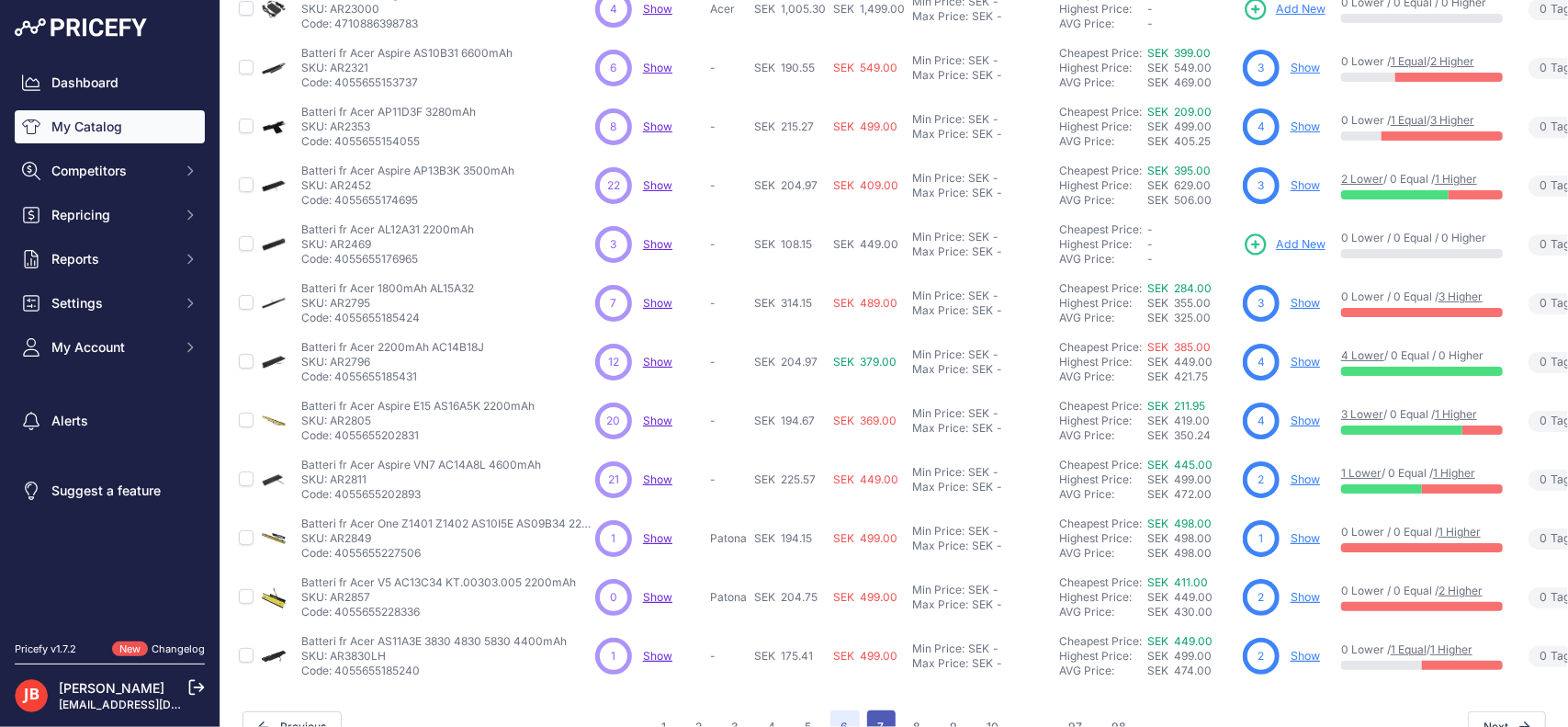
scroll to position [434, 0]
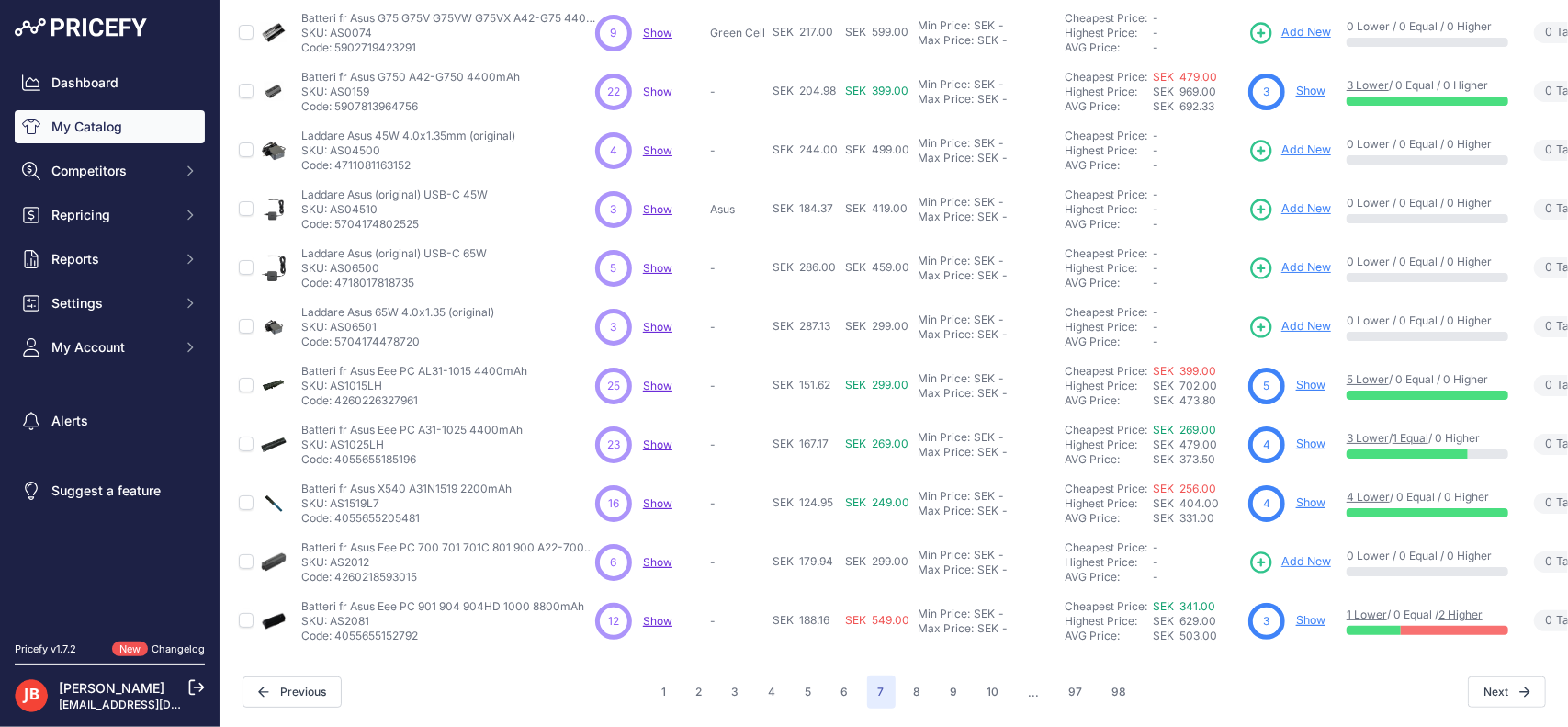
scroll to position [387, 0]
click at [647, 144] on span "Show" at bounding box center [657, 151] width 29 height 14
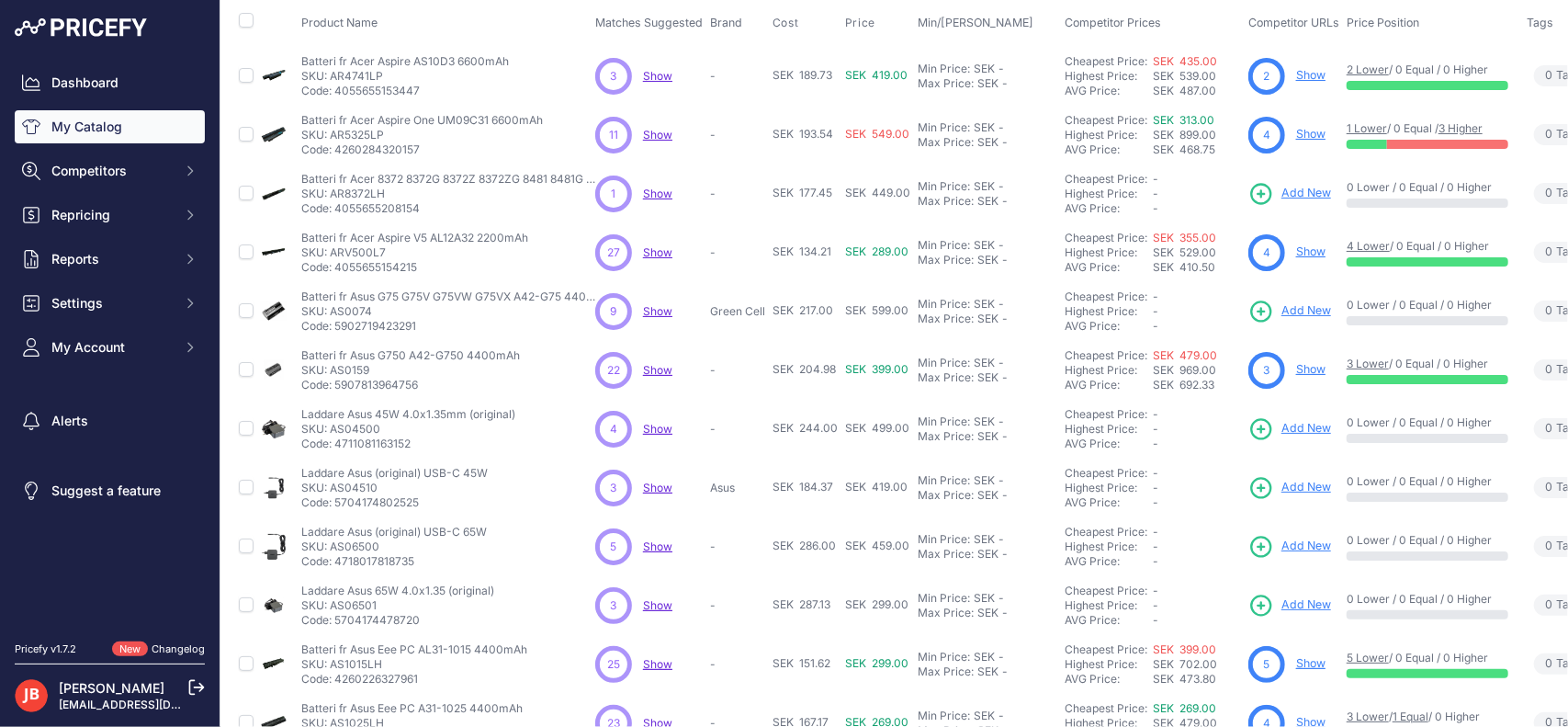
scroll to position [100, 0]
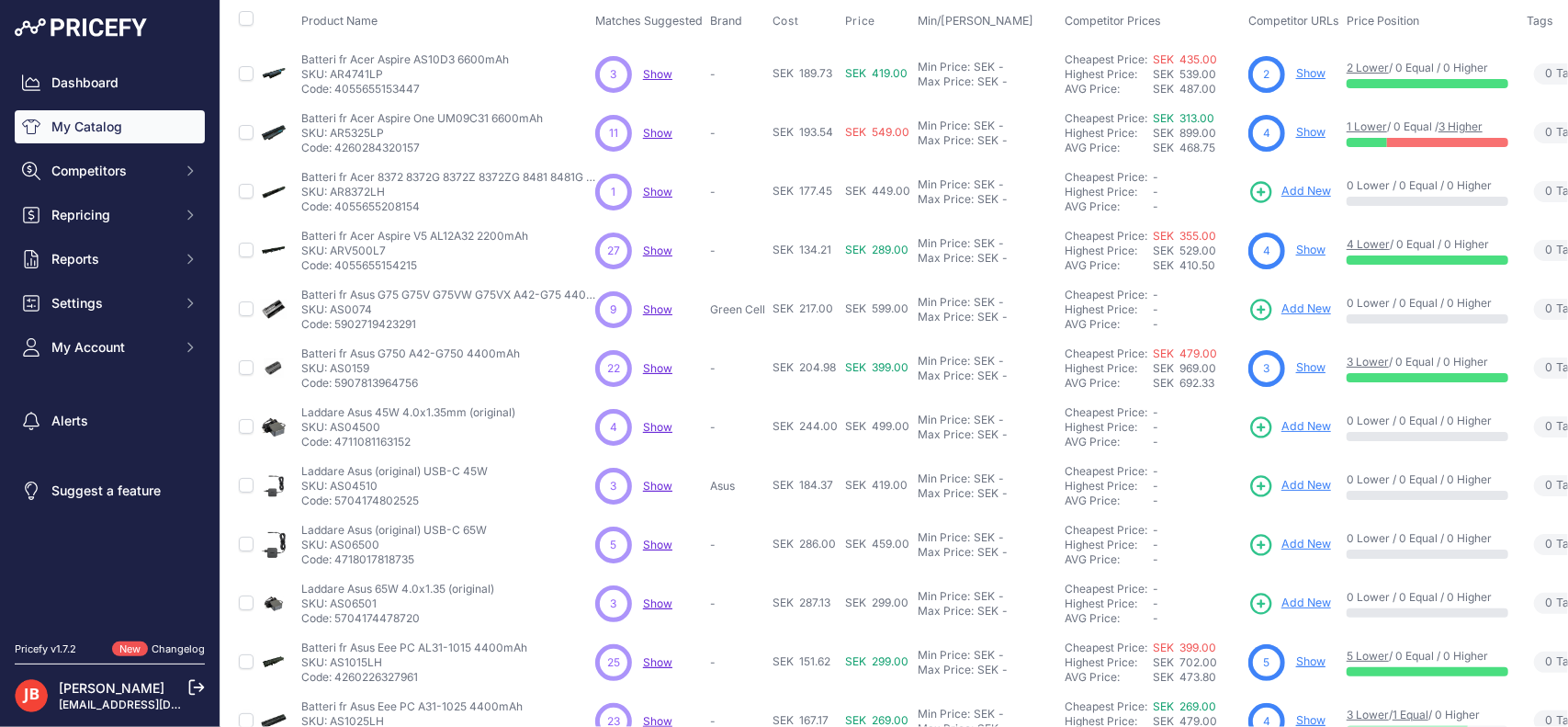
click at [645, 478] on span "Show" at bounding box center [657, 485] width 29 height 14
click at [653, 478] on span "Show" at bounding box center [657, 485] width 29 height 14
click at [663, 537] on p "Show Discovering..." at bounding box center [657, 544] width 29 height 15
click at [661, 537] on span "Show" at bounding box center [657, 544] width 29 height 14
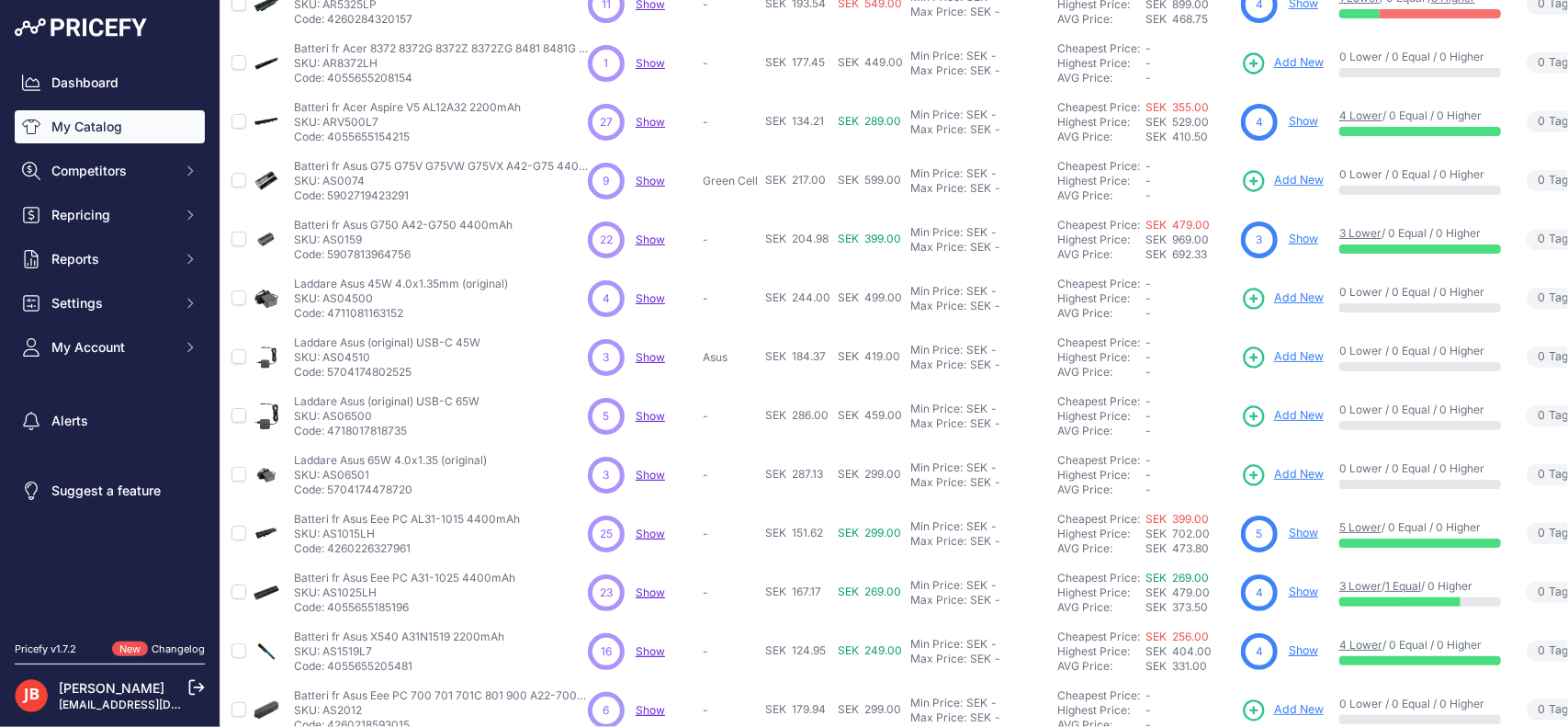
scroll to position [229, 0]
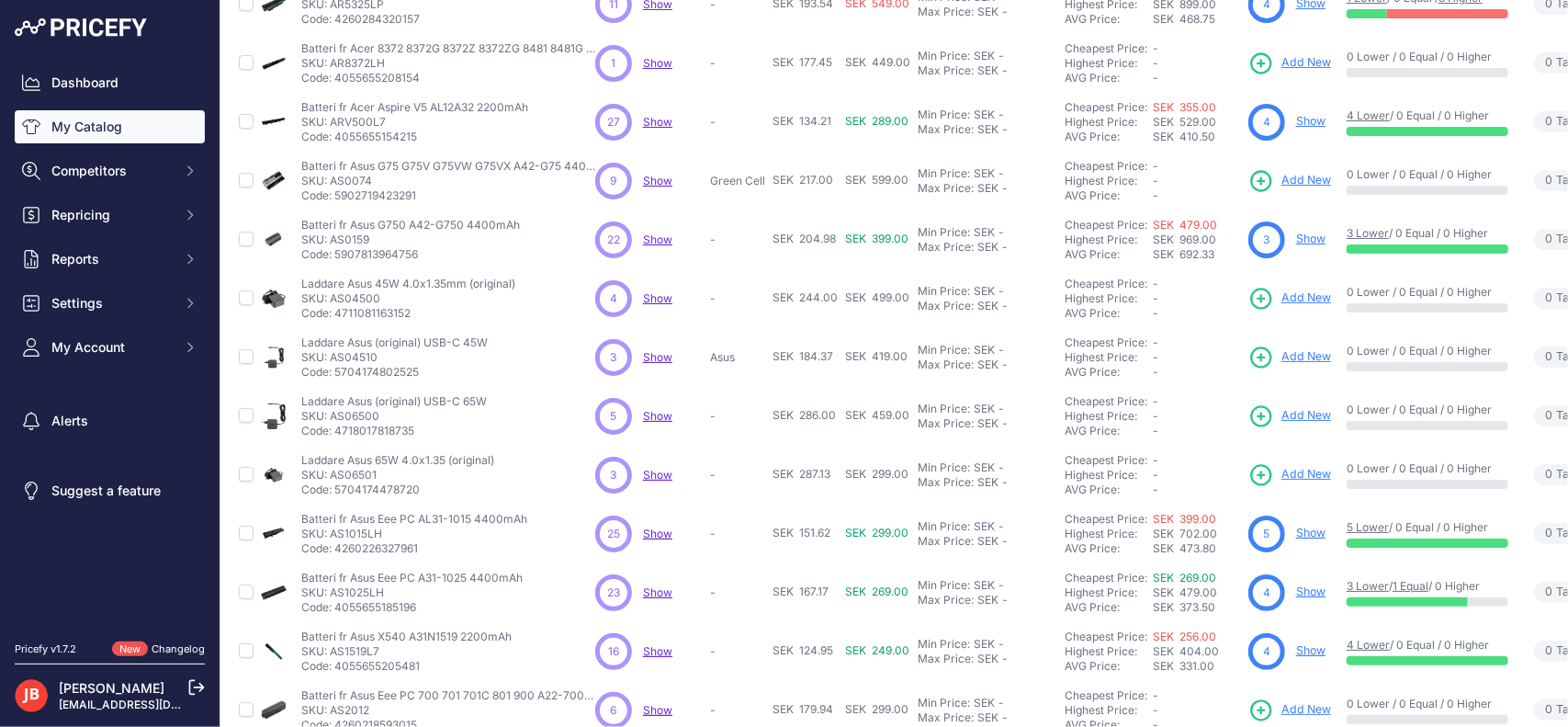
click at [649, 467] on span "Show" at bounding box center [657, 474] width 29 height 14
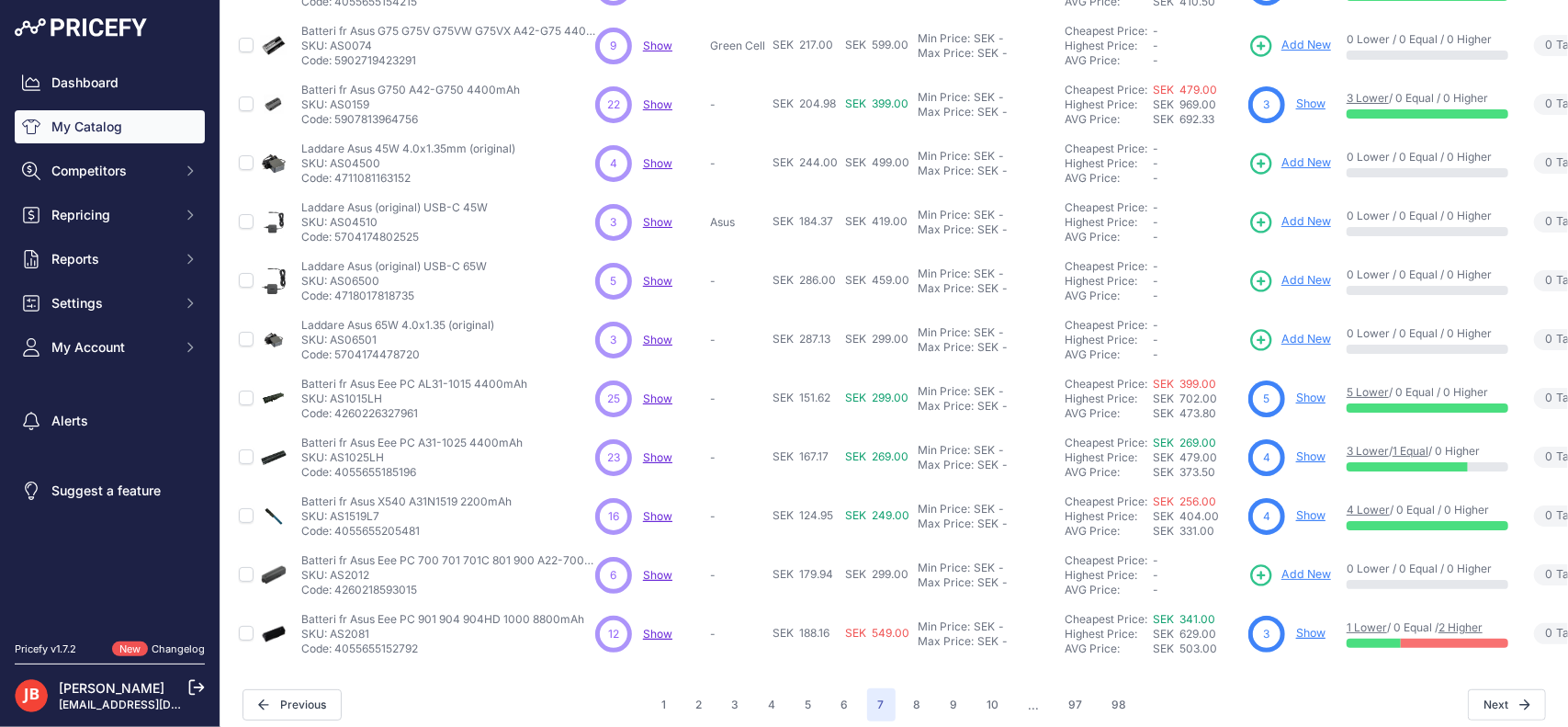
scroll to position [387, 0]
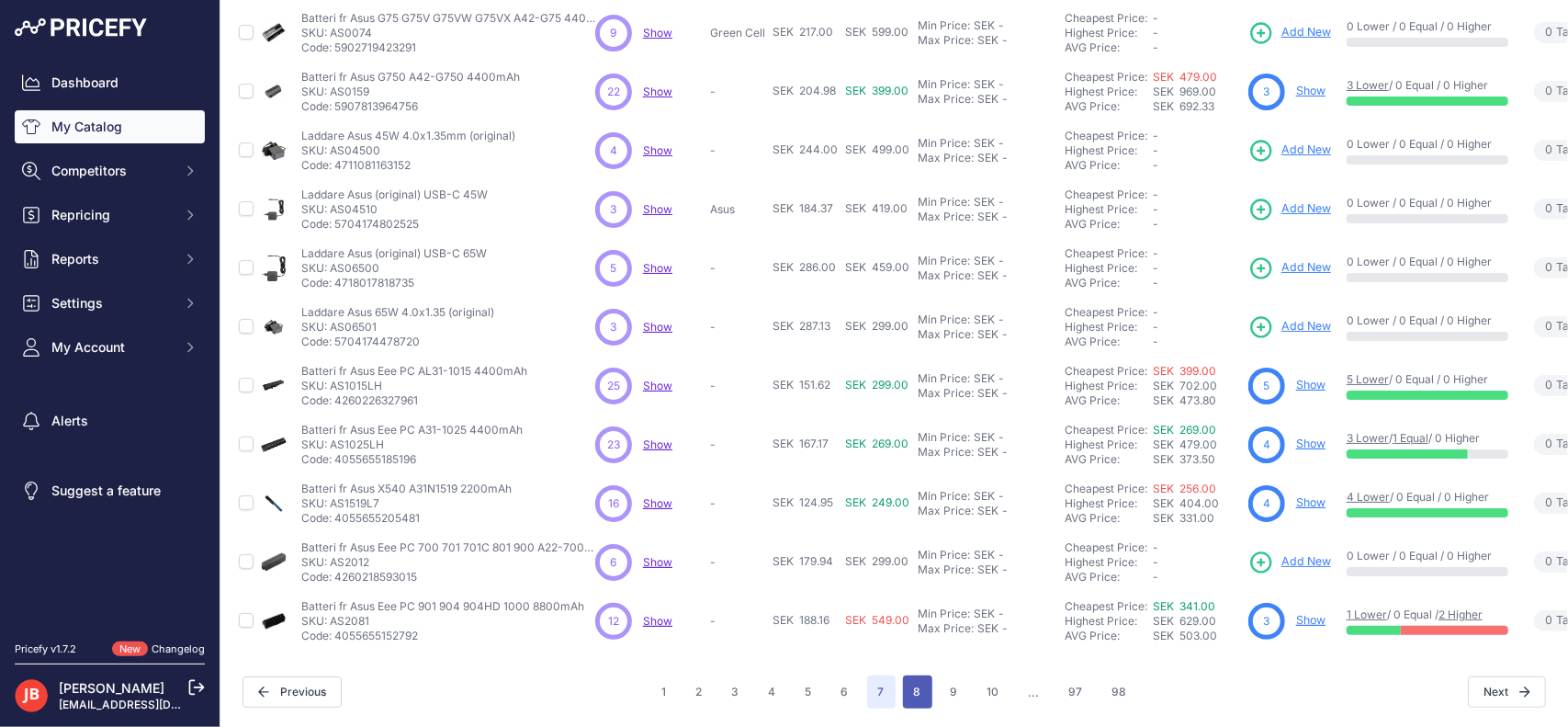
click at [905, 675] on button "8" at bounding box center [916, 691] width 29 height 33
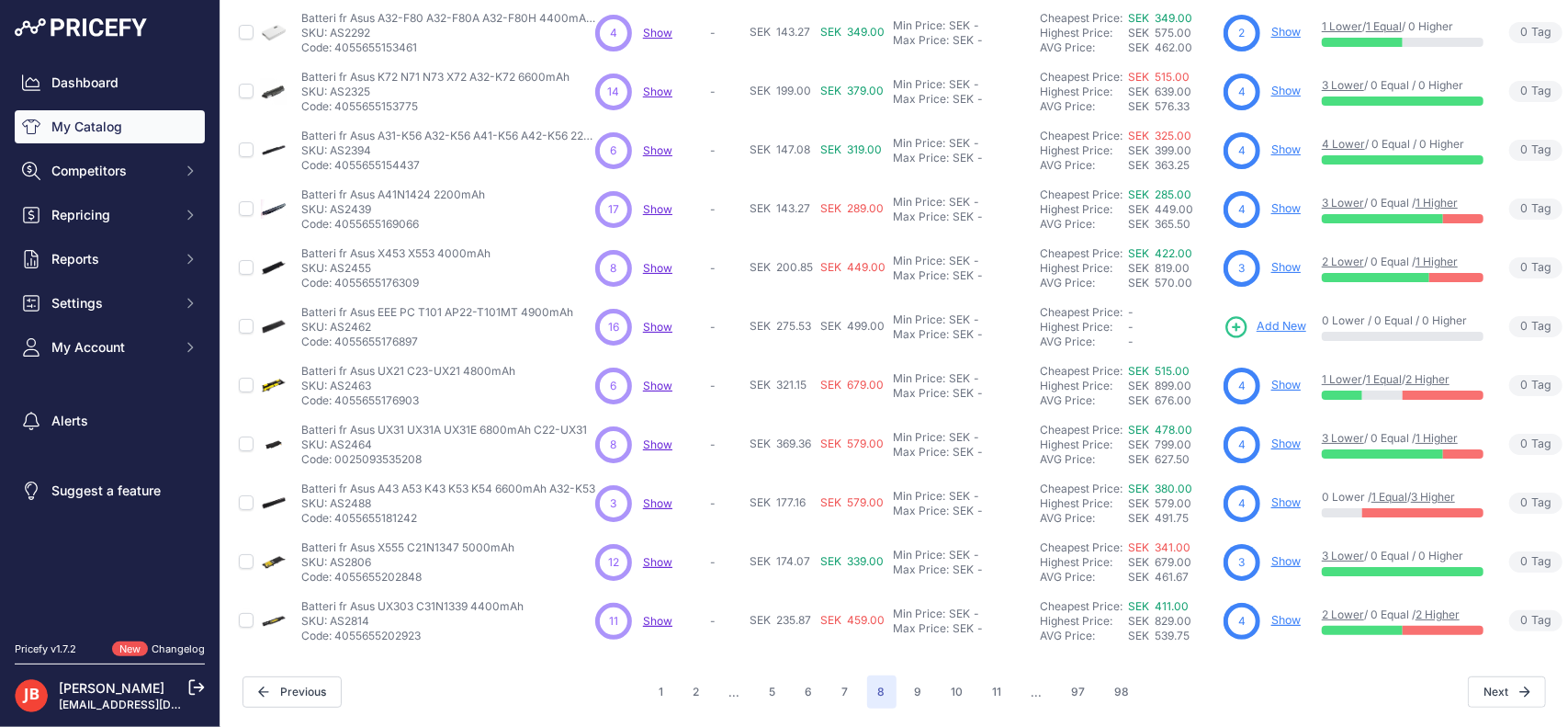
scroll to position [387, 0]
click at [913, 675] on button "9" at bounding box center [917, 691] width 29 height 33
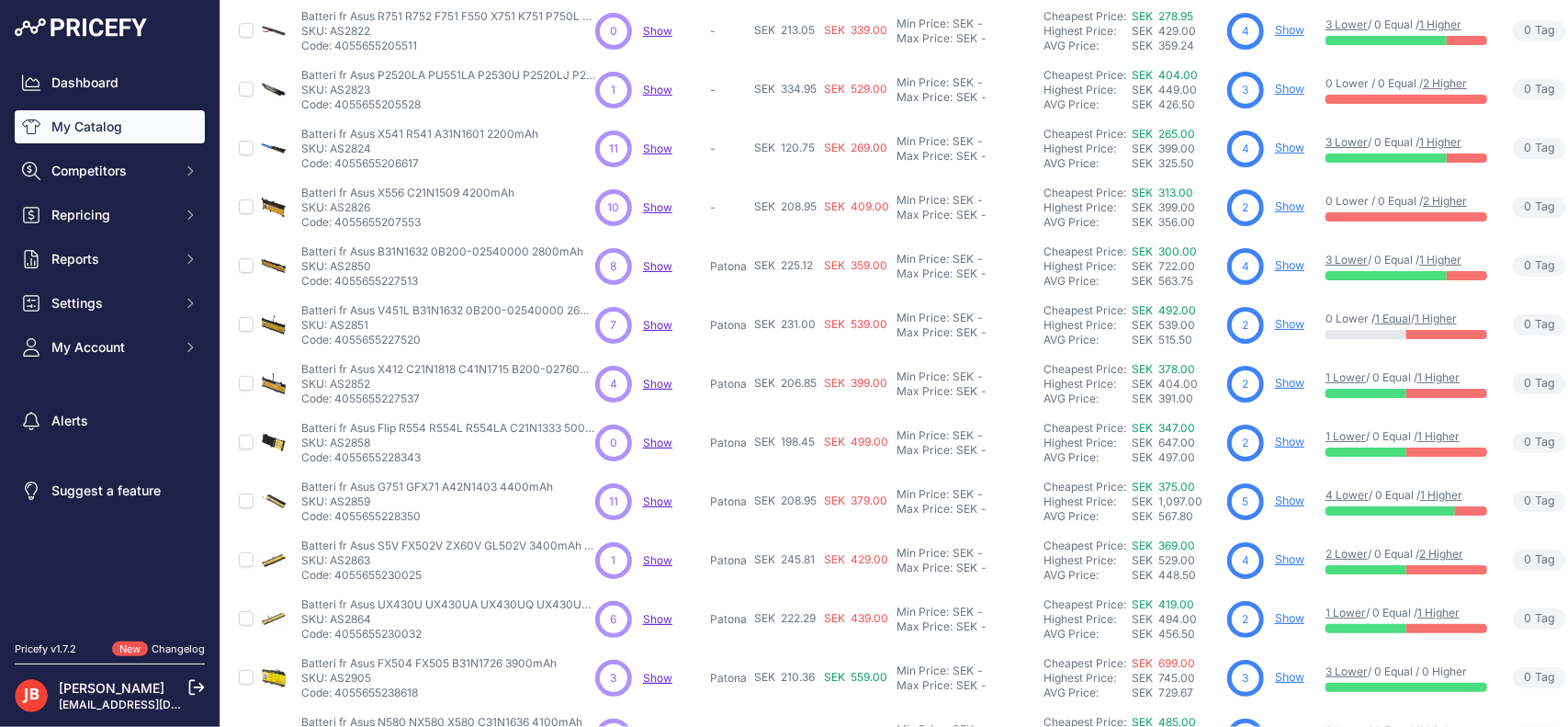
scroll to position [387, 0]
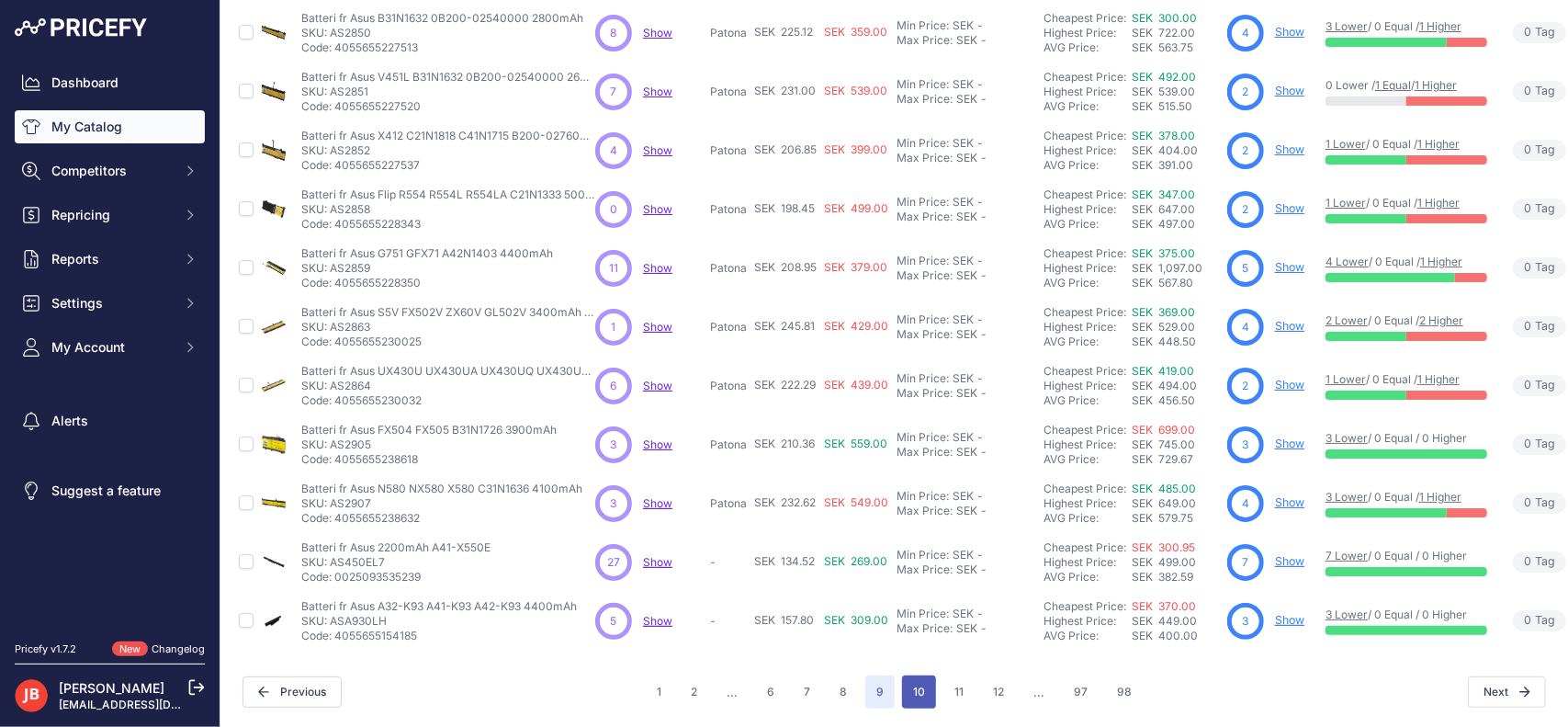
click at [925, 675] on button "10" at bounding box center [919, 691] width 34 height 33
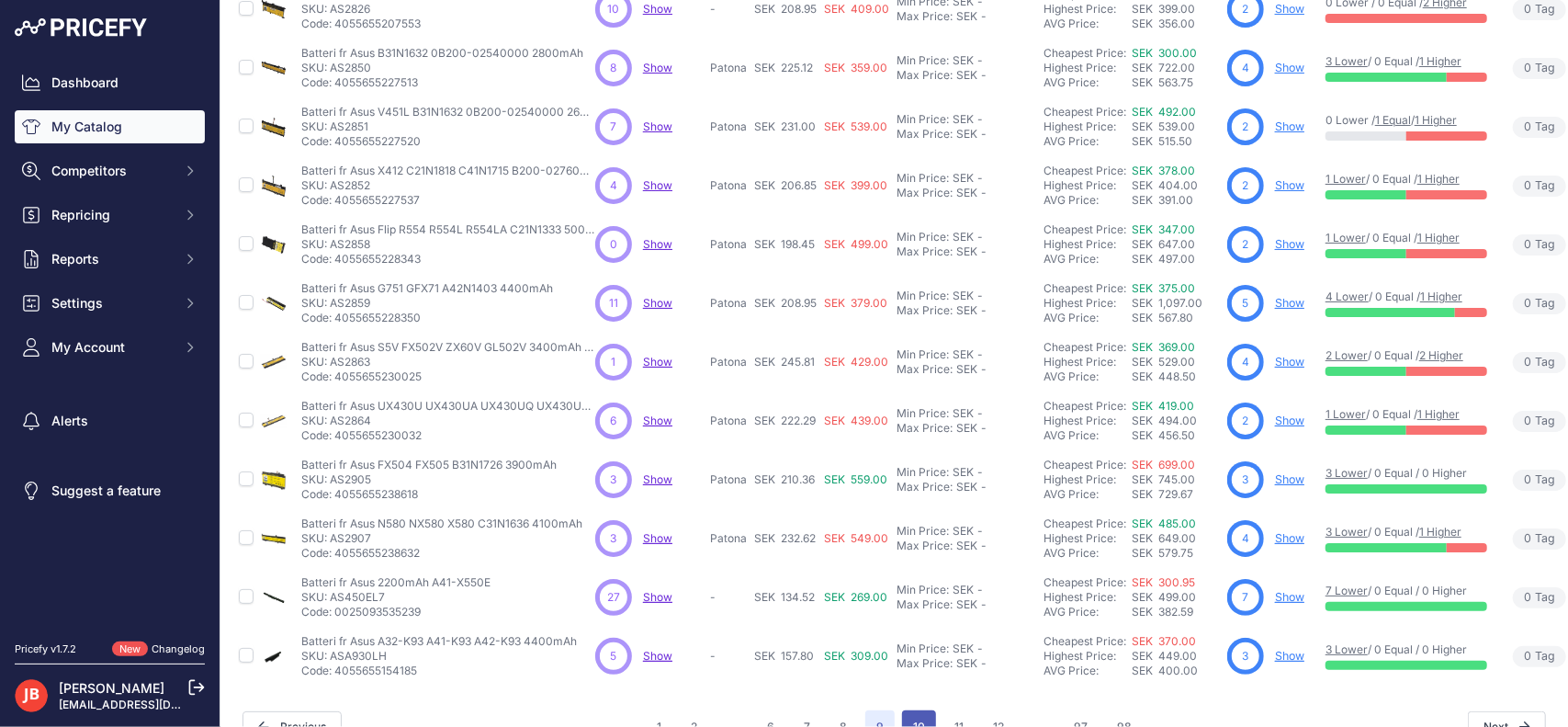
scroll to position [434, 0]
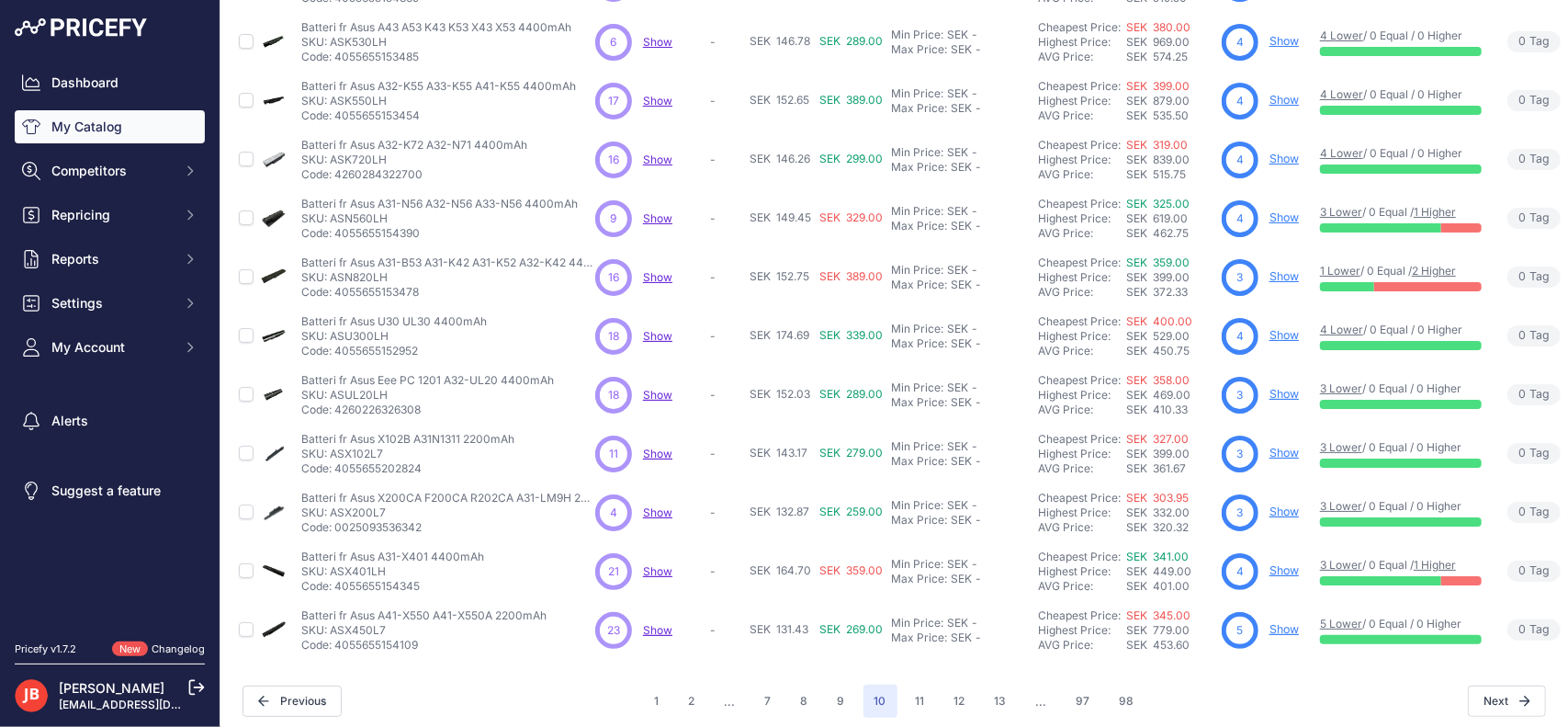
scroll to position [387, 0]
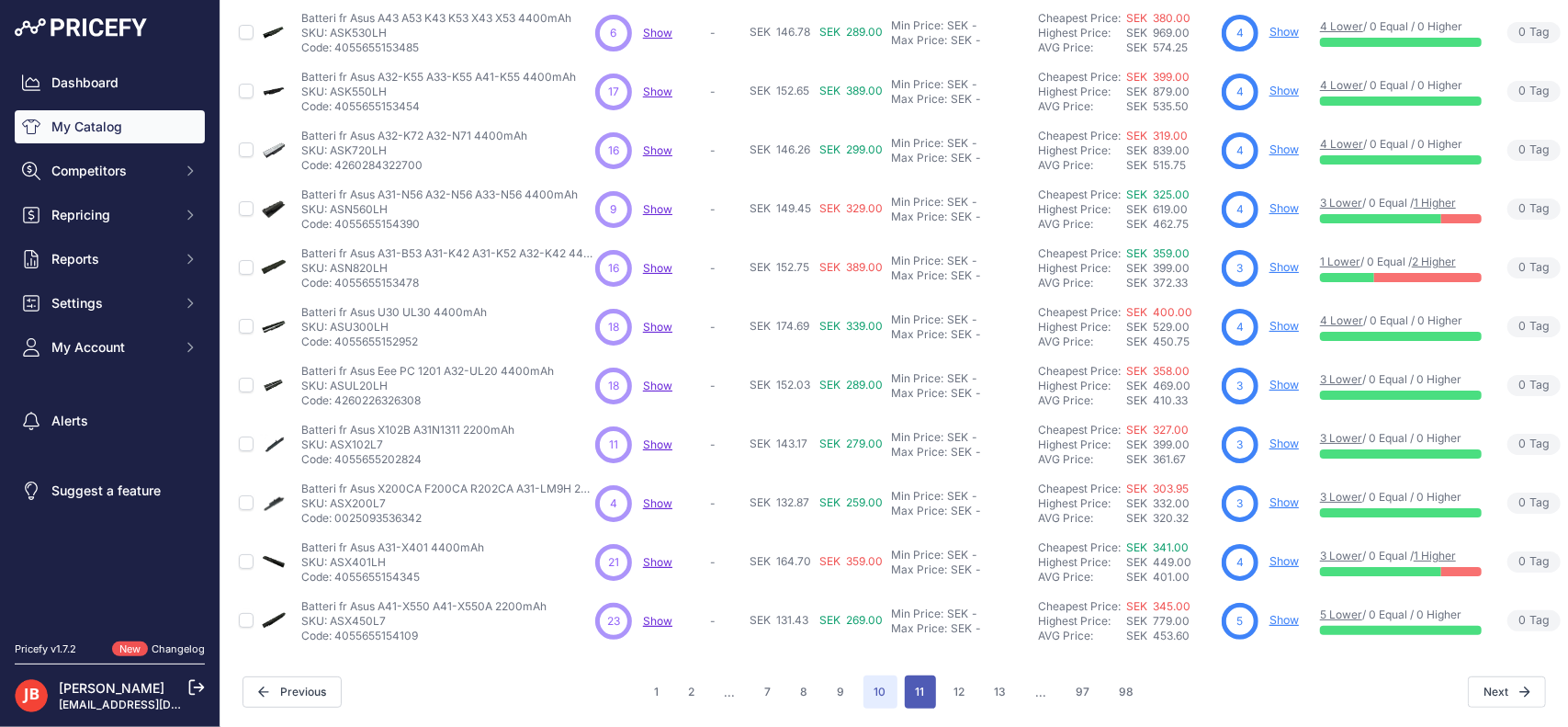
click at [916, 684] on button "11" at bounding box center [919, 691] width 31 height 33
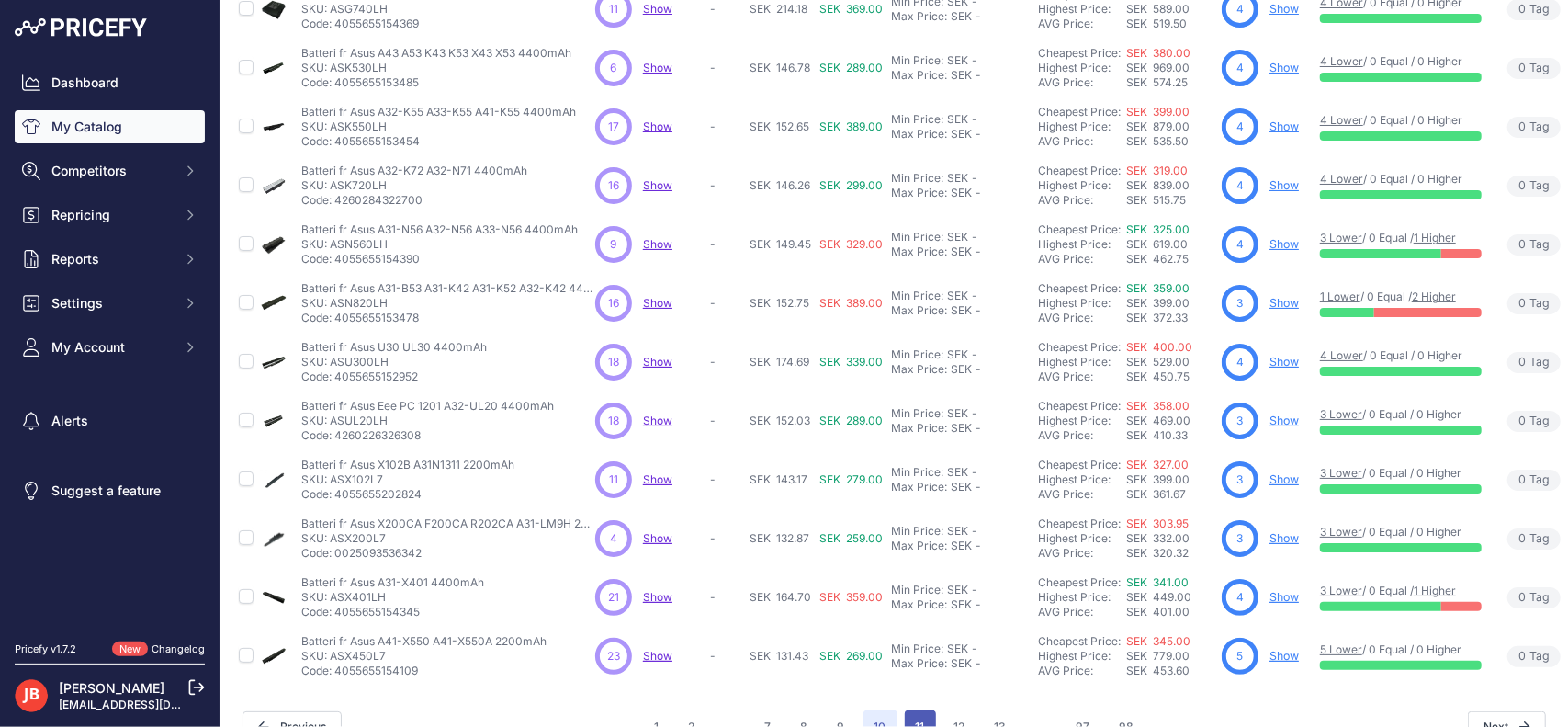
scroll to position [434, 0]
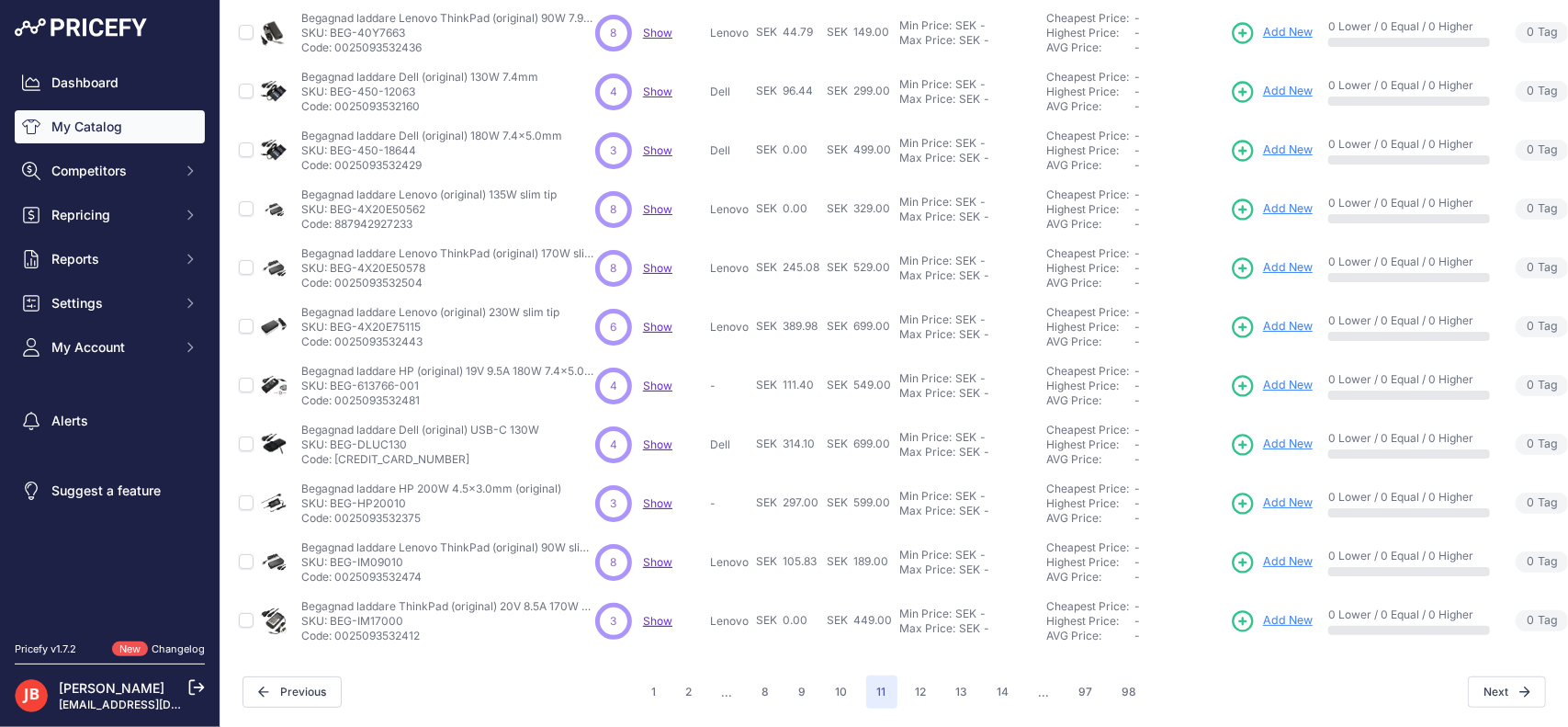
scroll to position [387, 0]
click at [1492, 677] on button "Next" at bounding box center [1506, 691] width 78 height 31
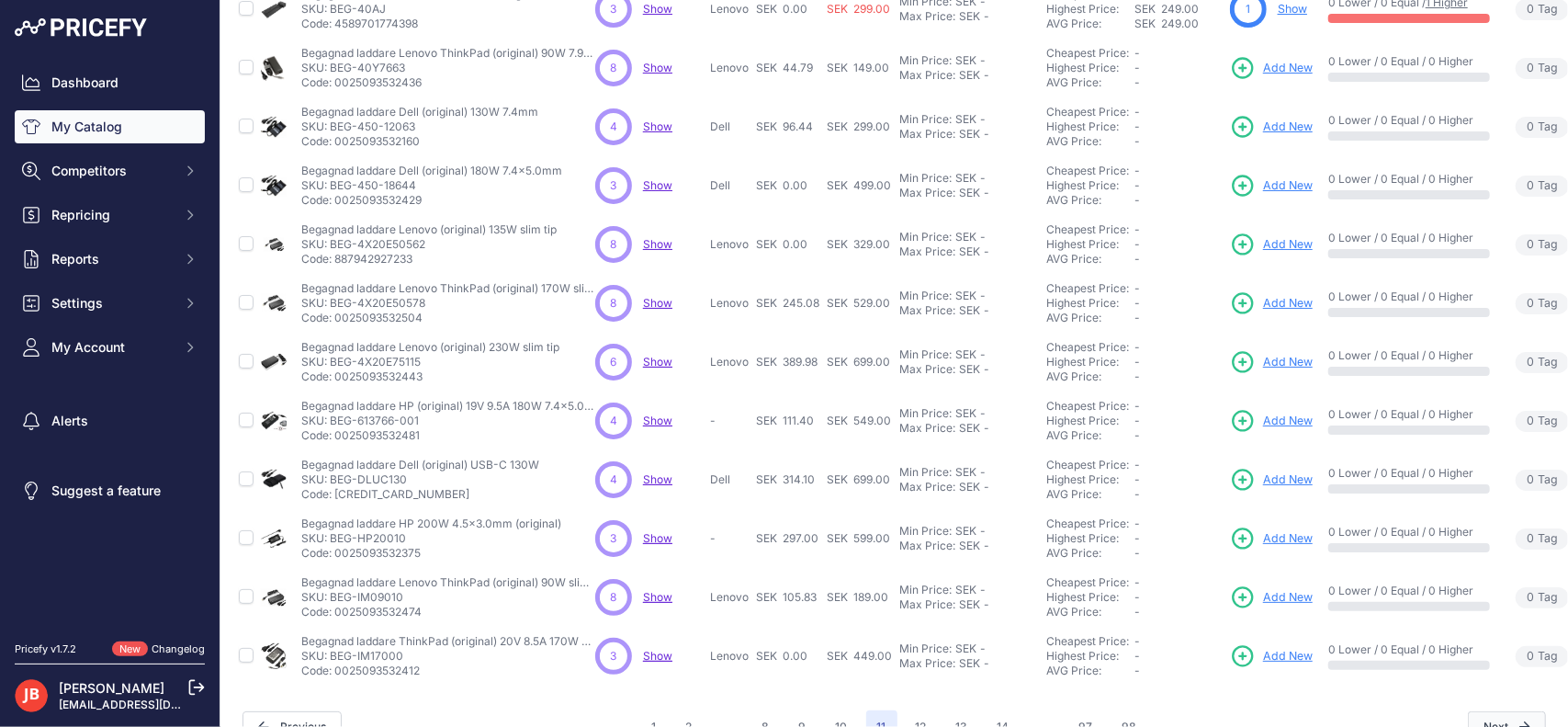
scroll to position [434, 0]
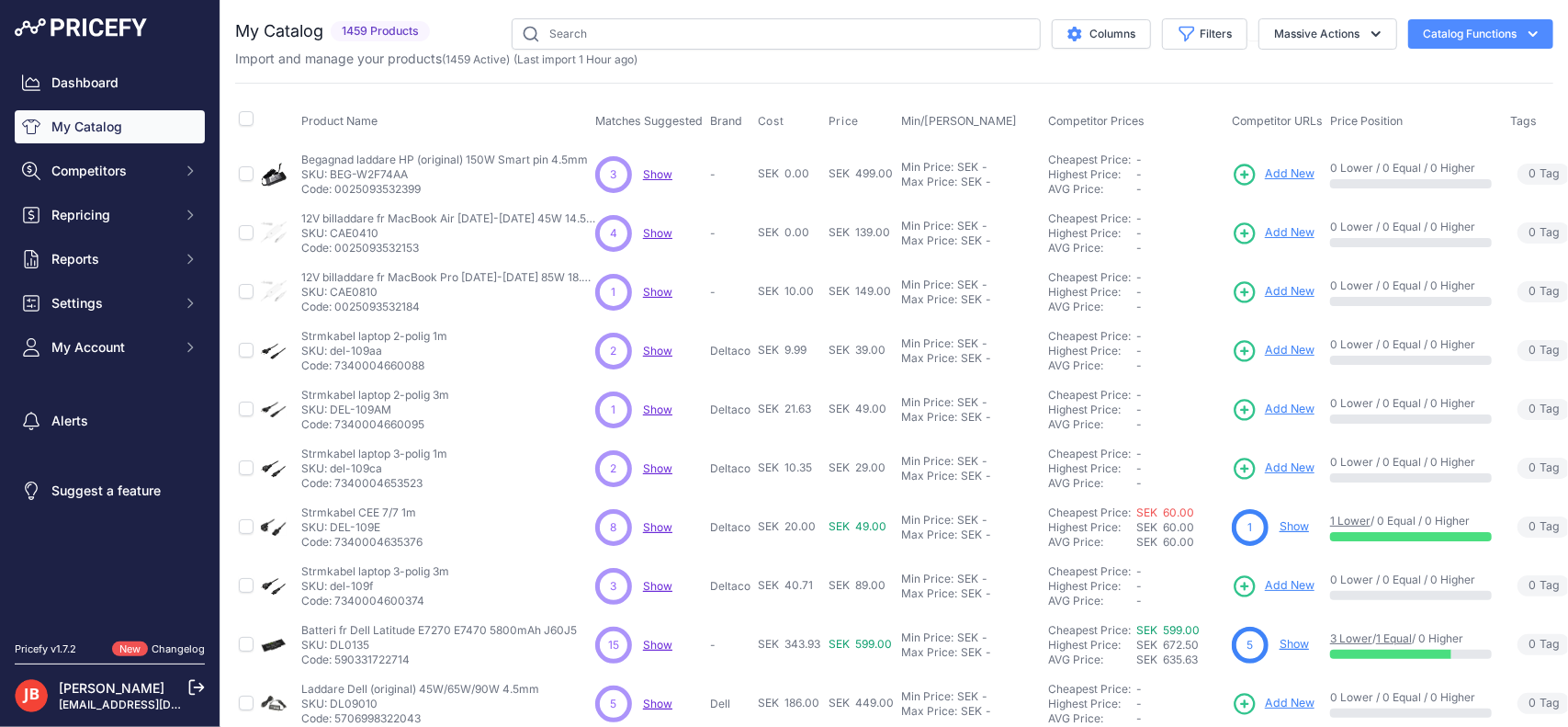
click at [649, 231] on span "Show" at bounding box center [657, 233] width 29 height 14
click at [650, 520] on span "Show" at bounding box center [657, 527] width 29 height 14
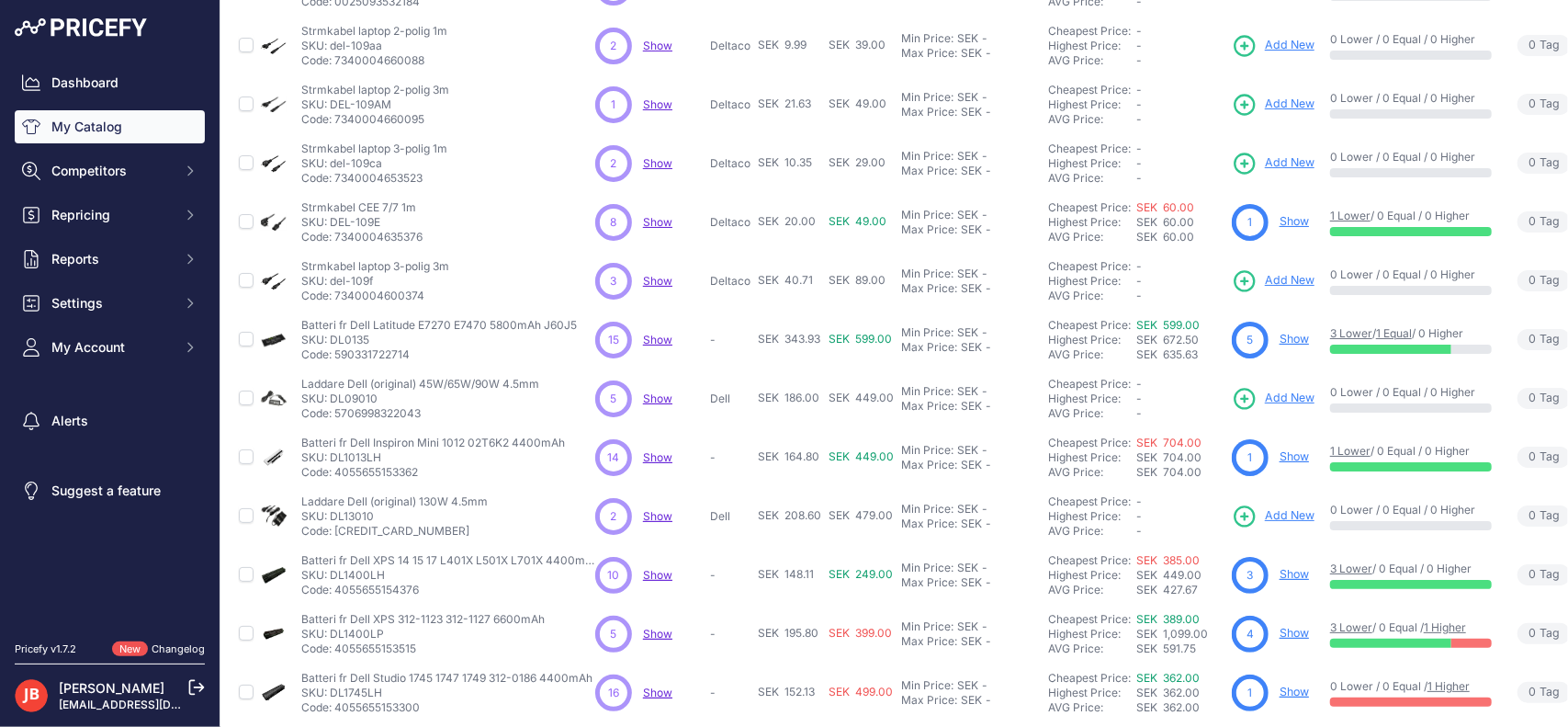
scroll to position [313, 0]
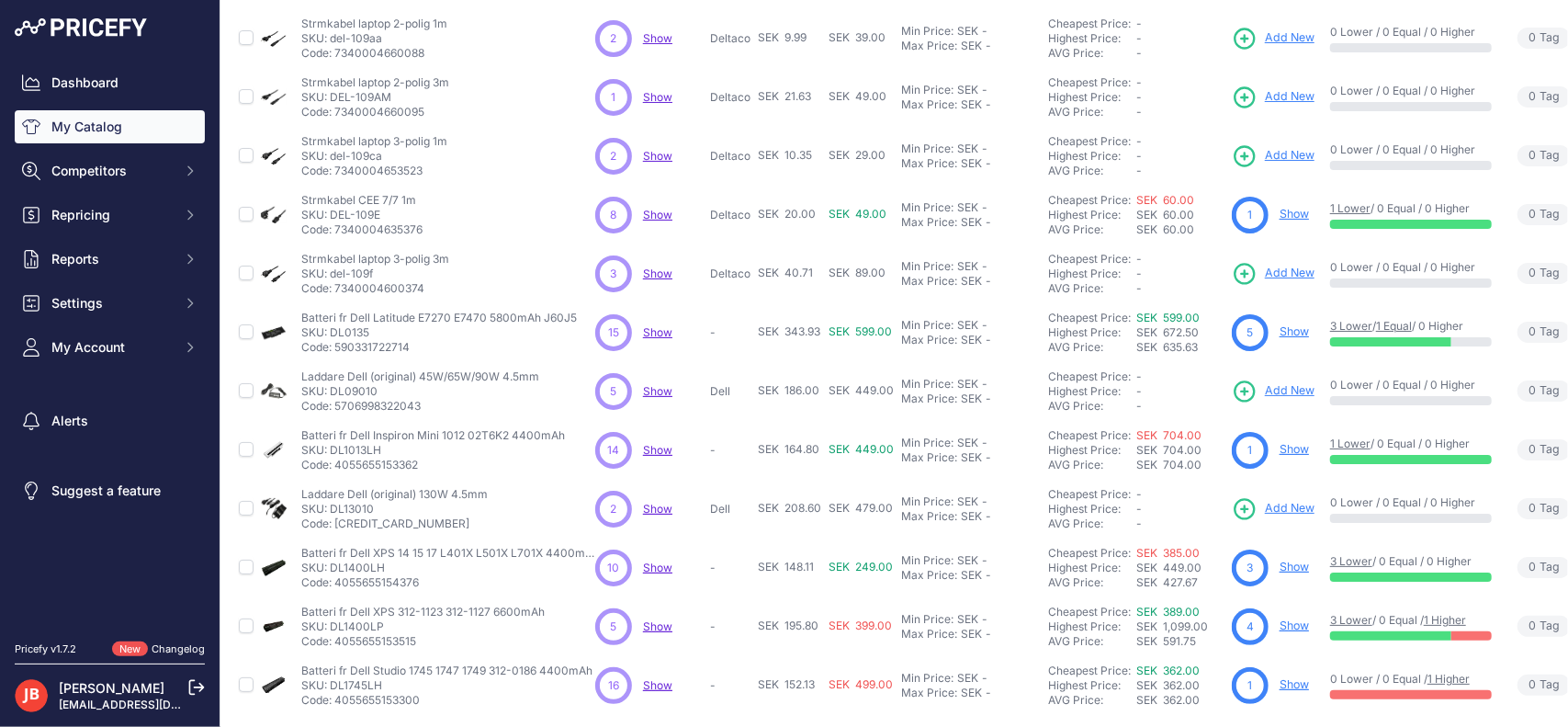
click at [656, 385] on span "Show" at bounding box center [657, 391] width 29 height 14
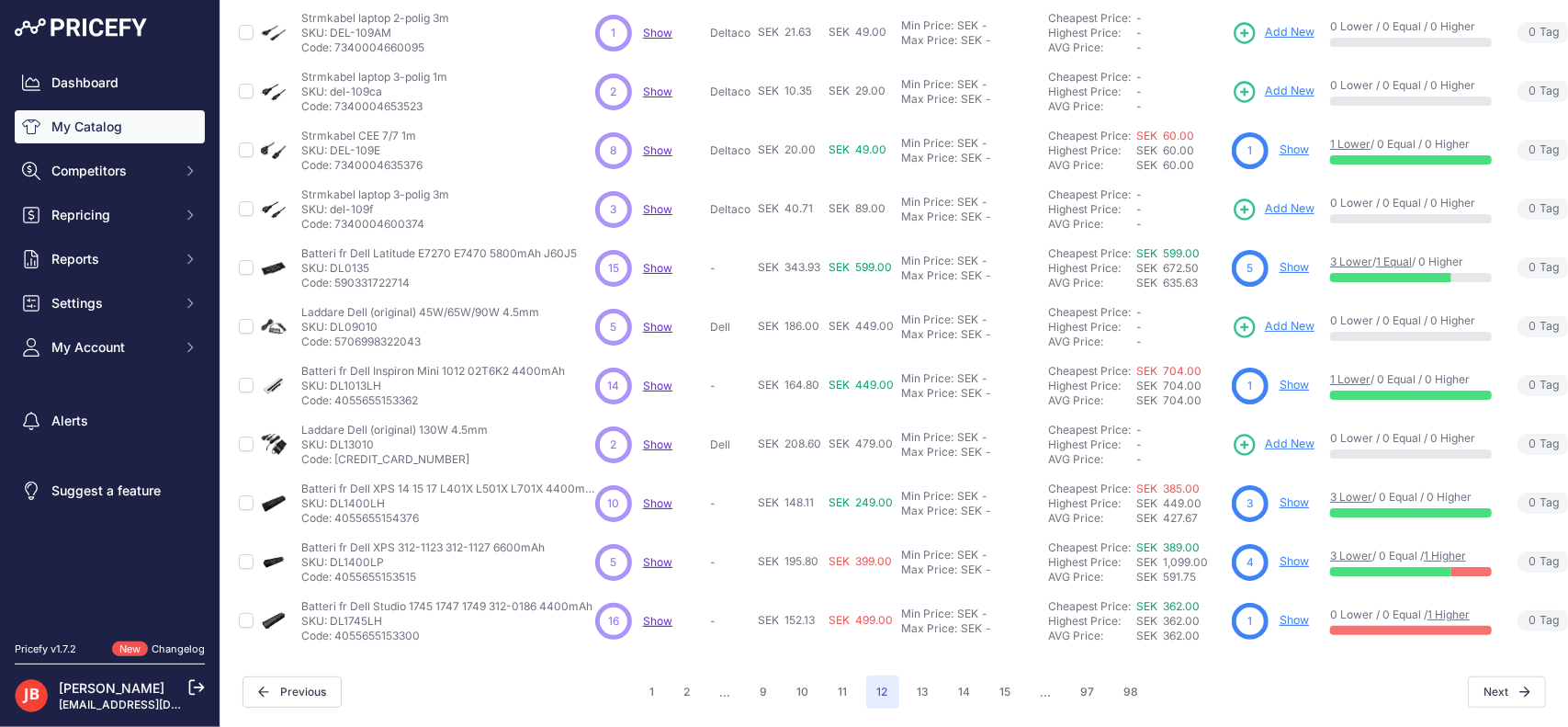
scroll to position [387, 0]
click at [654, 437] on span "Show" at bounding box center [657, 444] width 29 height 14
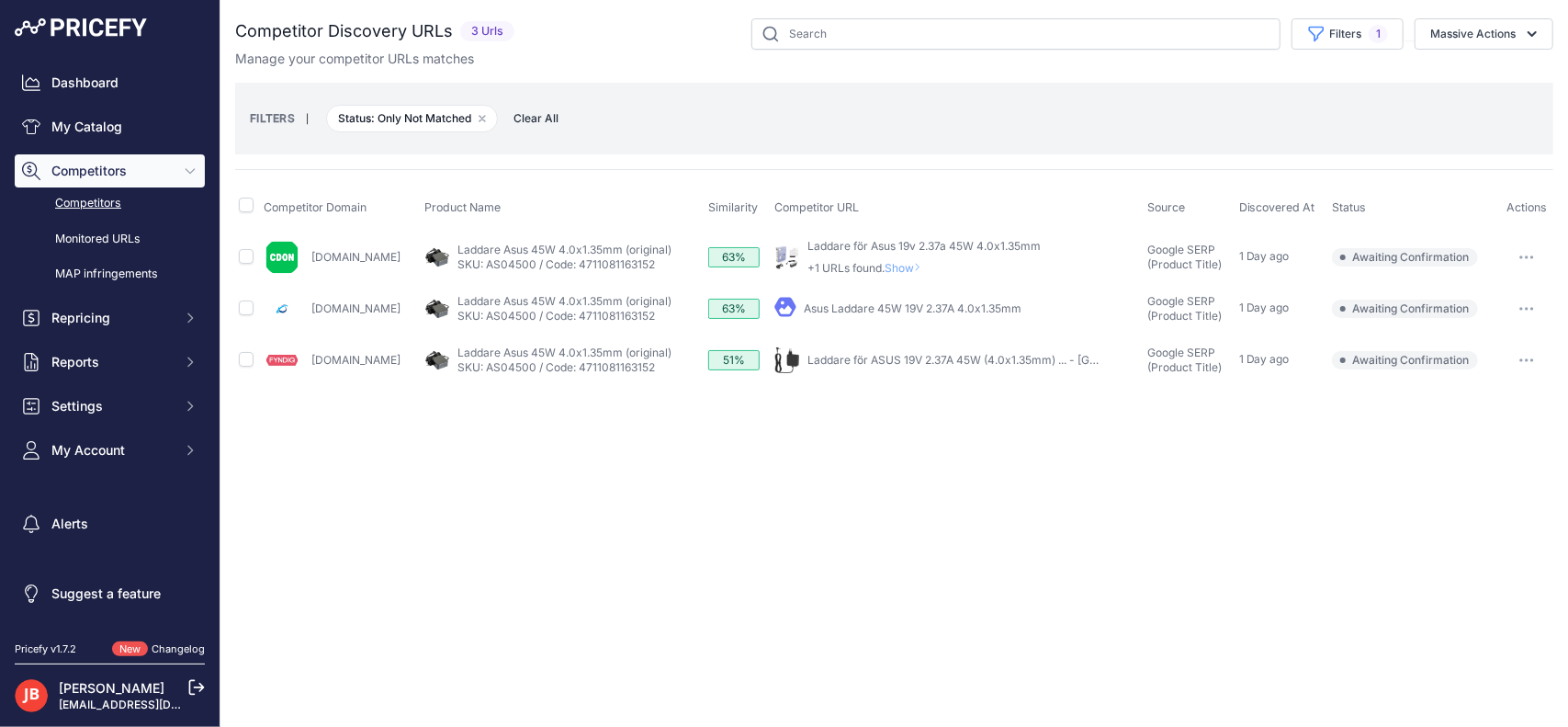
click at [247, 316] on td at bounding box center [248, 309] width 25 height 52
click at [248, 306] on input "checkbox" at bounding box center [246, 308] width 15 height 15
checkbox input "true"
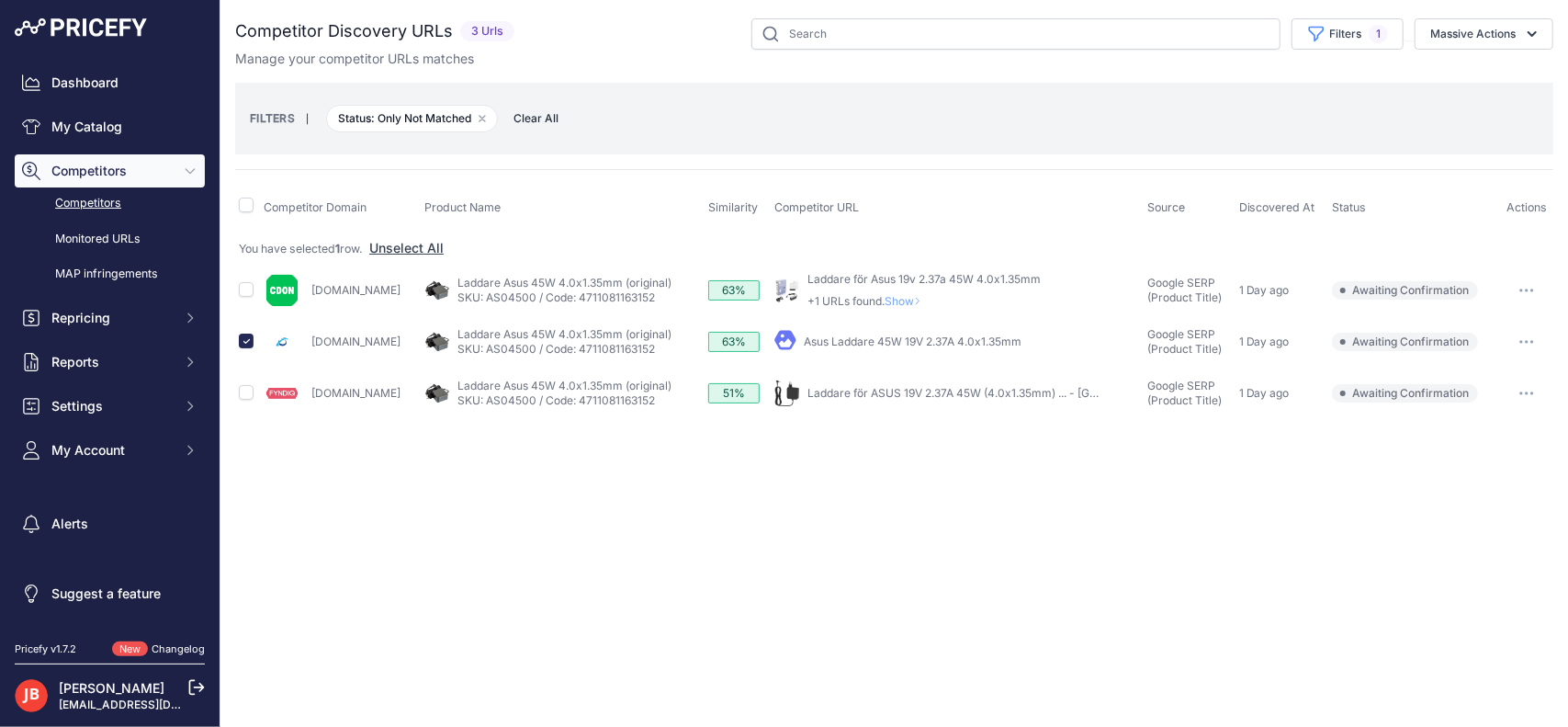
click at [875, 340] on link "Asus Laddare 45W 19V 2.37A 4.0x1.35mm" at bounding box center [912, 342] width 218 height 14
click at [1498, 34] on button "Massive Actions" at bounding box center [1483, 33] width 139 height 31
click at [1482, 78] on span "Confirm Match" at bounding box center [1464, 77] width 89 height 16
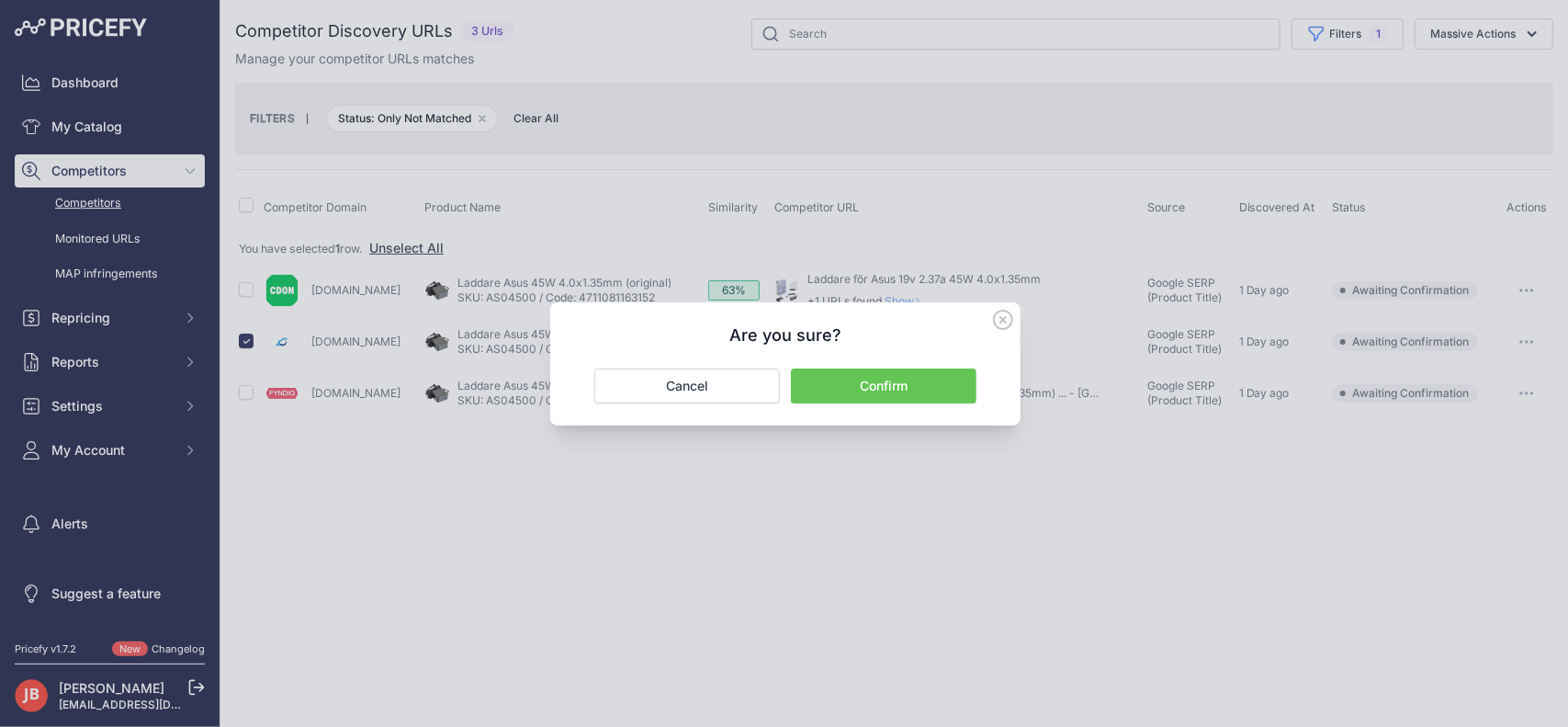
click at [918, 388] on button "Confirm" at bounding box center [883, 385] width 186 height 35
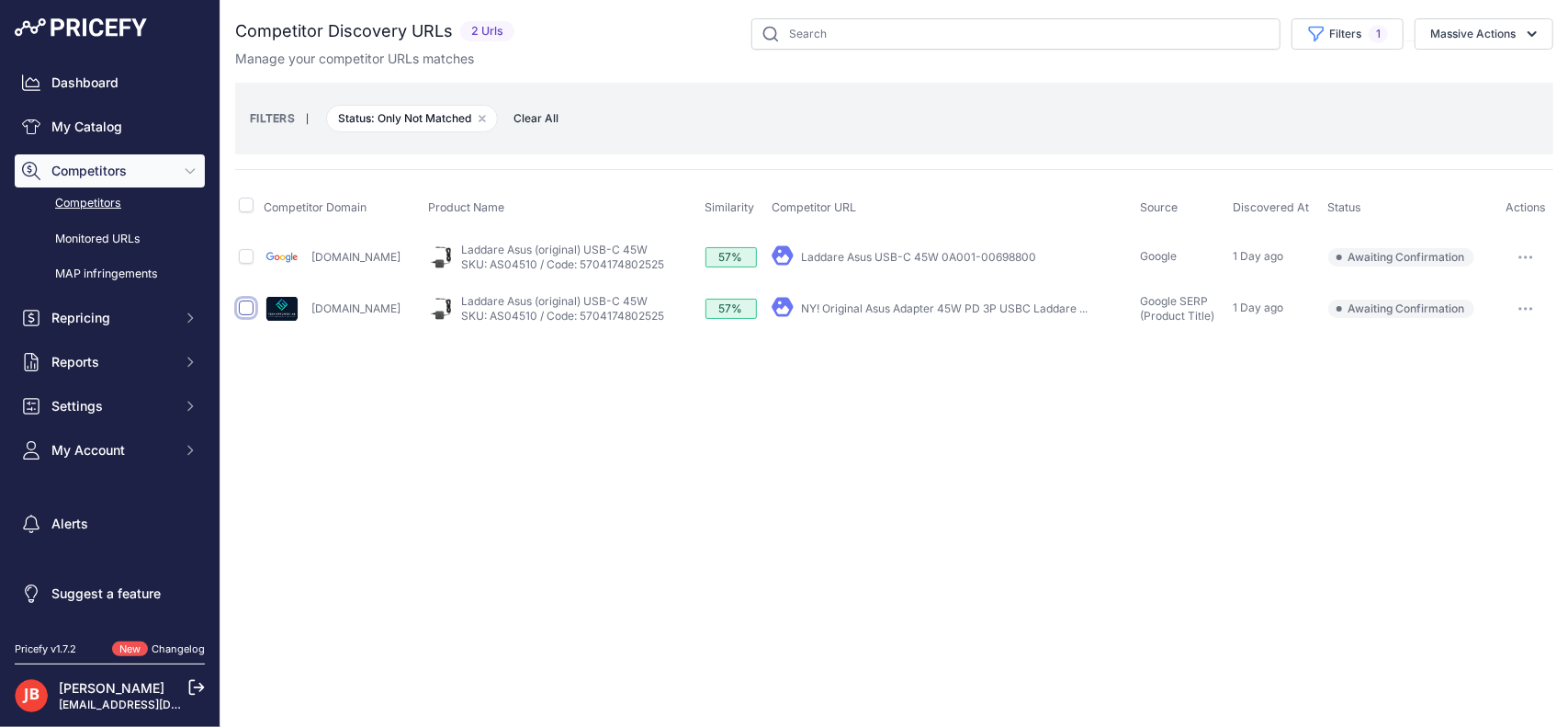
click at [249, 307] on input "checkbox" at bounding box center [246, 308] width 15 height 15
checkbox input "true"
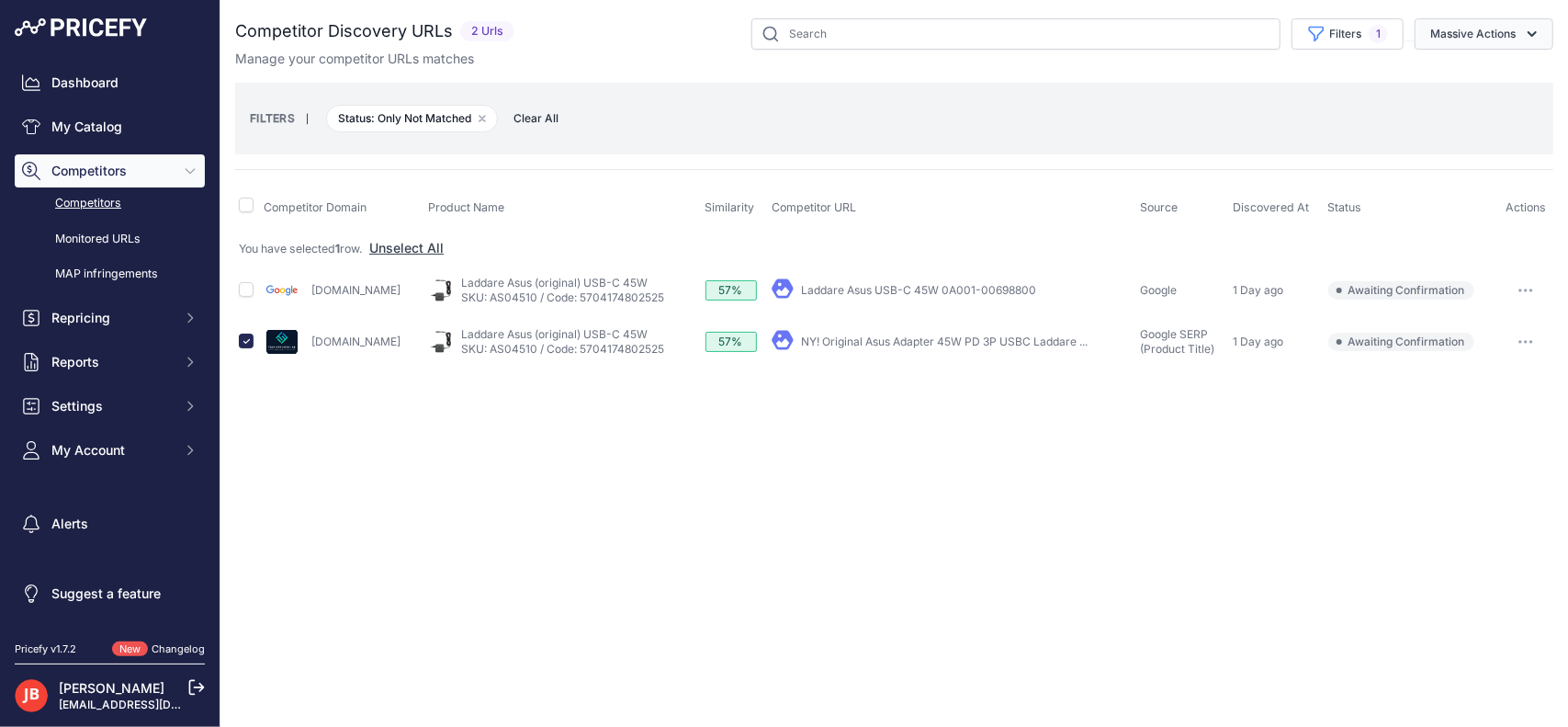
click at [1470, 33] on button "Massive Actions" at bounding box center [1483, 33] width 139 height 31
click at [1488, 57] on div "Confirm Match Unmatch Exclude Match" at bounding box center [1479, 110] width 147 height 107
click at [1501, 34] on button "Massive Actions" at bounding box center [1483, 33] width 139 height 31
click at [1489, 85] on button "Confirm Match" at bounding box center [1479, 77] width 147 height 33
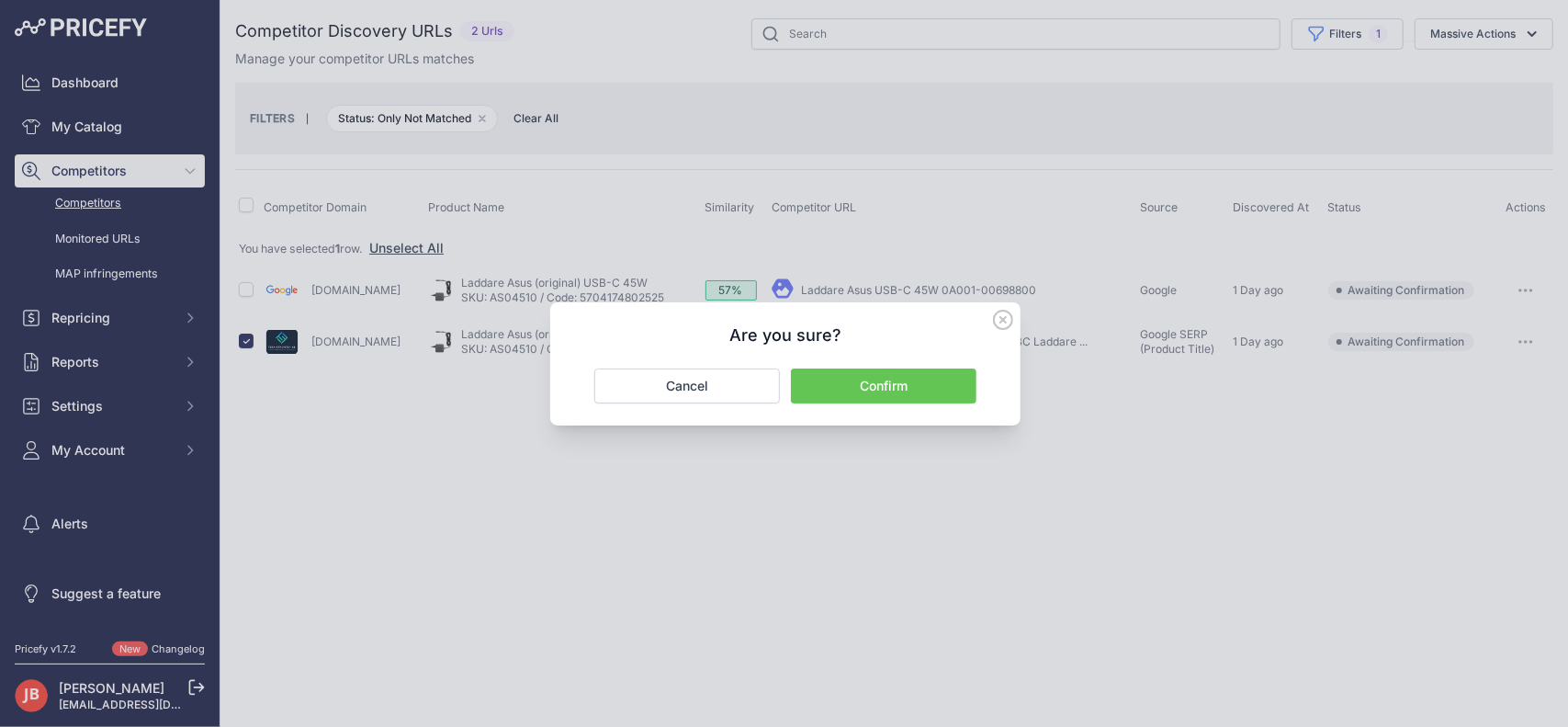
click at [879, 394] on button "Confirm" at bounding box center [883, 385] width 186 height 35
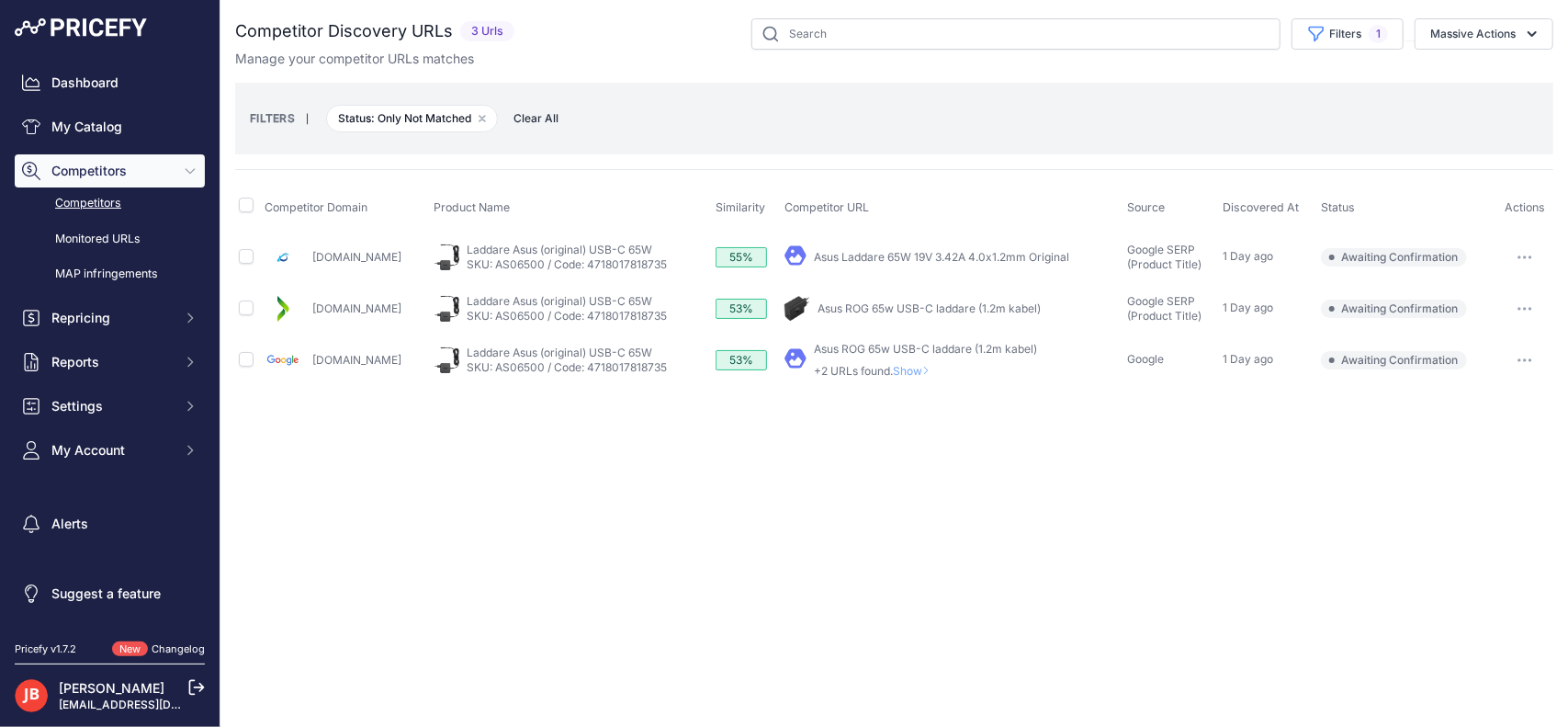
click at [244, 315] on td at bounding box center [249, 309] width 26 height 52
click at [250, 303] on input "checkbox" at bounding box center [246, 308] width 15 height 15
checkbox input "true"
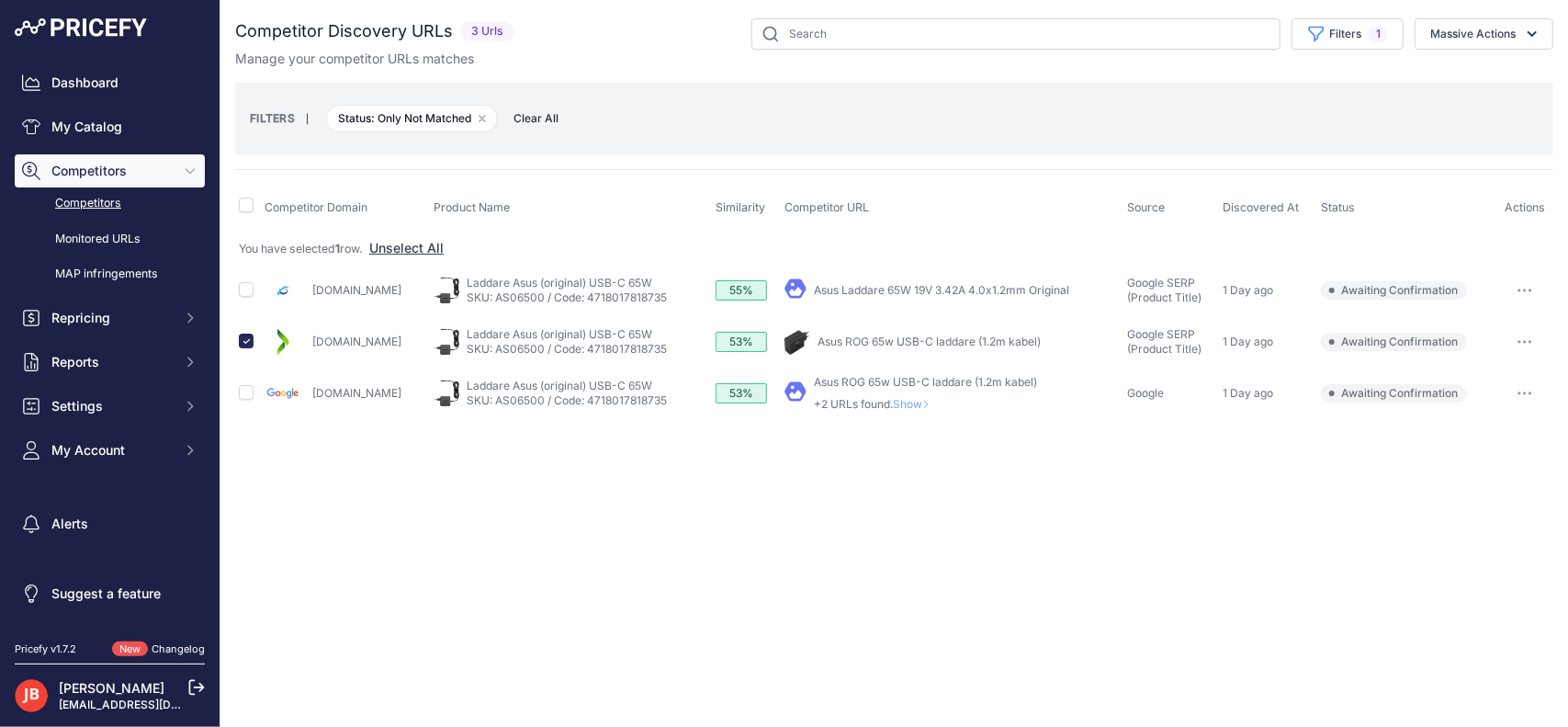
click at [1526, 340] on icon "button" at bounding box center [1524, 342] width 15 height 4
click at [1480, 375] on button "Confirm match" at bounding box center [1473, 379] width 151 height 29
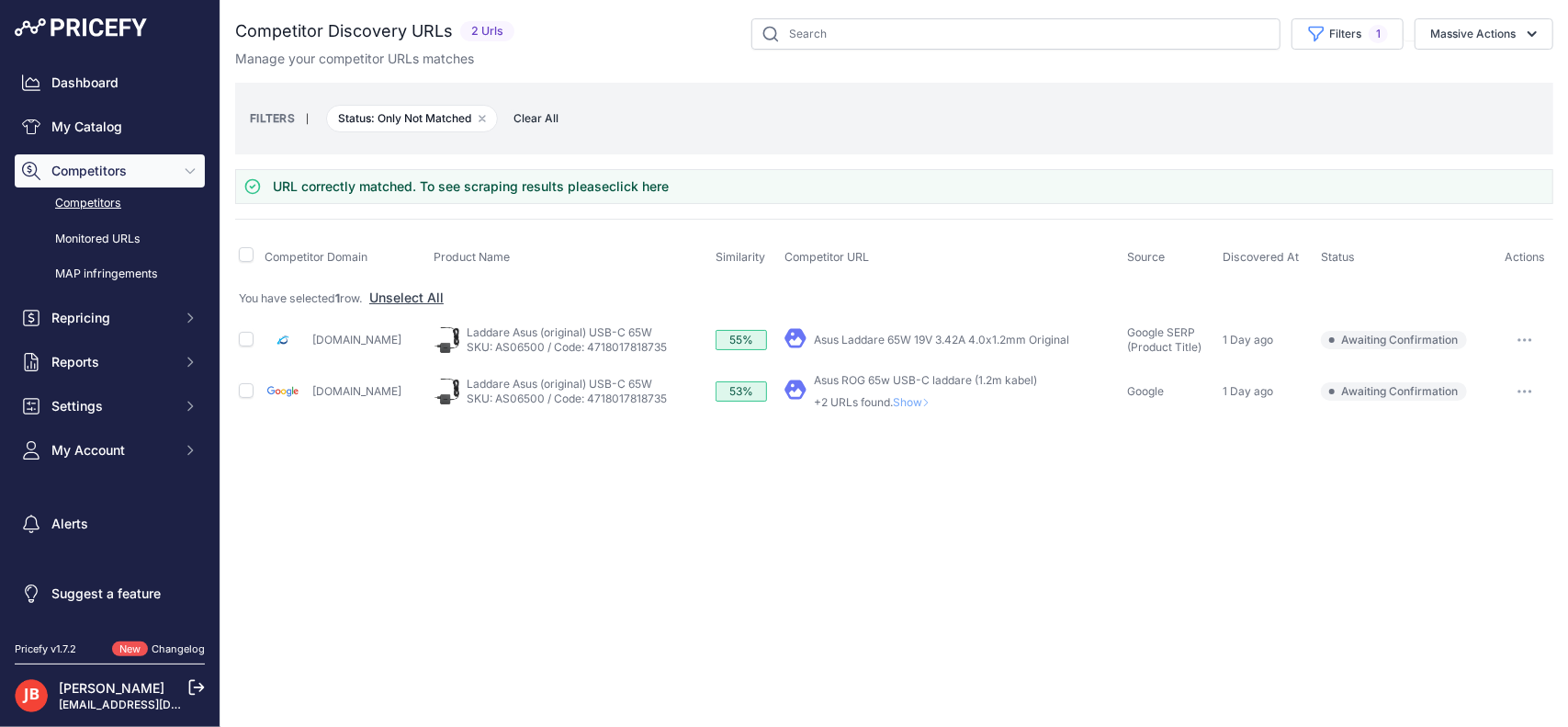
click at [1530, 340] on icon "button" at bounding box center [1530, 341] width 2 height 2
click at [1474, 403] on button "Exclude match" at bounding box center [1473, 407] width 151 height 29
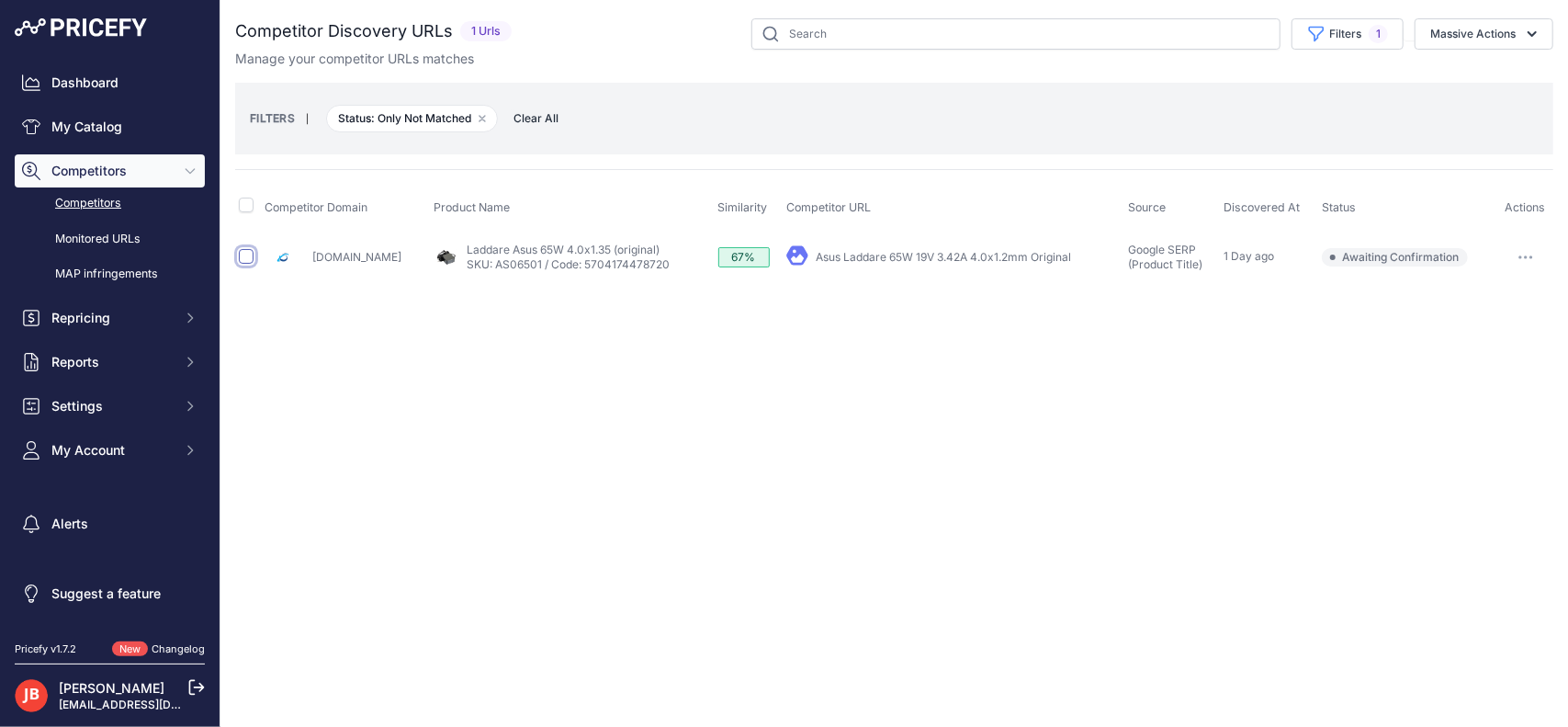
click at [250, 258] on input "checkbox" at bounding box center [246, 256] width 15 height 15
checkbox input "true"
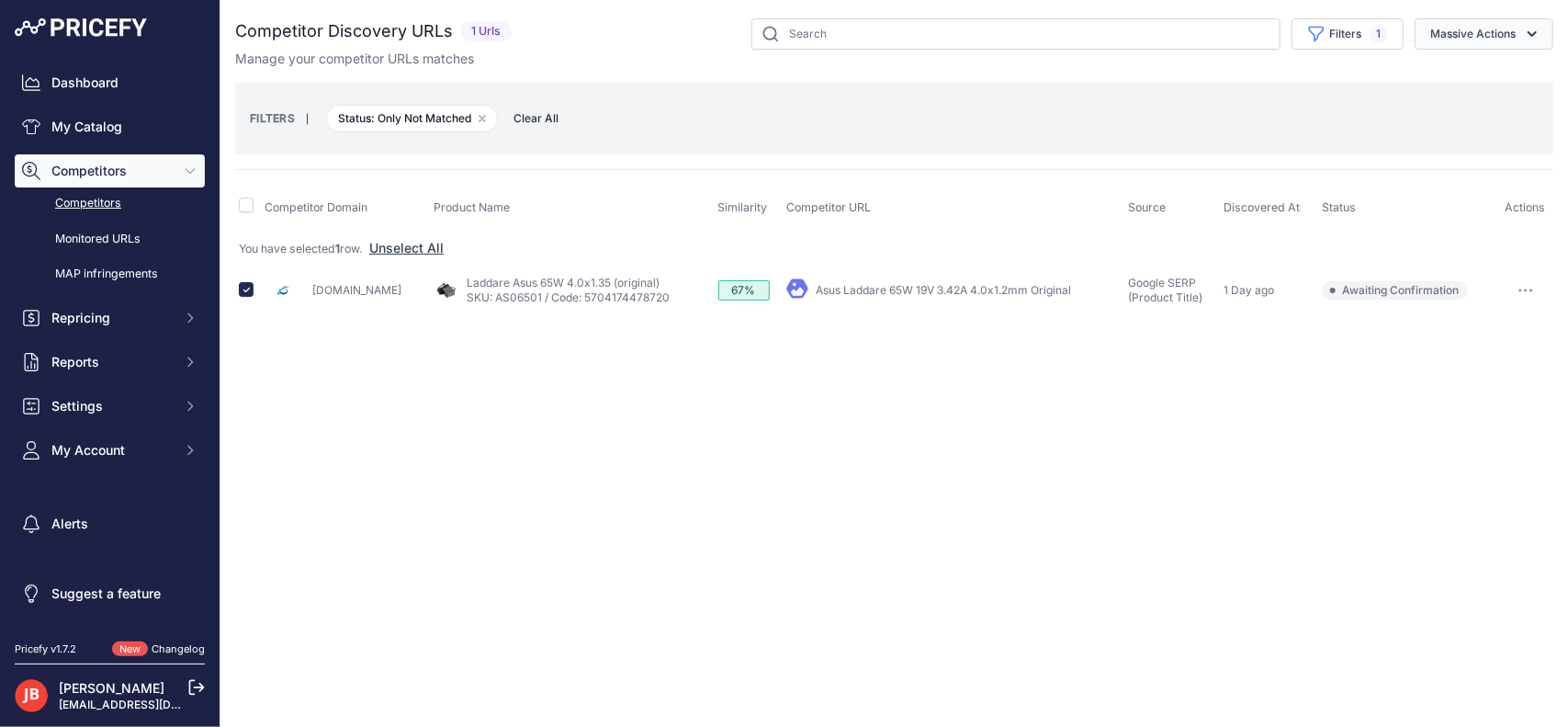
click at [1517, 41] on button "Massive Actions" at bounding box center [1483, 33] width 139 height 31
click at [1491, 71] on span "Confirm Match" at bounding box center [1464, 77] width 89 height 16
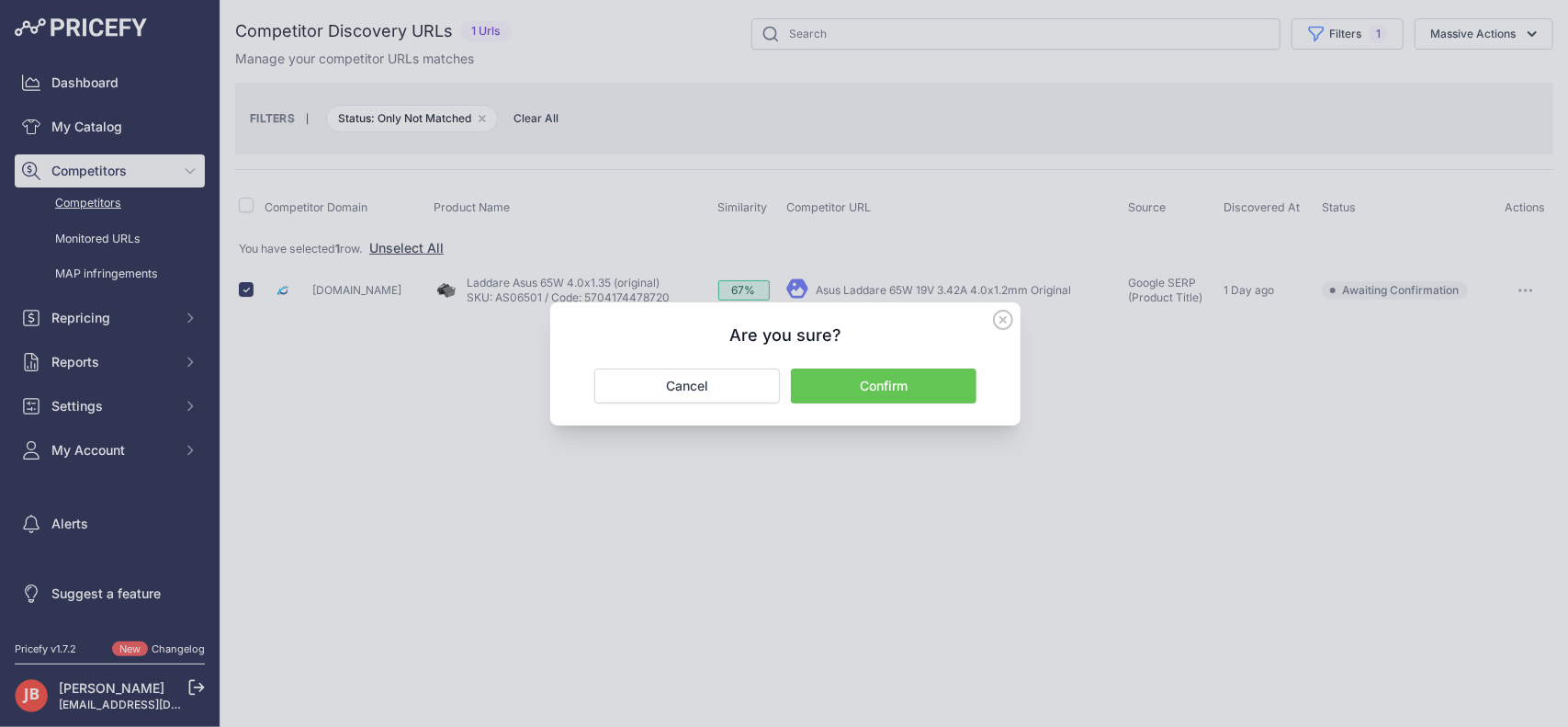
click at [913, 402] on div "Are you sure? Confirm Cancel" at bounding box center [784, 364] width 470 height 123
click at [914, 390] on button "Confirm" at bounding box center [883, 385] width 186 height 35
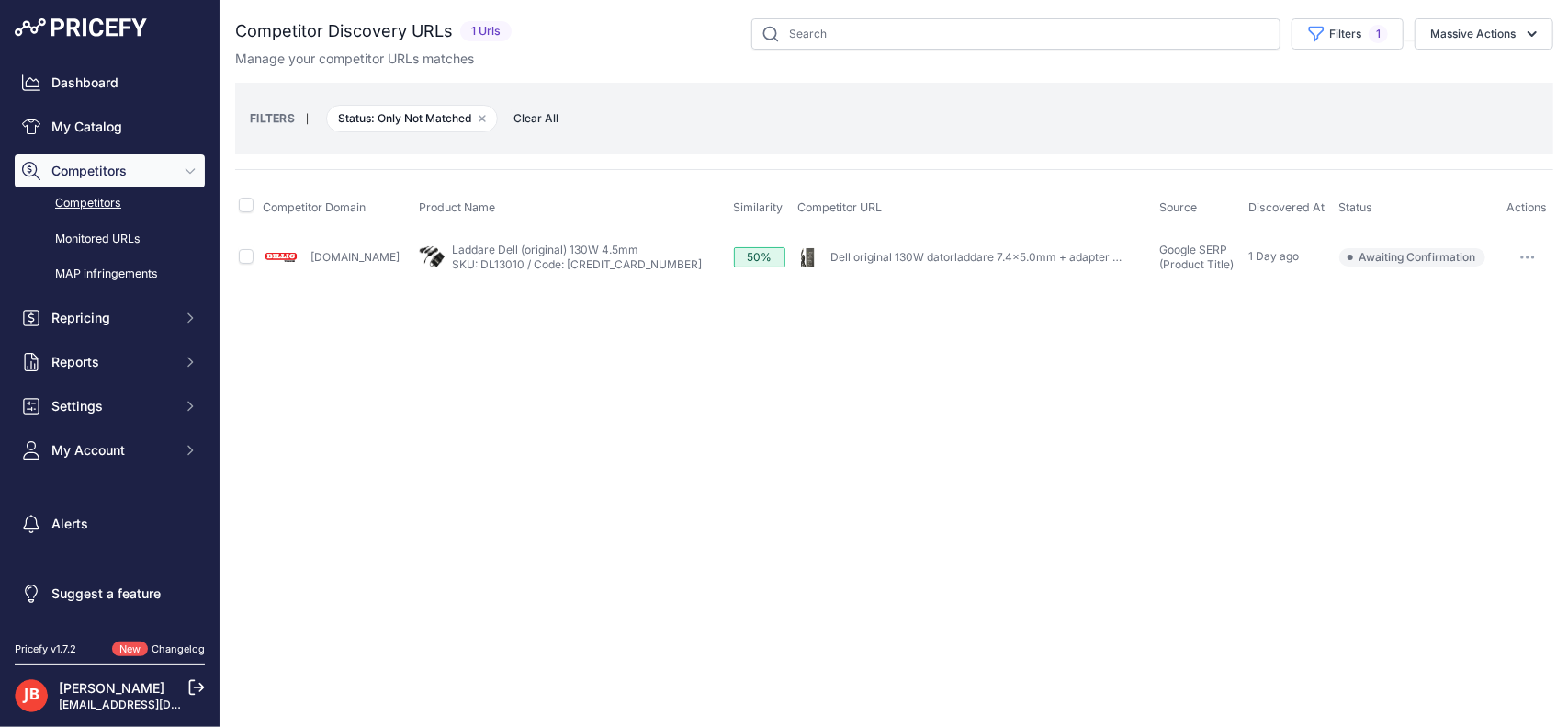
click at [916, 251] on link "Dell original 130W datorladdare 7.4x5.0mm + adapter till ..." at bounding box center [982, 257] width 304 height 14
